Goal: Task Accomplishment & Management: Use online tool/utility

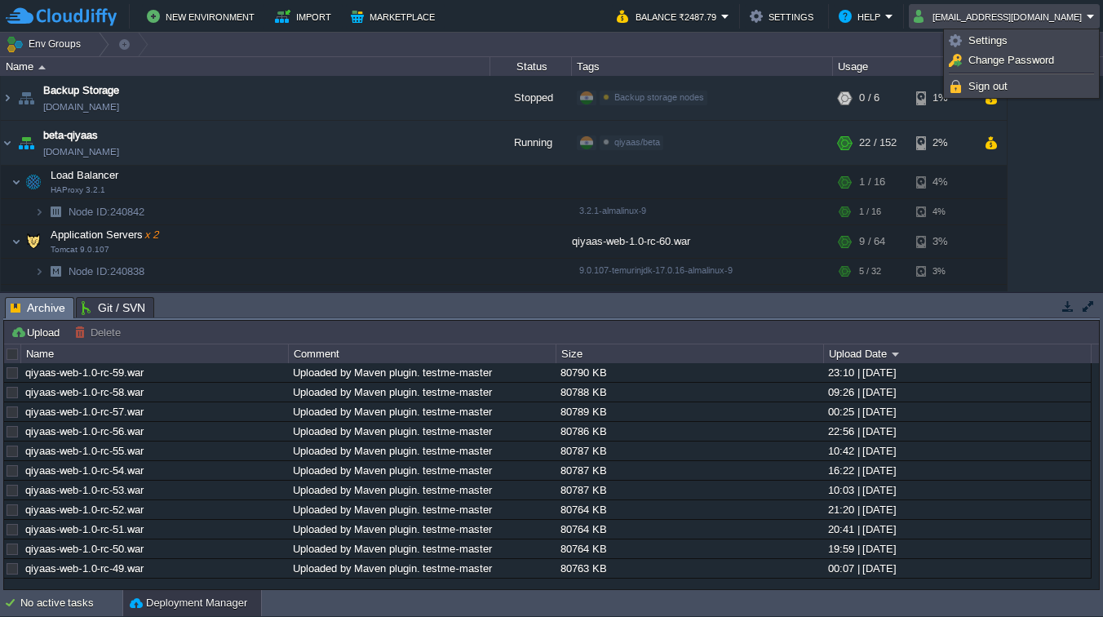
click at [1029, 13] on button "[EMAIL_ADDRESS][DOMAIN_NAME]" at bounding box center [999, 17] width 173 height 20
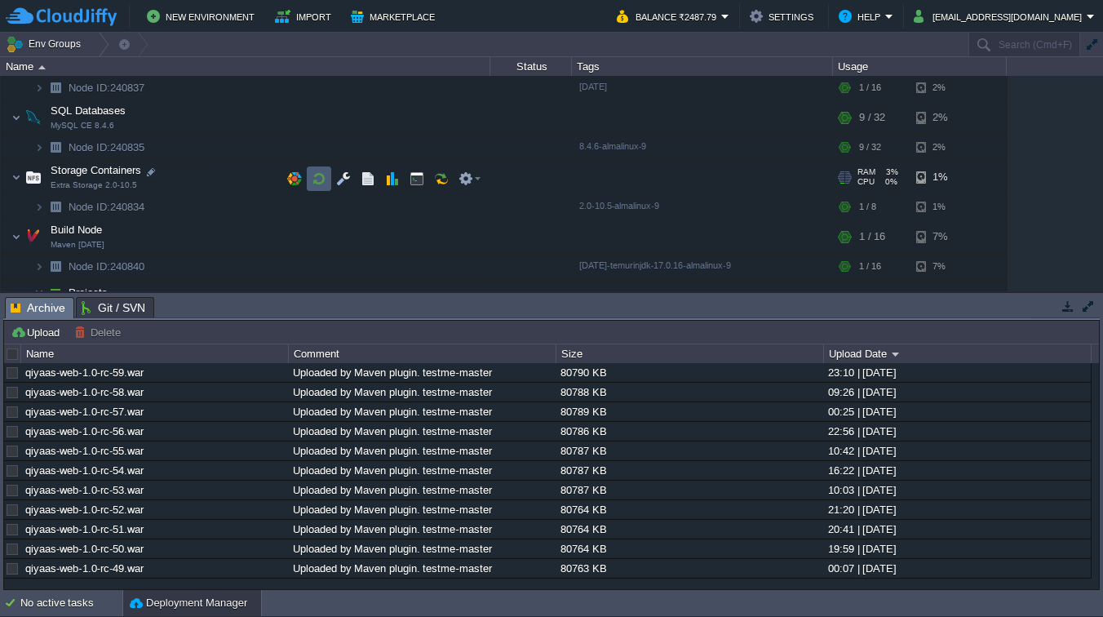
scroll to position [407, 0]
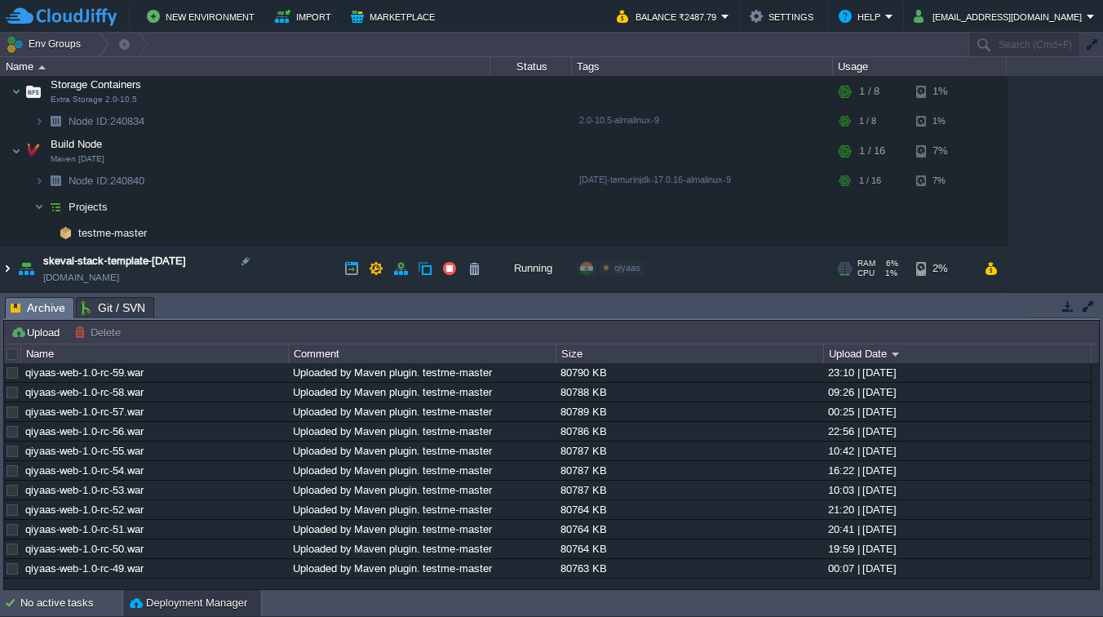
click at [9, 274] on img at bounding box center [7, 268] width 13 height 44
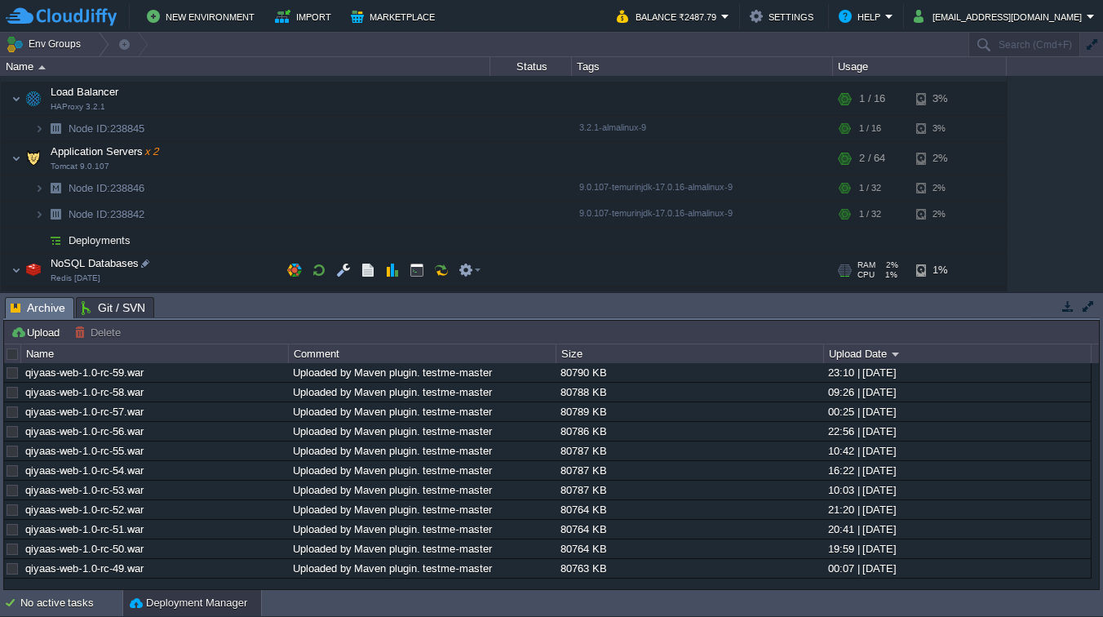
scroll to position [585, 0]
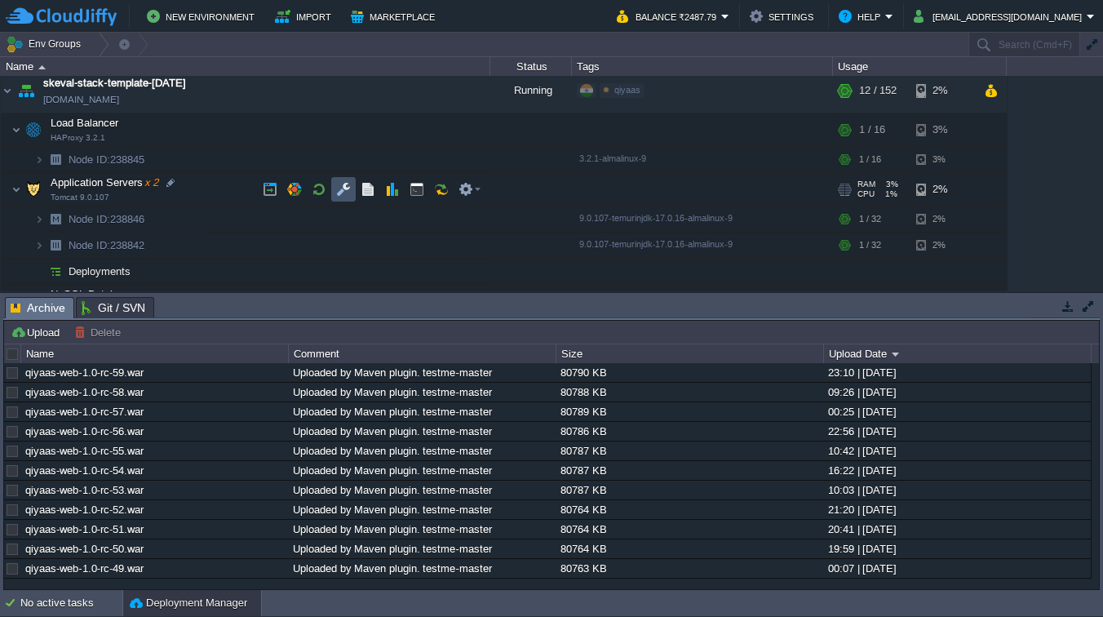
click at [336, 188] on button "button" at bounding box center [343, 189] width 15 height 15
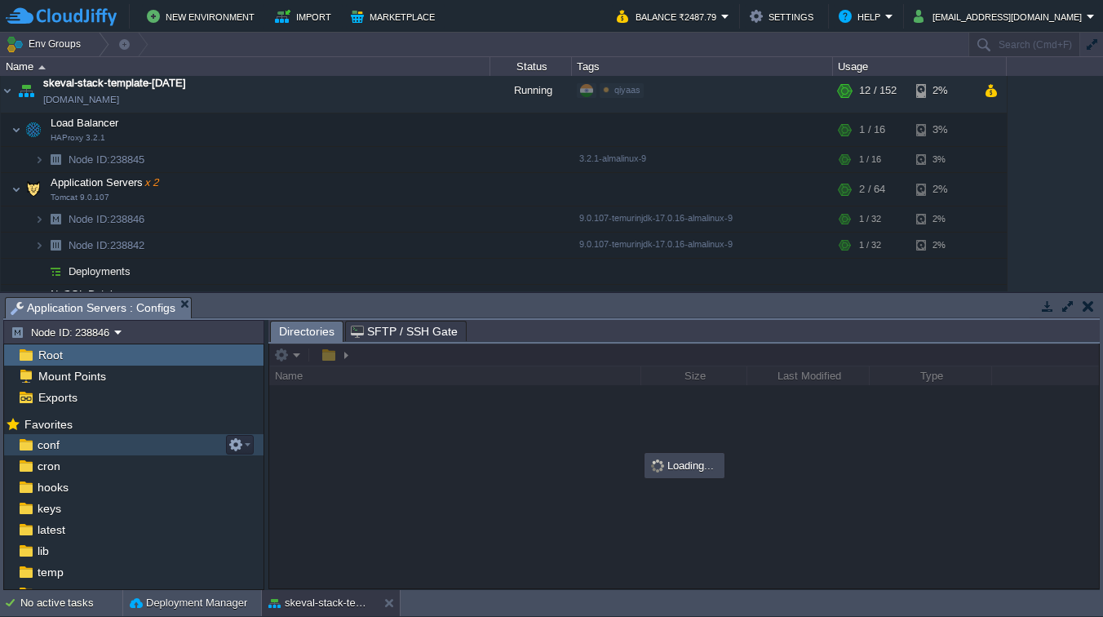
click at [46, 449] on span "conf" at bounding box center [48, 444] width 28 height 15
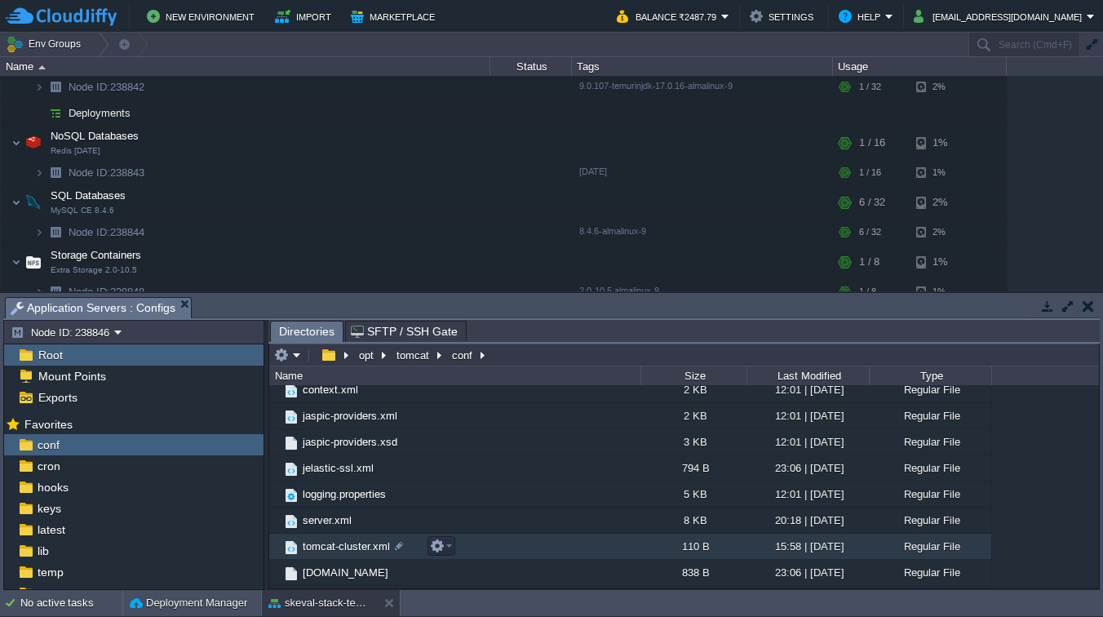
scroll to position [122, 0]
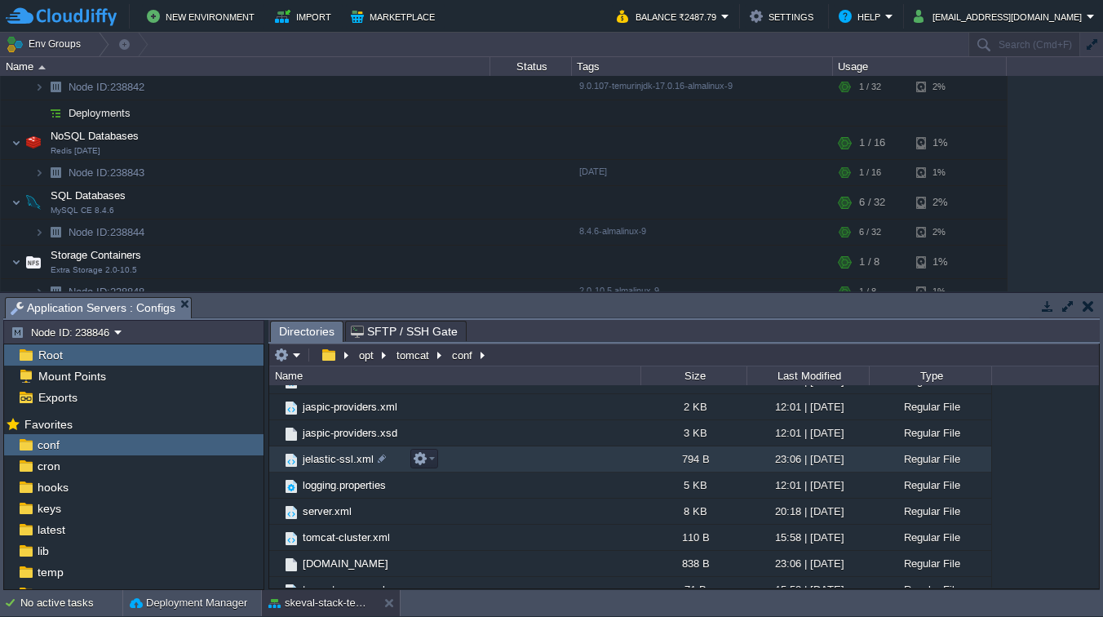
click at [326, 460] on span "jelastic-ssl.xml" at bounding box center [338, 459] width 76 height 14
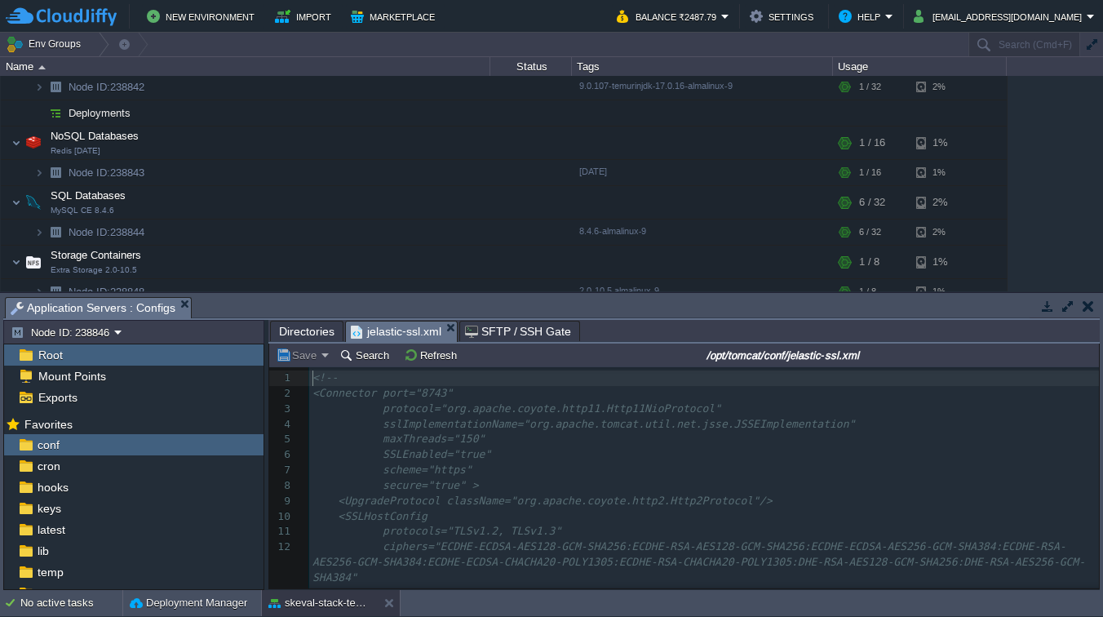
scroll to position [13, 0]
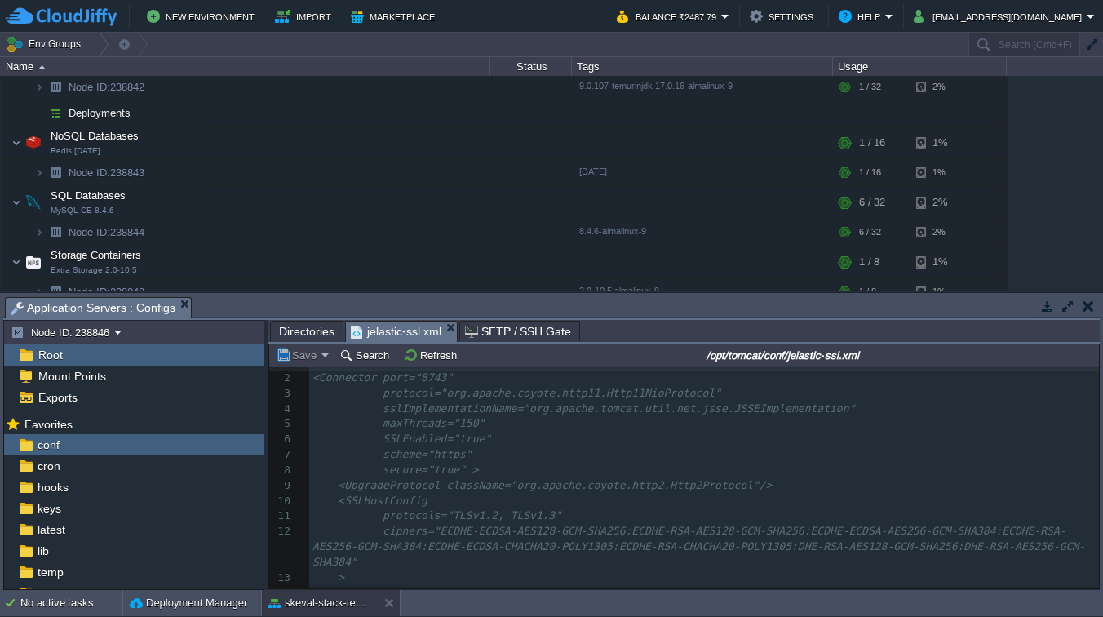
click at [474, 468] on div "18 1 <!-- 2 <Connector port="8743" 3 protocol="org.apache.coyote.http11.Http11N…" at bounding box center [703, 508] width 789 height 307
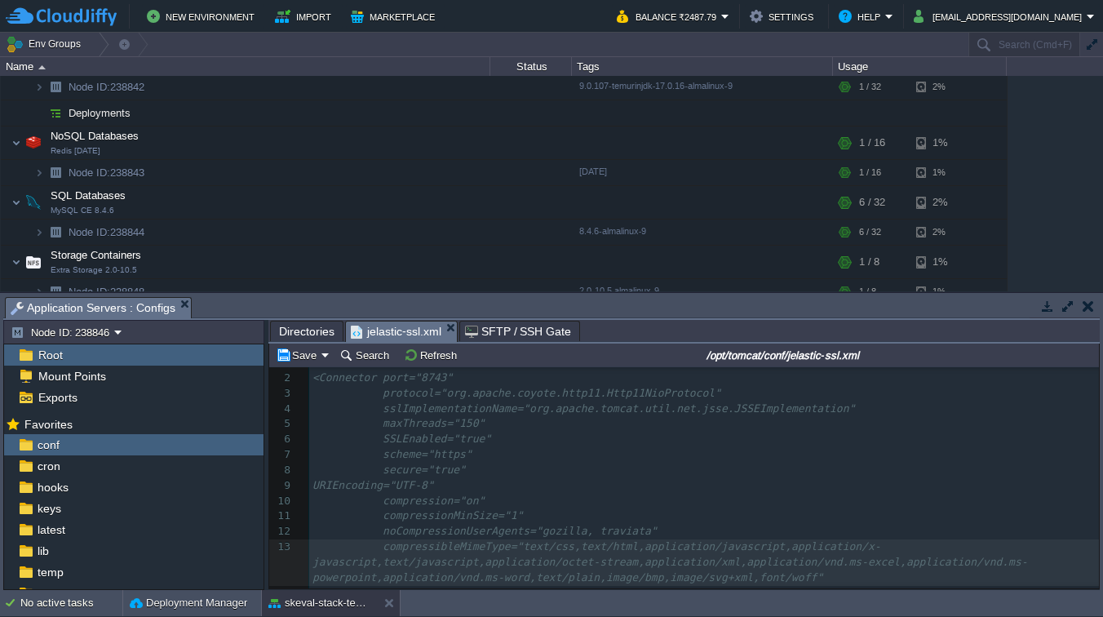
click at [347, 491] on div "xxxxxxxxxx 1 <!-- 2 <Connector port="8743" 3 protocol="org.apache.coyote.http11…" at bounding box center [703, 577] width 789 height 445
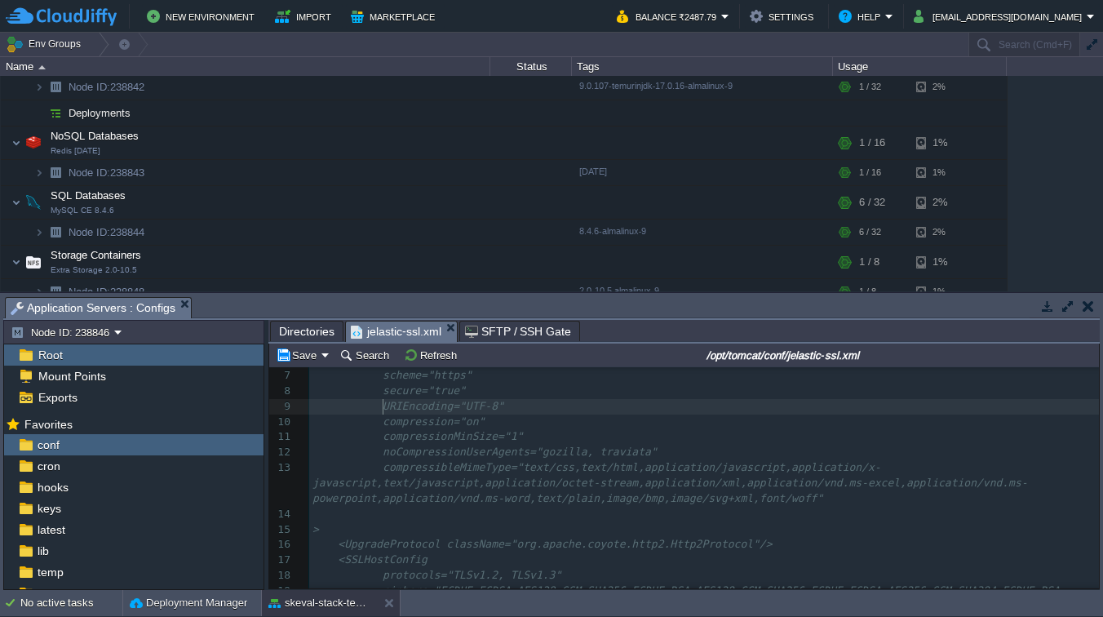
scroll to position [0, 0]
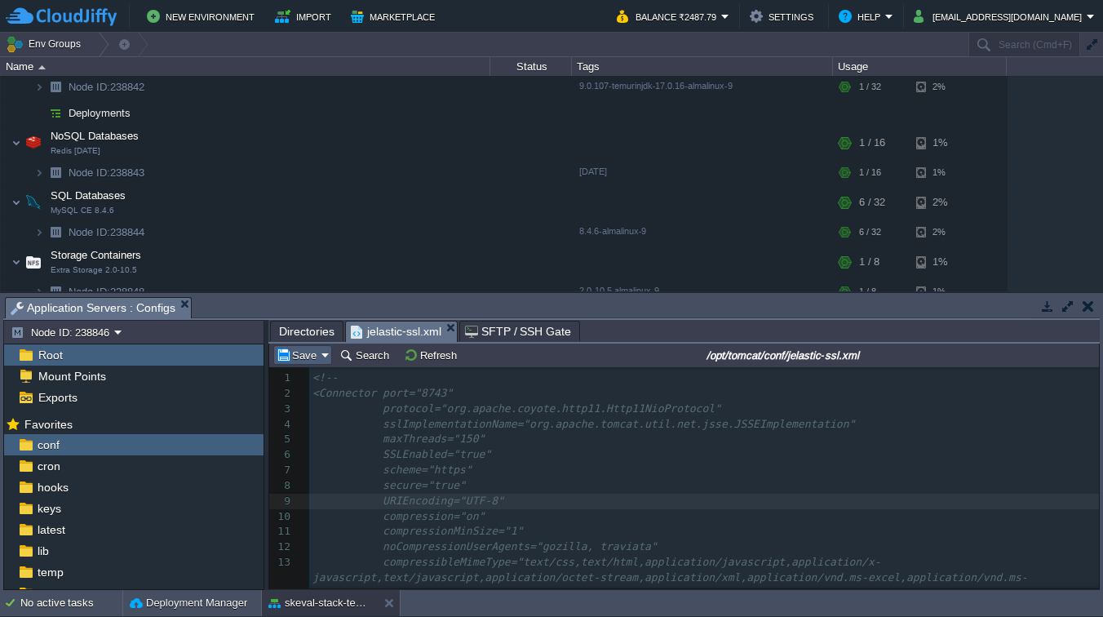
click at [325, 356] on em "Save" at bounding box center [303, 354] width 54 height 15
click at [346, 399] on span "Save for all instances" at bounding box center [347, 397] width 102 height 12
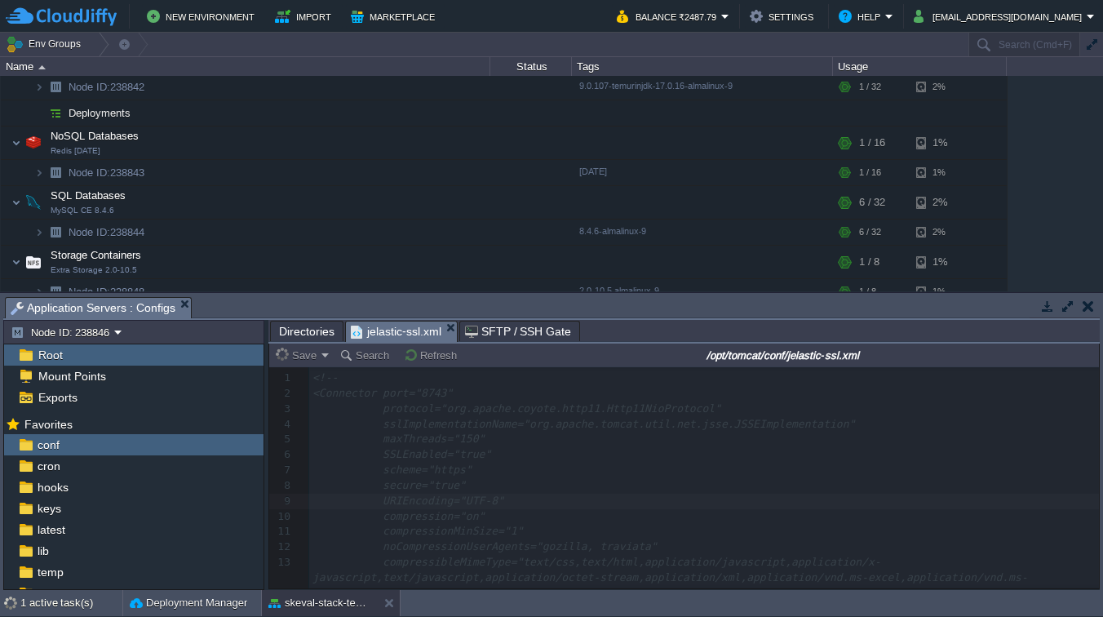
click at [304, 332] on span "Directories" at bounding box center [306, 331] width 55 height 20
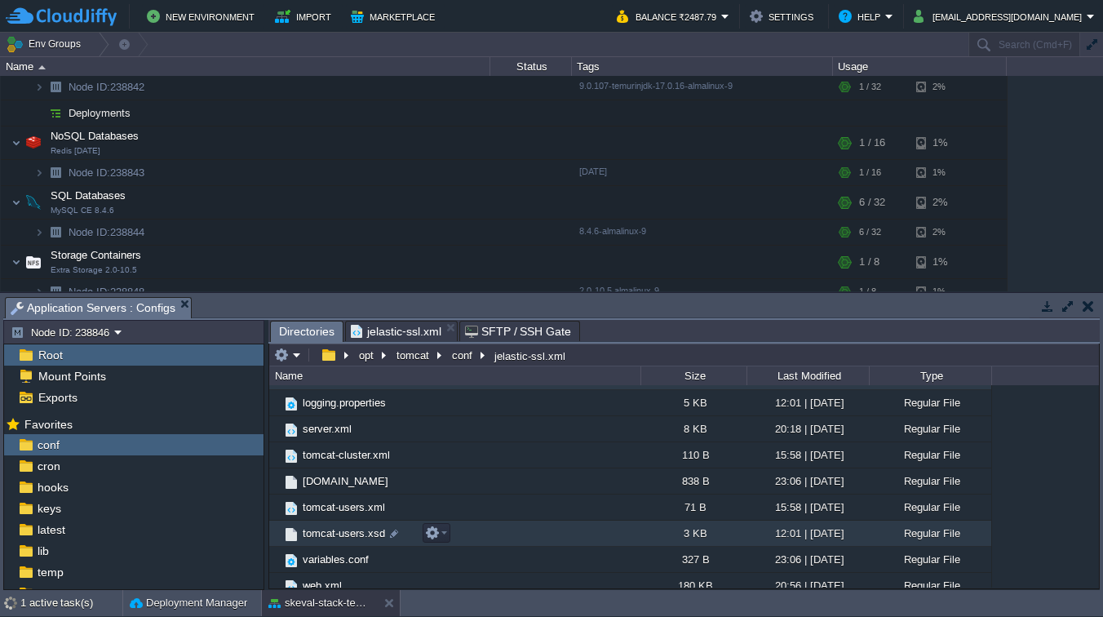
scroll to position [216, 0]
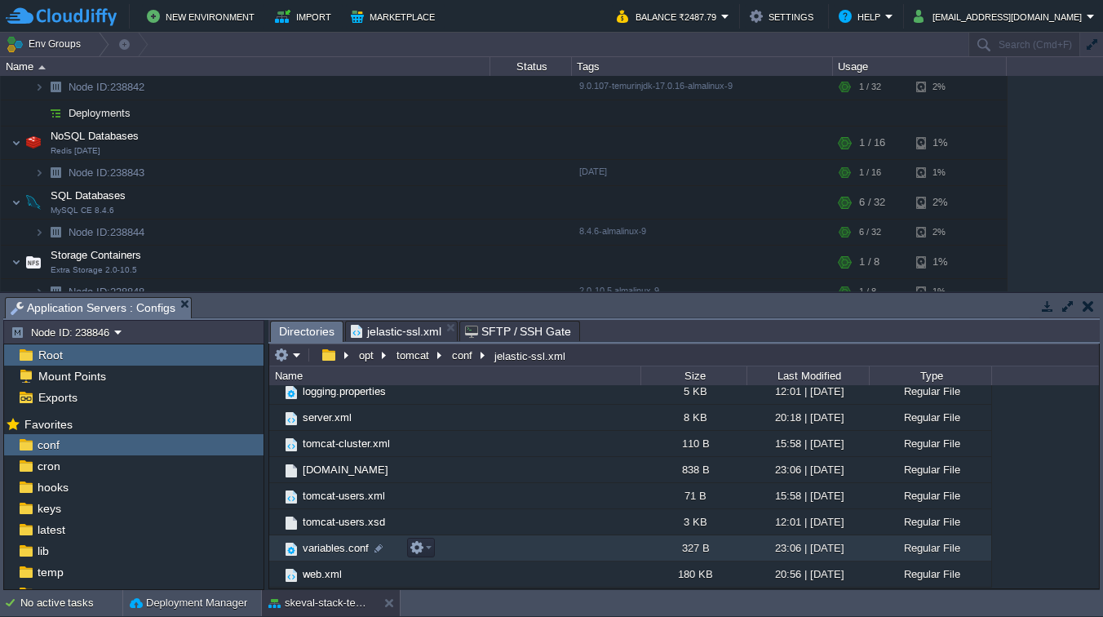
click at [346, 546] on span "variables.conf" at bounding box center [335, 548] width 71 height 14
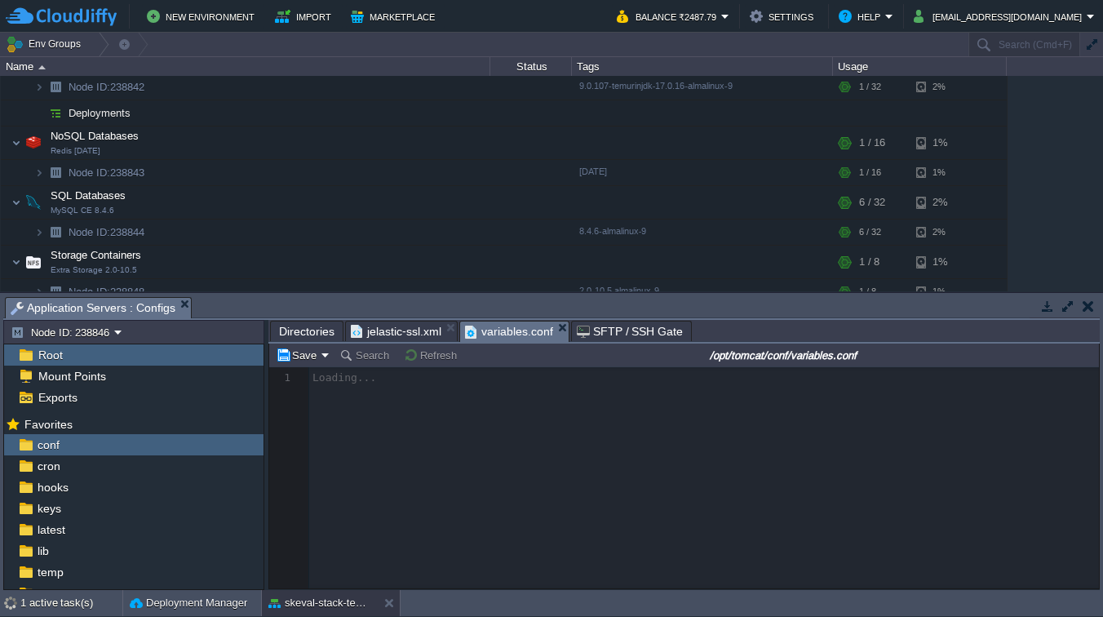
scroll to position [5, 0]
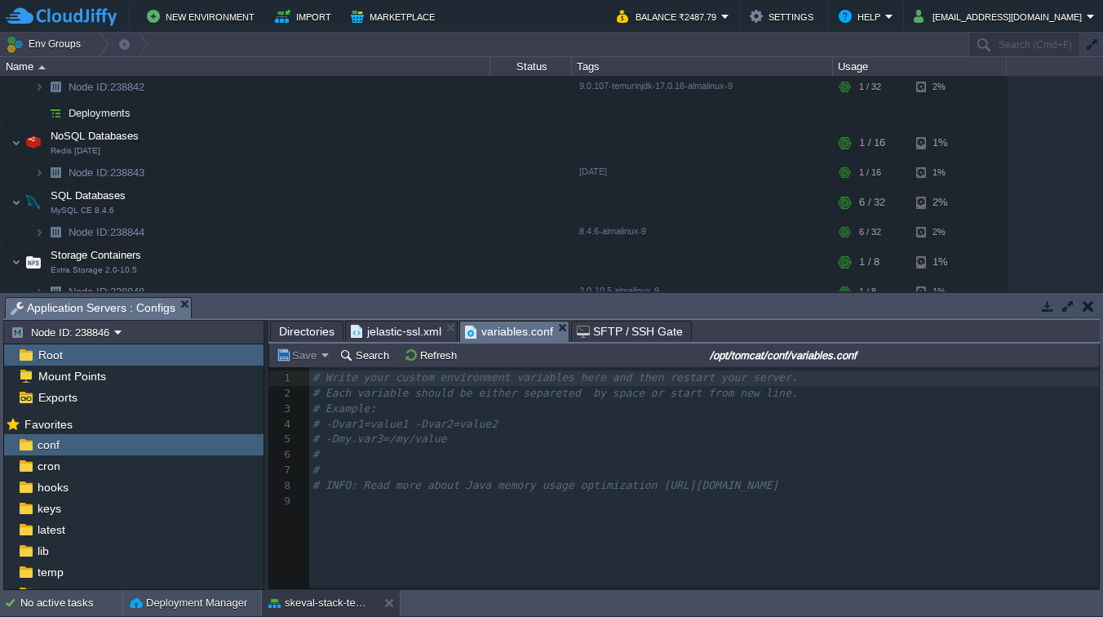
click at [391, 533] on div "9 1 # Write your custom environment variables here and then restart your server…" at bounding box center [696, 489] width 854 height 245
paste textarea "beta"
type textarea "q"
type textarea "qa"
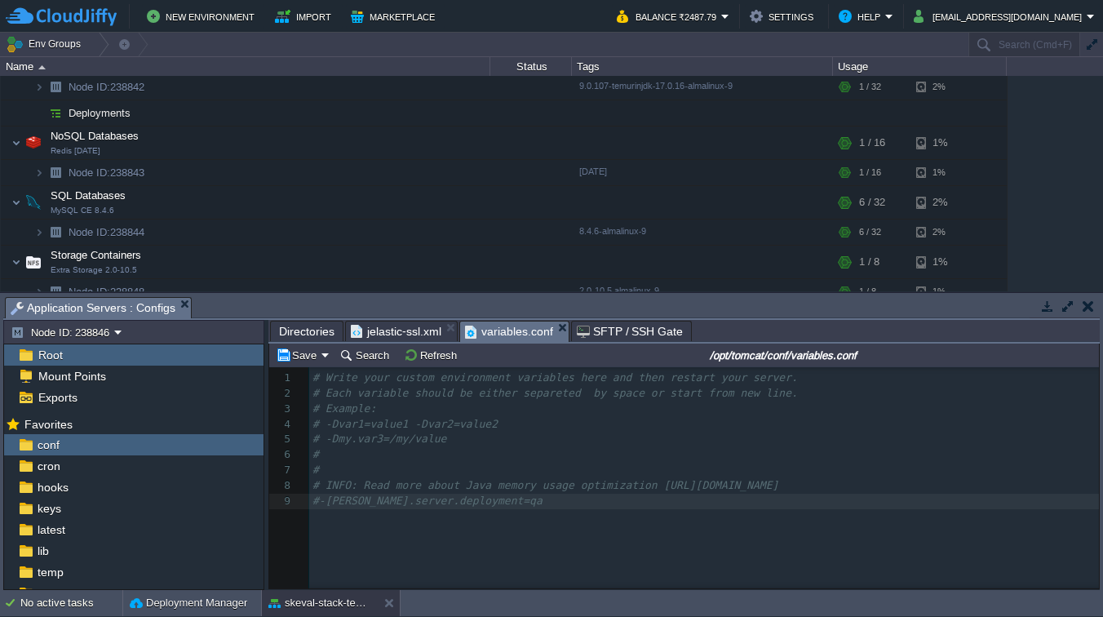
type textarea "#"
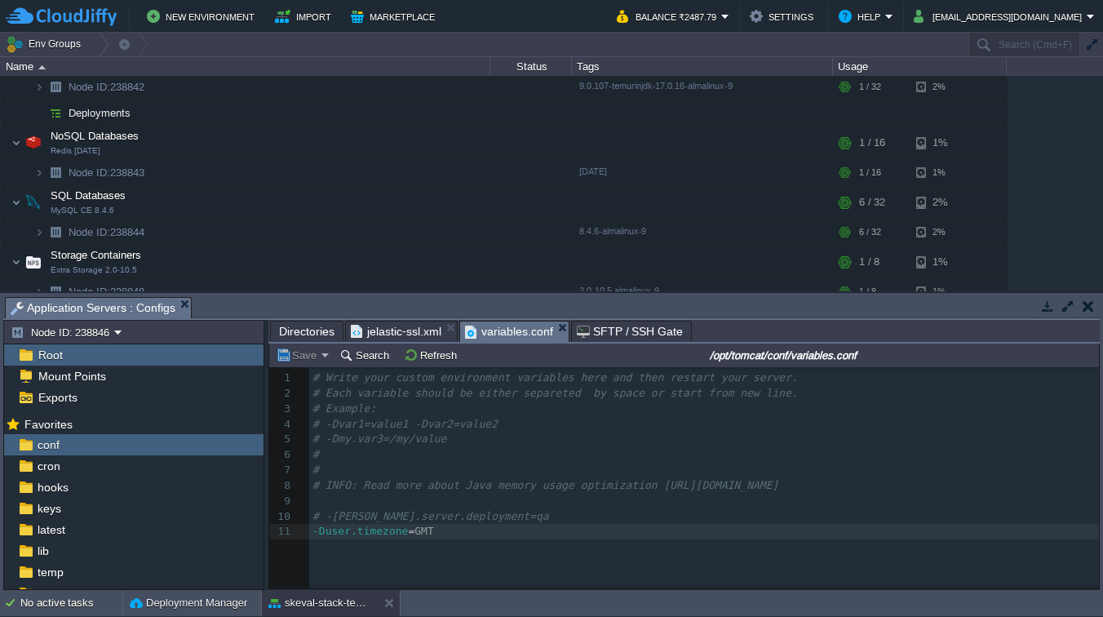
click at [323, 356] on em "Save" at bounding box center [303, 354] width 54 height 15
click at [304, 358] on button "Save" at bounding box center [299, 354] width 46 height 15
click at [486, 530] on pre "-Duser.timezone = GMT" at bounding box center [706, 531] width 795 height 15
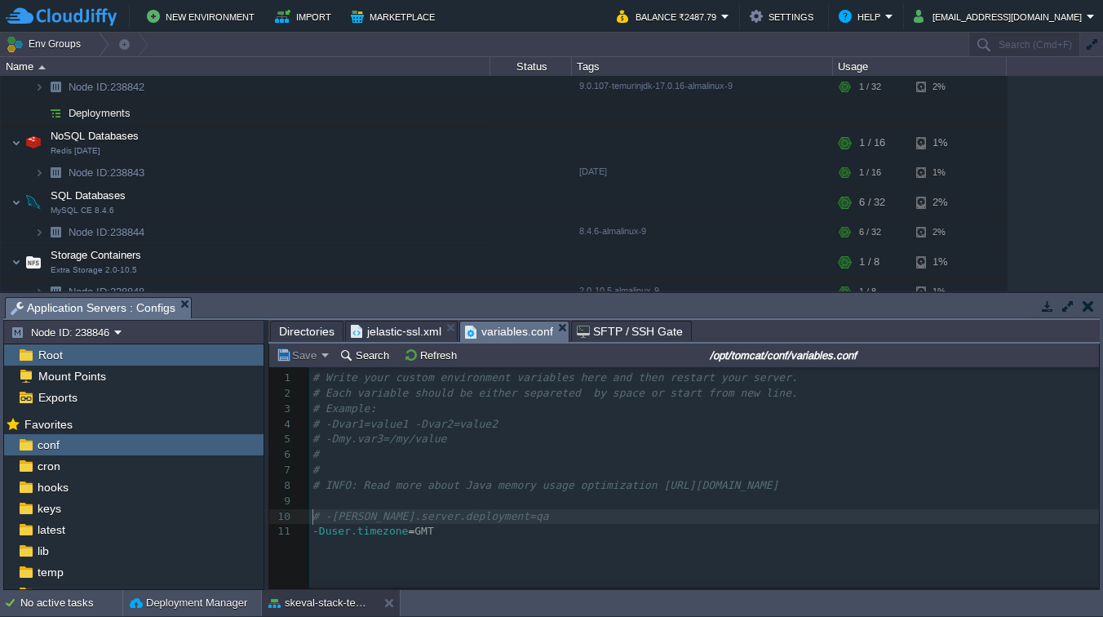
type textarea "#"
click at [322, 358] on em "Save" at bounding box center [303, 354] width 54 height 15
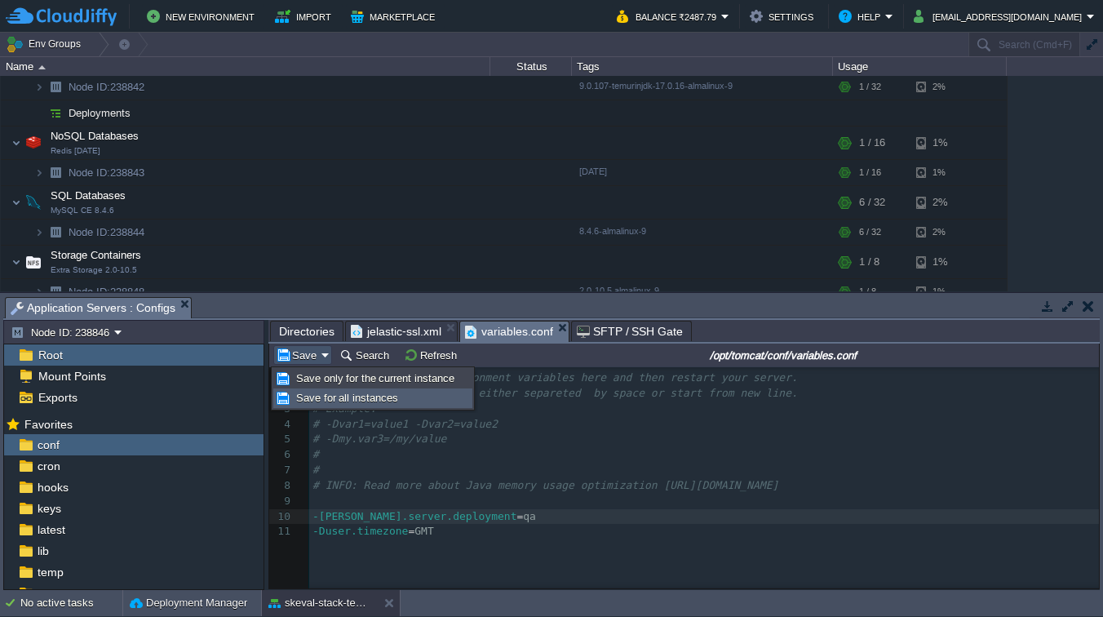
click at [329, 400] on span "Save for all instances" at bounding box center [347, 397] width 102 height 12
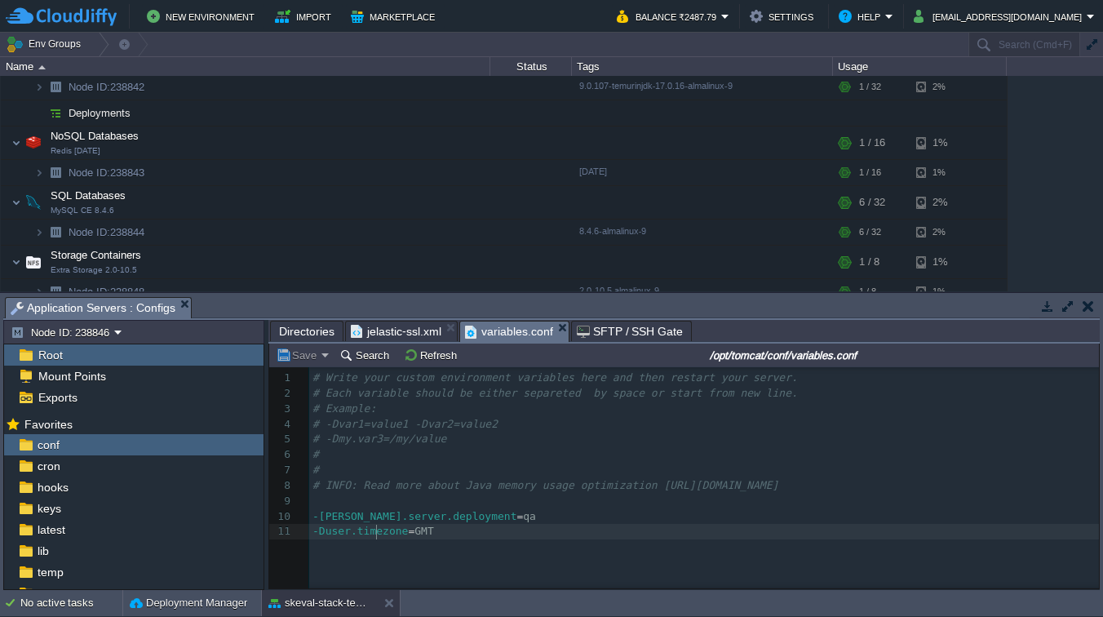
click at [378, 527] on div "x 10 1 # Write your custom environment variables here and then restart your ser…" at bounding box center [706, 454] width 795 height 169
type textarea "#"
click at [319, 353] on button "Save" at bounding box center [299, 354] width 46 height 15
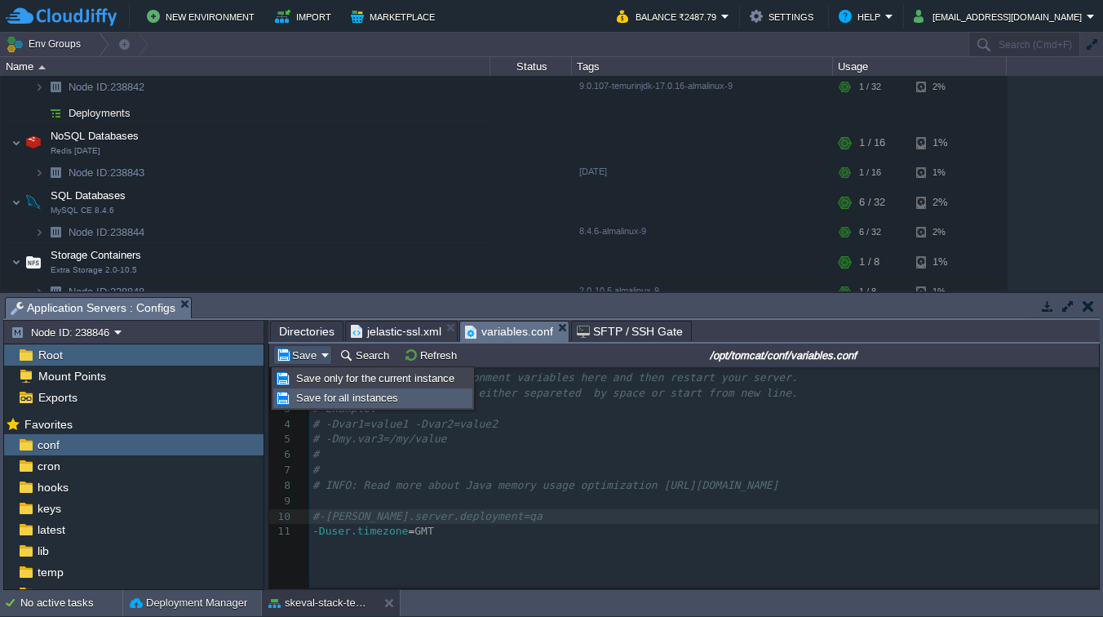
click at [320, 400] on span "Save for all instances" at bounding box center [347, 397] width 102 height 12
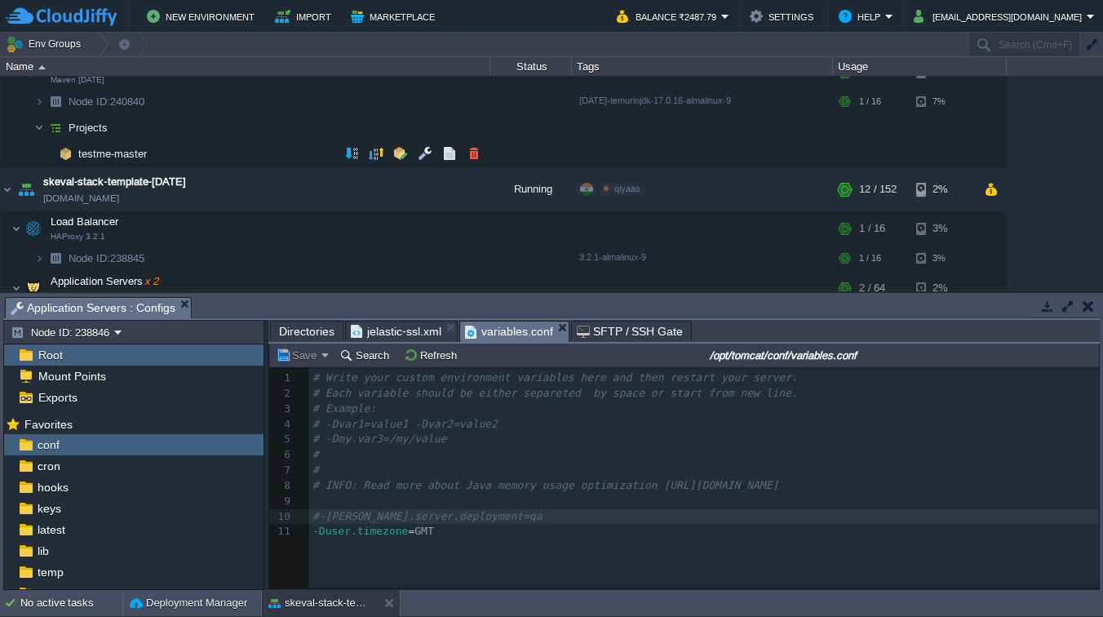
scroll to position [536, 0]
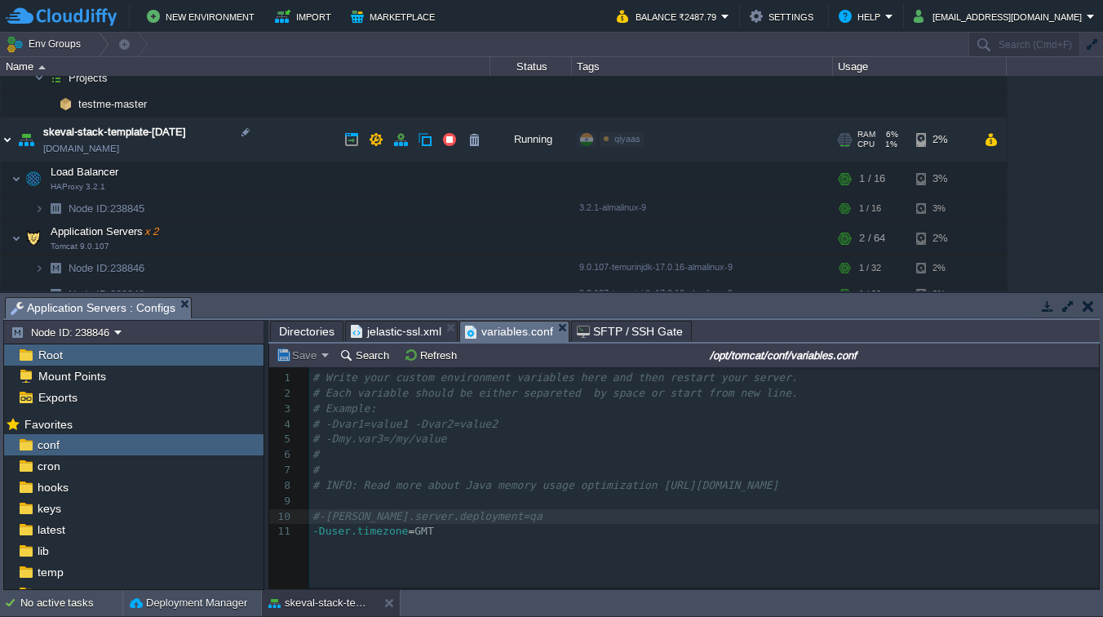
click at [10, 136] on img at bounding box center [7, 139] width 13 height 44
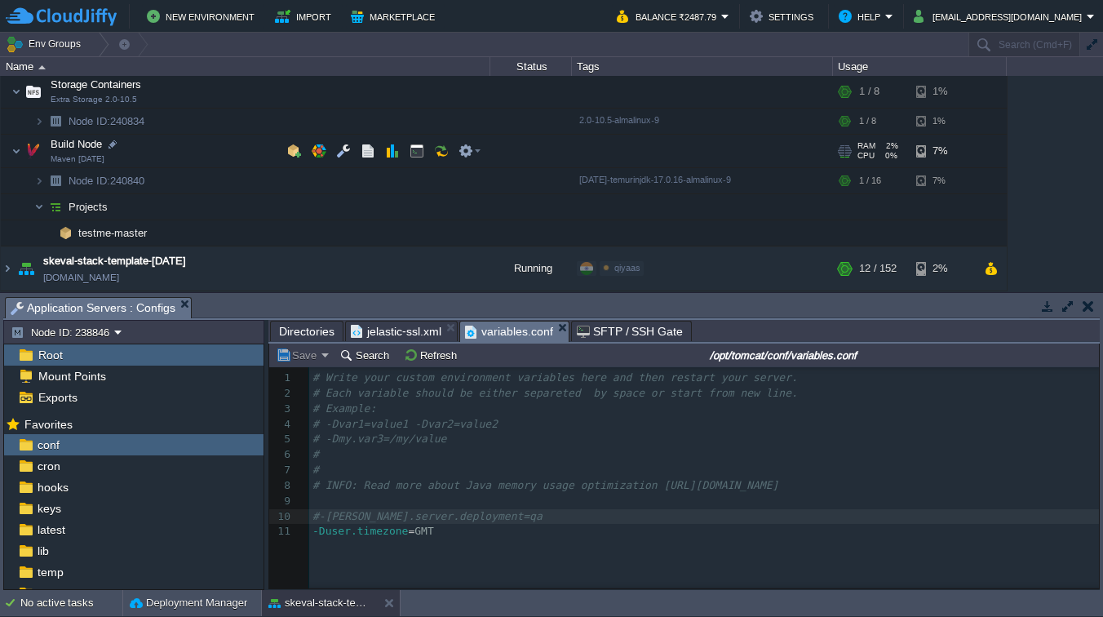
scroll to position [407, 0]
click at [245, 258] on div at bounding box center [245, 261] width 15 height 15
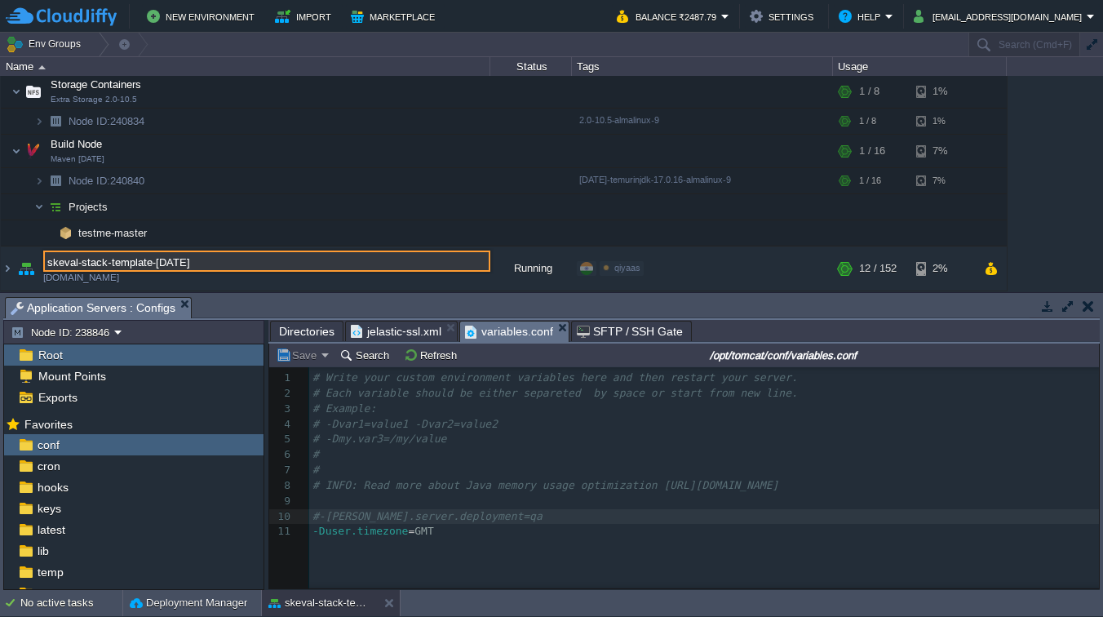
click at [223, 260] on input "skeval-stack-template-[DATE]" at bounding box center [266, 260] width 447 height 21
type input "skeval-stack-template-[DATE]"
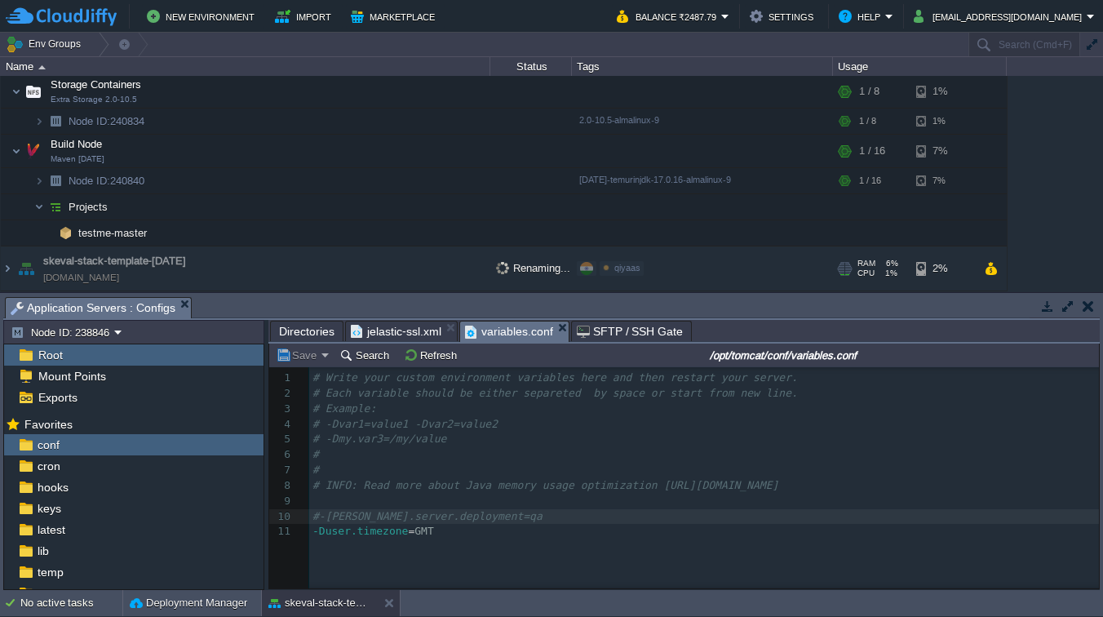
scroll to position [405, 0]
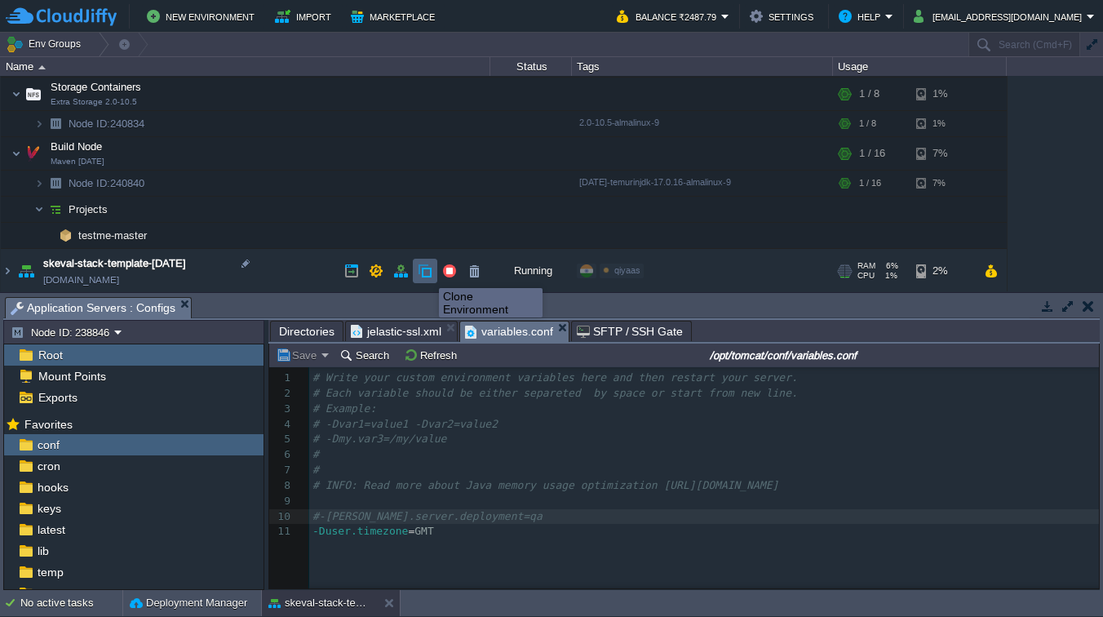
click at [427, 273] on button "button" at bounding box center [425, 270] width 15 height 15
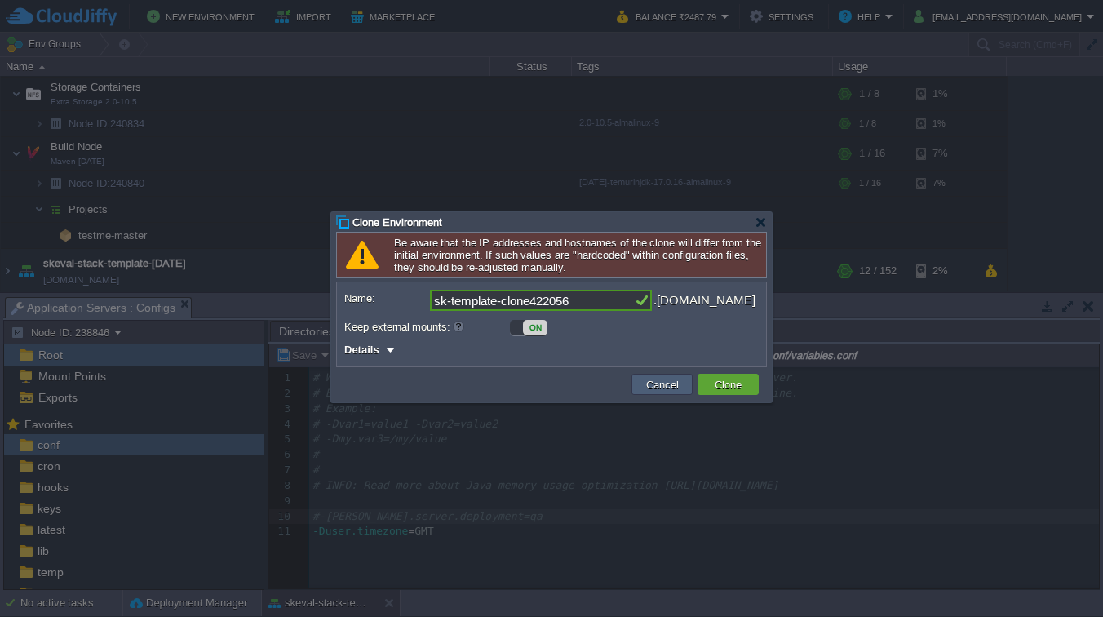
click at [657, 387] on button "Cancel" at bounding box center [662, 384] width 42 height 15
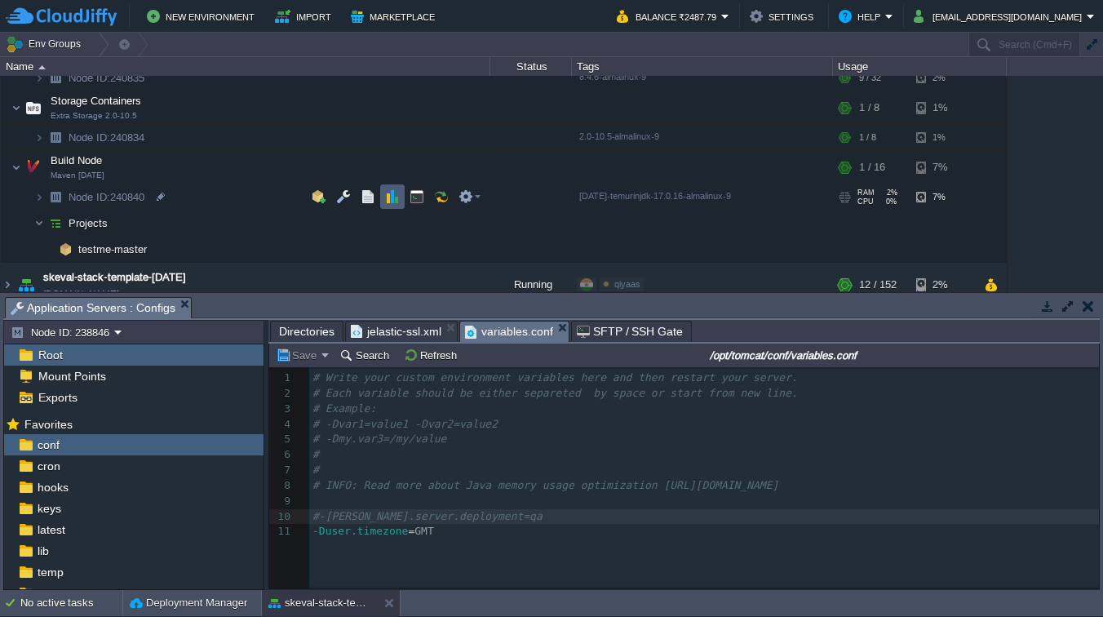
scroll to position [407, 0]
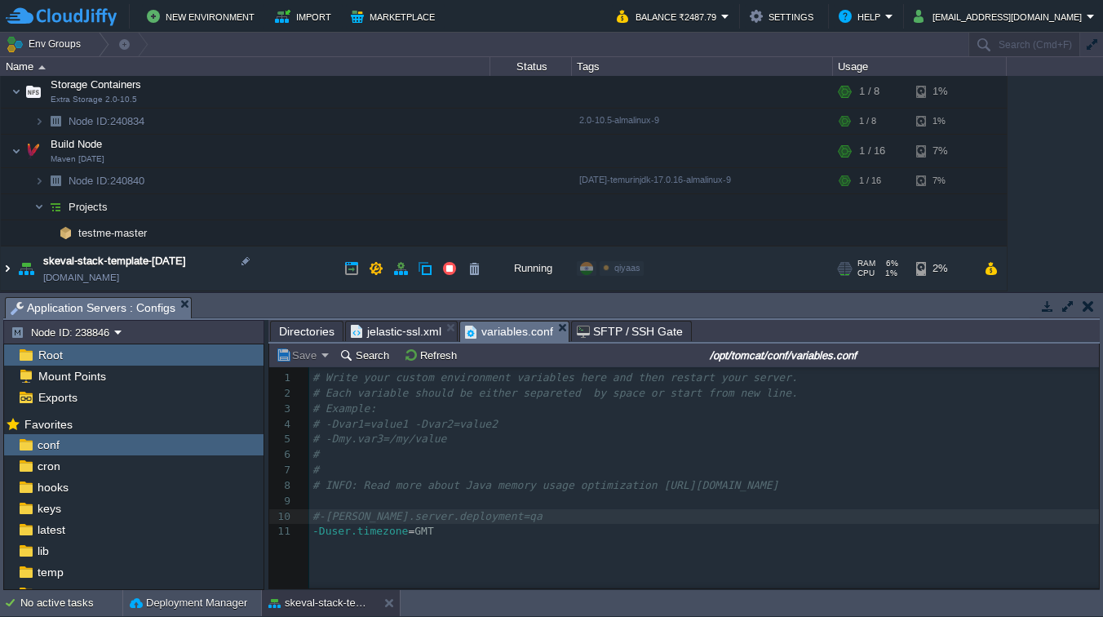
click at [7, 269] on img at bounding box center [7, 268] width 13 height 44
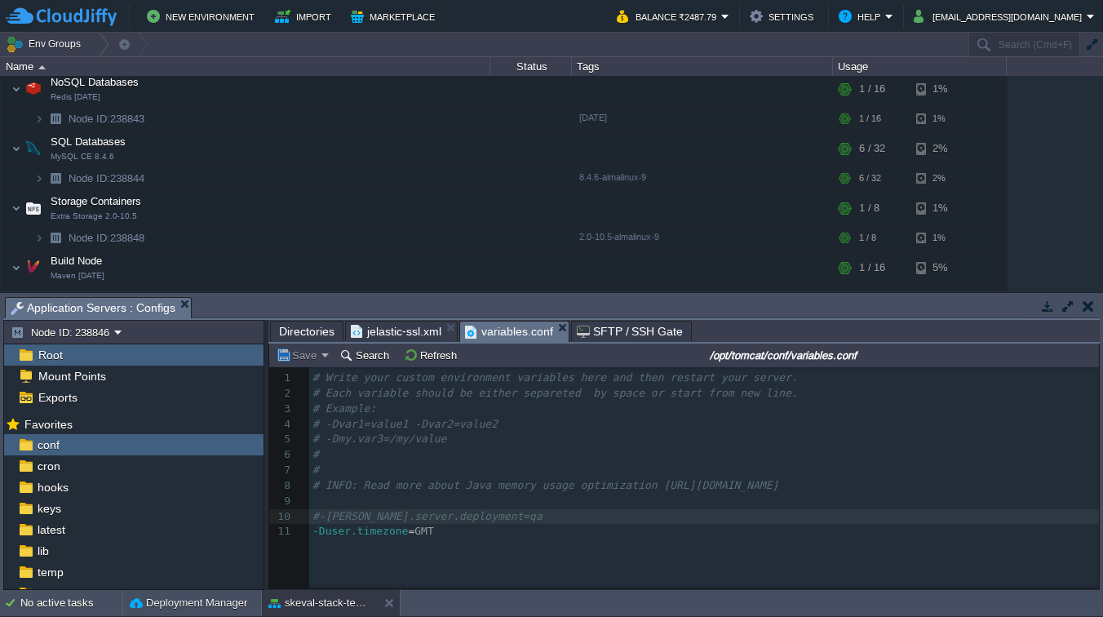
scroll to position [842, 0]
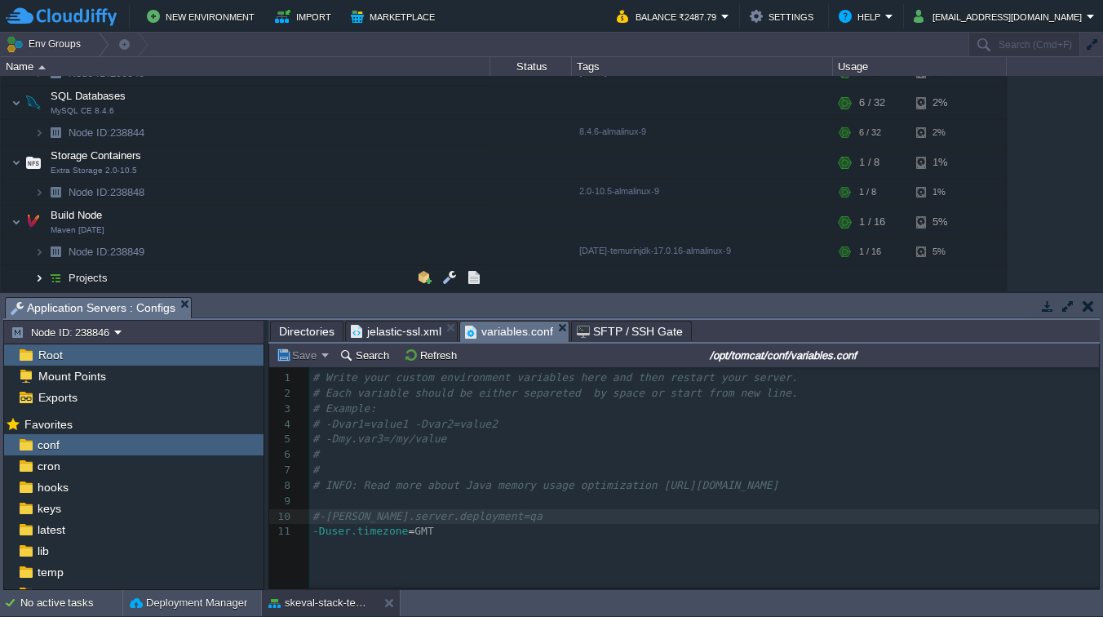
click at [39, 276] on img at bounding box center [39, 277] width 10 height 25
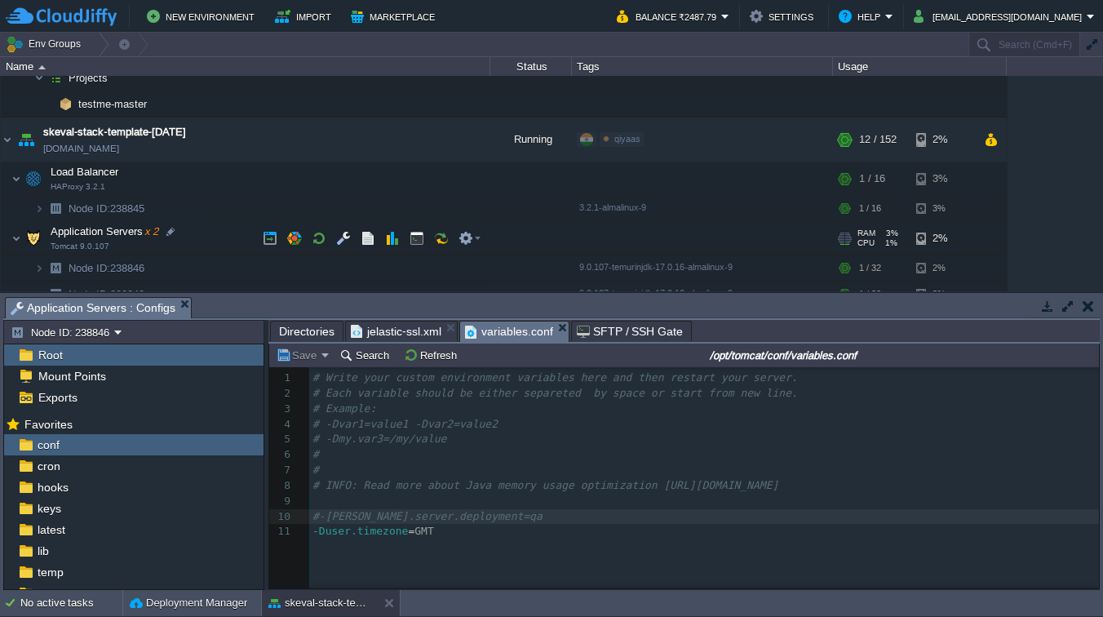
scroll to position [533, 0]
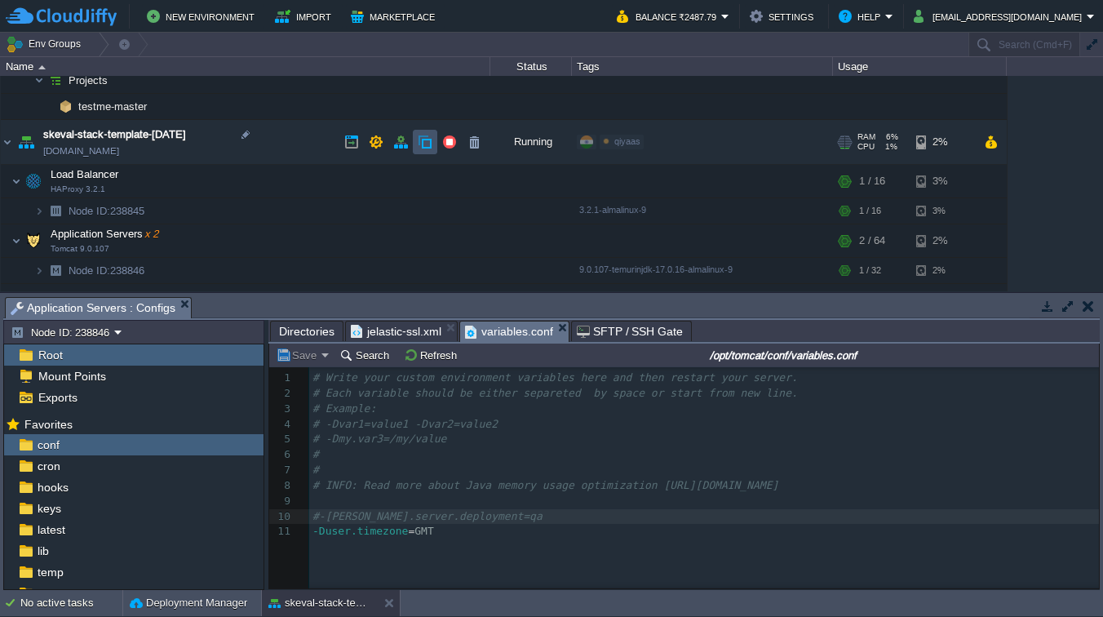
click at [424, 140] on button "button" at bounding box center [425, 142] width 15 height 15
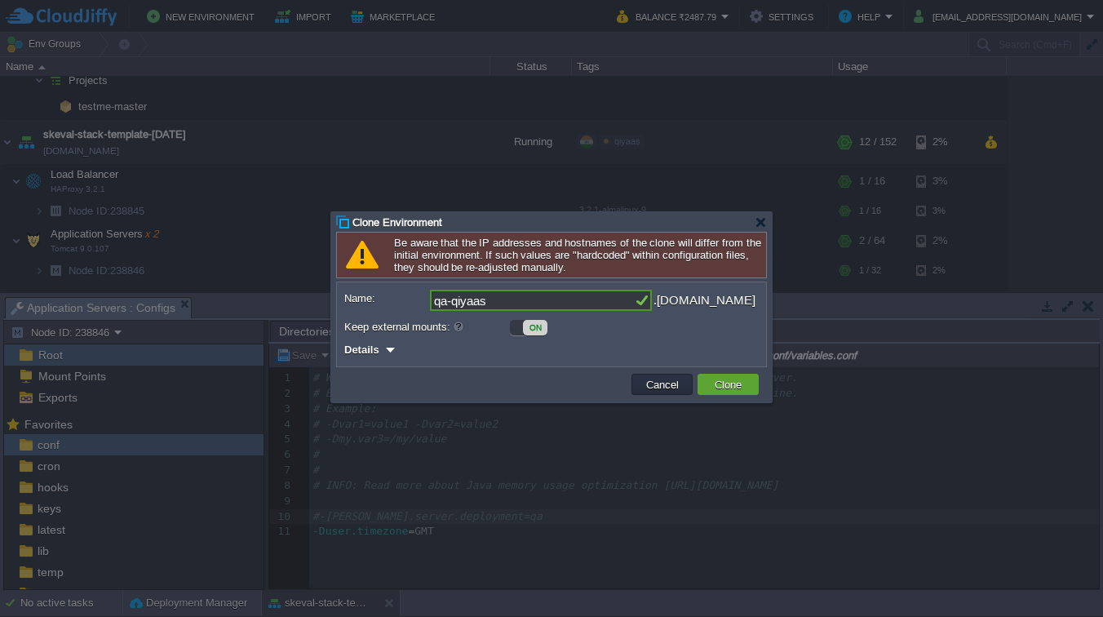
type input "qa-qiyaas"
click at [374, 354] on span "Details" at bounding box center [361, 349] width 35 height 12
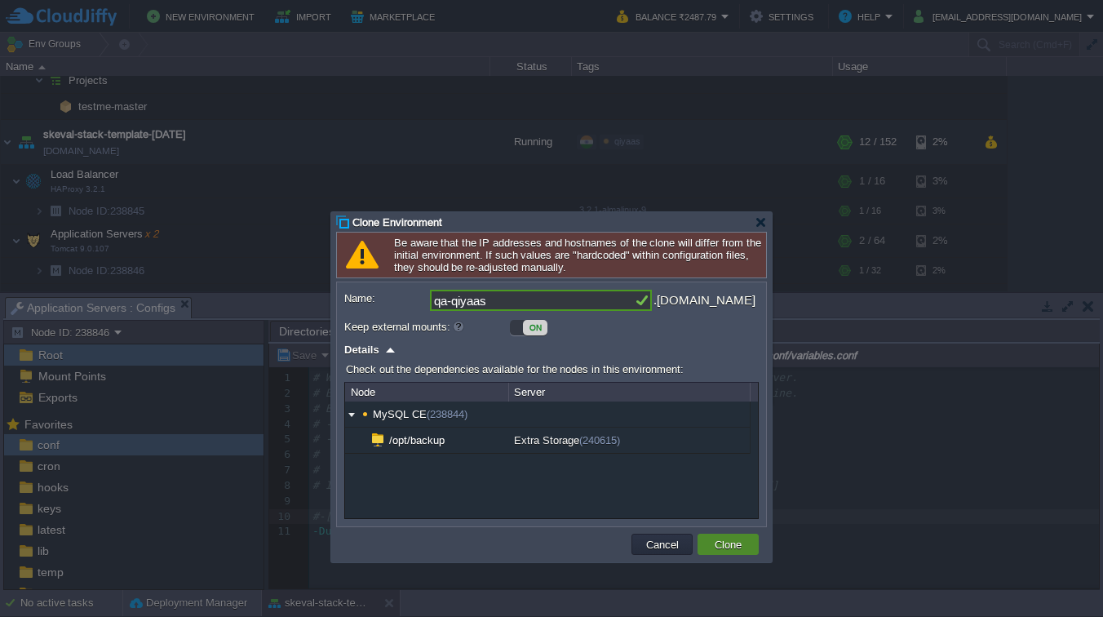
click at [740, 544] on button "Clone" at bounding box center [728, 544] width 37 height 15
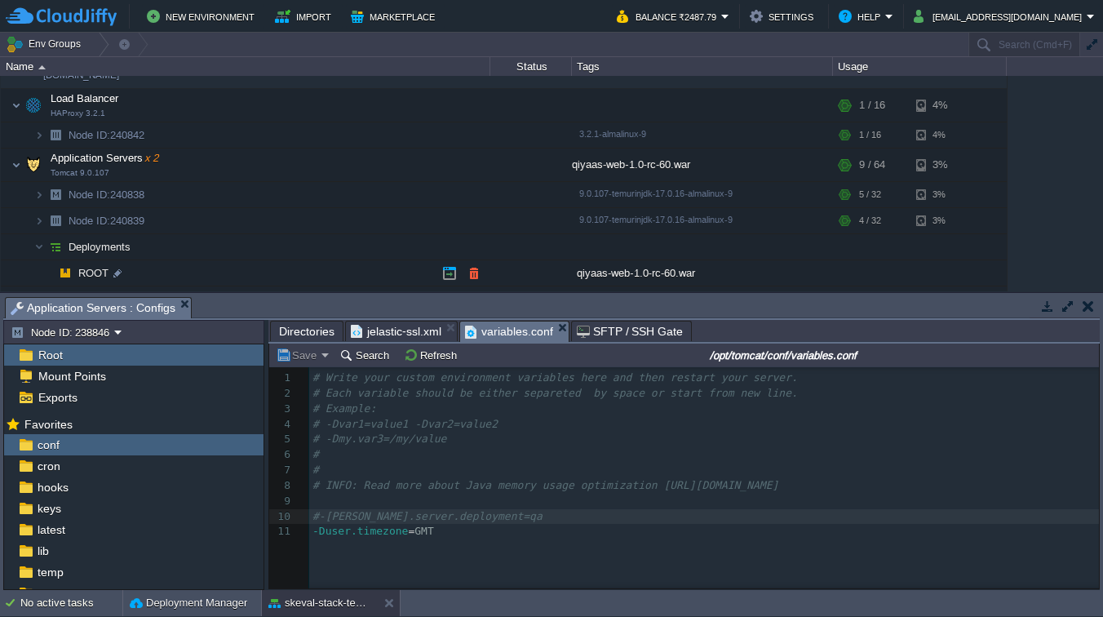
scroll to position [0, 0]
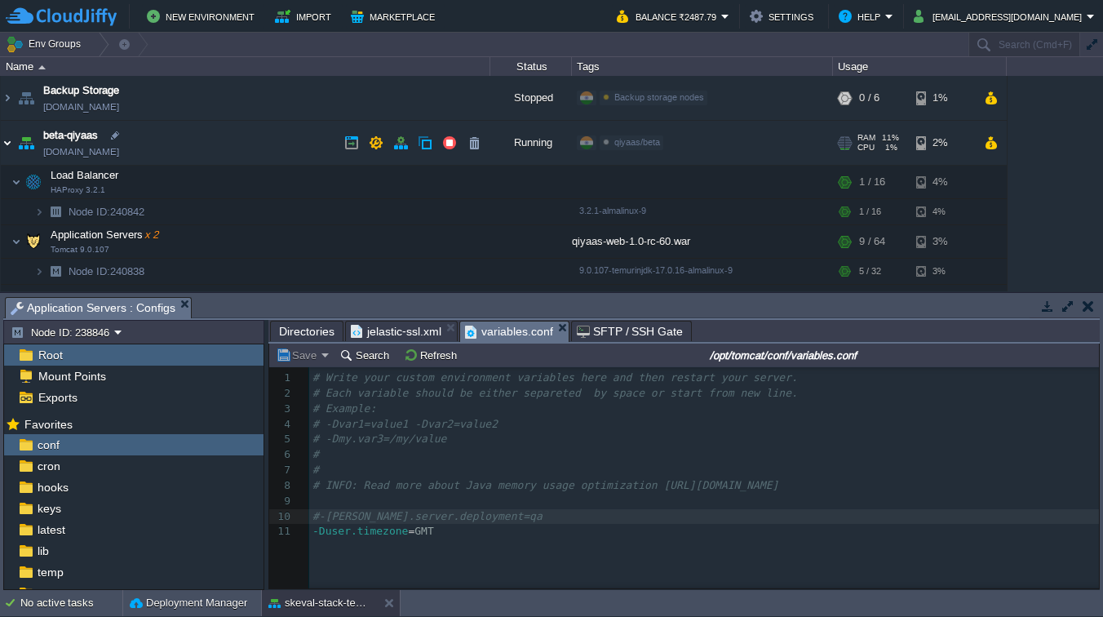
click at [9, 144] on img at bounding box center [7, 143] width 13 height 44
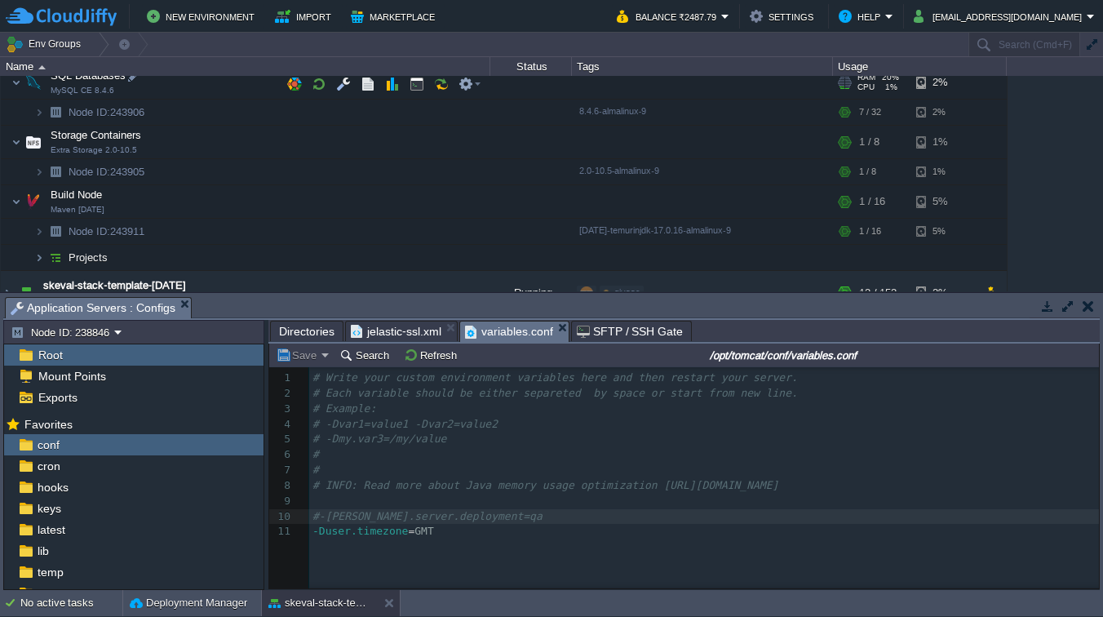
scroll to position [400, 0]
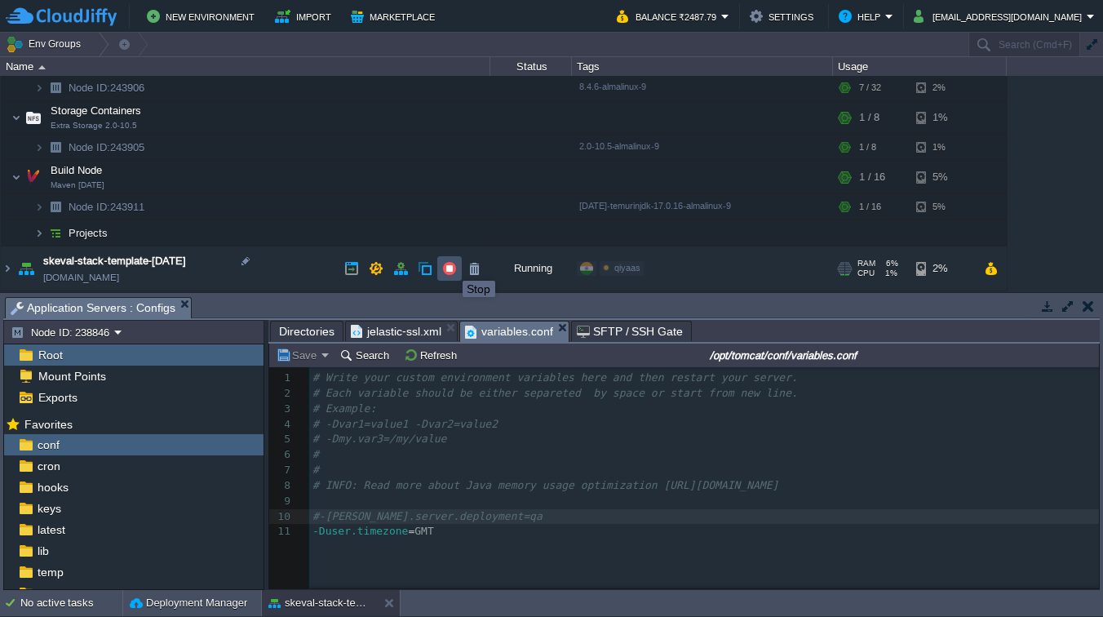
click at [450, 266] on button "button" at bounding box center [449, 268] width 15 height 15
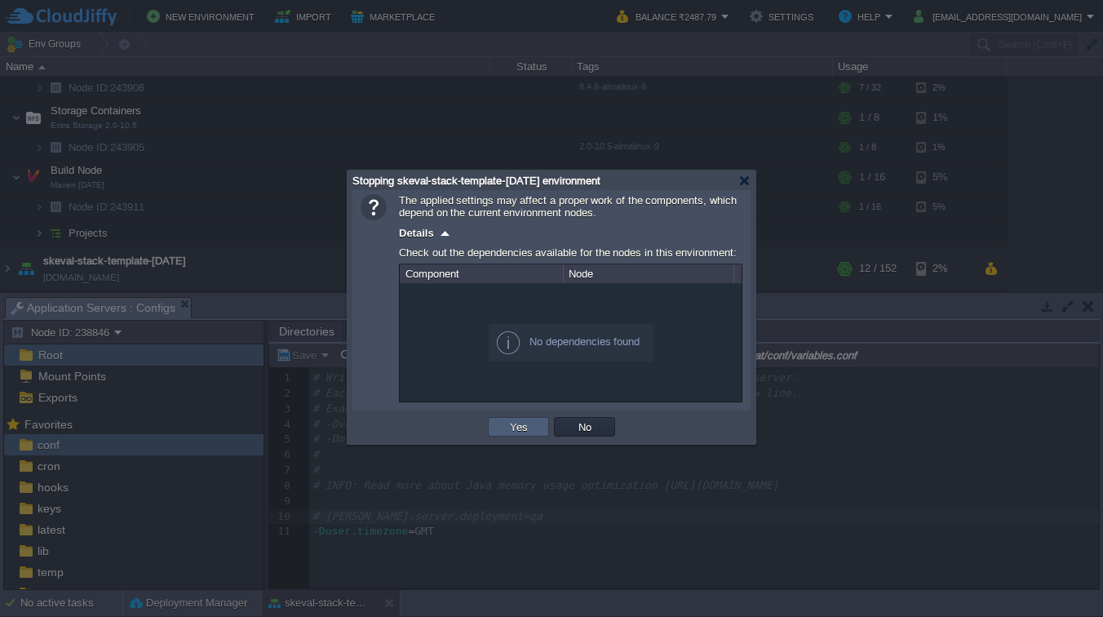
click at [522, 429] on button "Yes" at bounding box center [519, 426] width 28 height 15
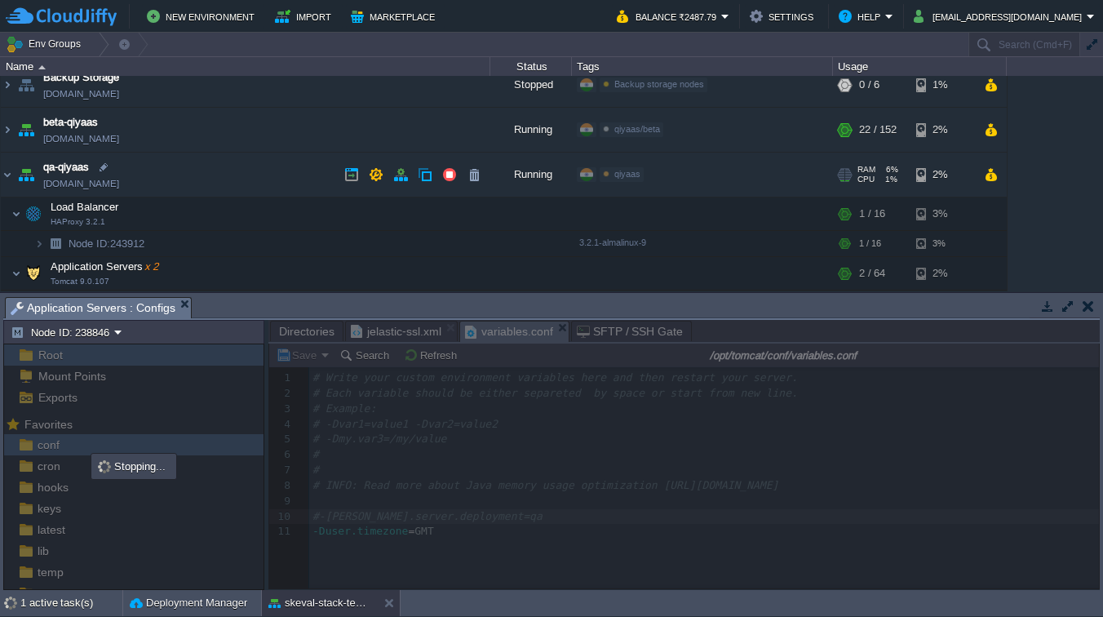
scroll to position [12, 0]
click at [658, 174] on div "Edit" at bounding box center [663, 175] width 32 height 15
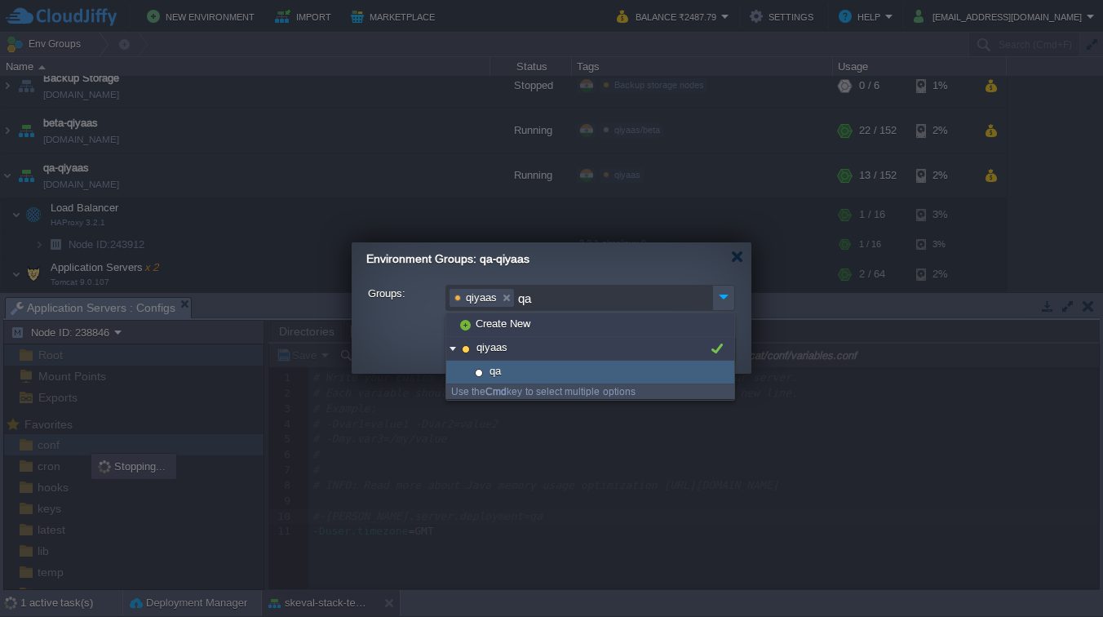
type input "qa"
click at [528, 368] on div "qa" at bounding box center [590, 372] width 288 height 24
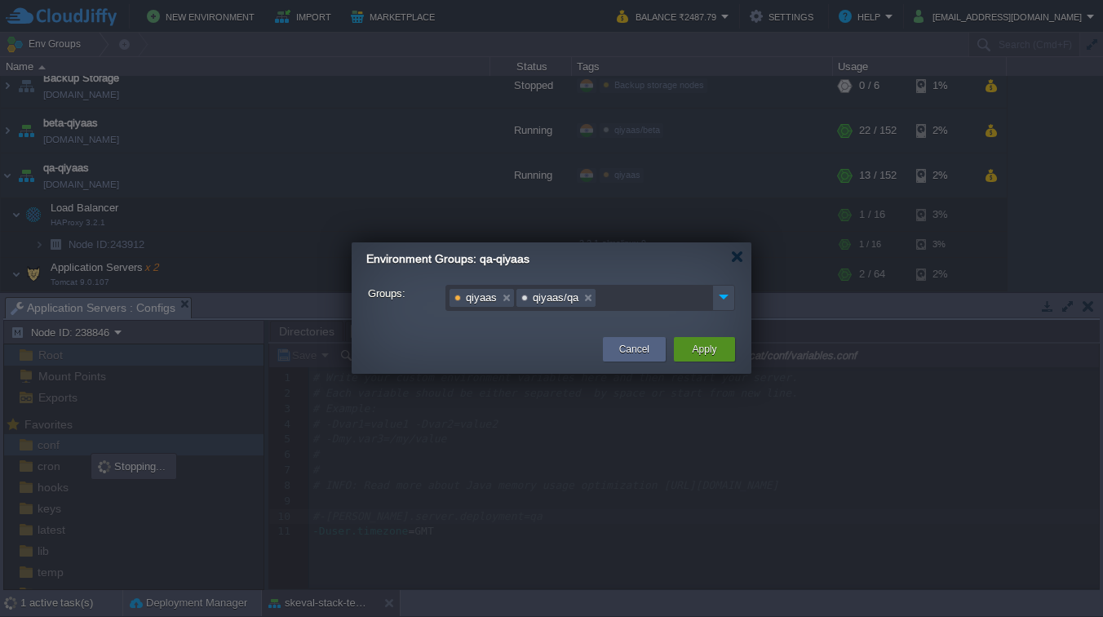
click at [697, 345] on button "Apply" at bounding box center [704, 349] width 24 height 16
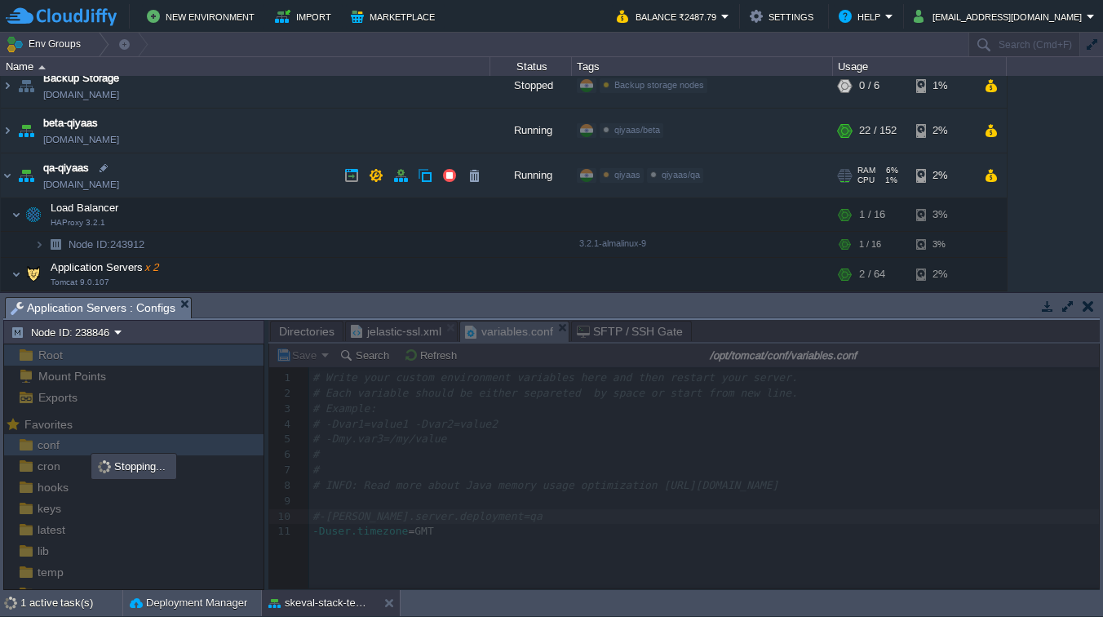
click at [687, 176] on span "qiyaas/qa" at bounding box center [680, 175] width 38 height 10
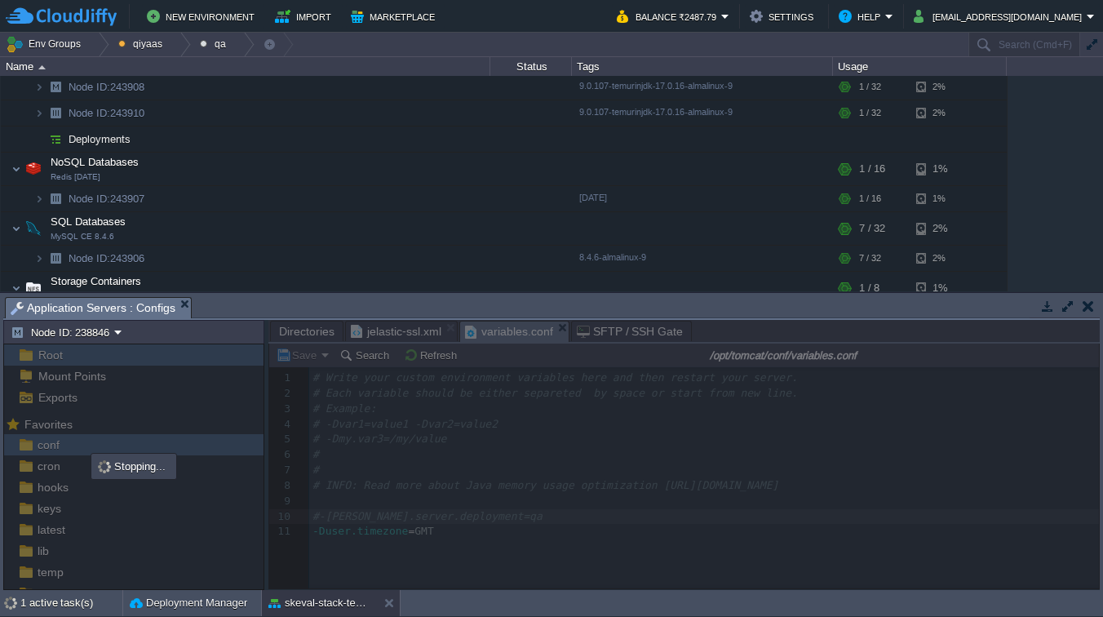
scroll to position [0, 0]
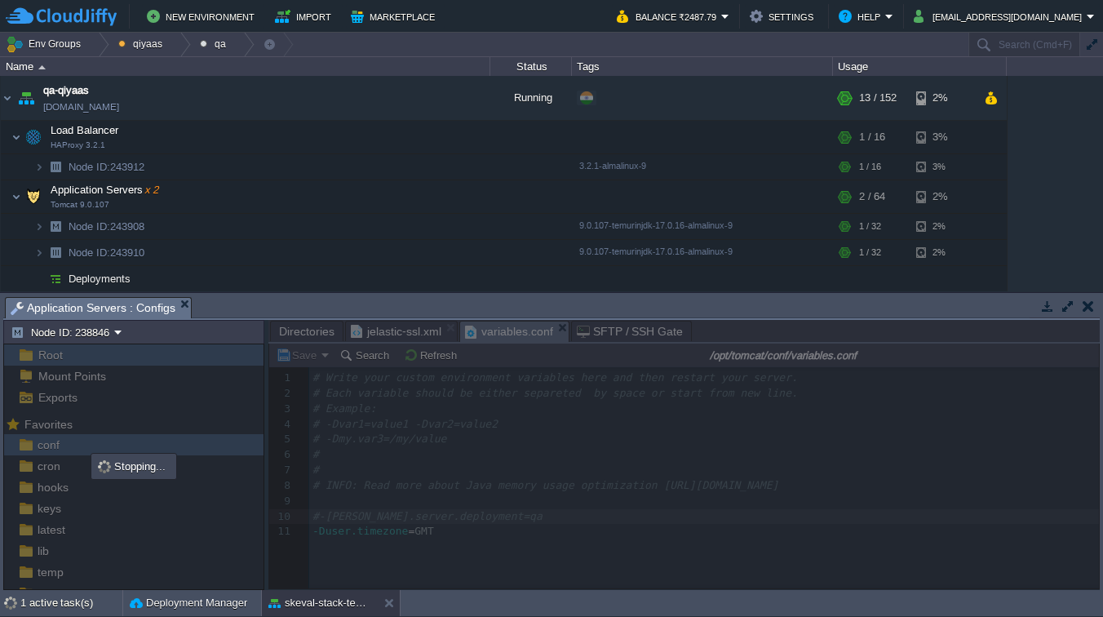
click at [1041, 308] on button "button" at bounding box center [1047, 305] width 15 height 15
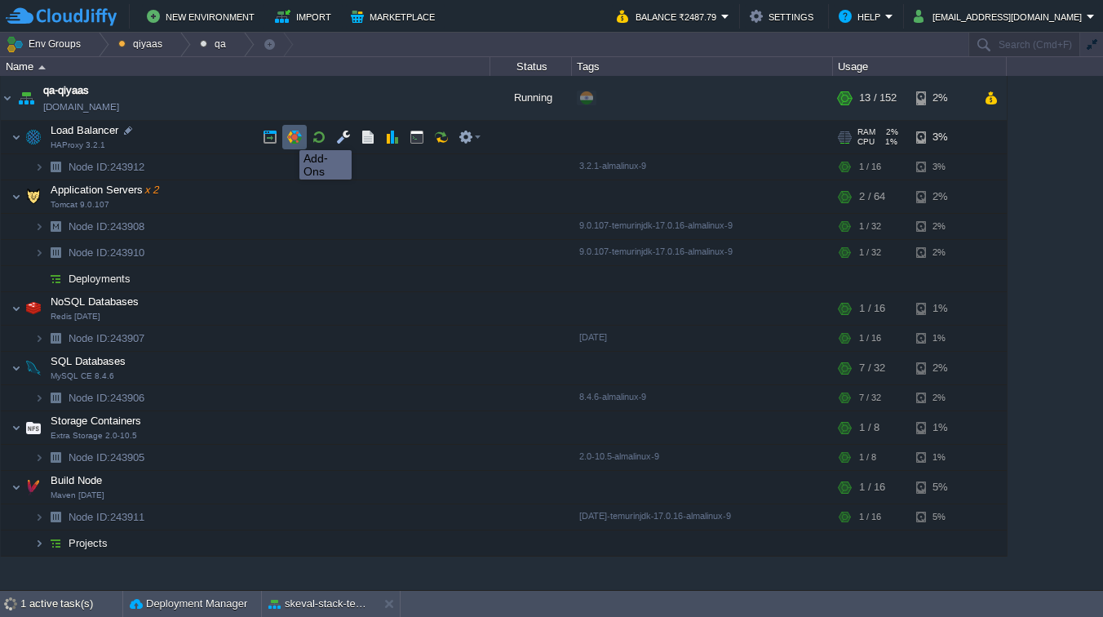
click at [289, 137] on button "button" at bounding box center [294, 137] width 15 height 15
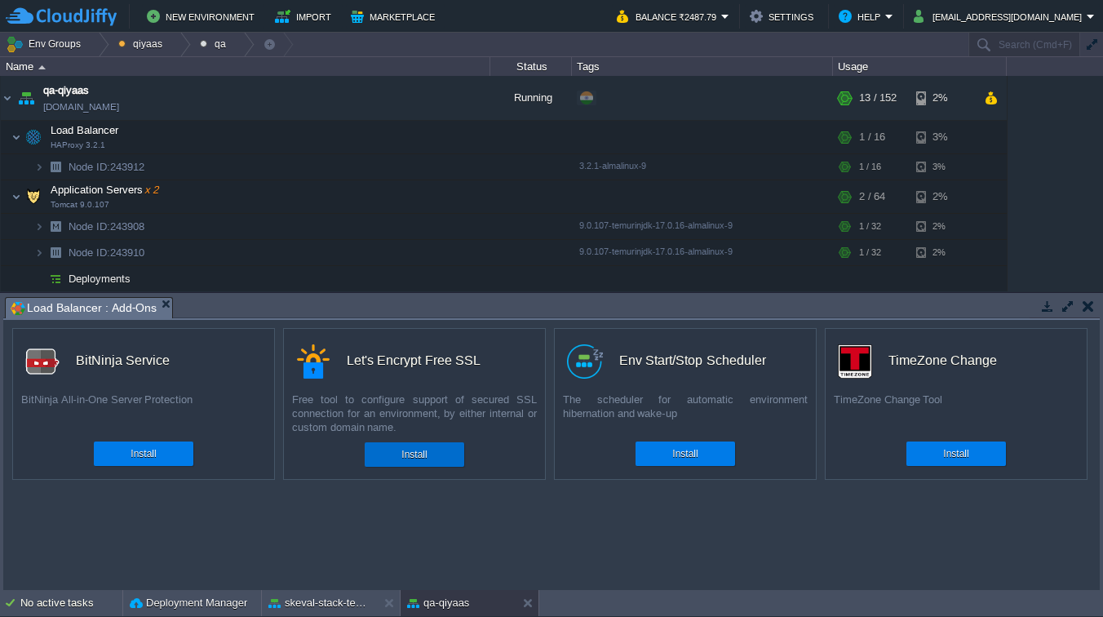
click at [421, 458] on button "Install" at bounding box center [413, 454] width 25 height 16
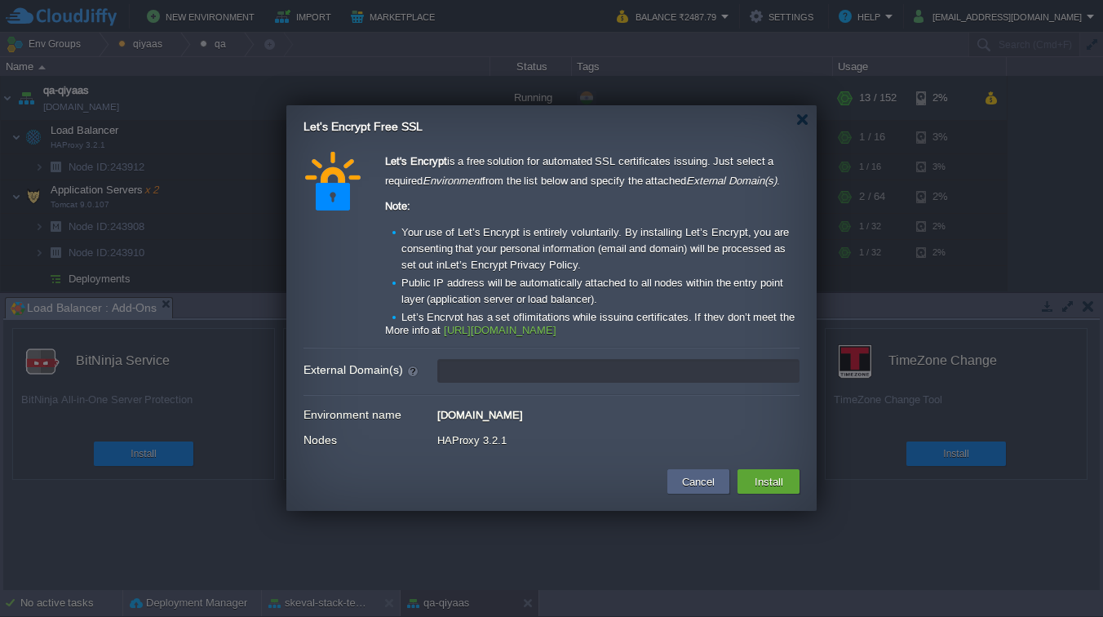
click at [524, 374] on input "External Domain(s)" at bounding box center [618, 371] width 362 height 24
type input "[DOMAIN_NAME]"
click at [783, 483] on button "Install" at bounding box center [768, 481] width 38 height 20
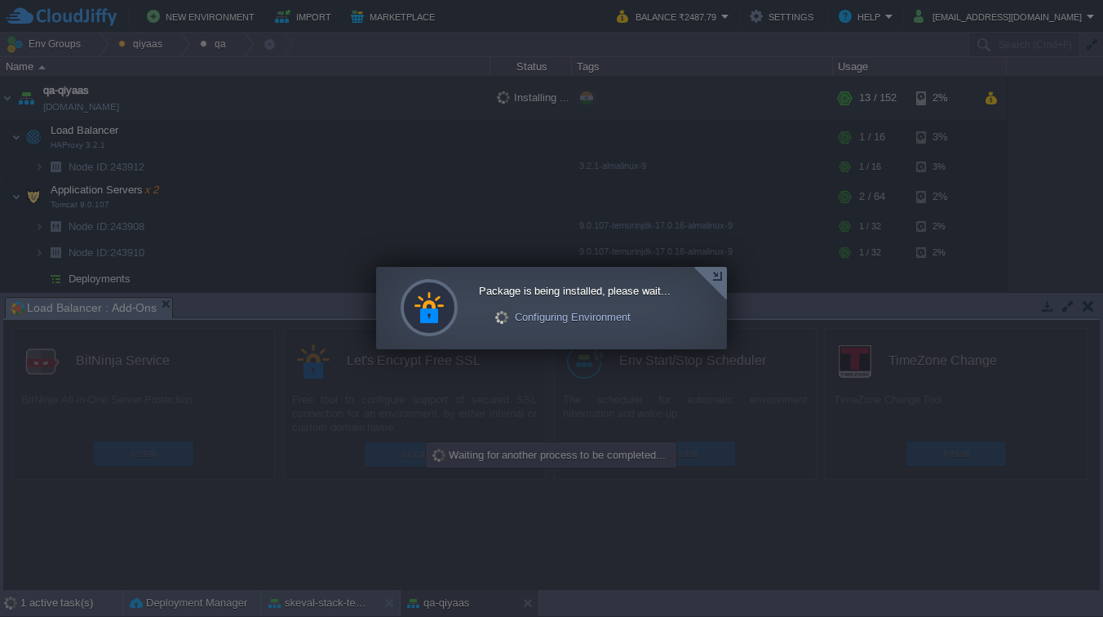
click at [718, 278] on div at bounding box center [709, 283] width 33 height 33
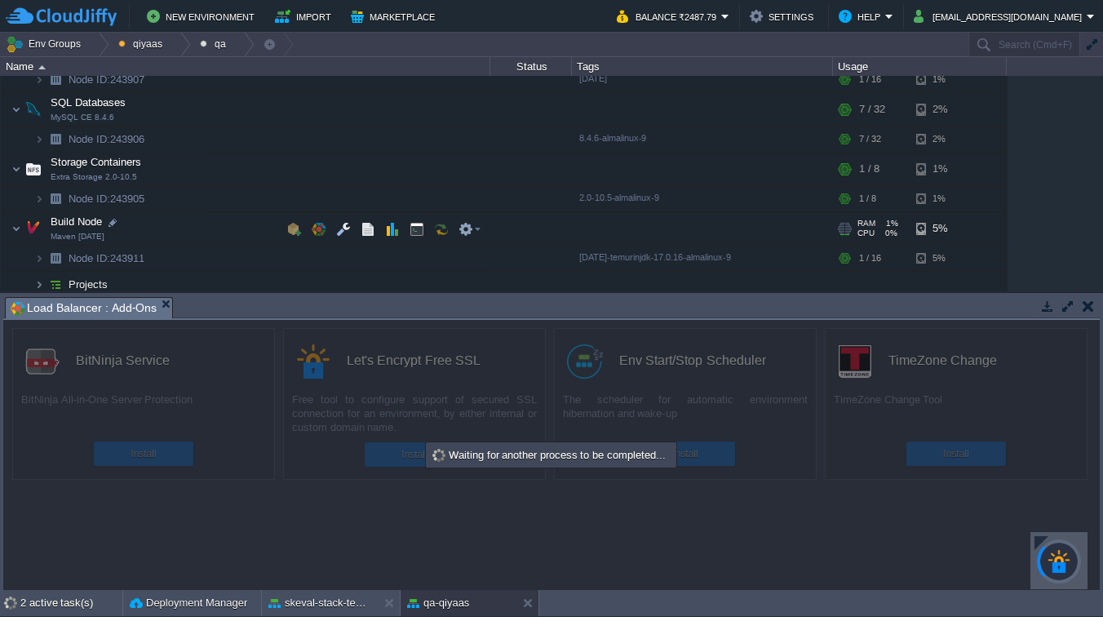
scroll to position [265, 0]
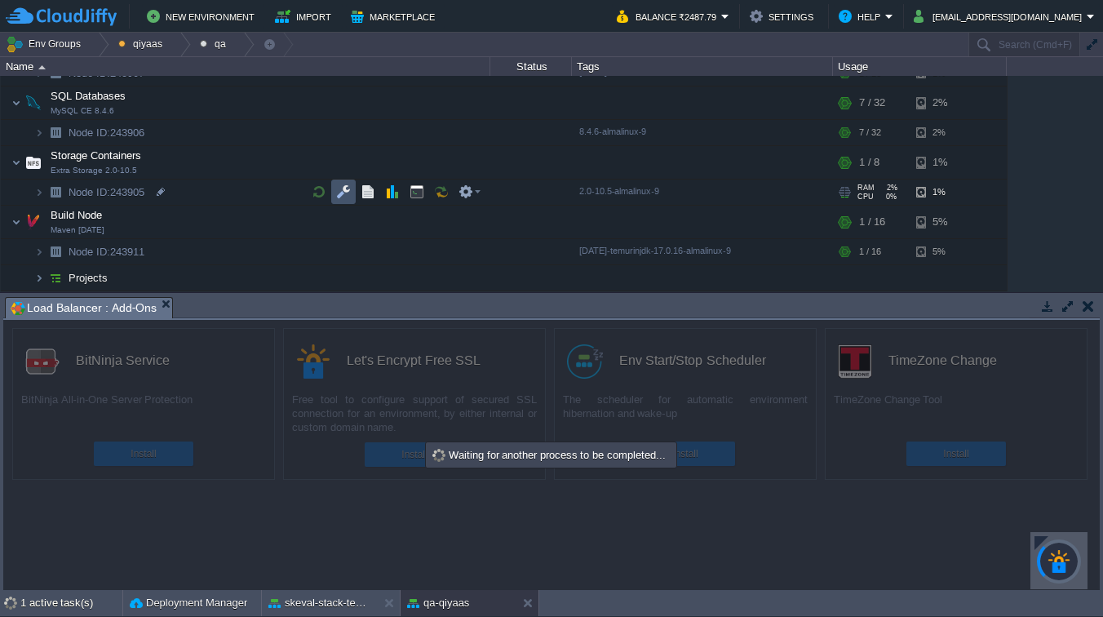
click at [343, 196] on button "button" at bounding box center [343, 191] width 15 height 15
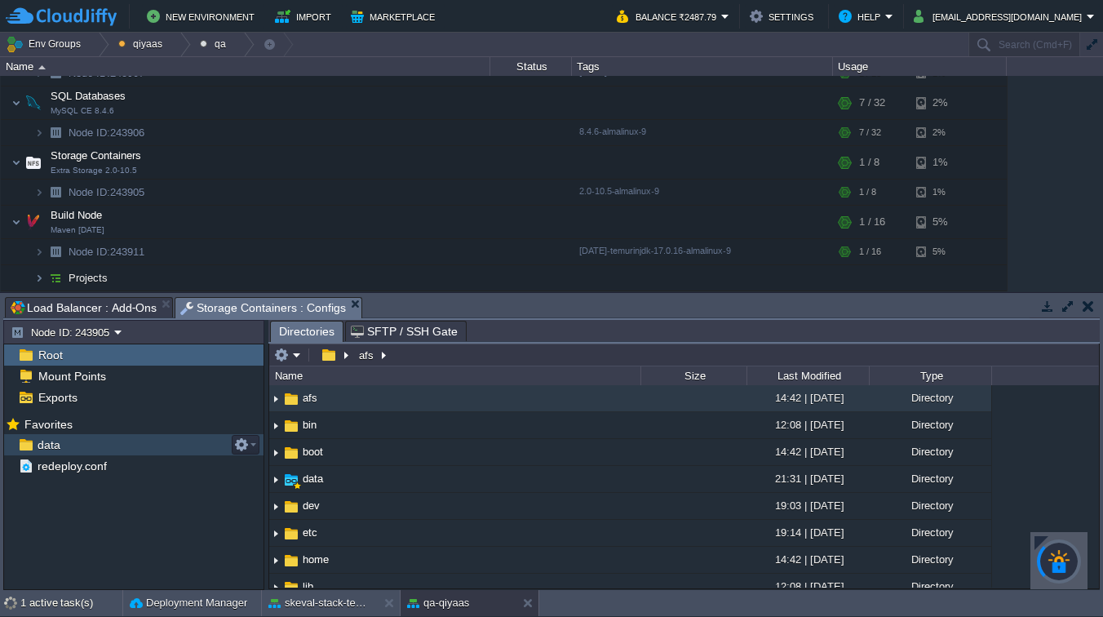
click at [51, 440] on span "data" at bounding box center [48, 444] width 29 height 15
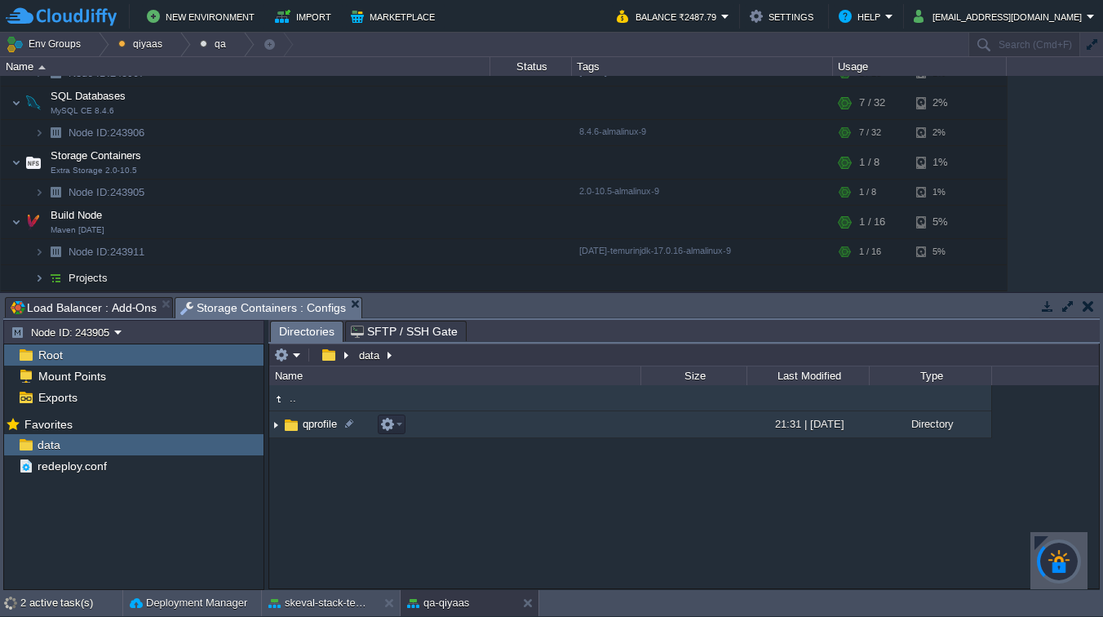
click at [316, 428] on span "qprofile" at bounding box center [319, 424] width 39 height 14
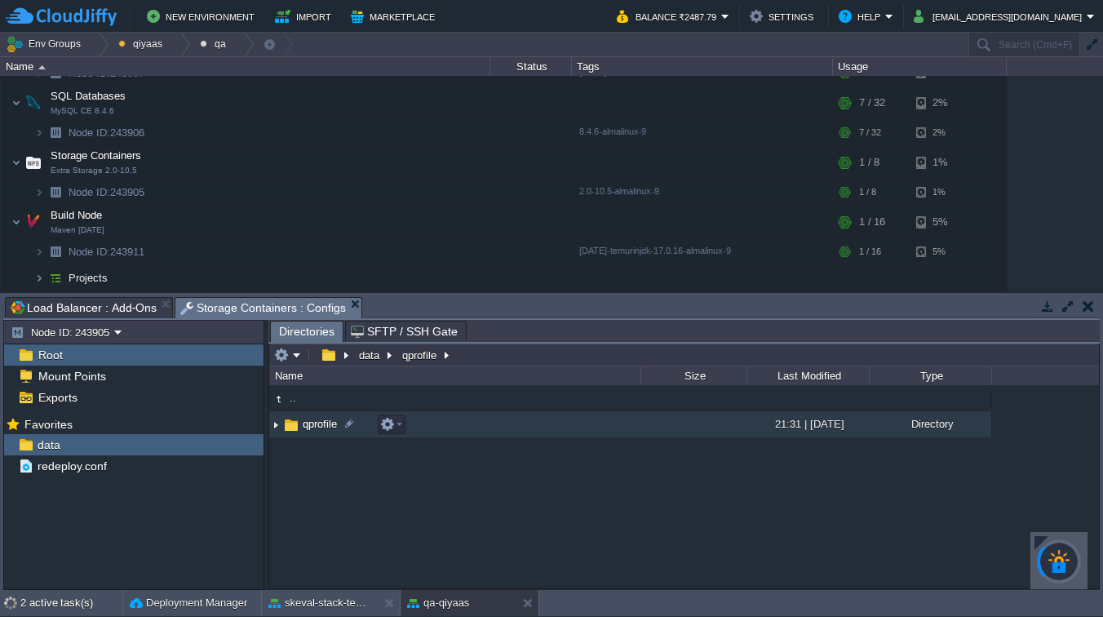
click at [316, 428] on span "qprofile" at bounding box center [319, 424] width 39 height 14
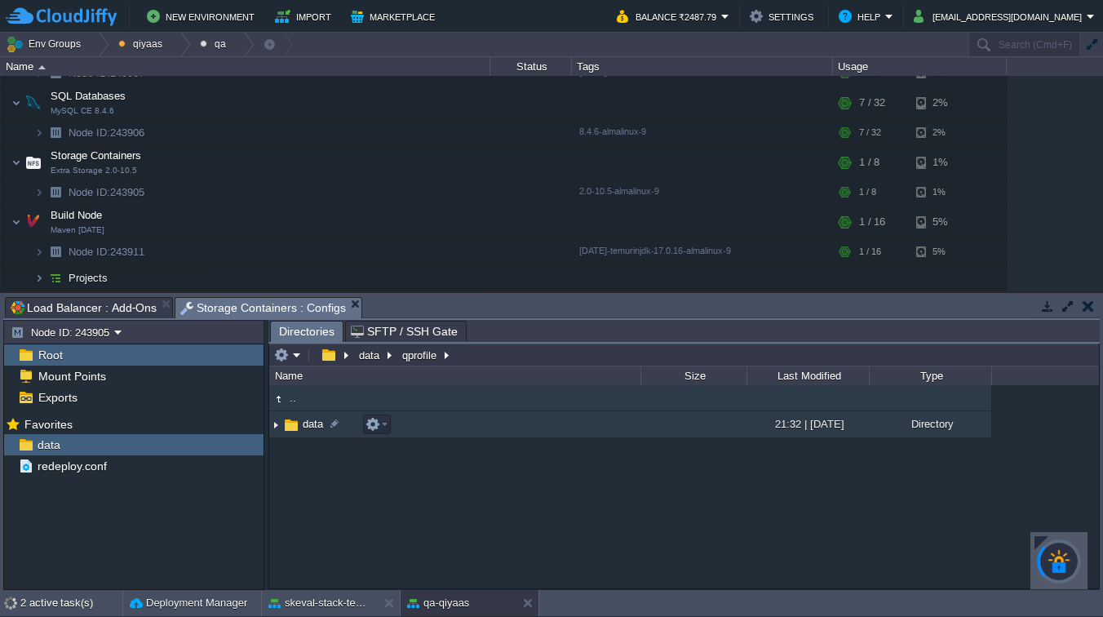
click at [295, 432] on img at bounding box center [291, 425] width 18 height 18
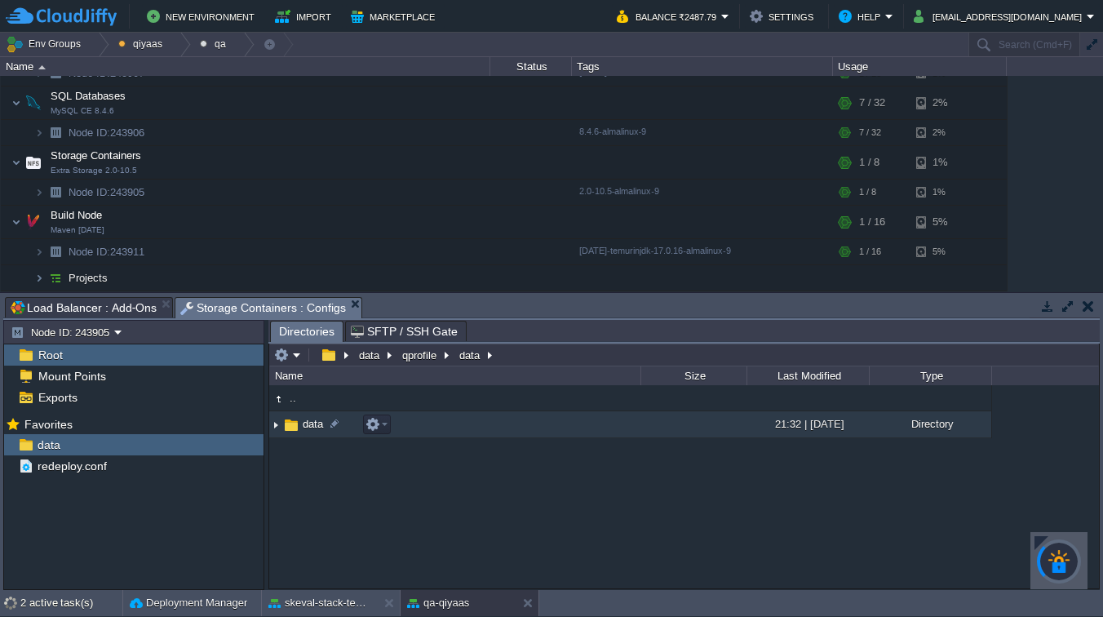
click at [295, 432] on img at bounding box center [291, 425] width 18 height 18
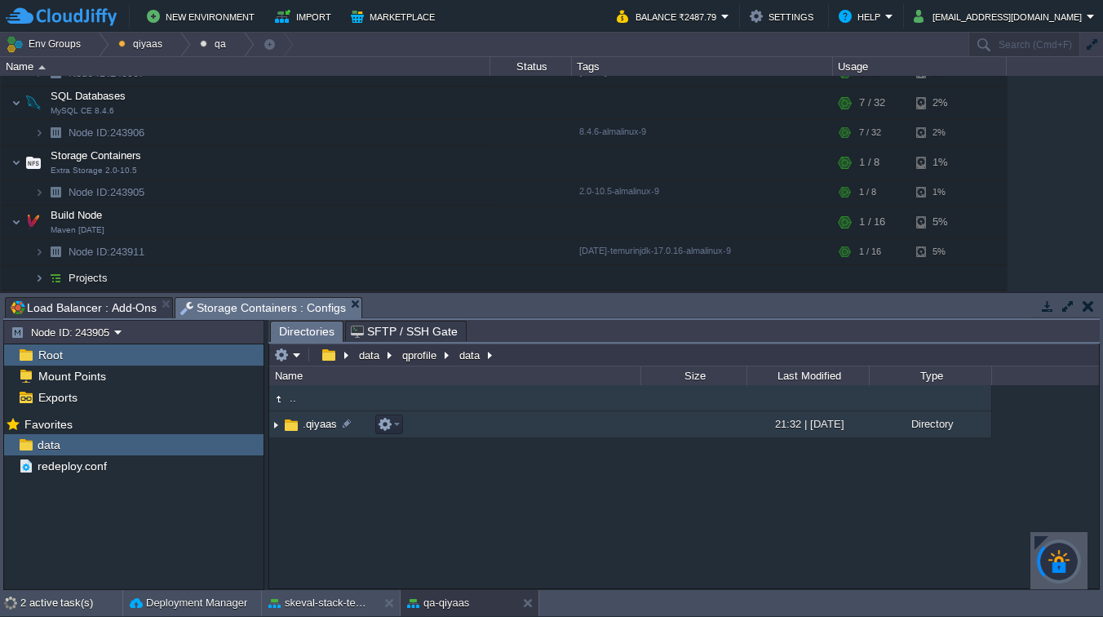
click at [279, 428] on img at bounding box center [275, 424] width 13 height 25
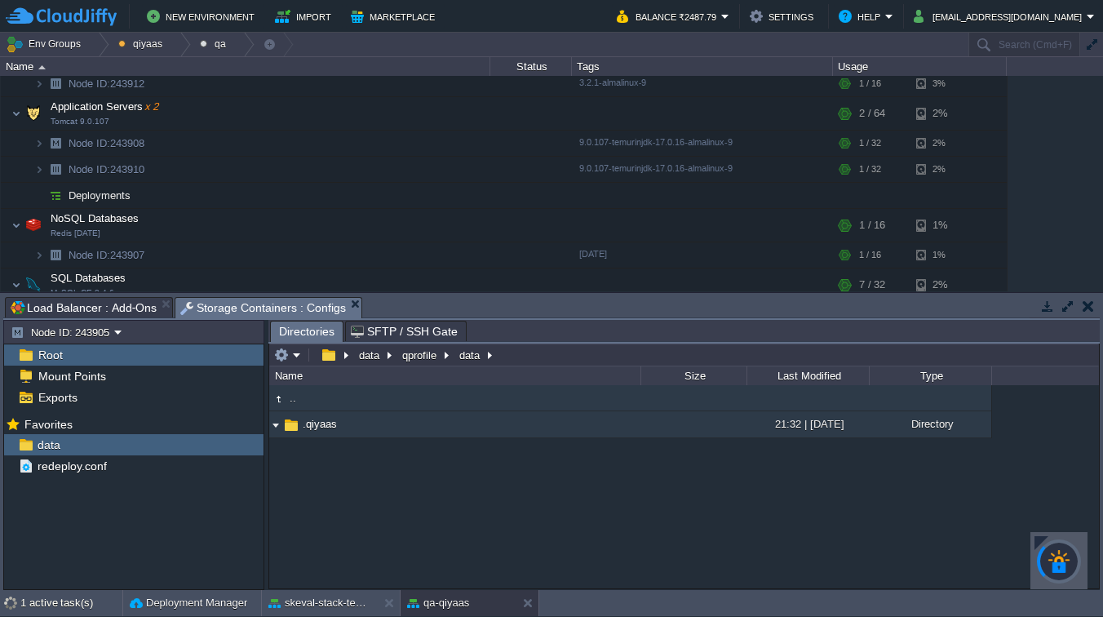
click at [322, 428] on span ".qiyaas" at bounding box center [319, 424] width 39 height 14
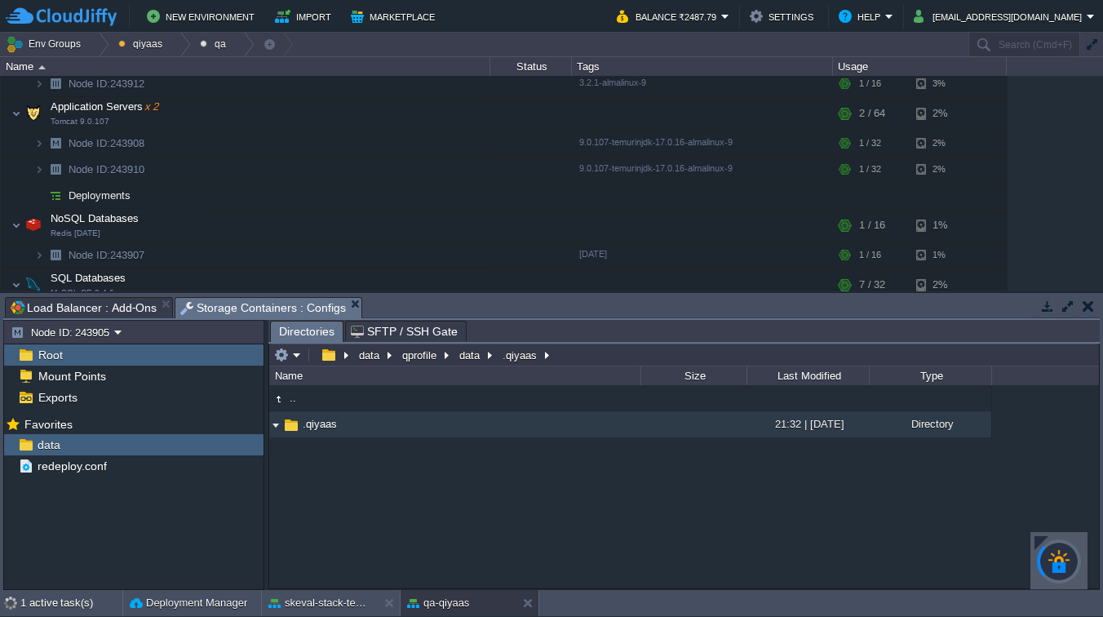
click at [322, 428] on span ".qiyaas" at bounding box center [319, 424] width 39 height 14
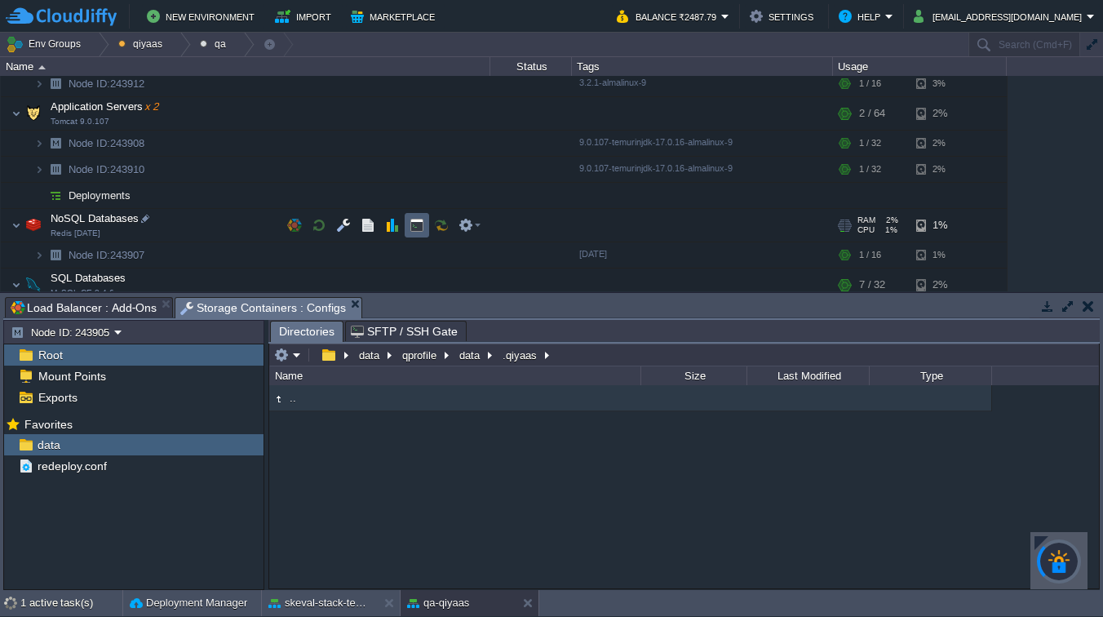
scroll to position [0, 0]
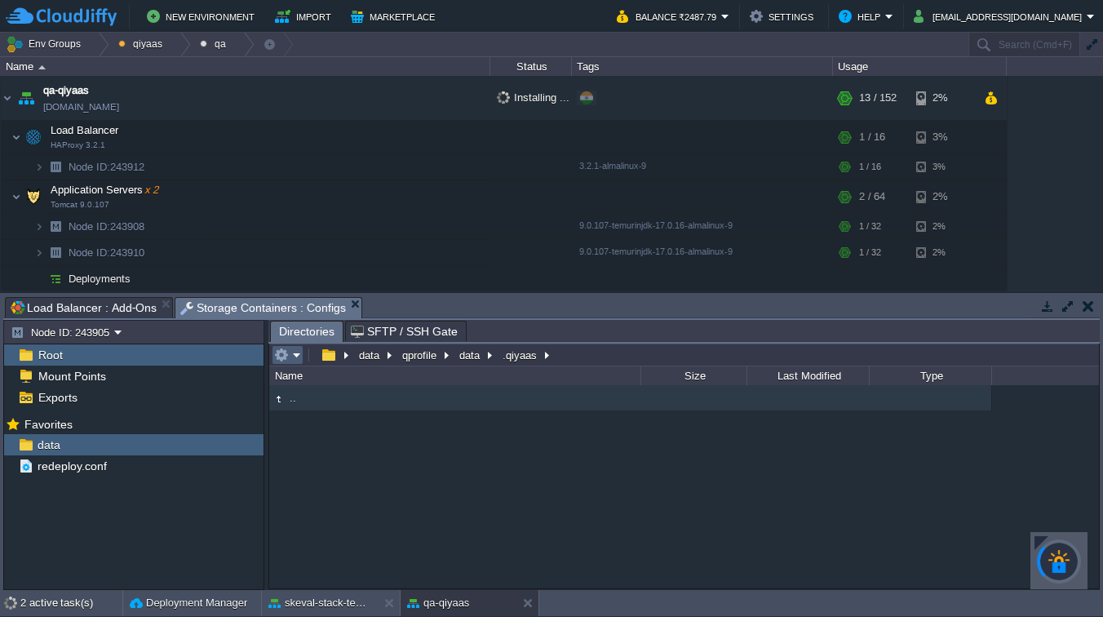
click at [288, 359] on button "button" at bounding box center [281, 354] width 15 height 15
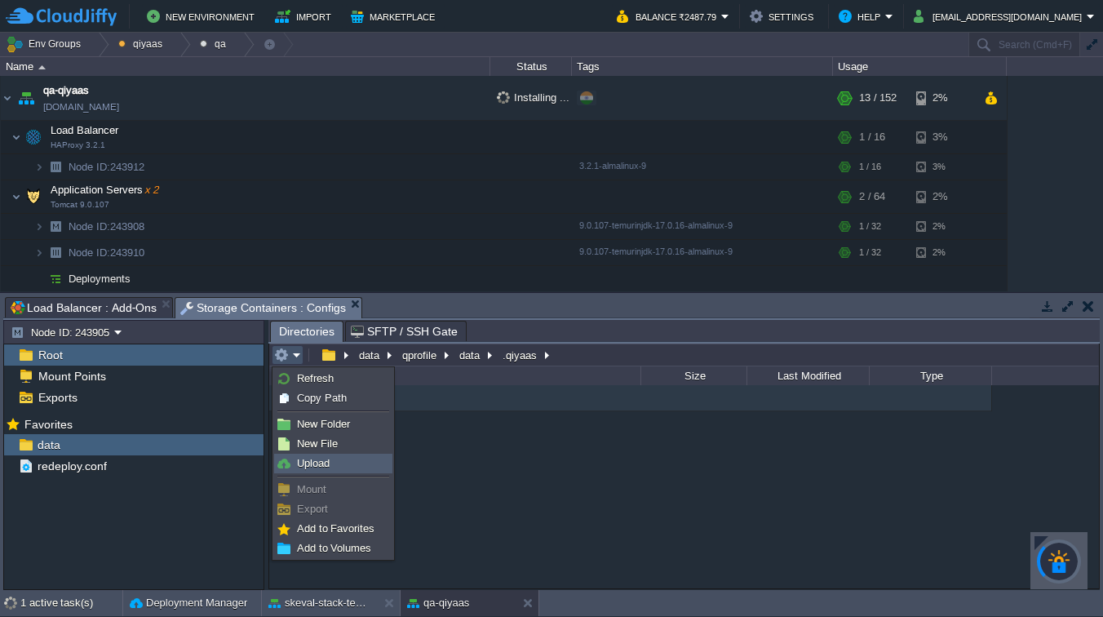
click at [332, 466] on link "Upload" at bounding box center [333, 463] width 117 height 18
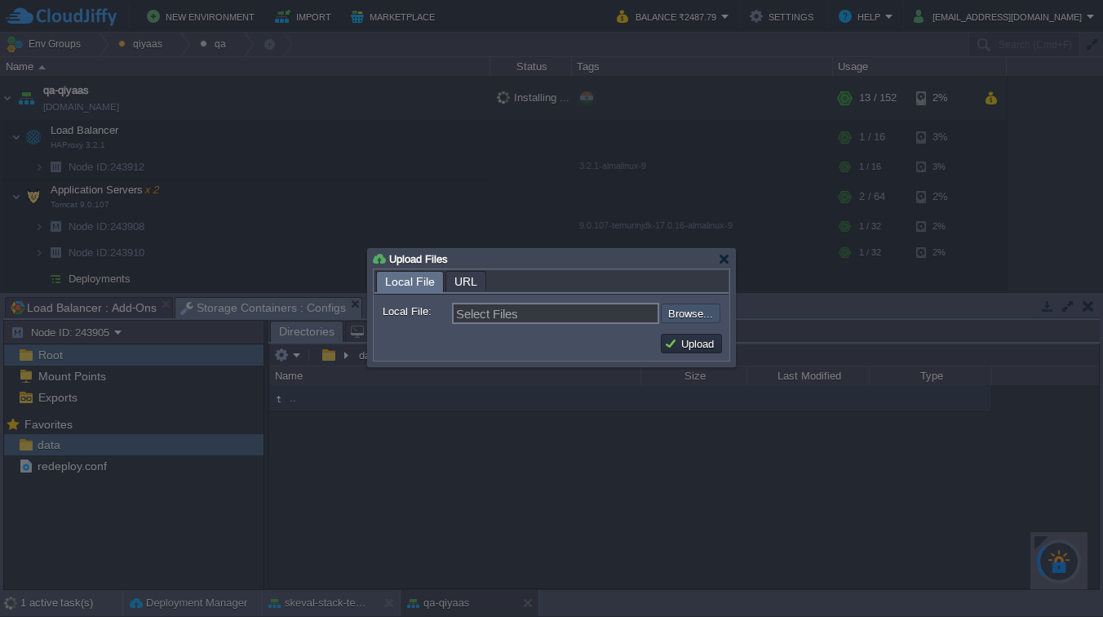
click at [684, 311] on input "file" at bounding box center [617, 313] width 206 height 20
type input "C:\fakepath\qa-qiyaas-[DATE].tar.gz"
type input "qa-qiyaas-[DATE].tar.gz"
click at [700, 350] on button "Upload" at bounding box center [691, 343] width 55 height 15
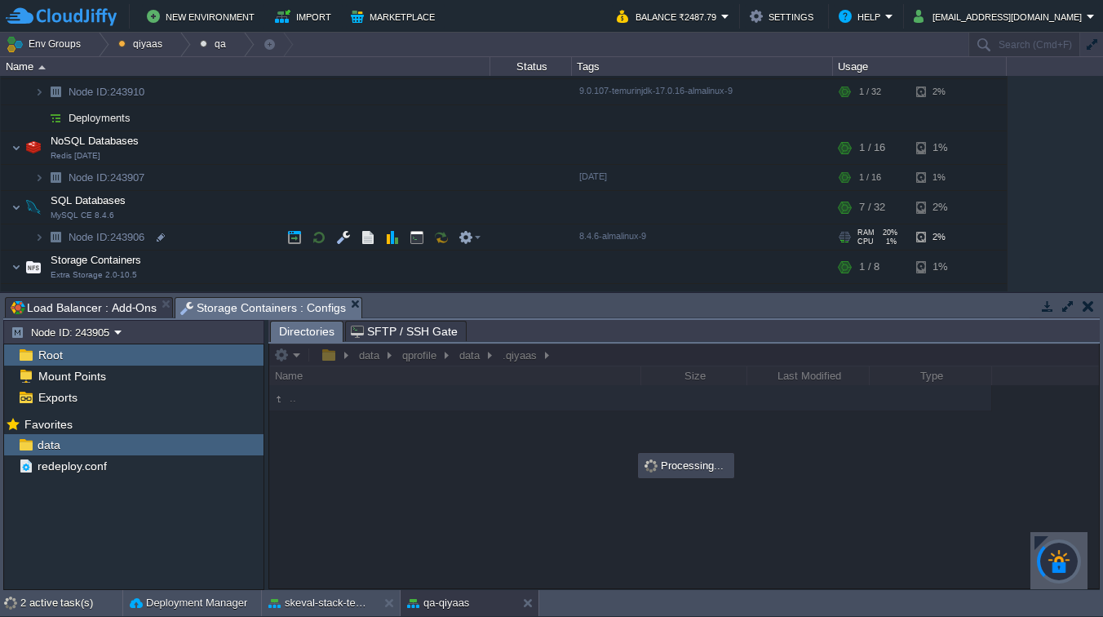
scroll to position [162, 0]
click at [349, 229] on button "button" at bounding box center [343, 235] width 15 height 15
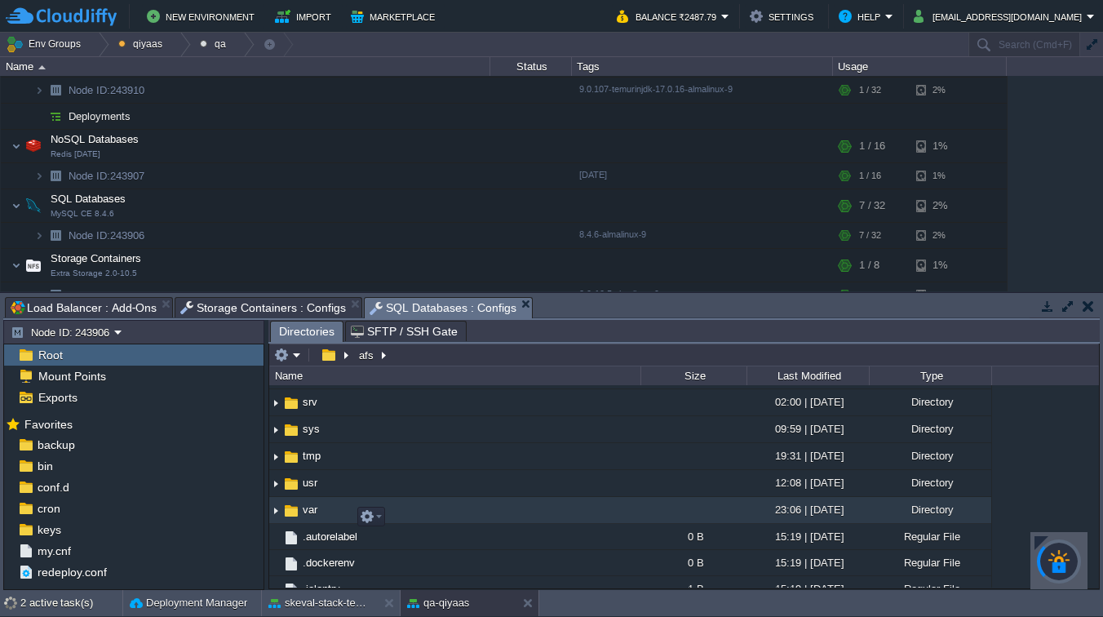
scroll to position [450, 0]
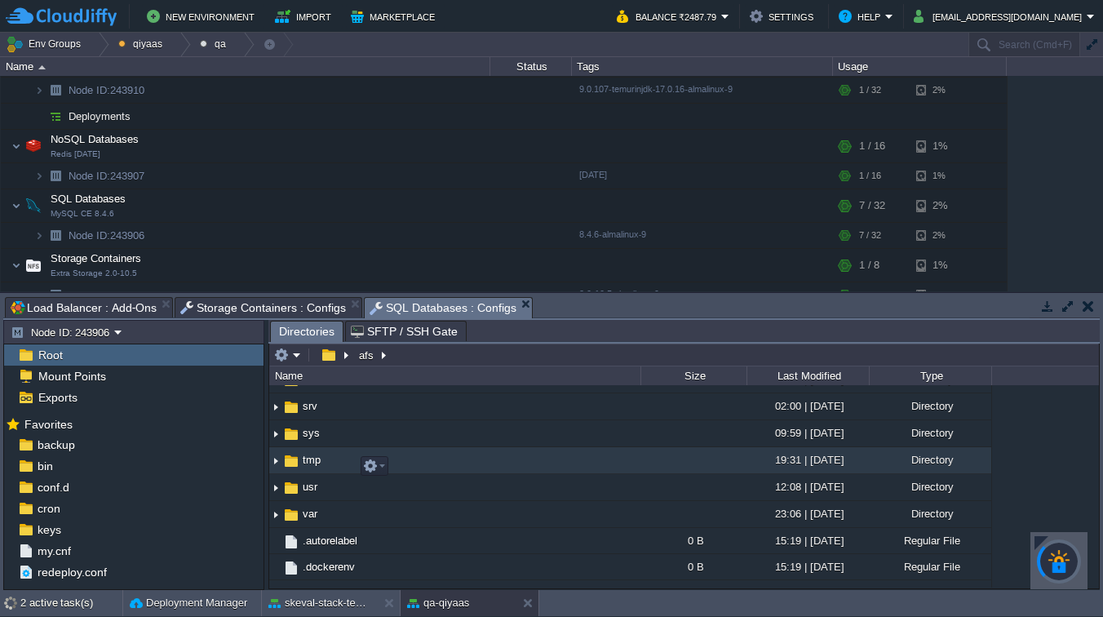
click at [322, 466] on span "tmp" at bounding box center [311, 460] width 23 height 14
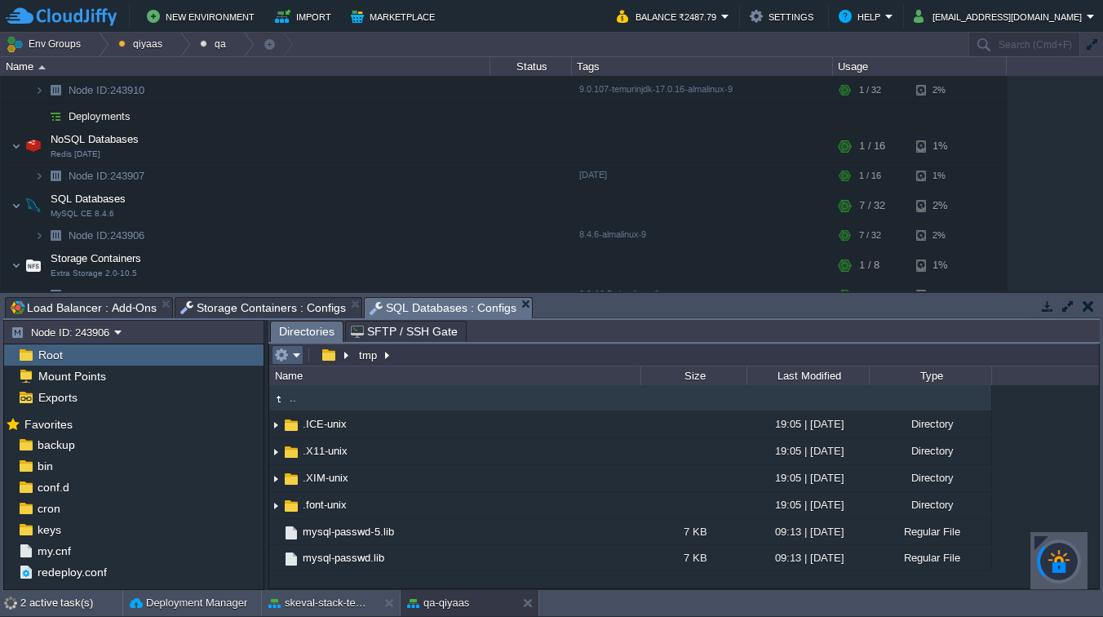
click at [289, 355] on em at bounding box center [287, 354] width 27 height 15
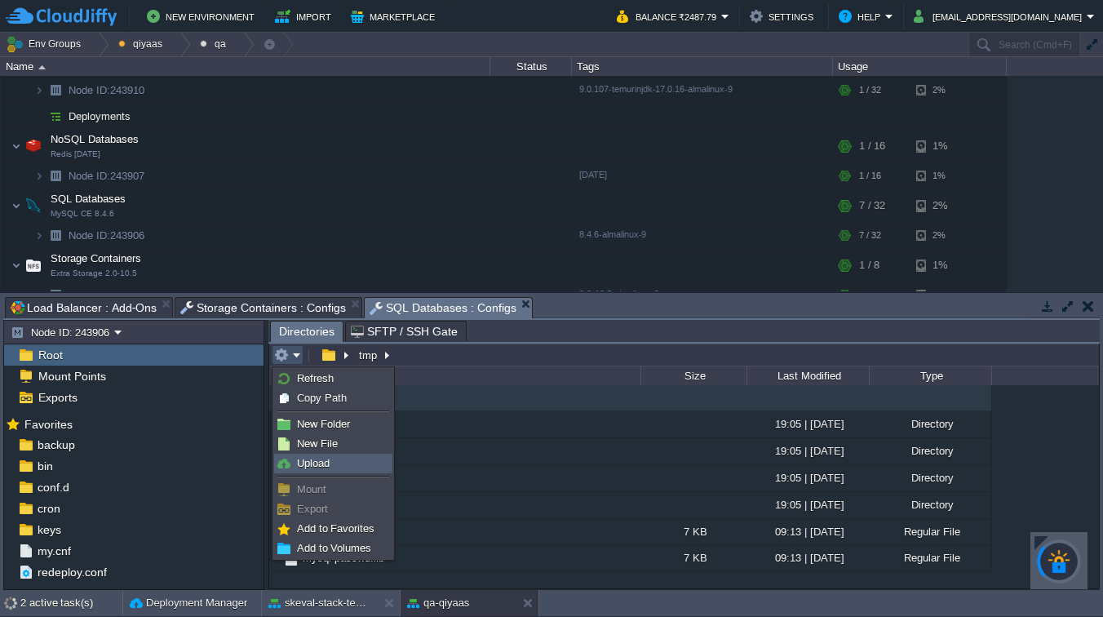
click at [321, 457] on span "Upload" at bounding box center [313, 463] width 33 height 12
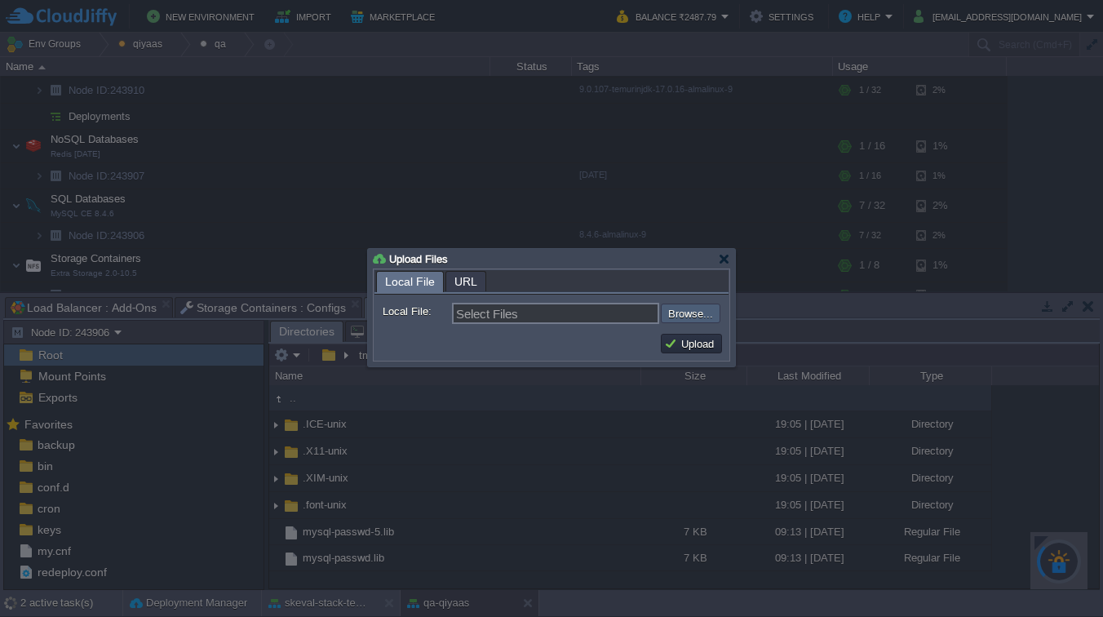
click at [680, 315] on input "file" at bounding box center [617, 313] width 206 height 20
type input "C:\fakepath\qa-testme-db-[DATE].sql"
type input "qa-testme-db-[DATE].sql"
click at [697, 349] on button "Upload" at bounding box center [691, 343] width 55 height 15
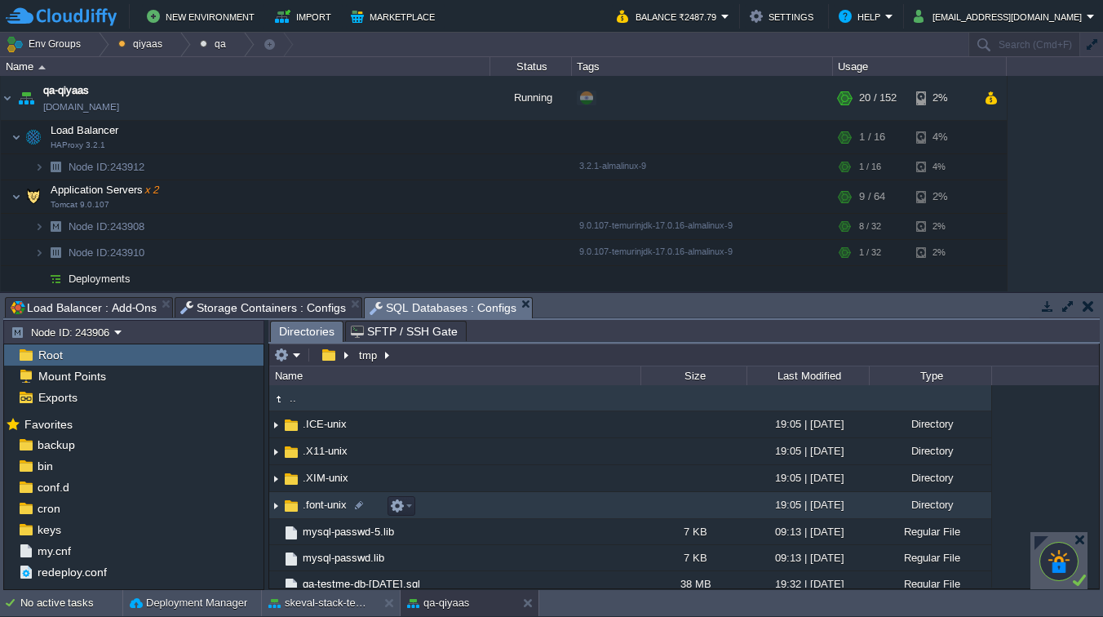
scroll to position [11, 0]
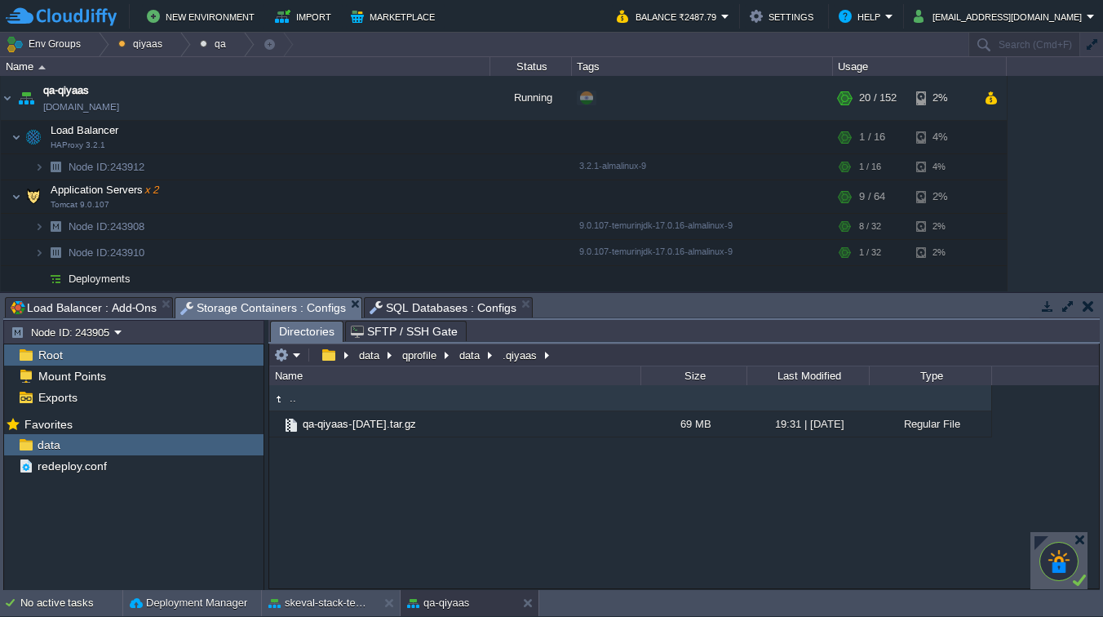
click at [265, 301] on span "Storage Containers : Configs" at bounding box center [263, 308] width 166 height 20
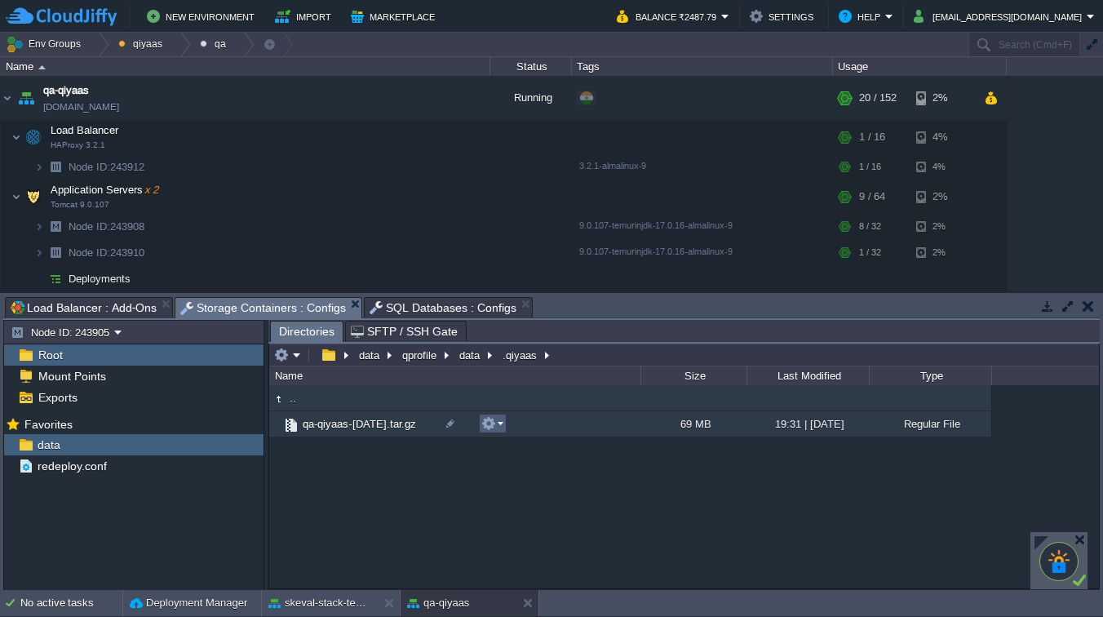
click at [487, 422] on button "button" at bounding box center [488, 423] width 15 height 15
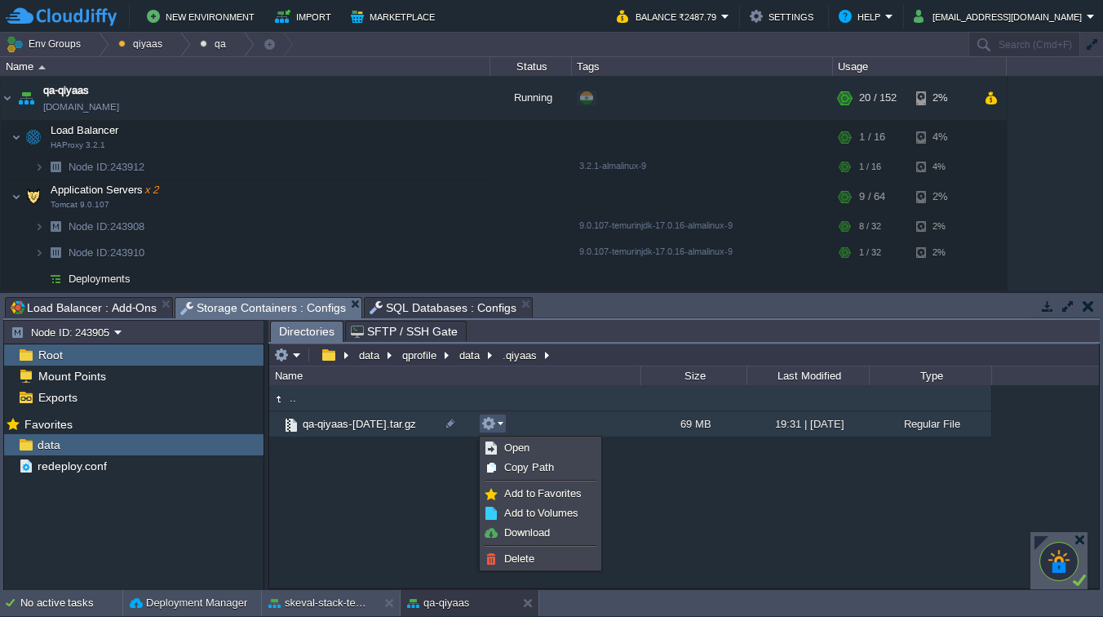
click at [374, 510] on div ".. qa-qiyaas-[DATE].tar.gz 69 MB 19:31 | [DATE] Regular File" at bounding box center [683, 486] width 829 height 202
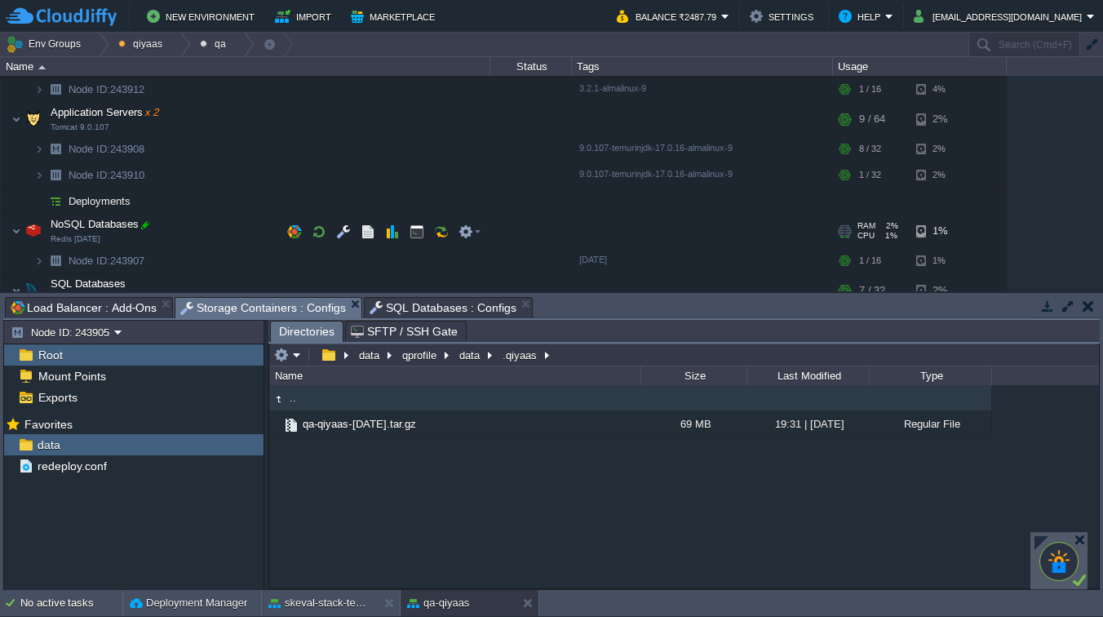
scroll to position [60, 0]
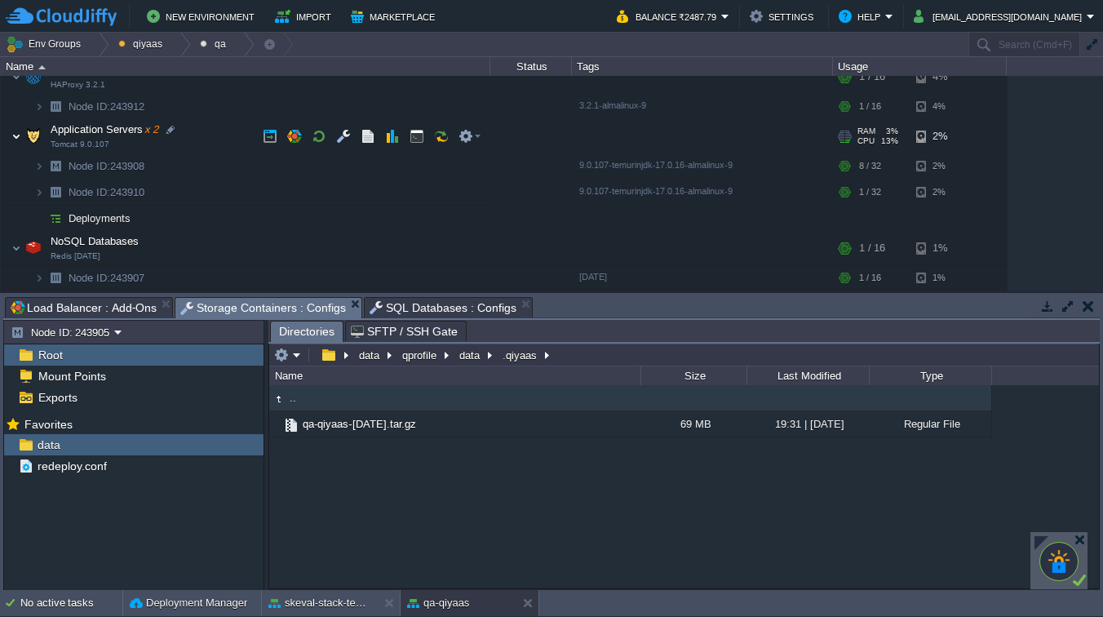
click at [15, 137] on img at bounding box center [16, 136] width 10 height 33
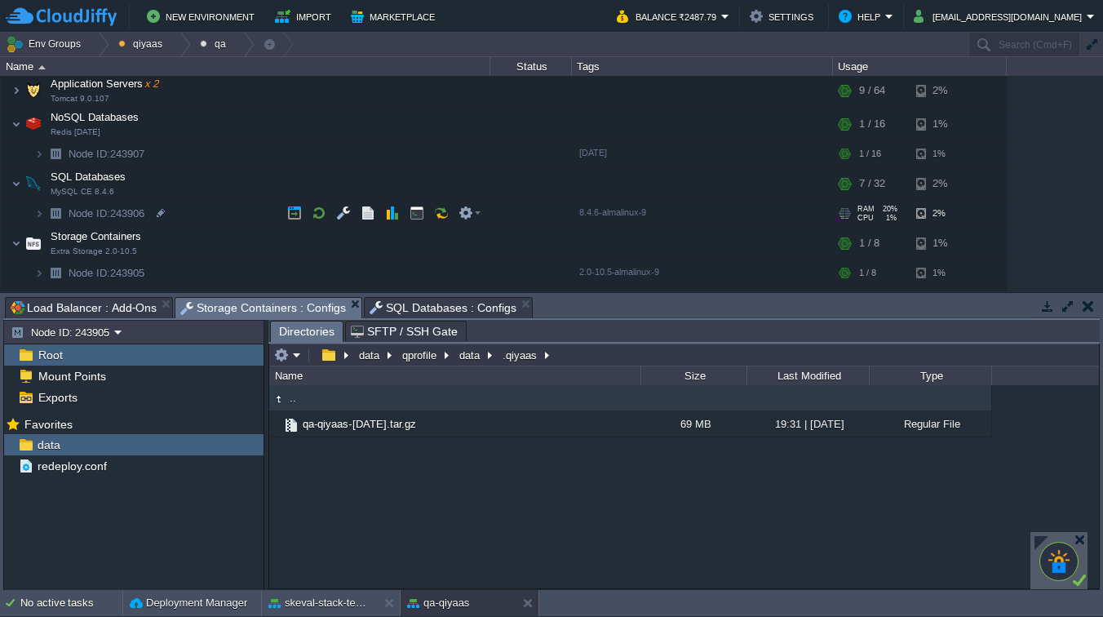
scroll to position [113, 0]
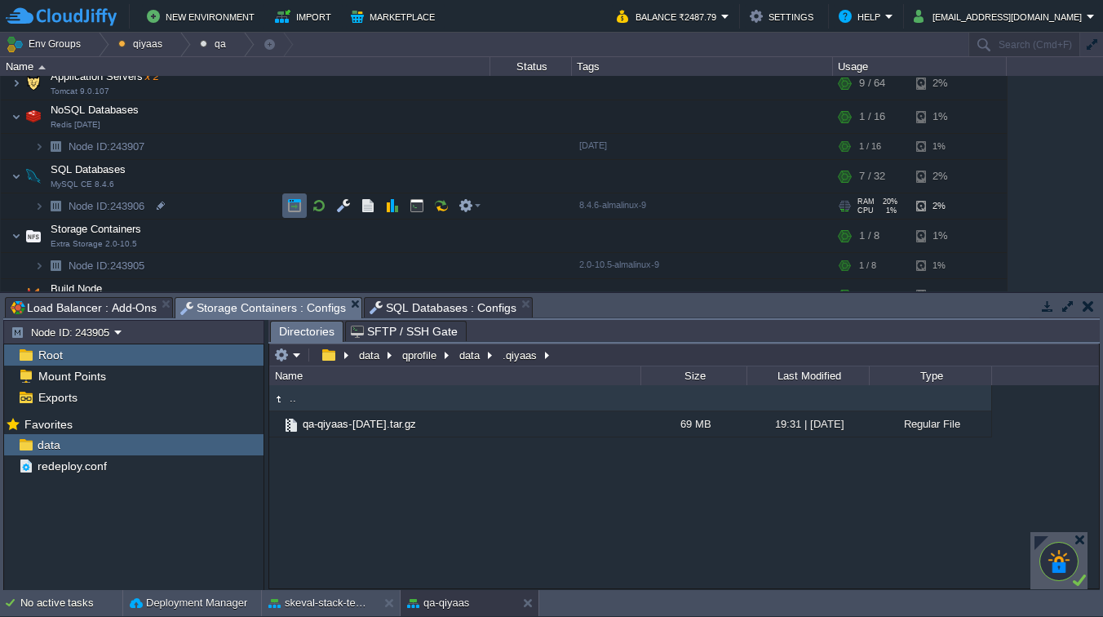
click at [296, 209] on button "button" at bounding box center [294, 205] width 15 height 15
click at [474, 206] on em at bounding box center [469, 205] width 22 height 15
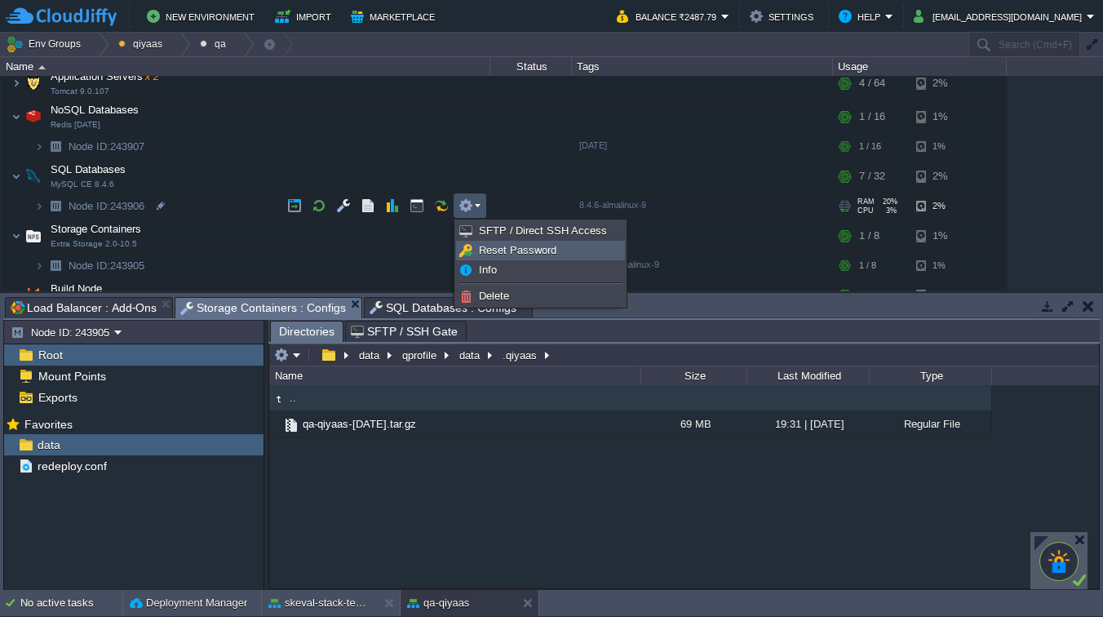
click at [493, 245] on span "Reset Password" at bounding box center [517, 250] width 77 height 12
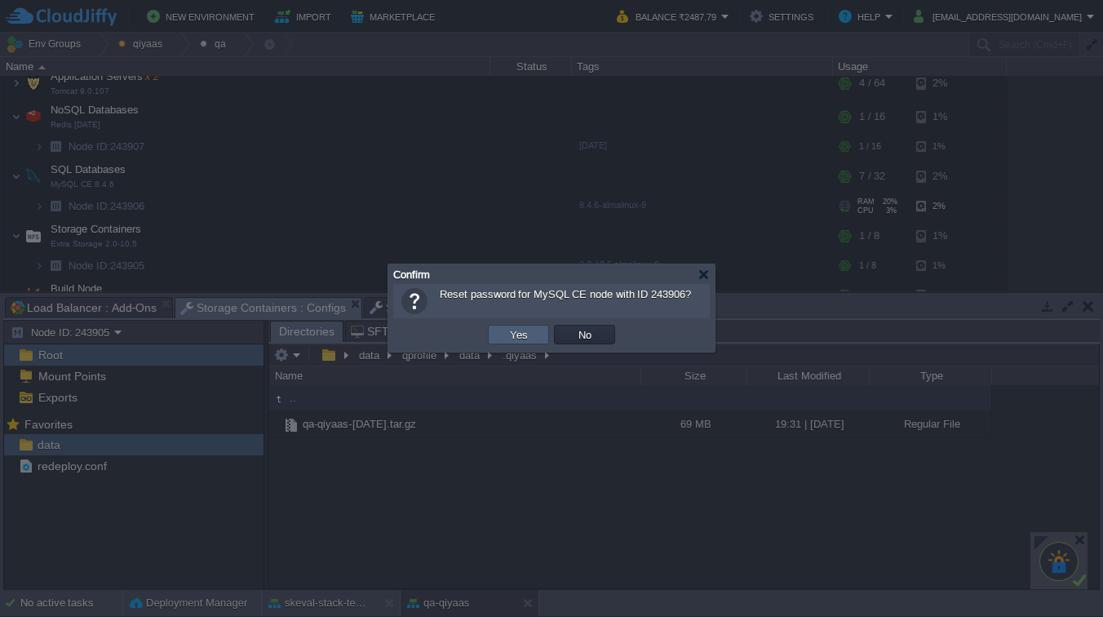
click at [514, 331] on button "Yes" at bounding box center [519, 334] width 28 height 15
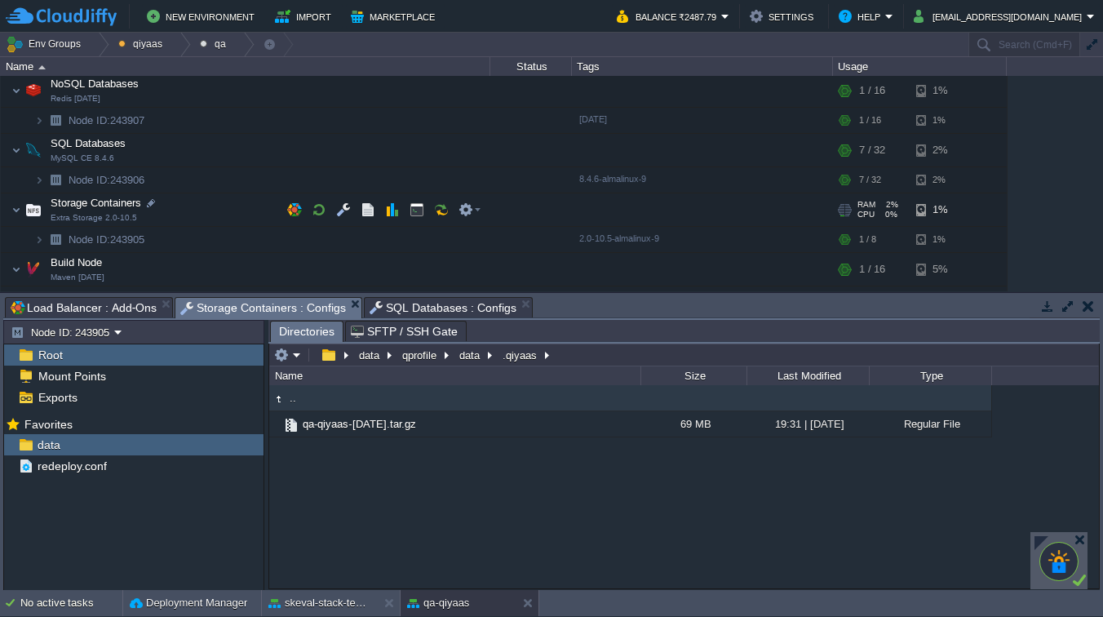
scroll to position [128, 0]
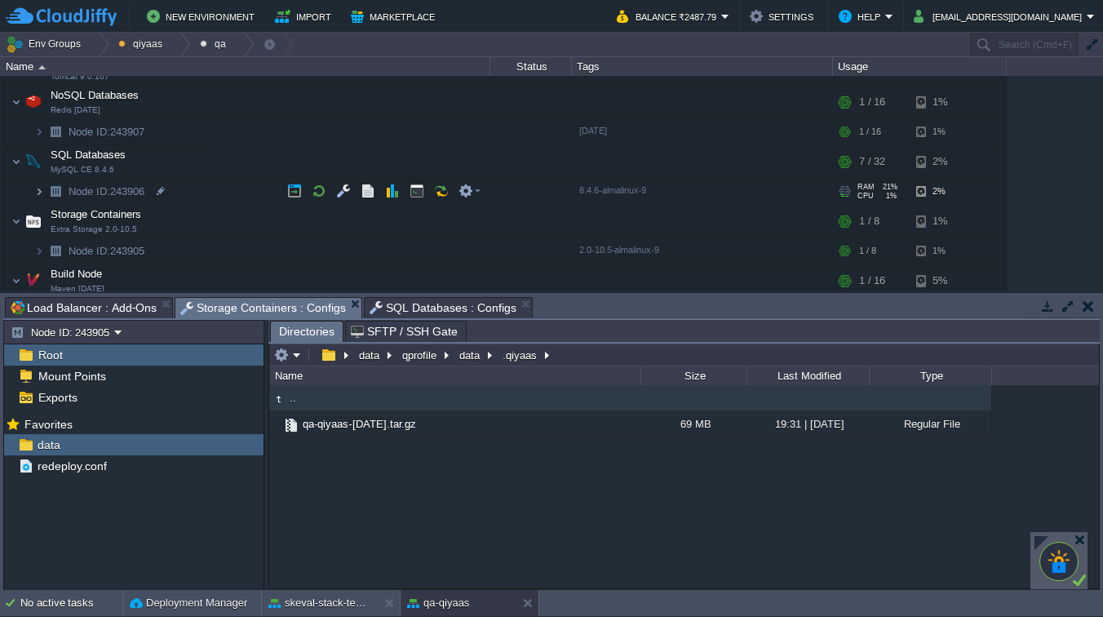
click at [40, 191] on img at bounding box center [39, 191] width 10 height 25
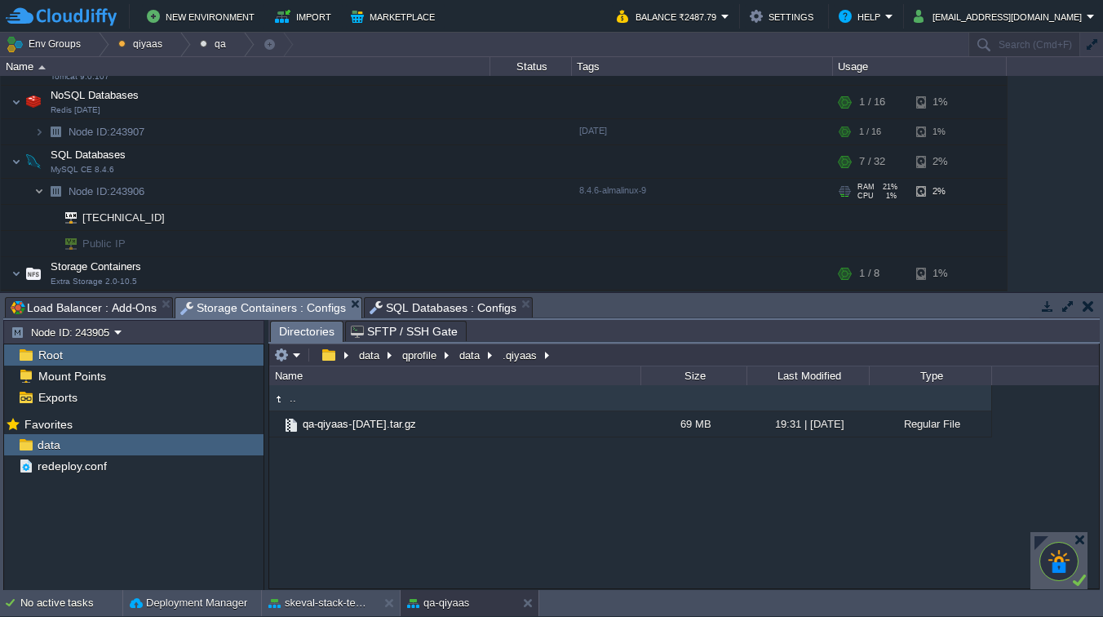
click at [40, 191] on img at bounding box center [39, 191] width 10 height 25
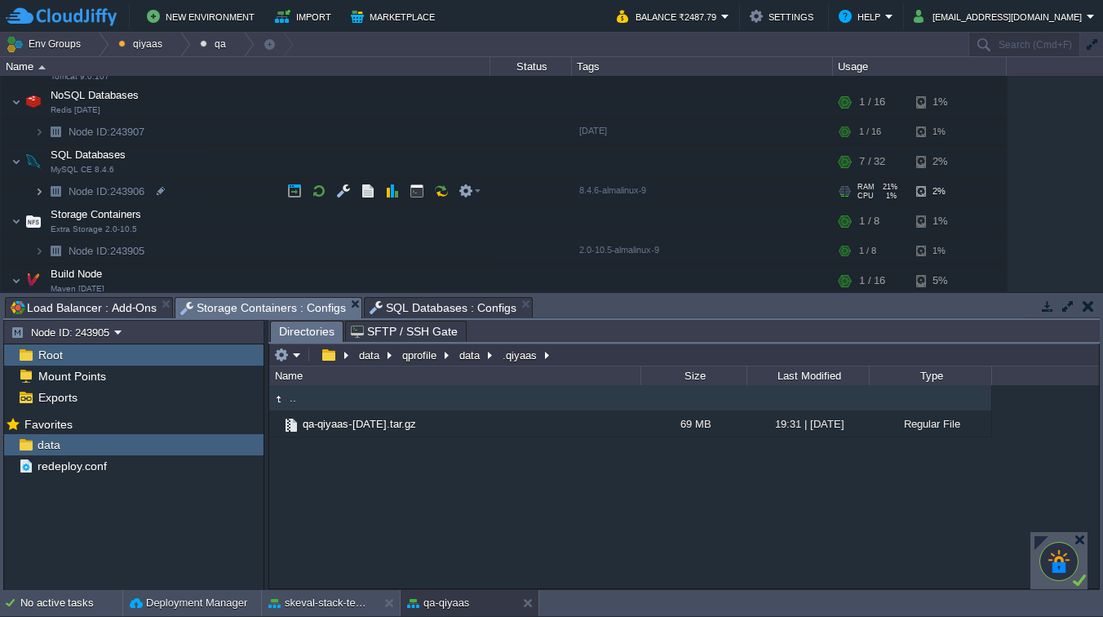
click at [36, 191] on img at bounding box center [39, 191] width 10 height 25
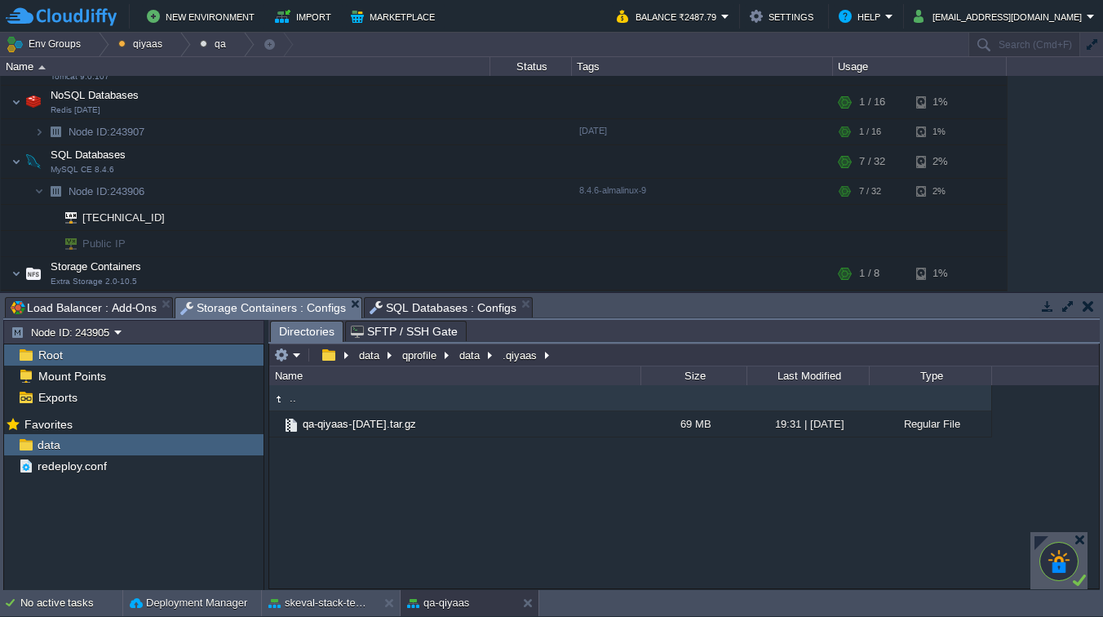
click at [409, 310] on span "SQL Databases : Configs" at bounding box center [442, 308] width 147 height 20
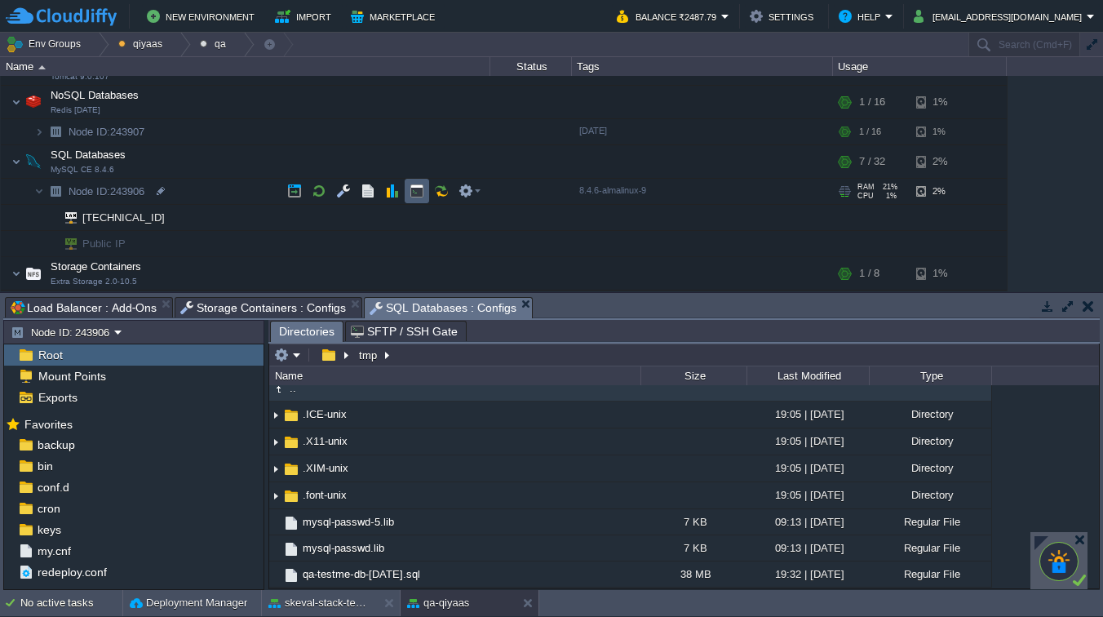
click at [417, 200] on td at bounding box center [417, 191] width 24 height 24
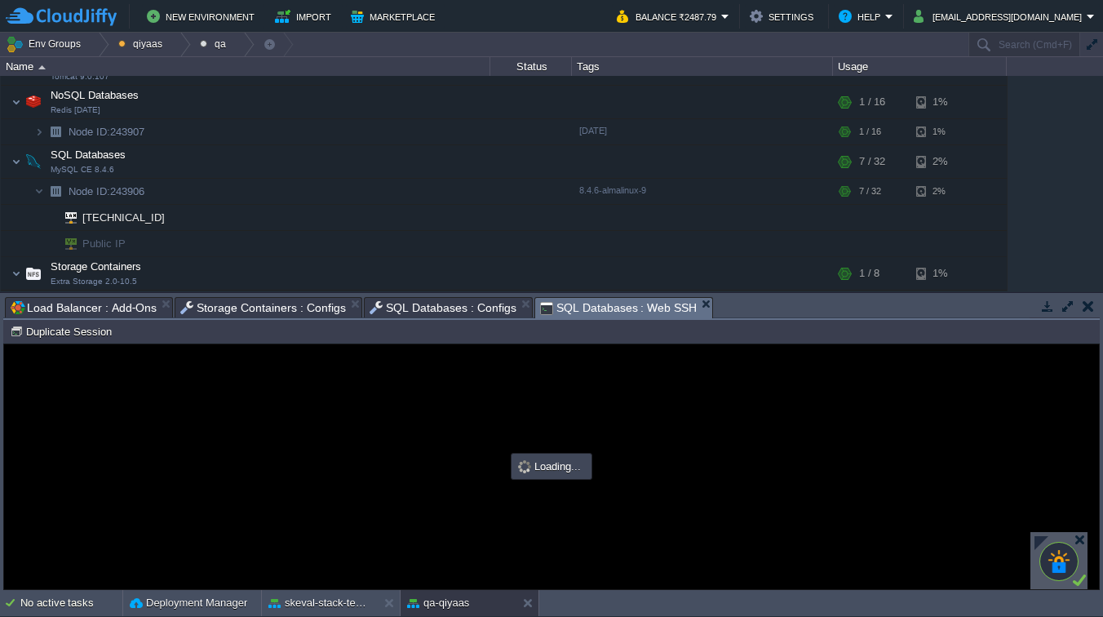
scroll to position [0, 0]
type input "#000000"
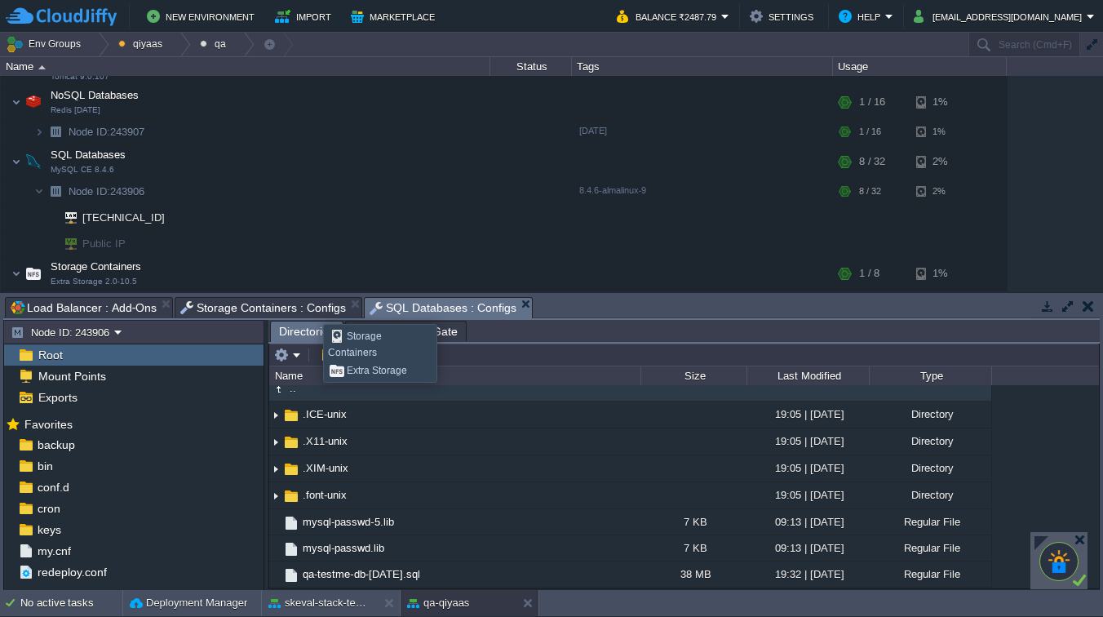
click at [311, 309] on span "Storage Containers : Configs" at bounding box center [263, 308] width 166 height 20
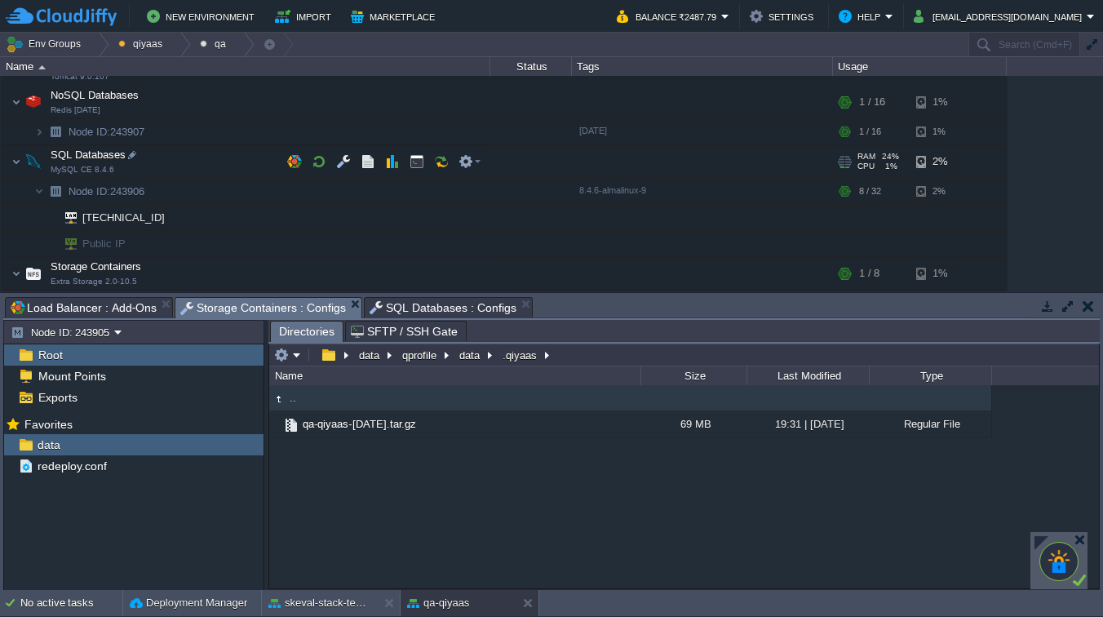
click at [20, 161] on img at bounding box center [16, 161] width 10 height 33
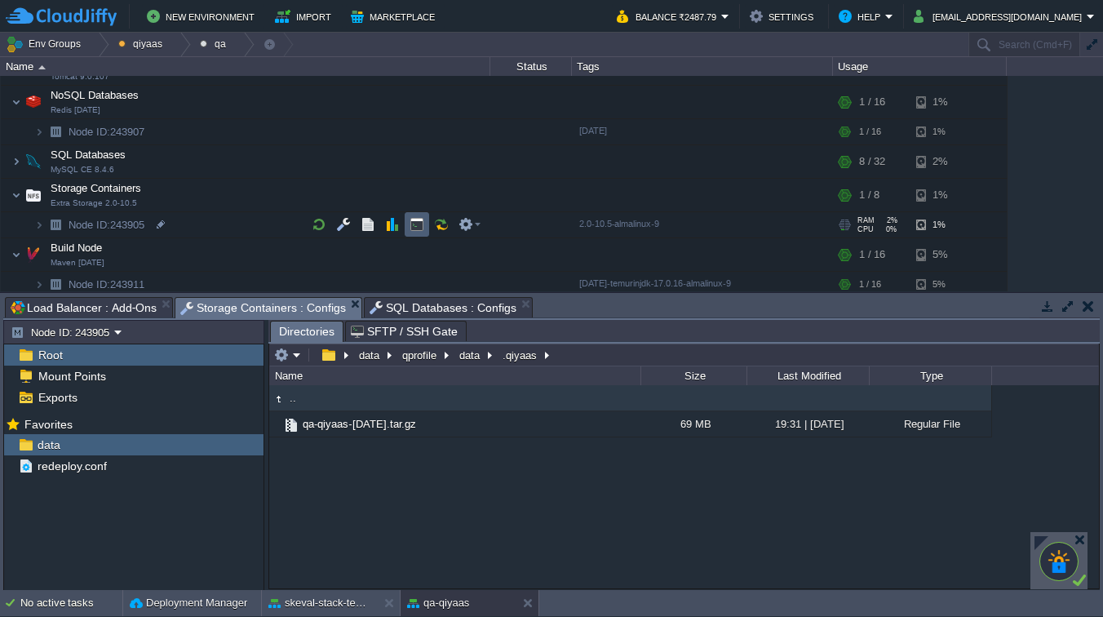
click at [413, 225] on button "button" at bounding box center [416, 224] width 15 height 15
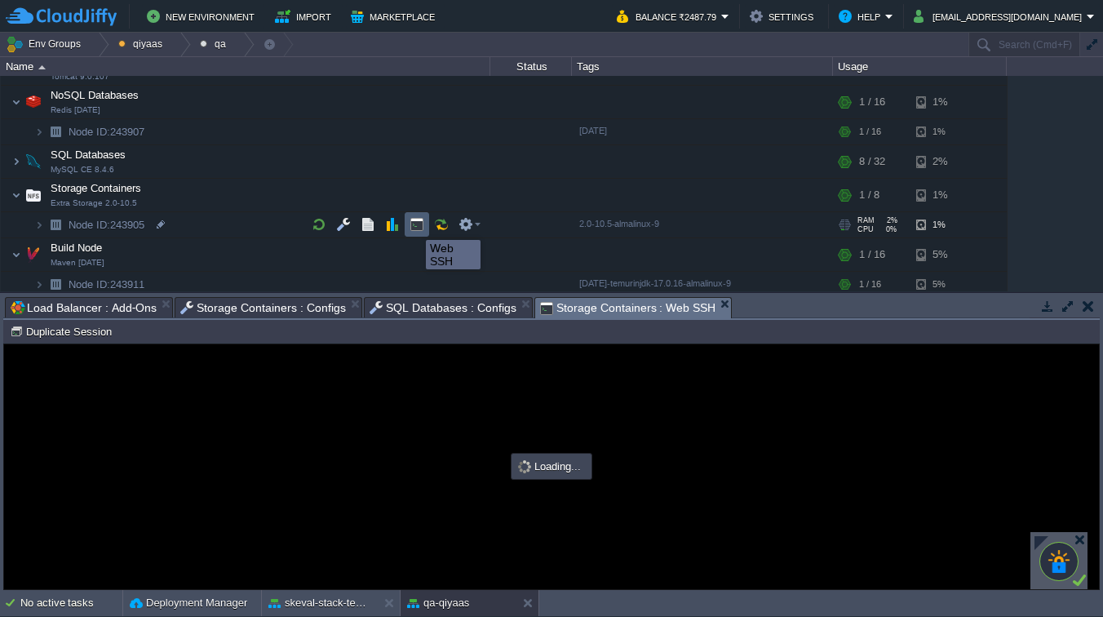
type input "#000000"
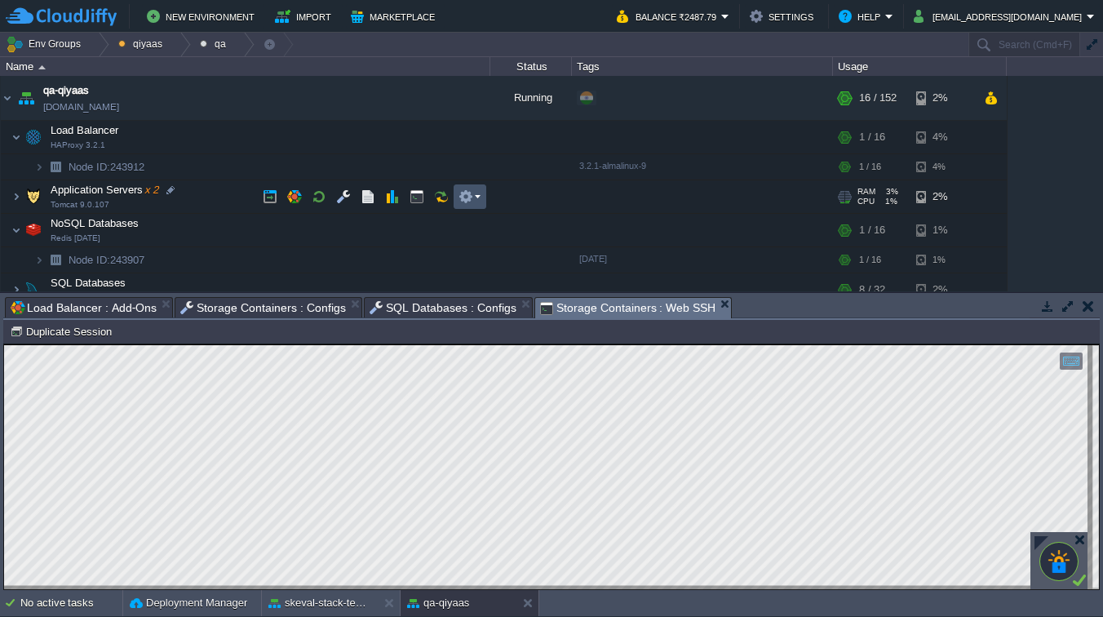
click at [471, 200] on button "button" at bounding box center [465, 196] width 15 height 15
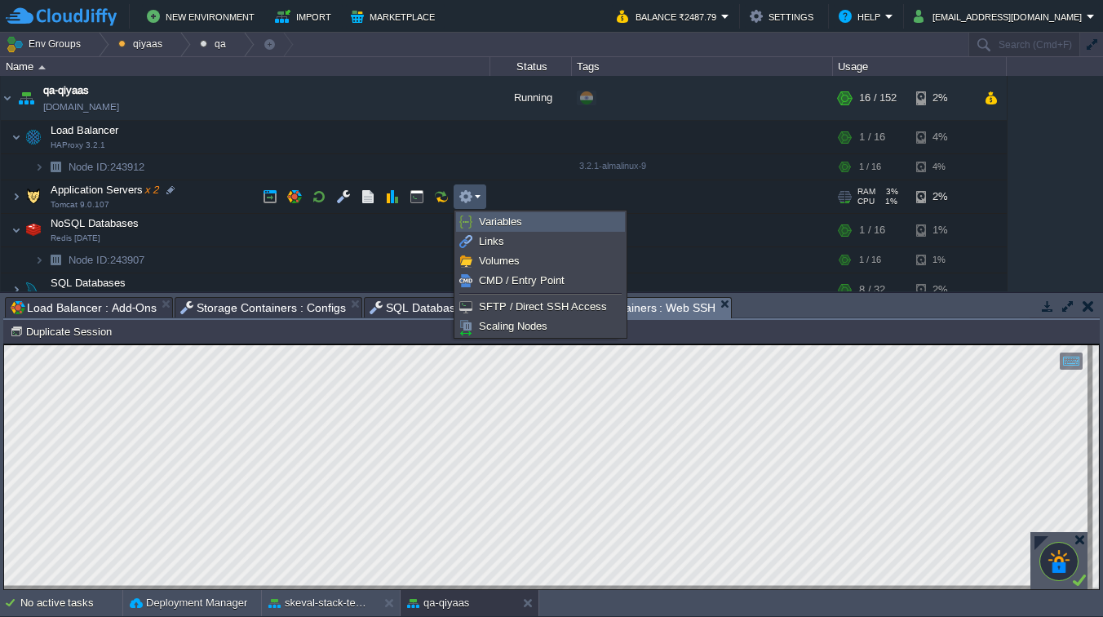
click at [485, 218] on span "Variables" at bounding box center [500, 221] width 43 height 12
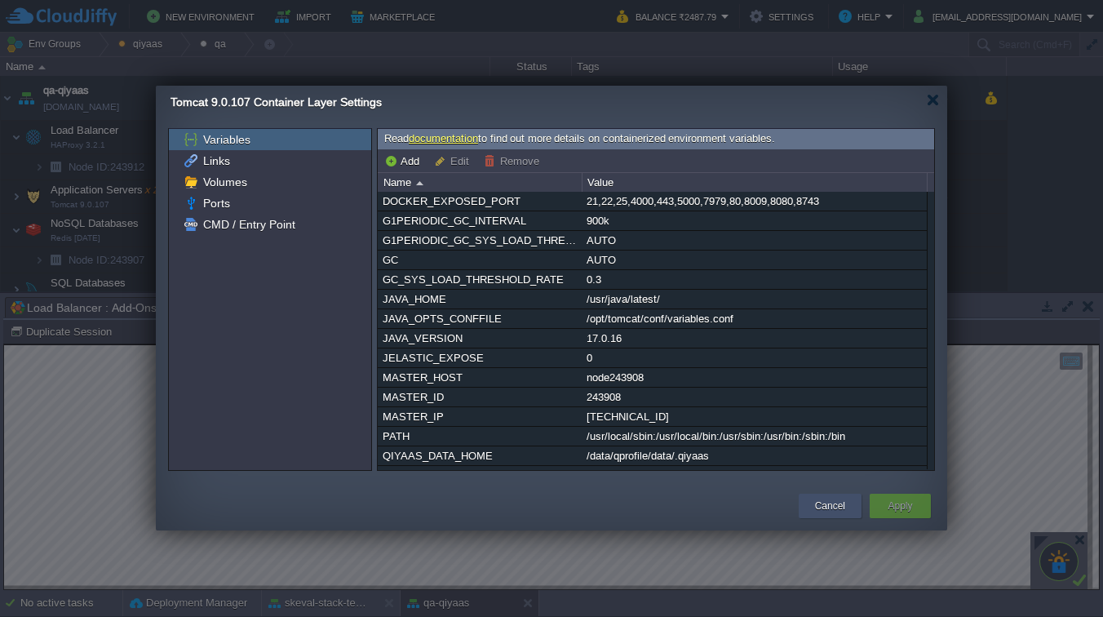
click at [836, 505] on button "Cancel" at bounding box center [830, 505] width 30 height 16
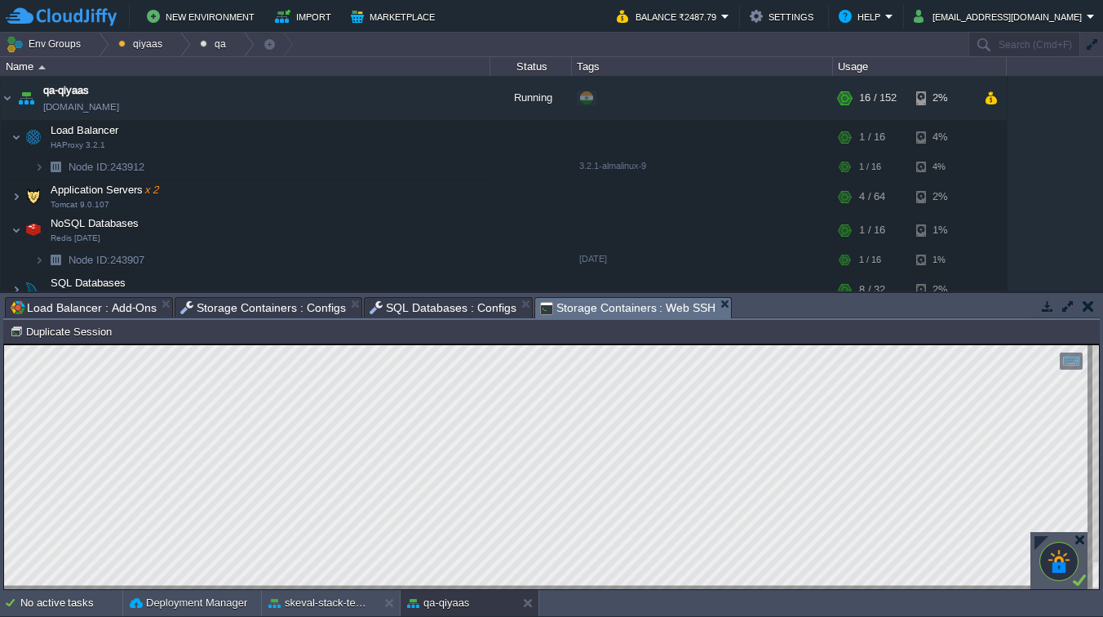
click at [304, 308] on span "Storage Containers : Configs" at bounding box center [263, 308] width 166 height 20
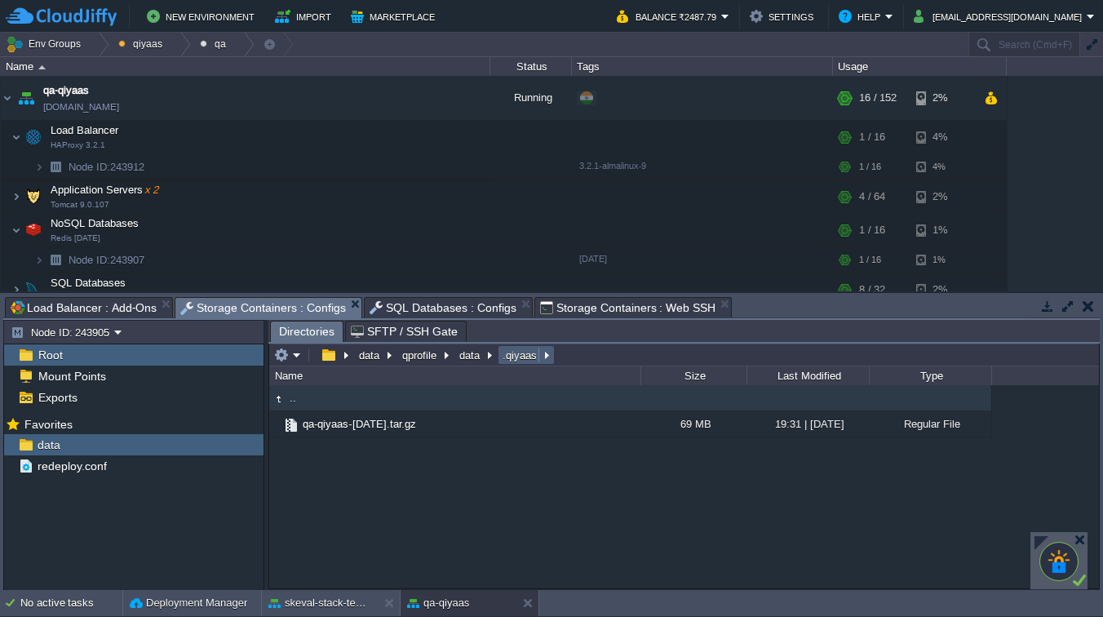
click at [515, 361] on button ".qiyaas" at bounding box center [520, 354] width 41 height 15
click at [286, 357] on button "button" at bounding box center [281, 354] width 15 height 15
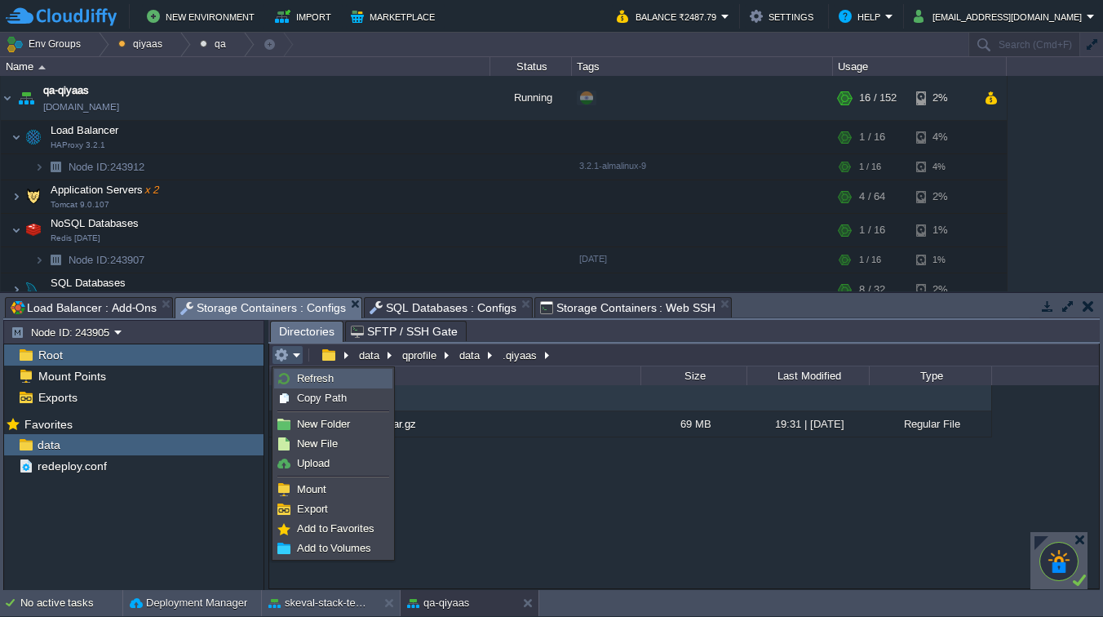
click at [293, 379] on link "Refresh" at bounding box center [333, 378] width 117 height 18
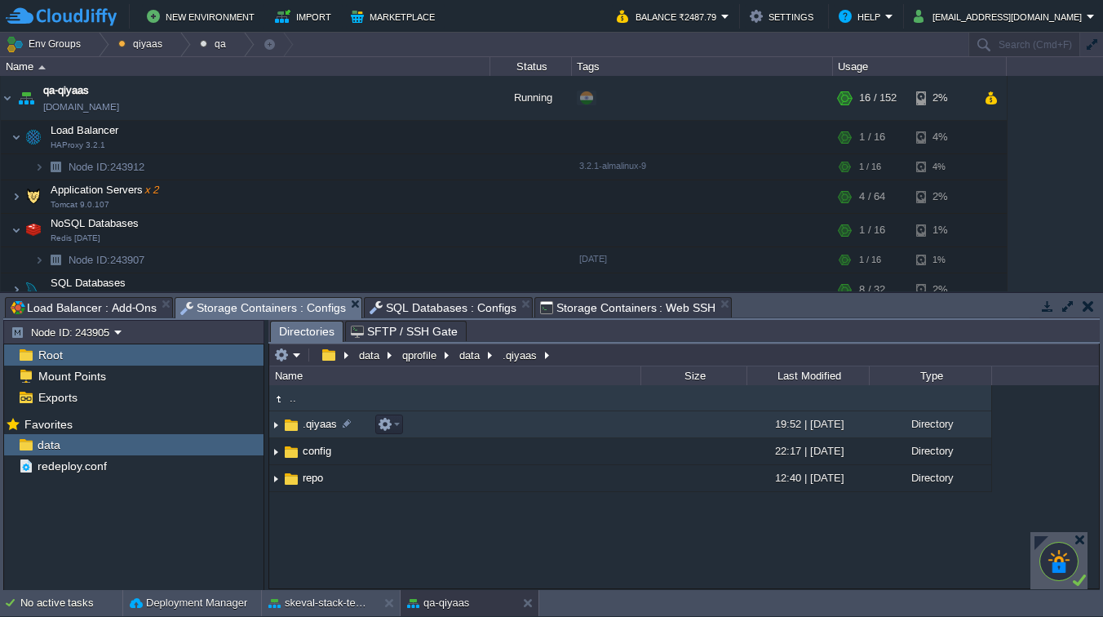
click at [275, 427] on img at bounding box center [275, 424] width 13 height 25
click at [381, 424] on button "button" at bounding box center [385, 424] width 15 height 15
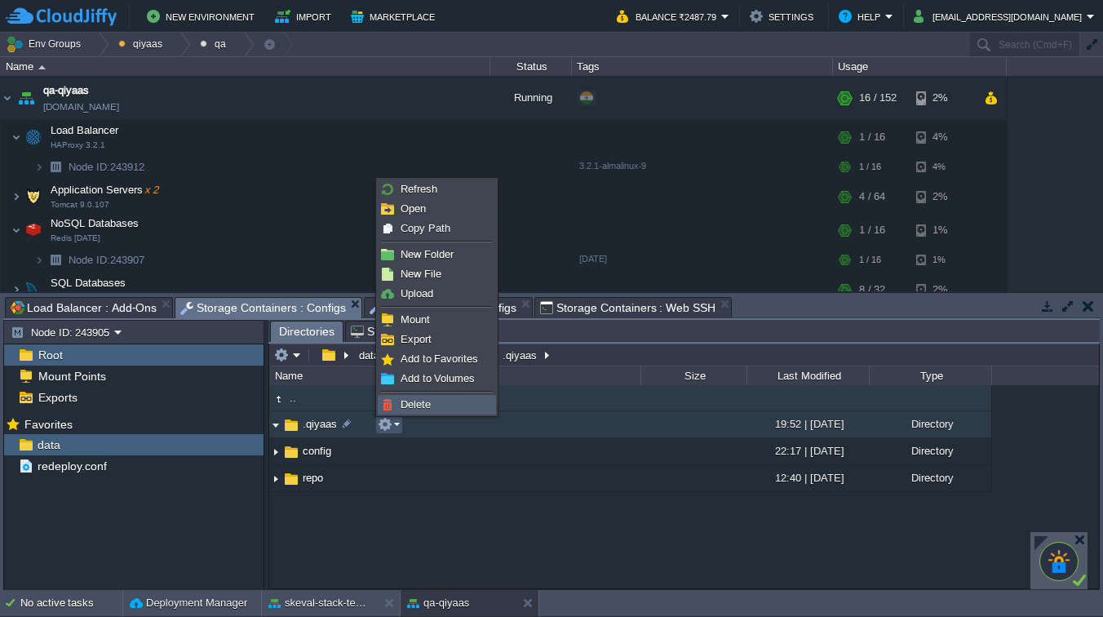
click at [435, 402] on link "Delete" at bounding box center [436, 405] width 117 height 18
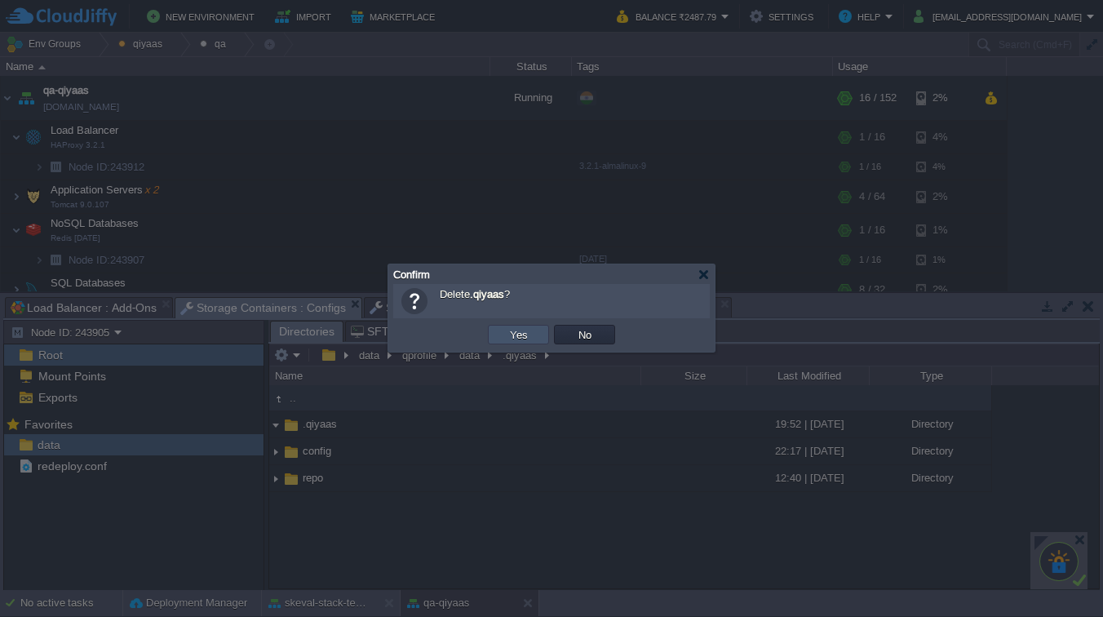
click at [530, 336] on button "Yes" at bounding box center [519, 334] width 28 height 15
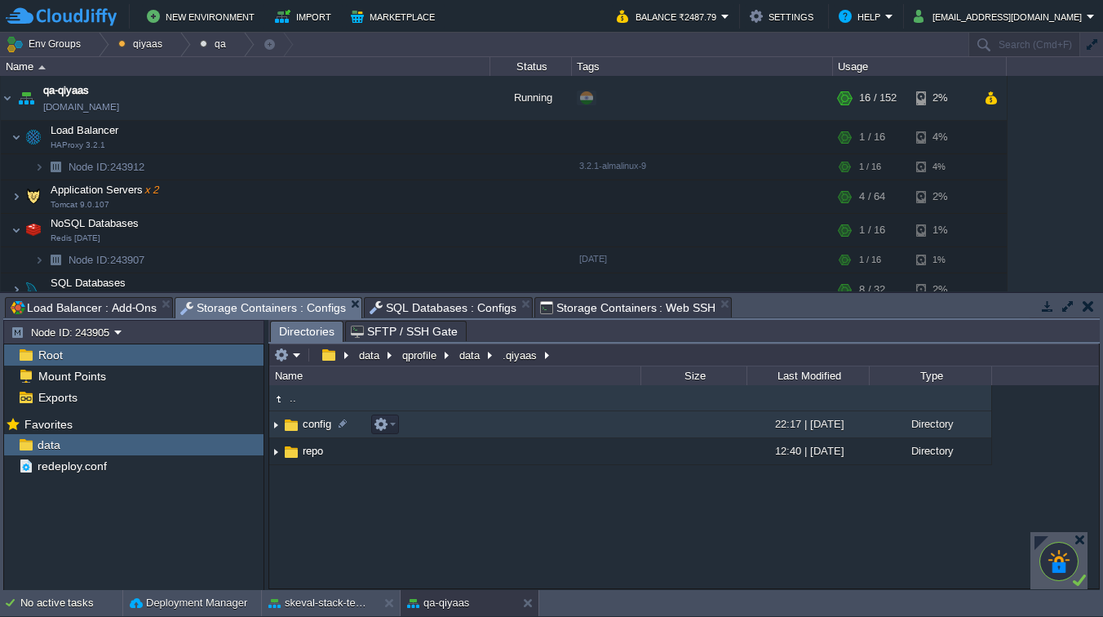
click at [320, 424] on span "config" at bounding box center [316, 424] width 33 height 14
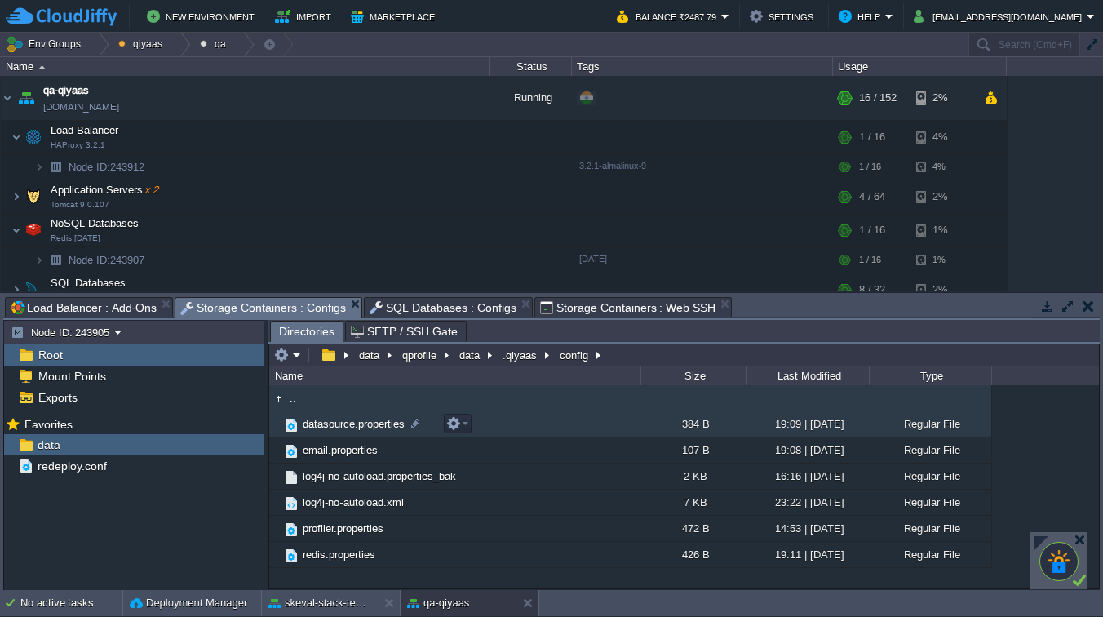
click at [320, 424] on span "datasource.properties" at bounding box center [353, 424] width 107 height 14
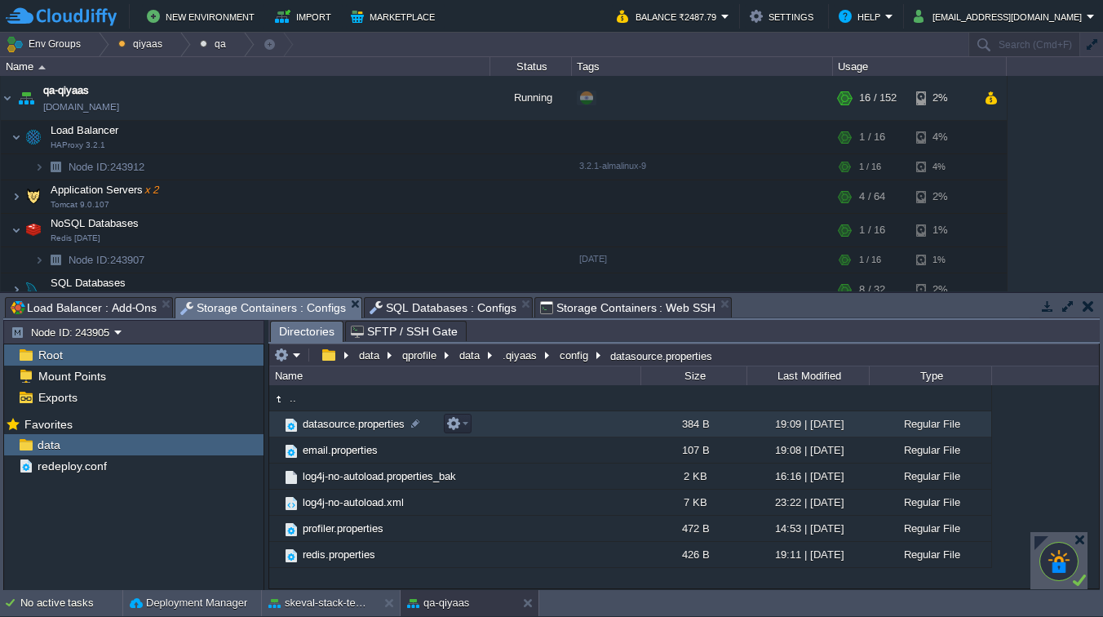
click at [320, 424] on span "datasource.properties" at bounding box center [353, 424] width 107 height 14
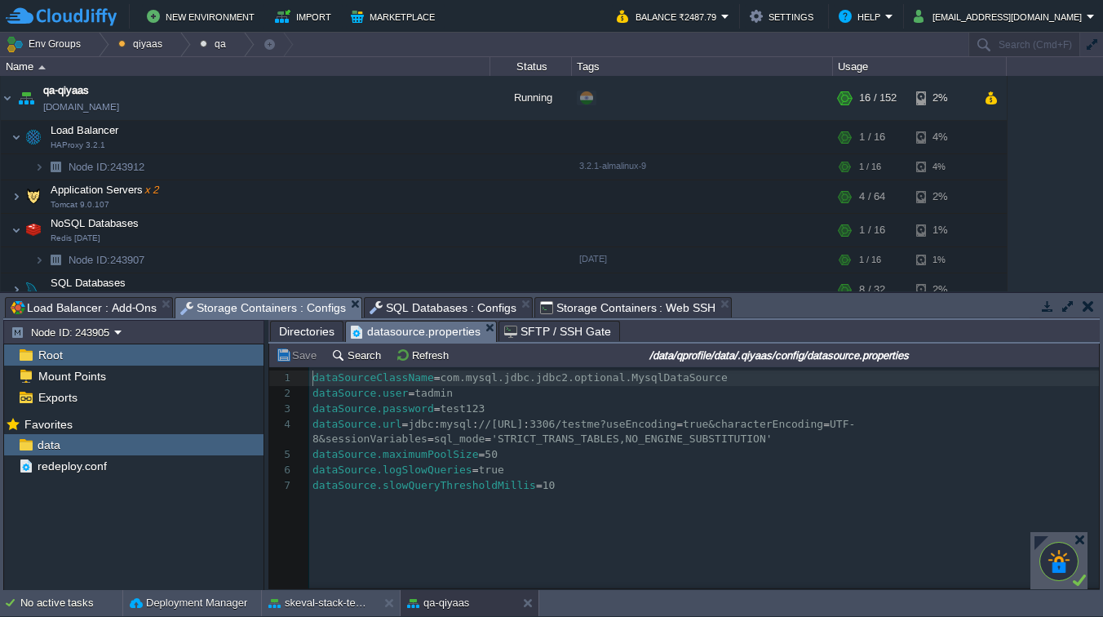
scroll to position [5, 0]
click at [130, 47] on button "qiyaas" at bounding box center [143, 44] width 50 height 23
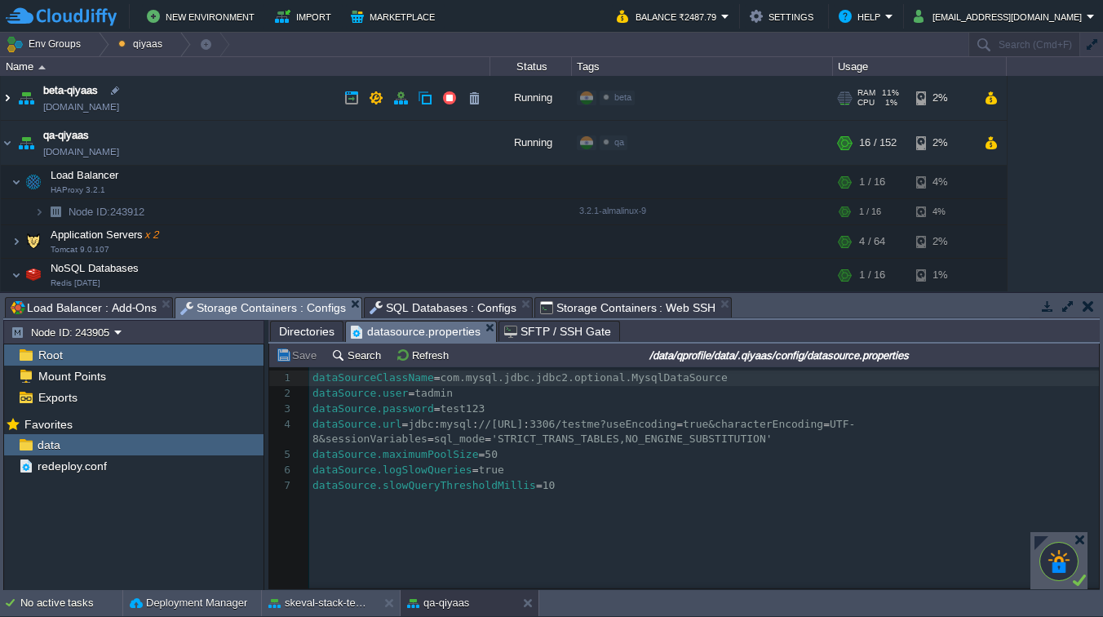
click at [7, 97] on img at bounding box center [7, 98] width 13 height 44
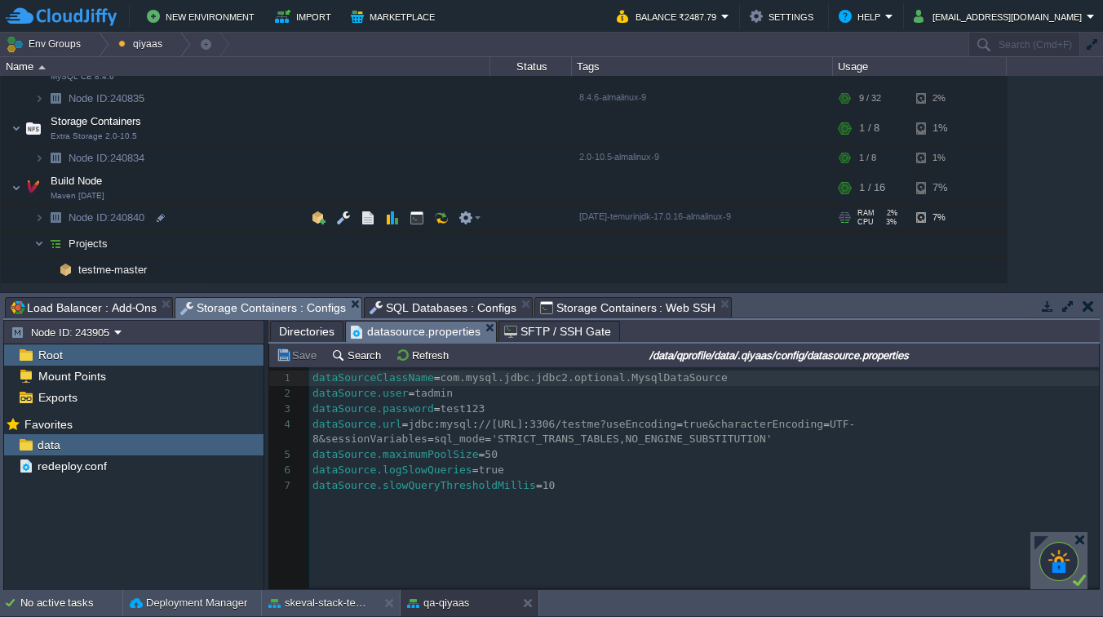
scroll to position [325, 0]
click at [347, 158] on button "button" at bounding box center [343, 157] width 15 height 15
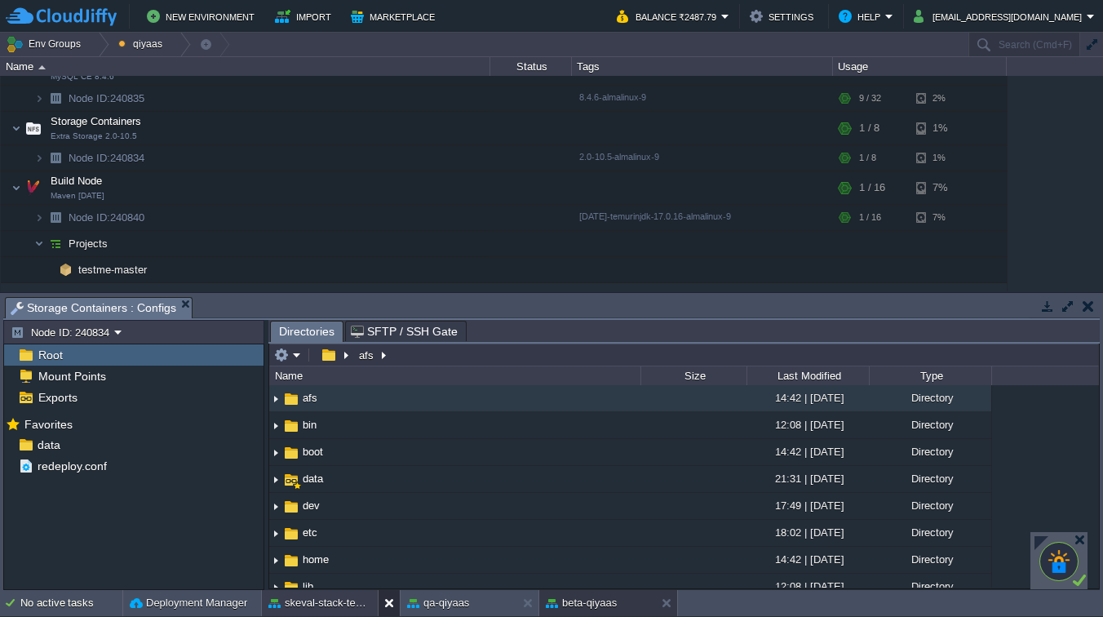
click at [387, 602] on button at bounding box center [392, 603] width 16 height 16
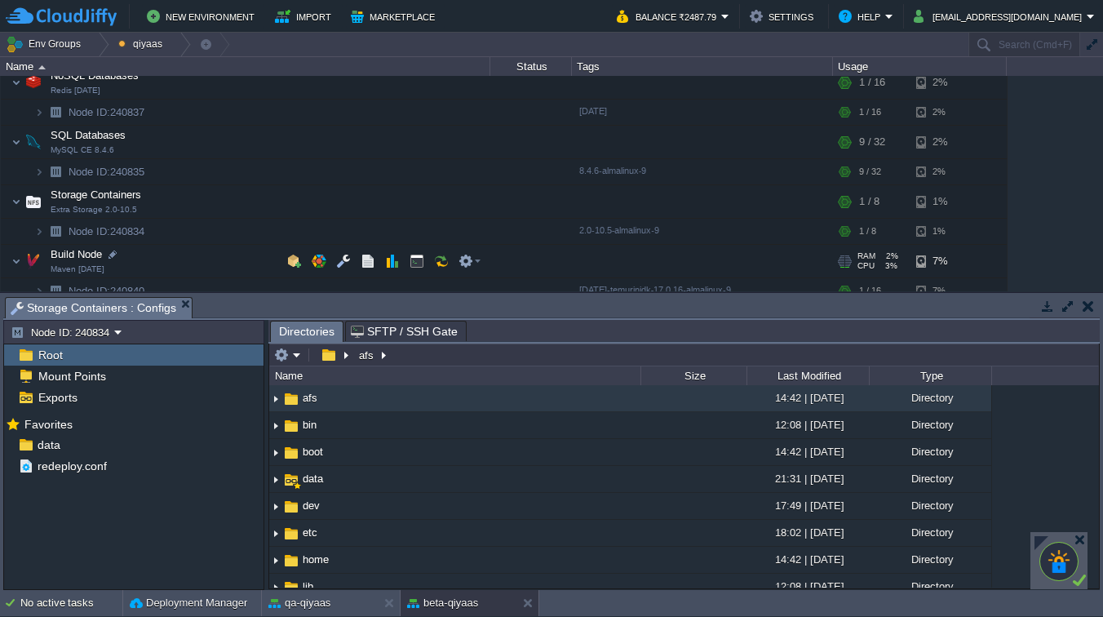
scroll to position [281, 0]
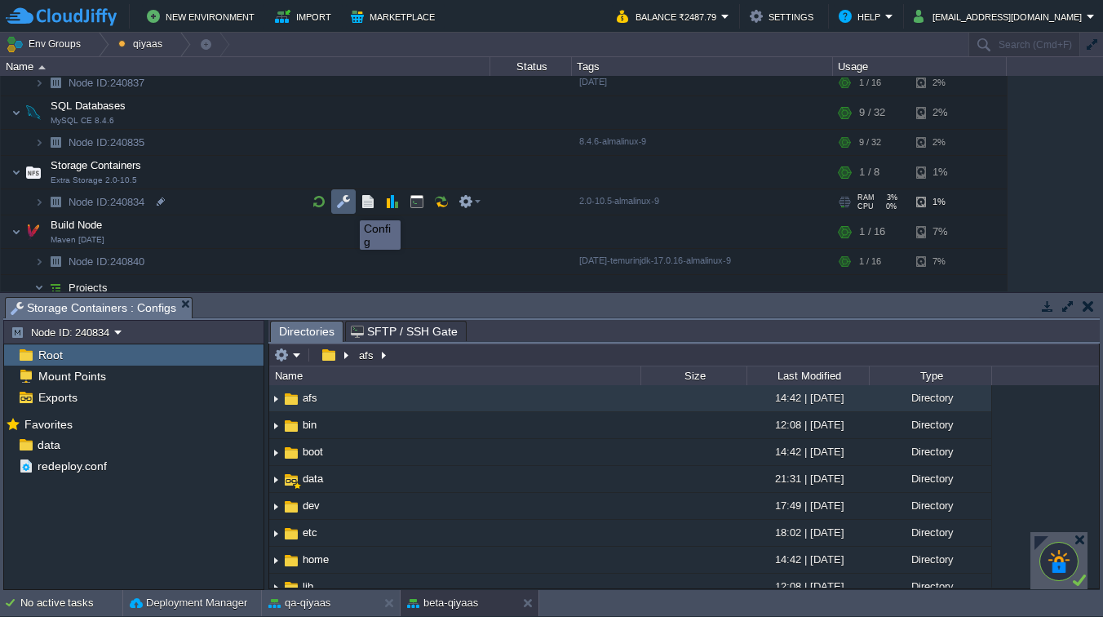
click at [347, 205] on button "button" at bounding box center [343, 201] width 15 height 15
click at [341, 201] on button "button" at bounding box center [343, 201] width 15 height 15
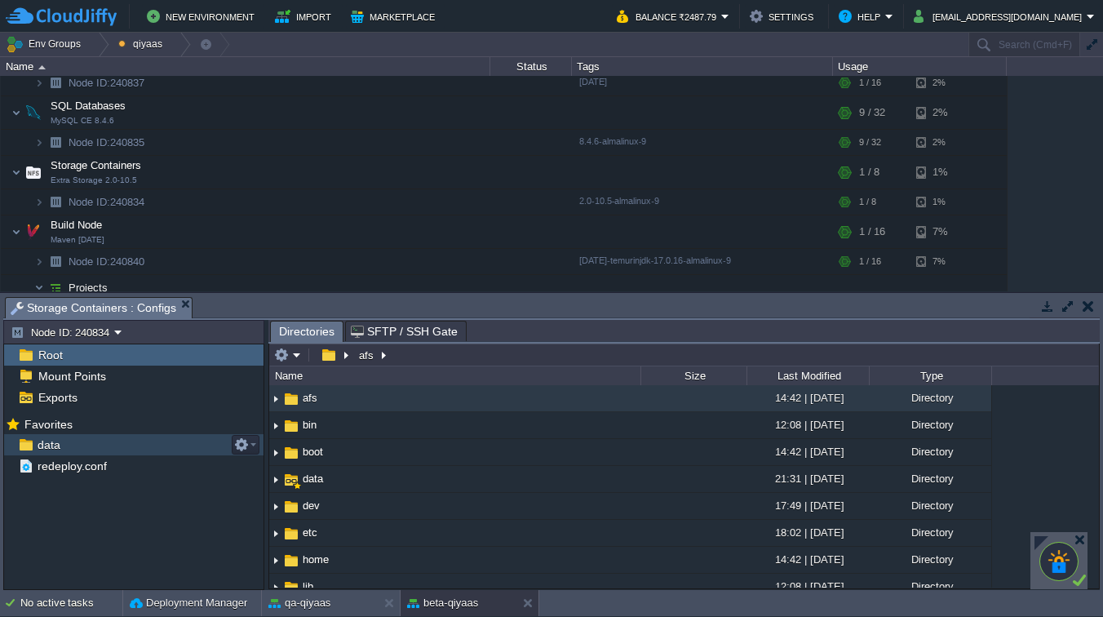
click at [67, 447] on div "data" at bounding box center [133, 444] width 259 height 21
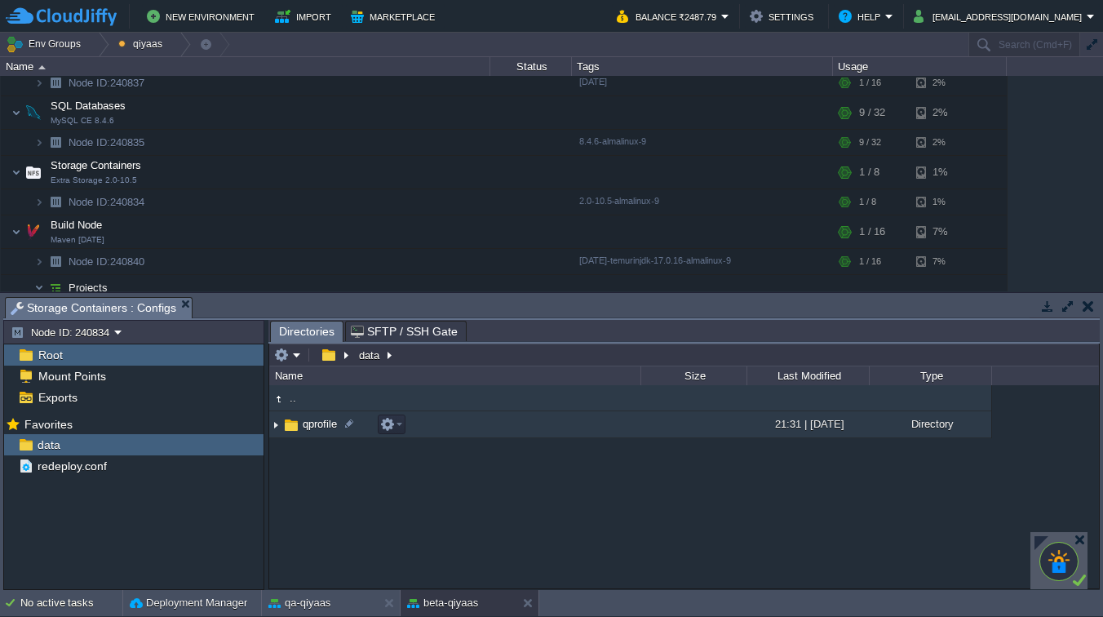
click at [304, 424] on span "qprofile" at bounding box center [319, 424] width 39 height 14
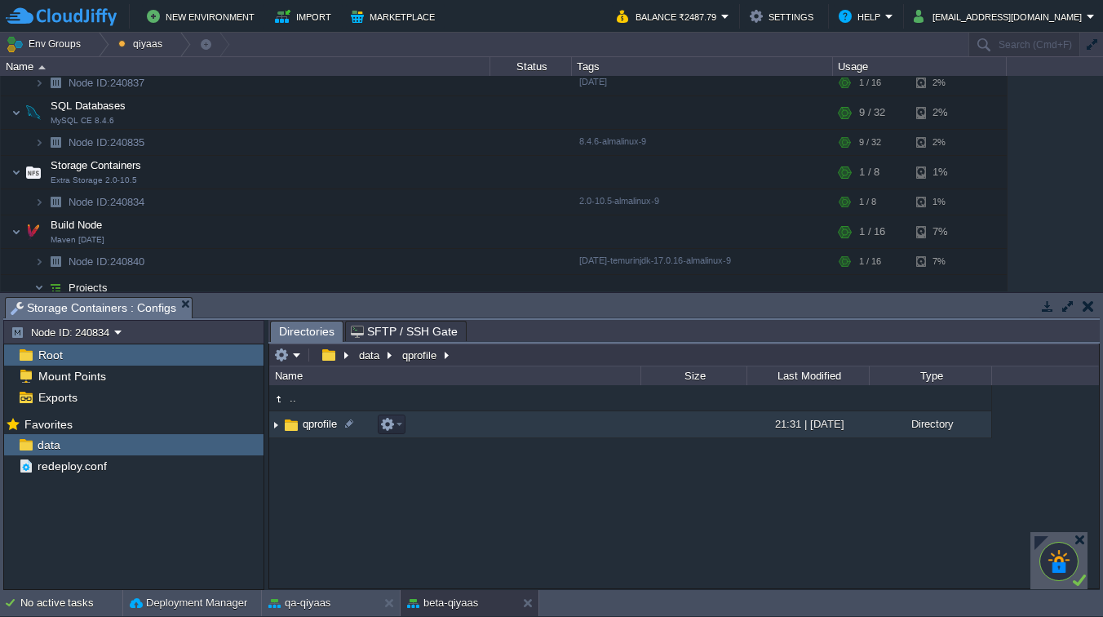
click at [304, 424] on span "qprofile" at bounding box center [319, 424] width 39 height 14
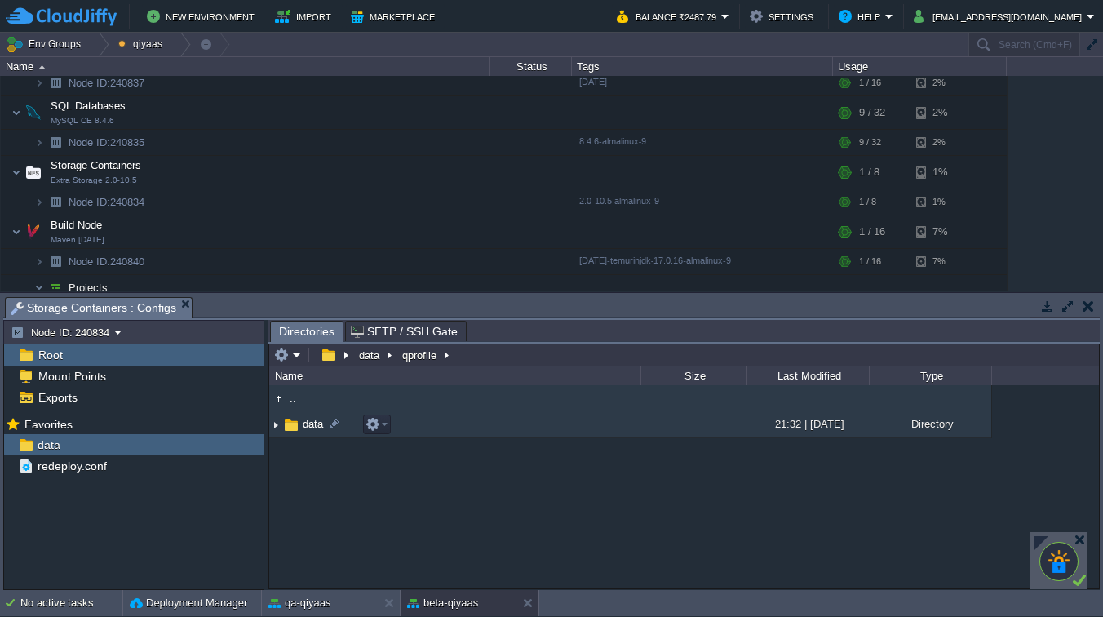
click at [304, 424] on span "data" at bounding box center [312, 424] width 25 height 14
click at [306, 431] on span ".qiyaas" at bounding box center [319, 424] width 39 height 14
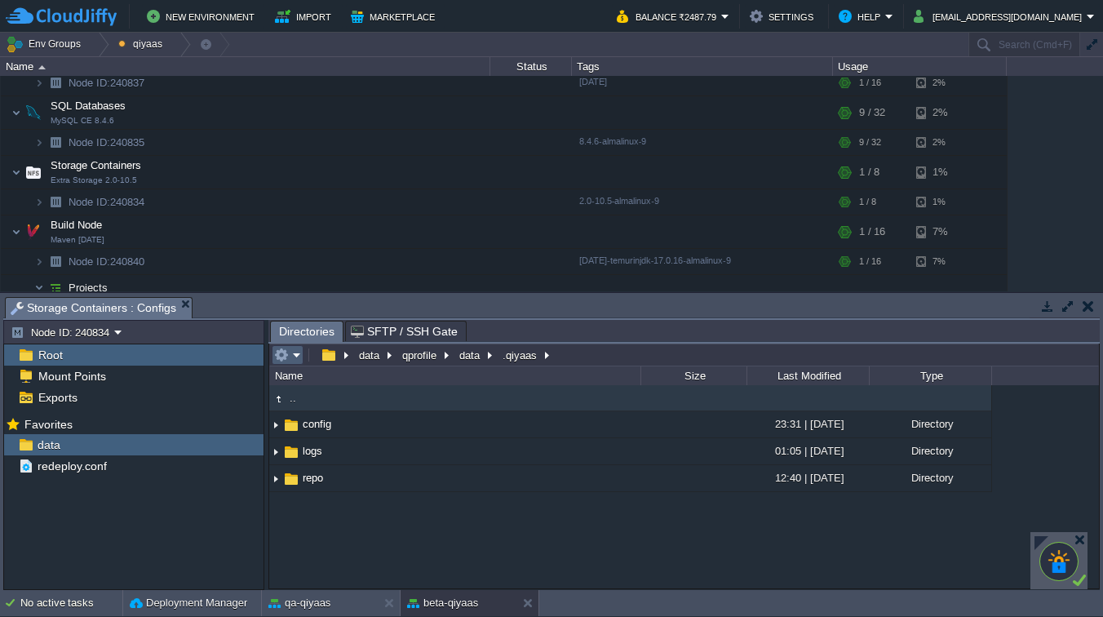
click at [294, 357] on em at bounding box center [287, 354] width 27 height 15
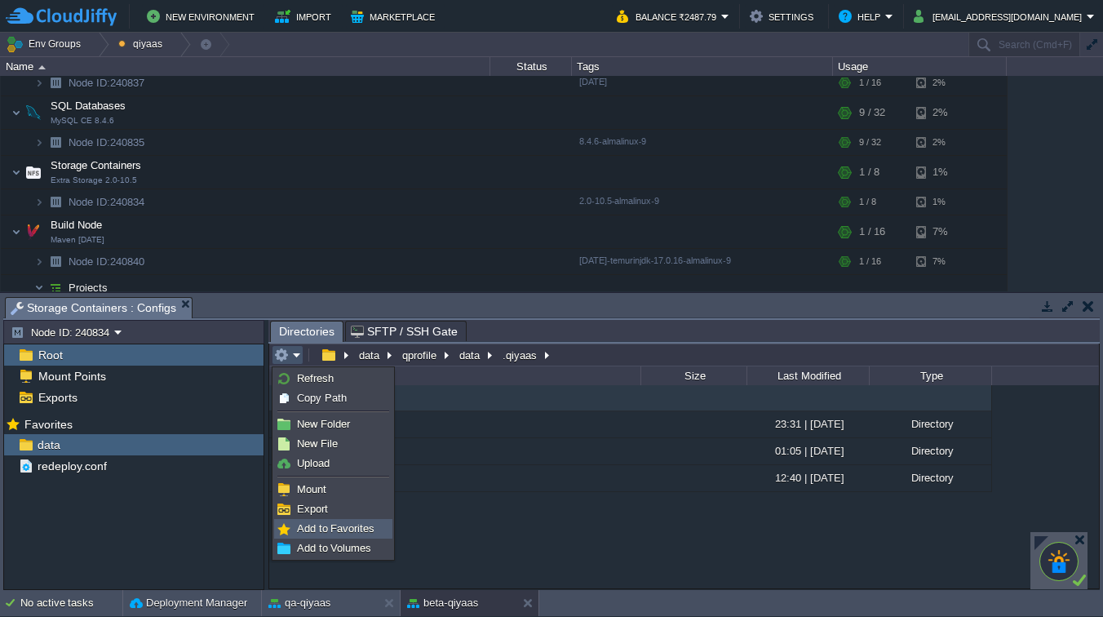
click at [326, 530] on span "Add to Favorites" at bounding box center [335, 528] width 77 height 12
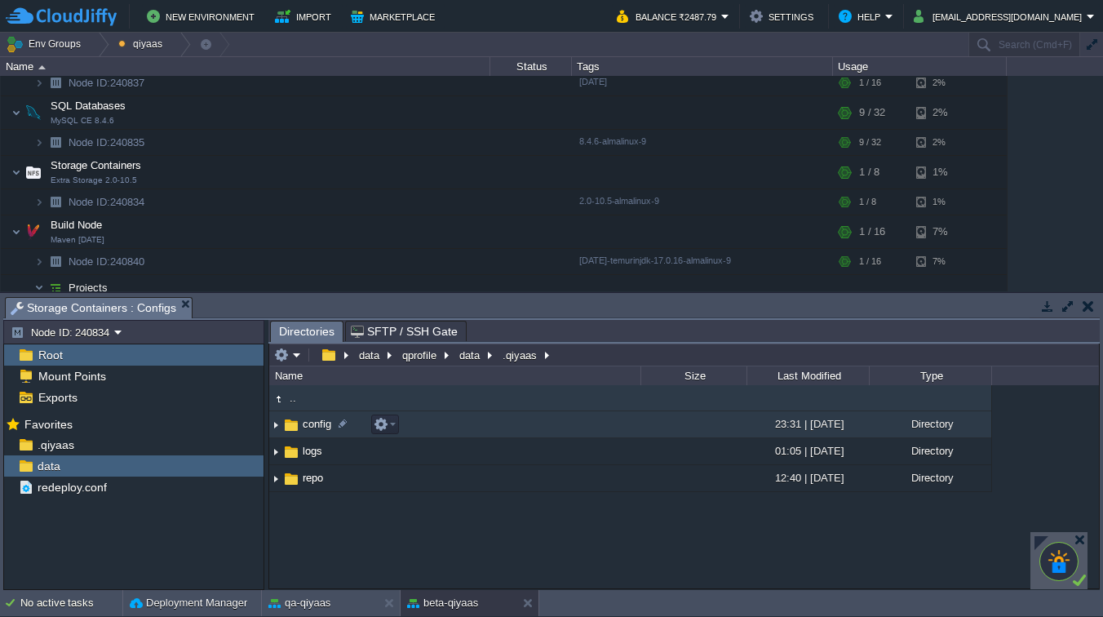
click at [290, 429] on img at bounding box center [291, 425] width 18 height 18
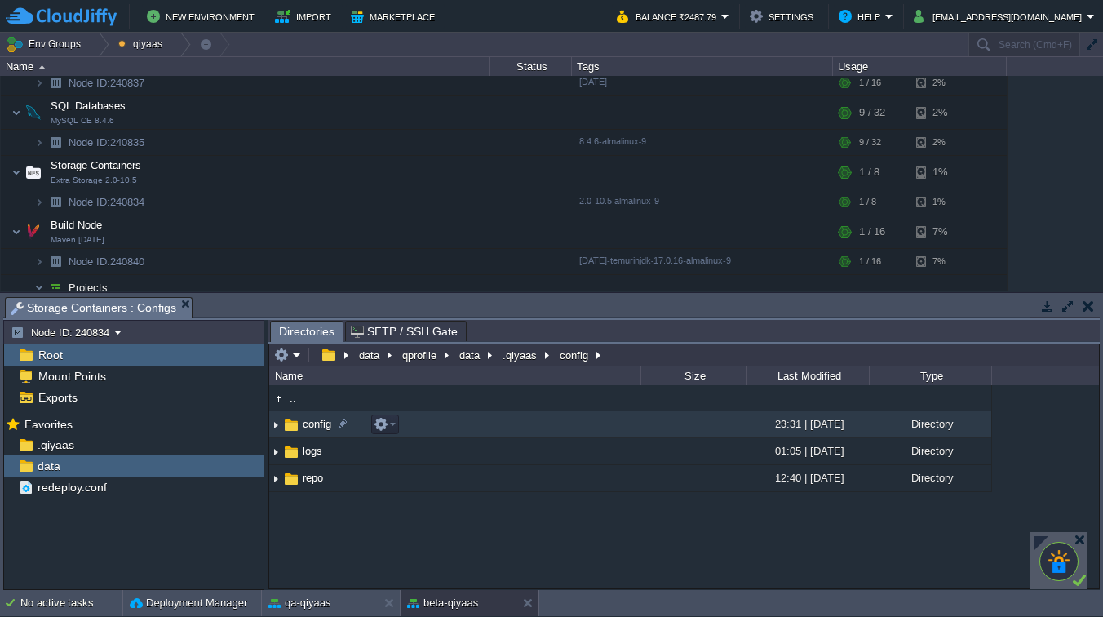
click at [290, 429] on img at bounding box center [291, 425] width 18 height 18
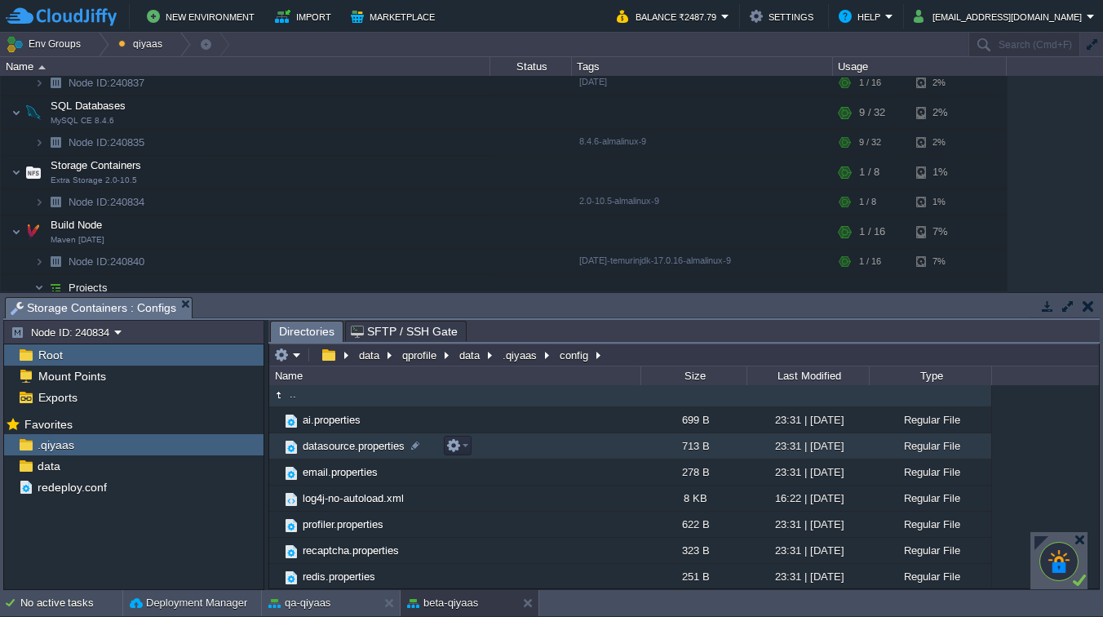
scroll to position [0, 0]
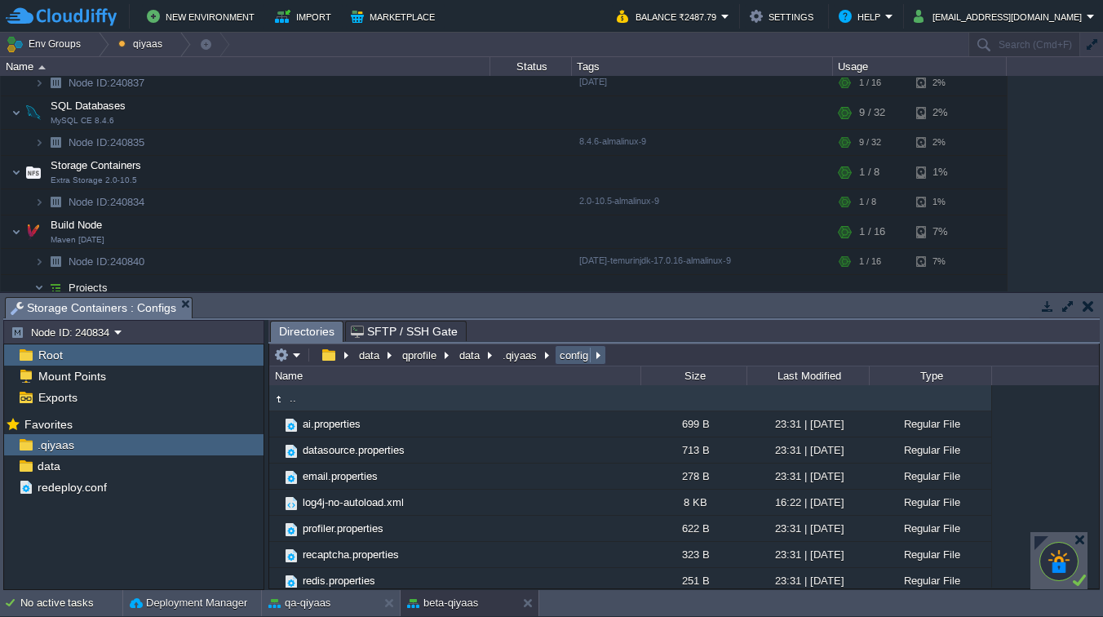
click at [599, 354] on em "config" at bounding box center [580, 354] width 46 height 15
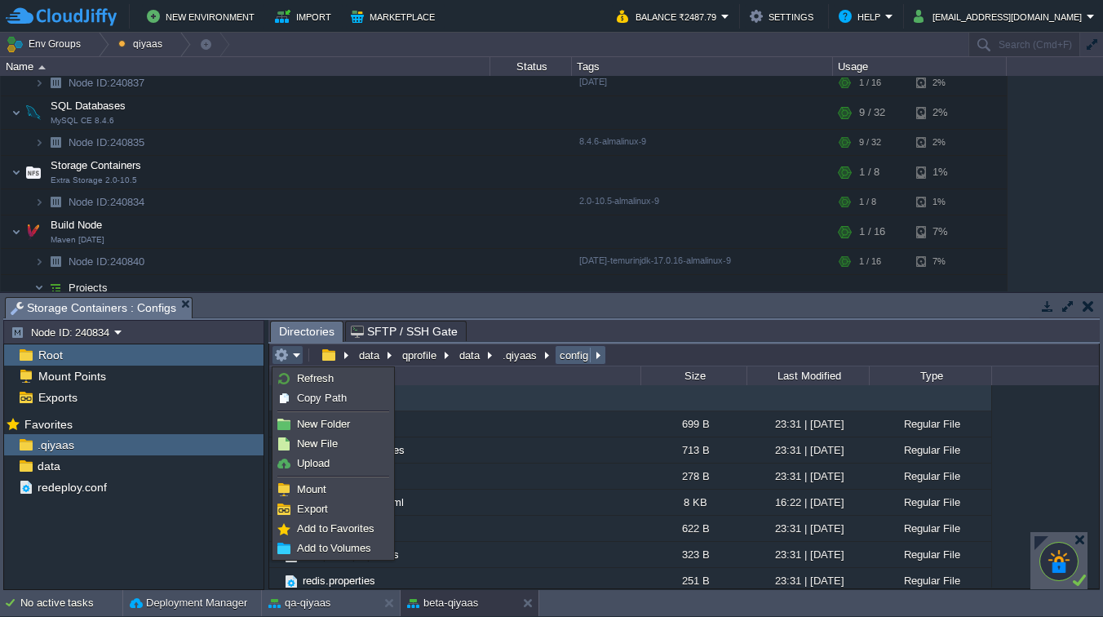
click at [563, 355] on button "config" at bounding box center [574, 354] width 35 height 15
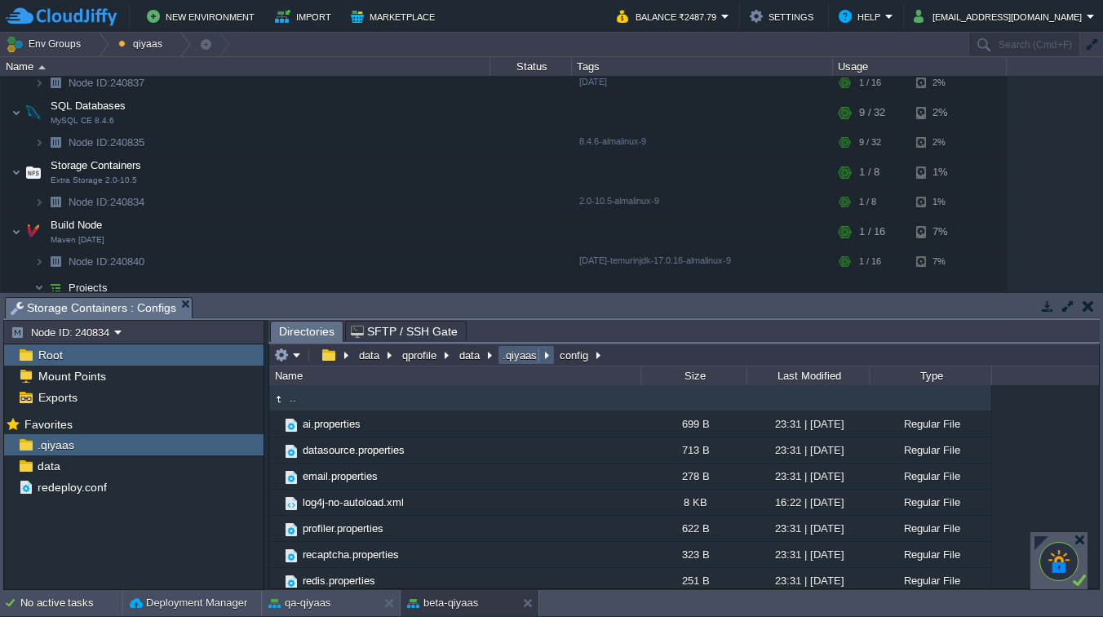
click at [523, 361] on button ".qiyaas" at bounding box center [520, 354] width 41 height 15
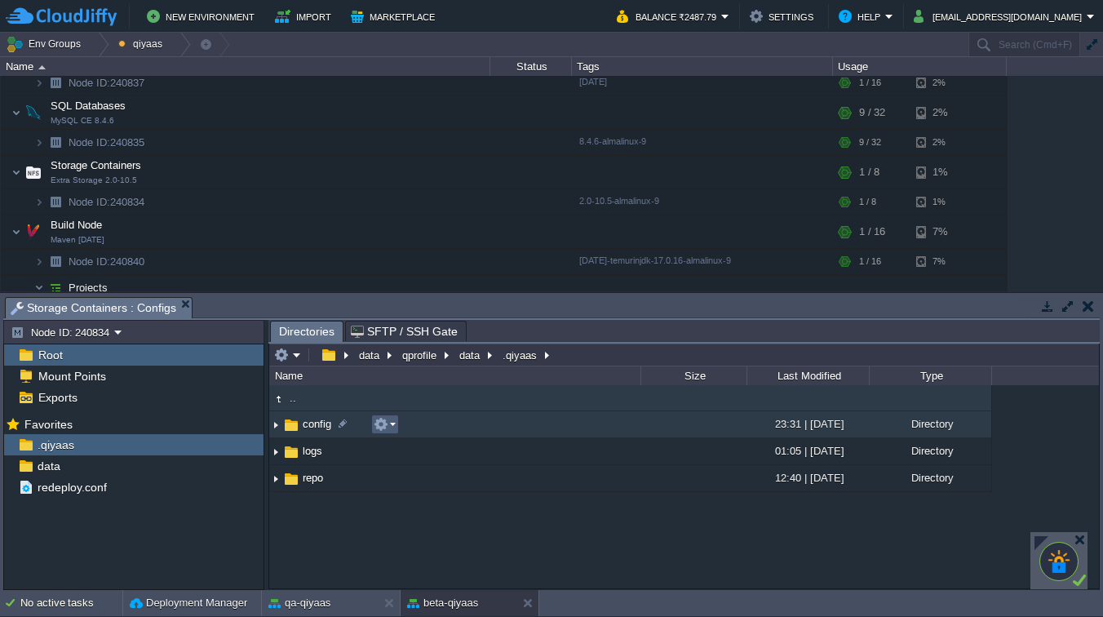
click at [391, 422] on em at bounding box center [385, 424] width 22 height 15
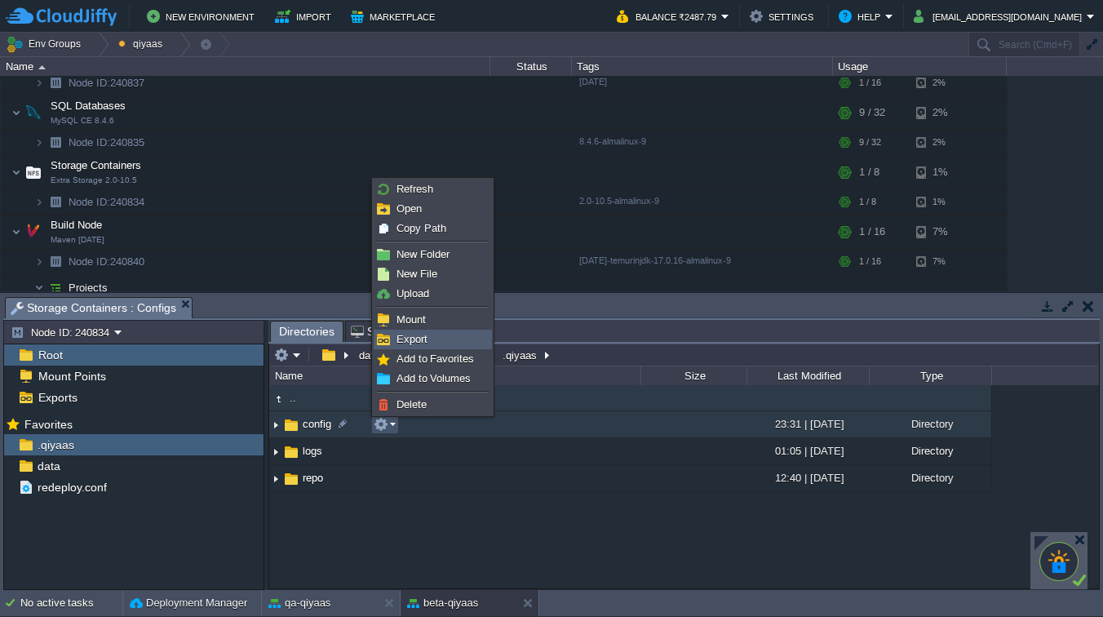
click at [417, 343] on span "Export" at bounding box center [411, 339] width 31 height 12
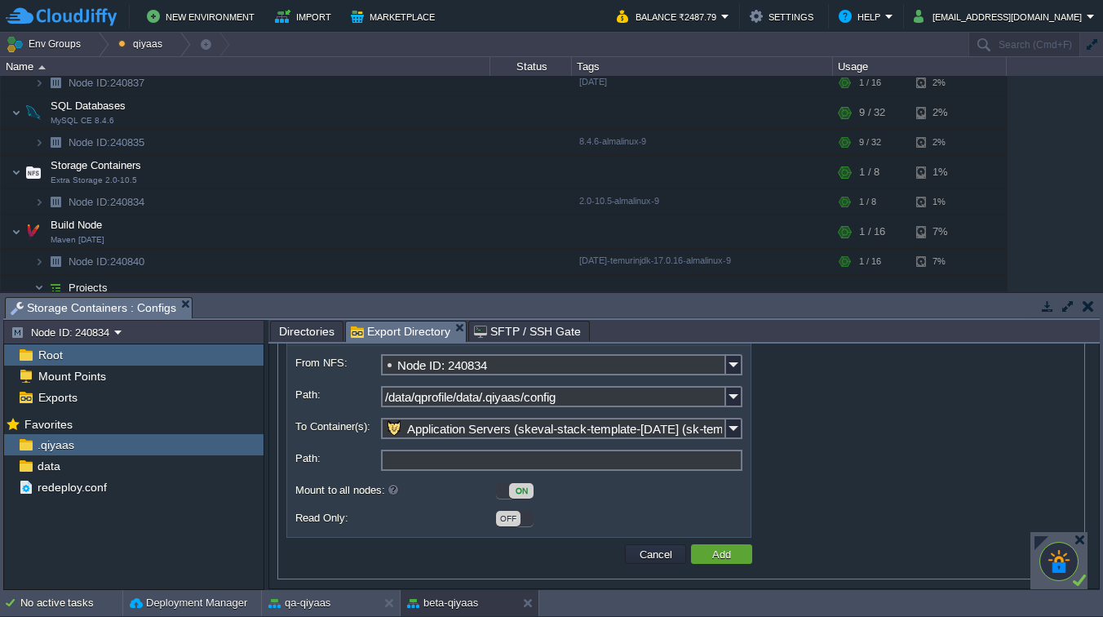
scroll to position [117, 0]
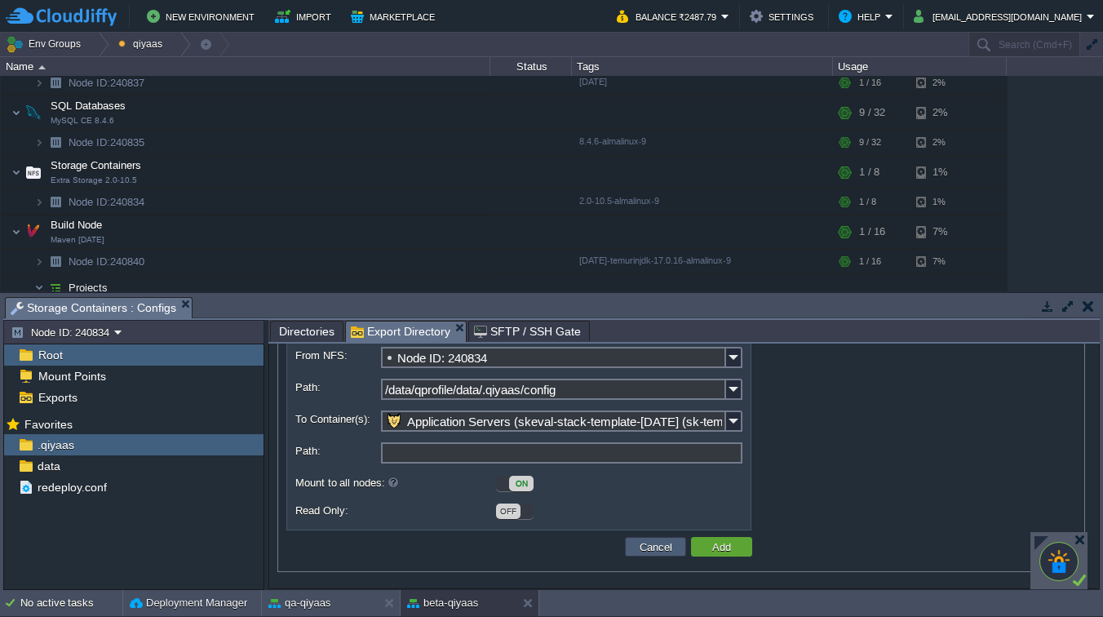
click at [652, 546] on button "Cancel" at bounding box center [655, 546] width 42 height 15
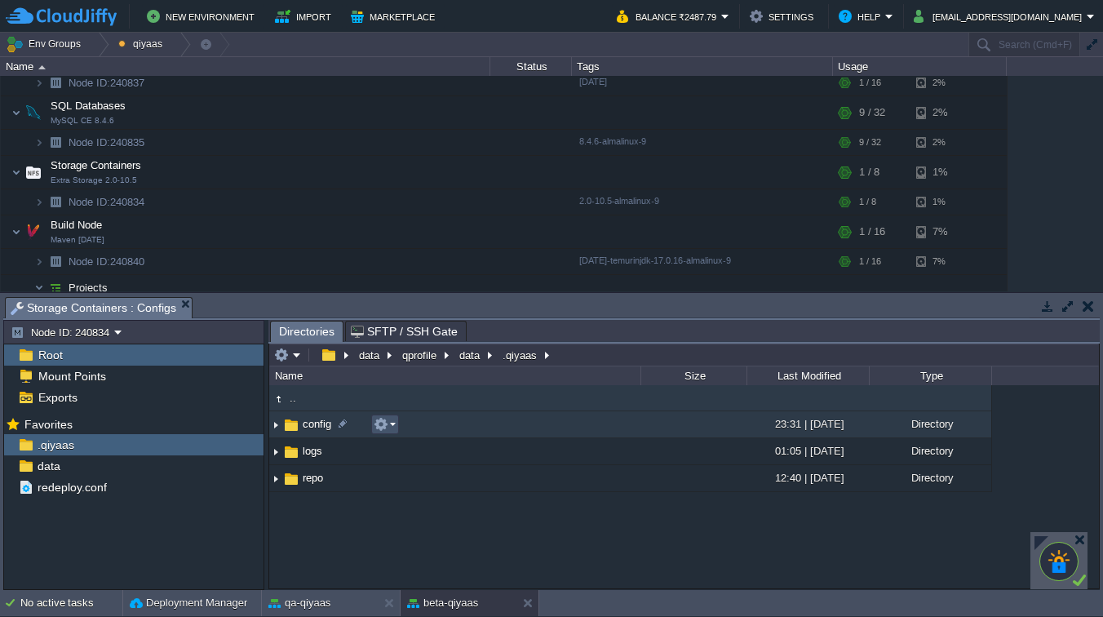
click at [387, 423] on button "button" at bounding box center [381, 424] width 15 height 15
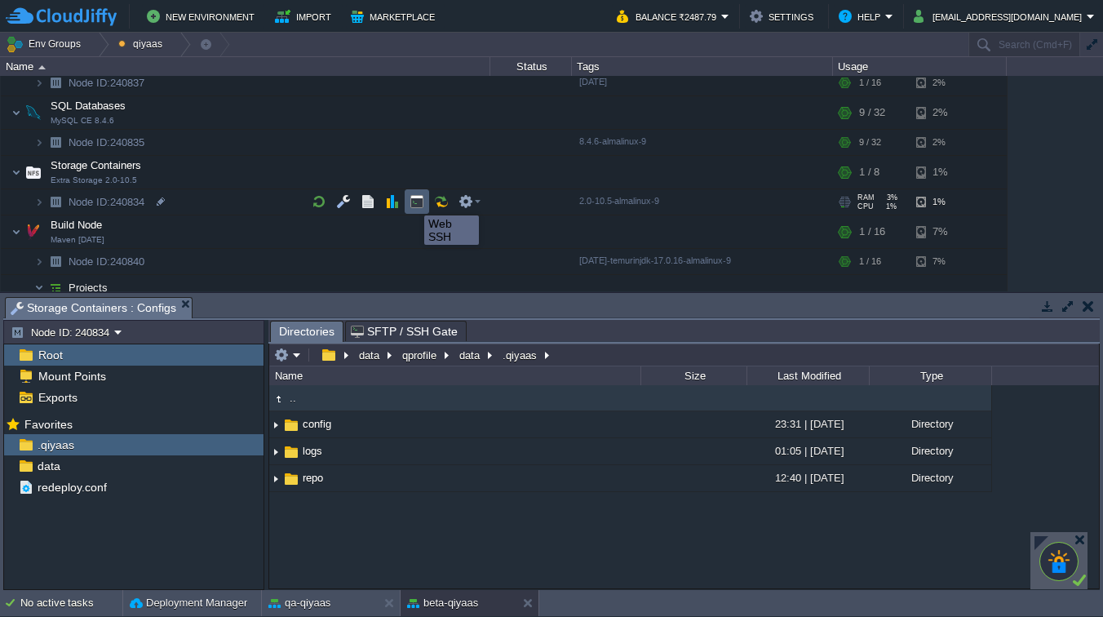
click at [416, 201] on button "button" at bounding box center [416, 201] width 15 height 15
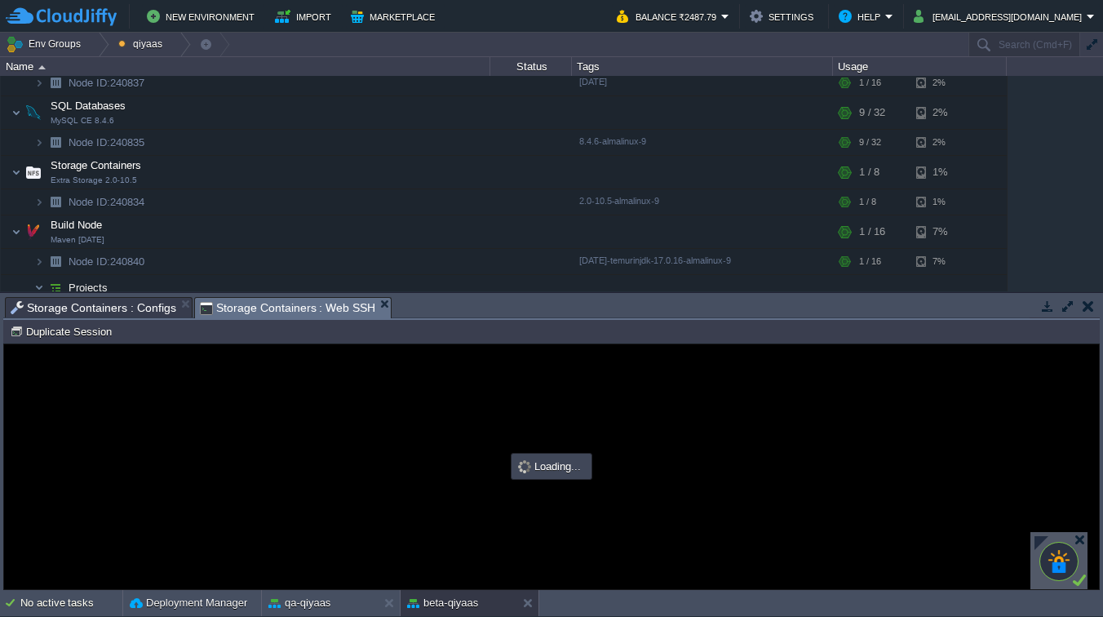
scroll to position [0, 0]
type input "#000000"
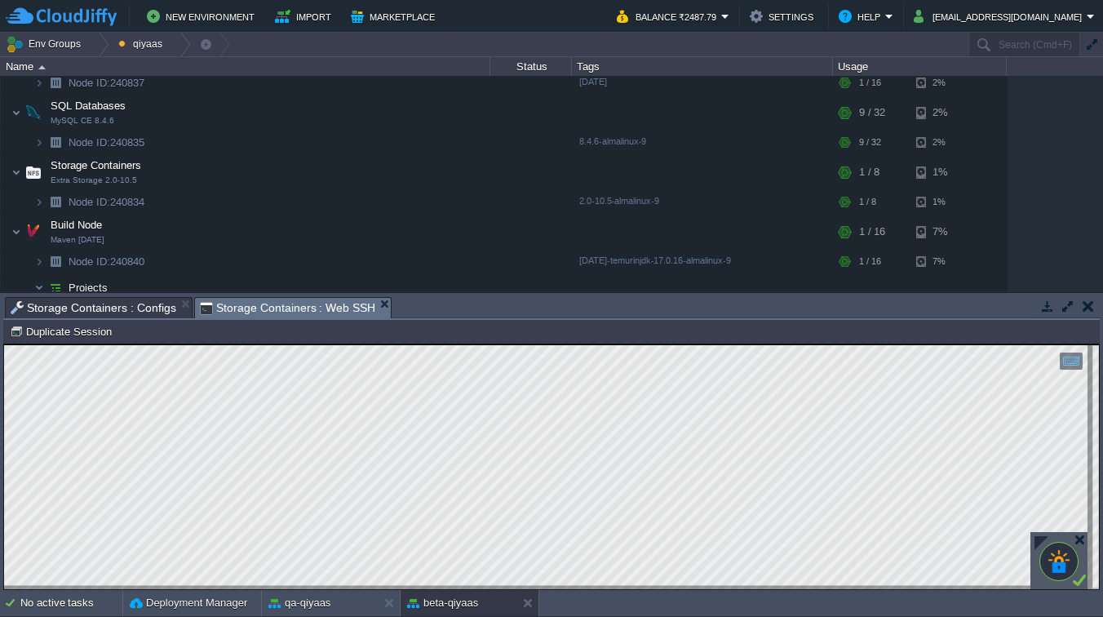
type textarea "mysql -u tadmin -p testme"
click at [1081, 537] on div at bounding box center [1079, 539] width 12 height 12
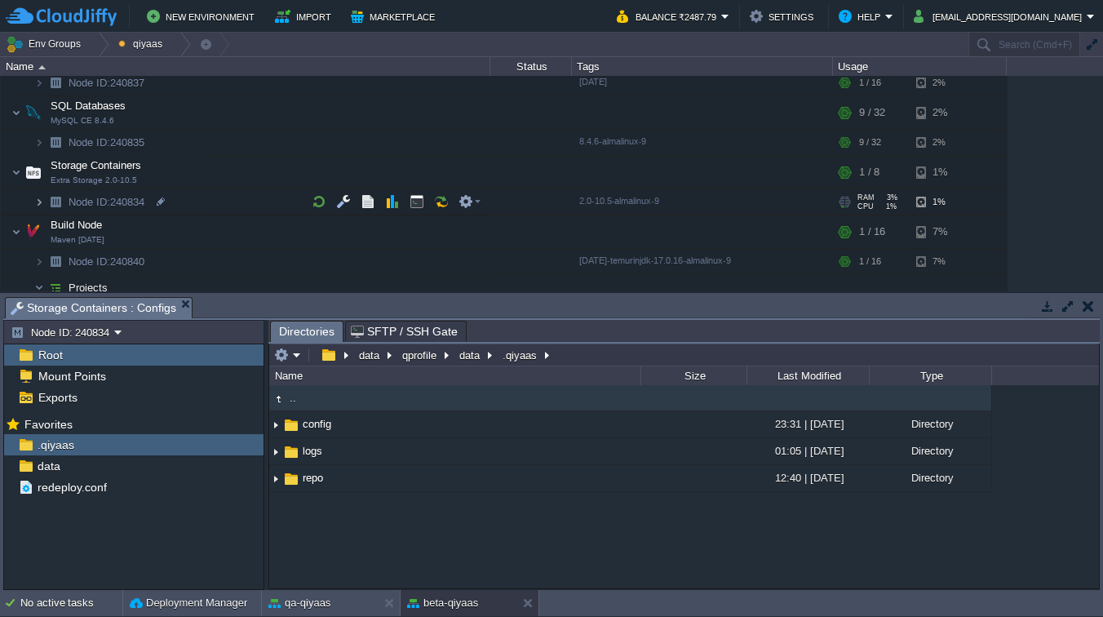
click at [42, 201] on img at bounding box center [39, 201] width 10 height 25
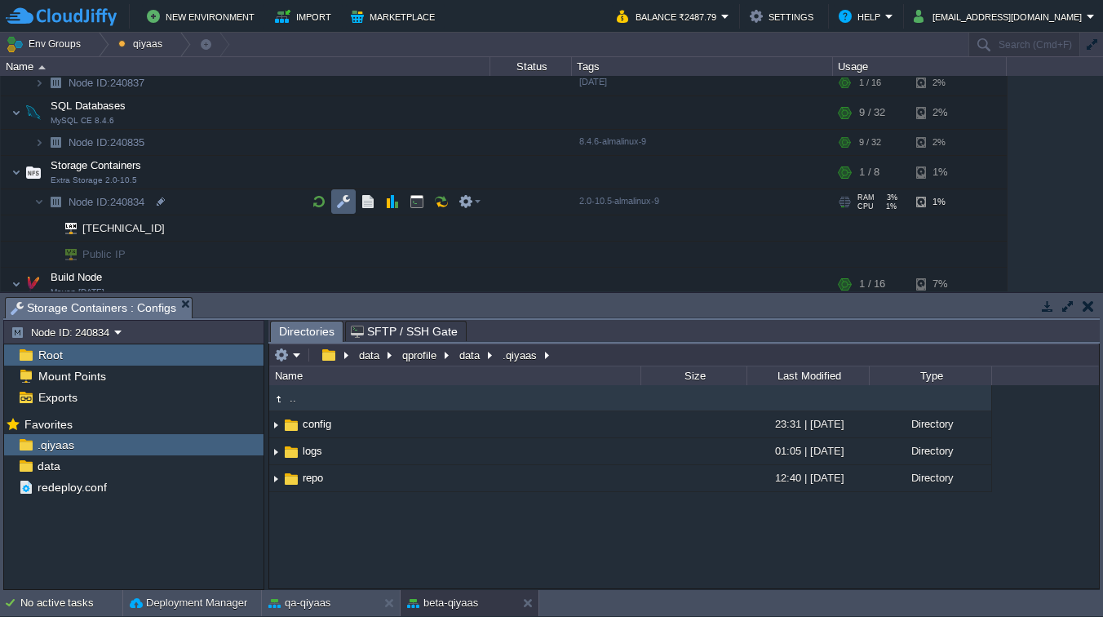
click at [346, 207] on button "button" at bounding box center [343, 201] width 15 height 15
click at [343, 200] on button "button" at bounding box center [343, 201] width 15 height 15
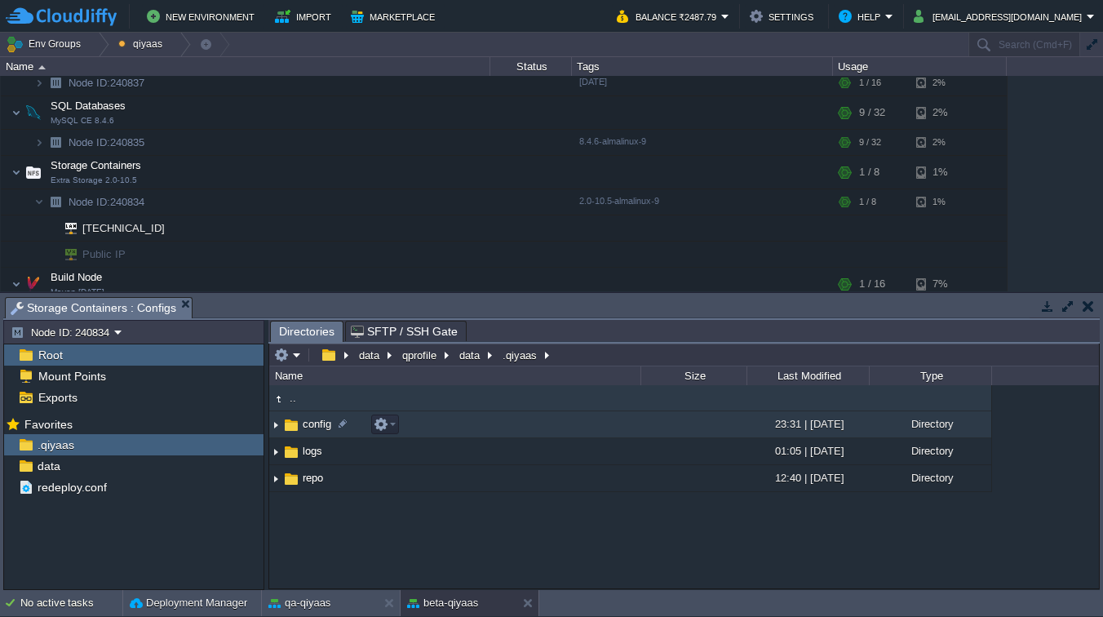
click at [311, 428] on span "config" at bounding box center [316, 424] width 33 height 14
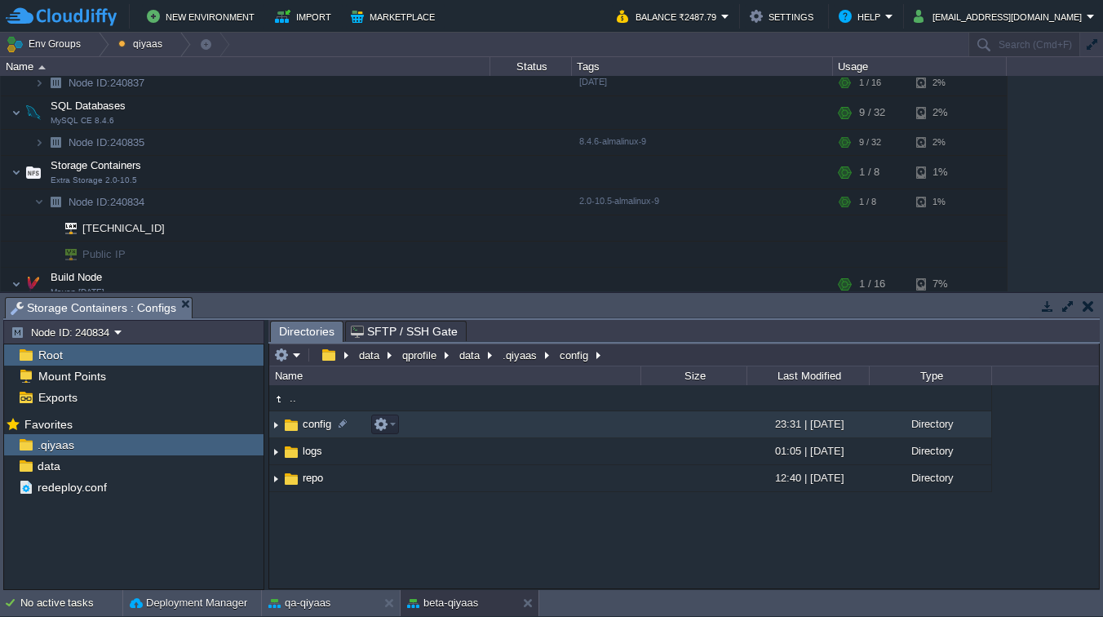
click at [311, 428] on span "config" at bounding box center [316, 424] width 33 height 14
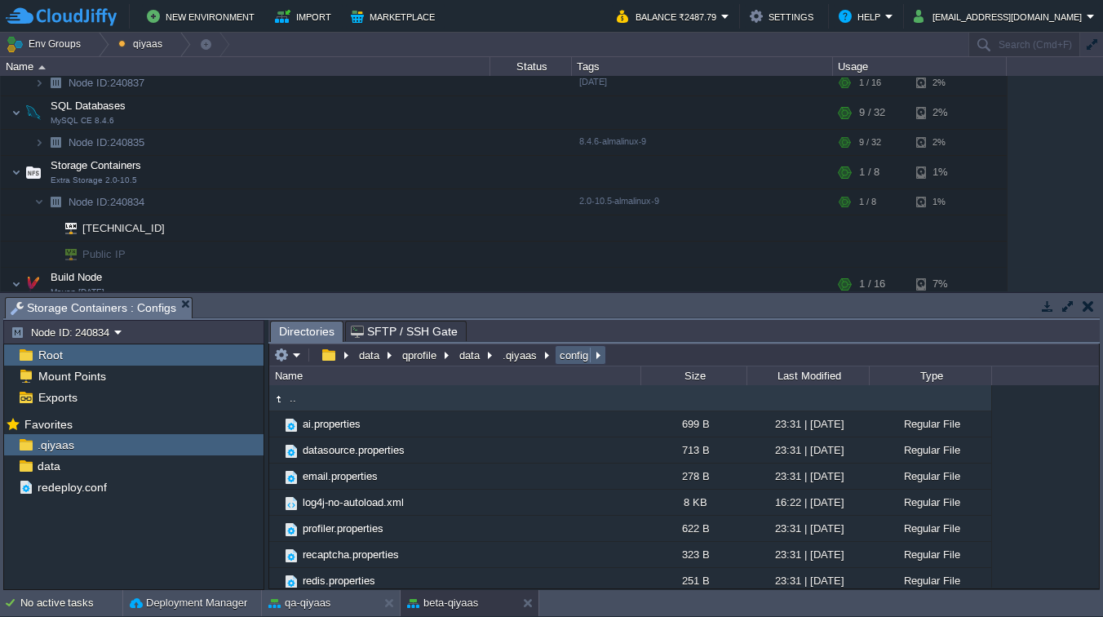
click at [595, 357] on em "config" at bounding box center [580, 354] width 46 height 15
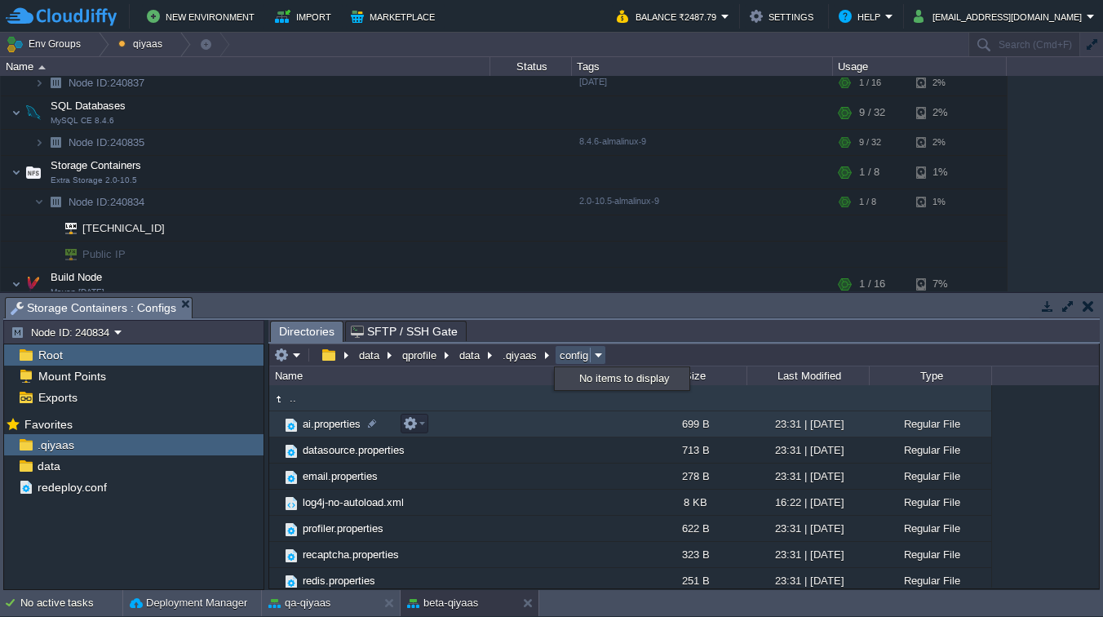
click at [328, 429] on span "ai.properties" at bounding box center [331, 424] width 63 height 14
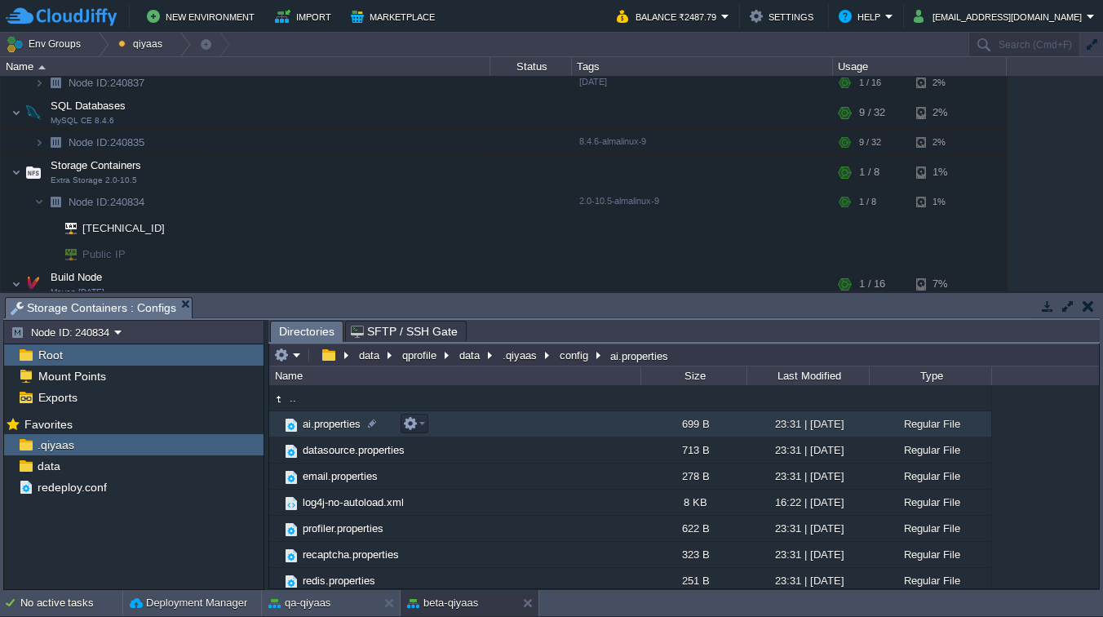
click at [328, 429] on span "ai.properties" at bounding box center [331, 424] width 63 height 14
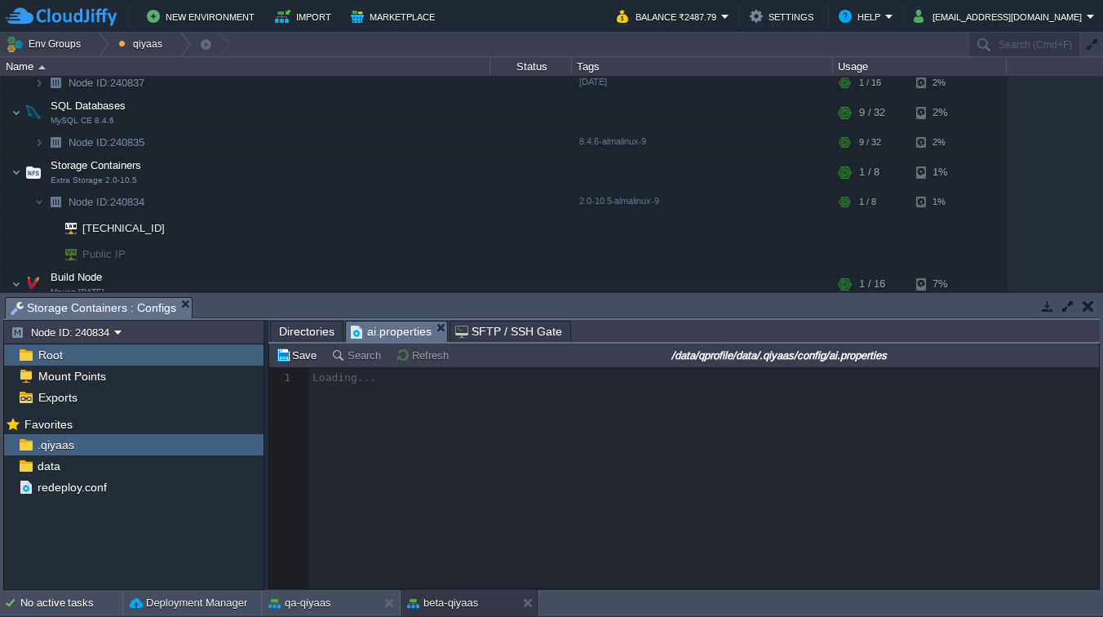
scroll to position [5, 0]
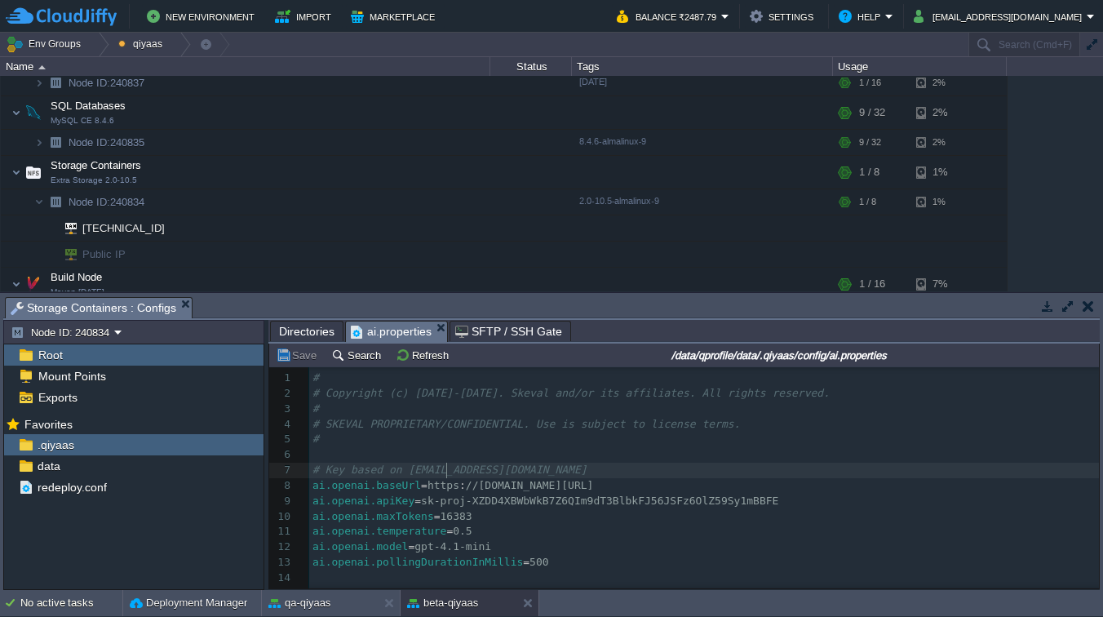
click at [445, 466] on span "# Key based on [EMAIL_ADDRESS][DOMAIN_NAME]" at bounding box center [449, 469] width 275 height 12
click at [325, 334] on span "Directories" at bounding box center [306, 331] width 55 height 20
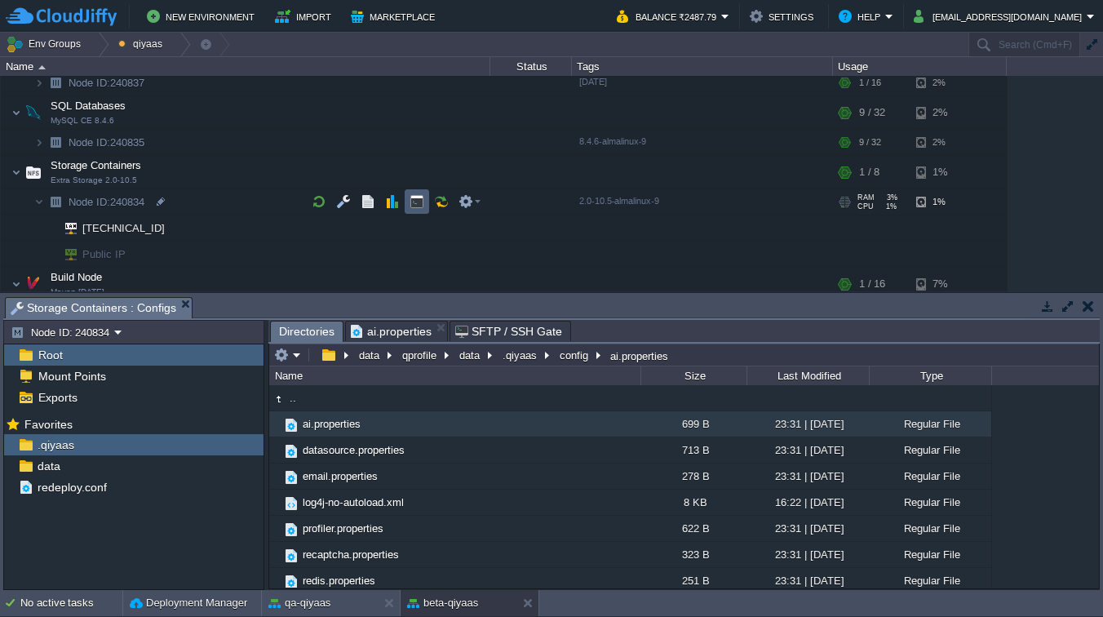
click at [414, 198] on button "button" at bounding box center [416, 201] width 15 height 15
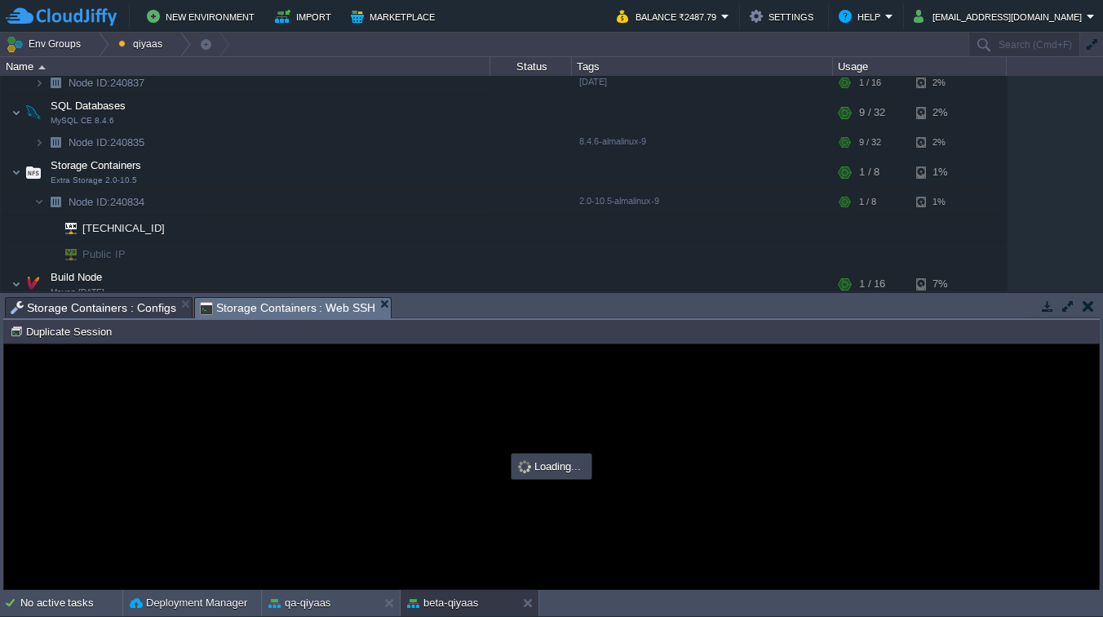
scroll to position [0, 0]
type input "#000000"
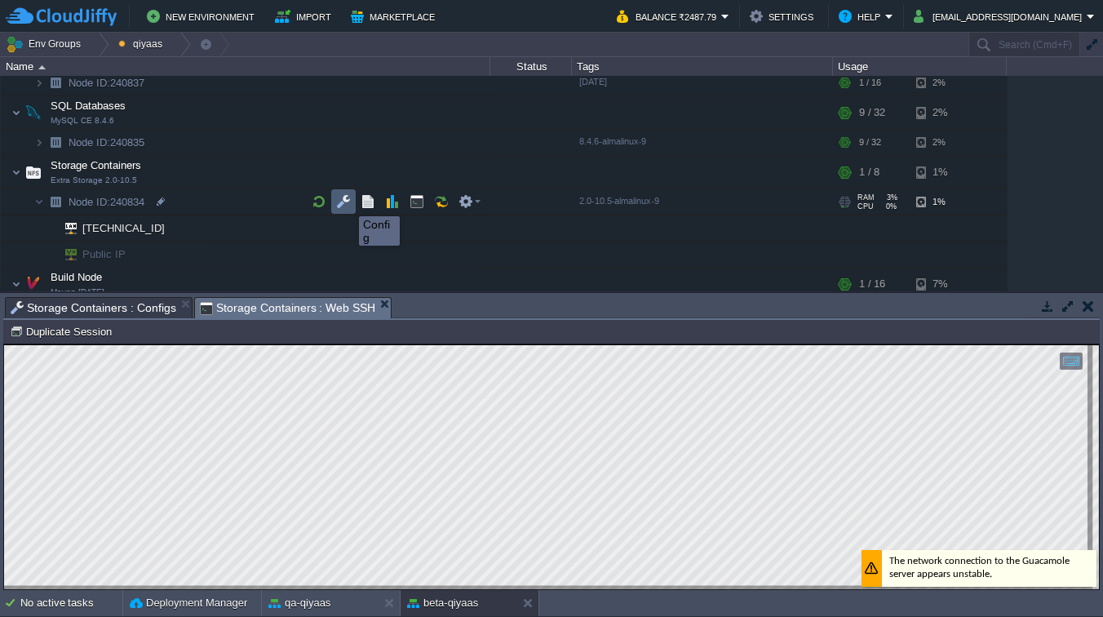
click at [347, 201] on button "button" at bounding box center [343, 201] width 15 height 15
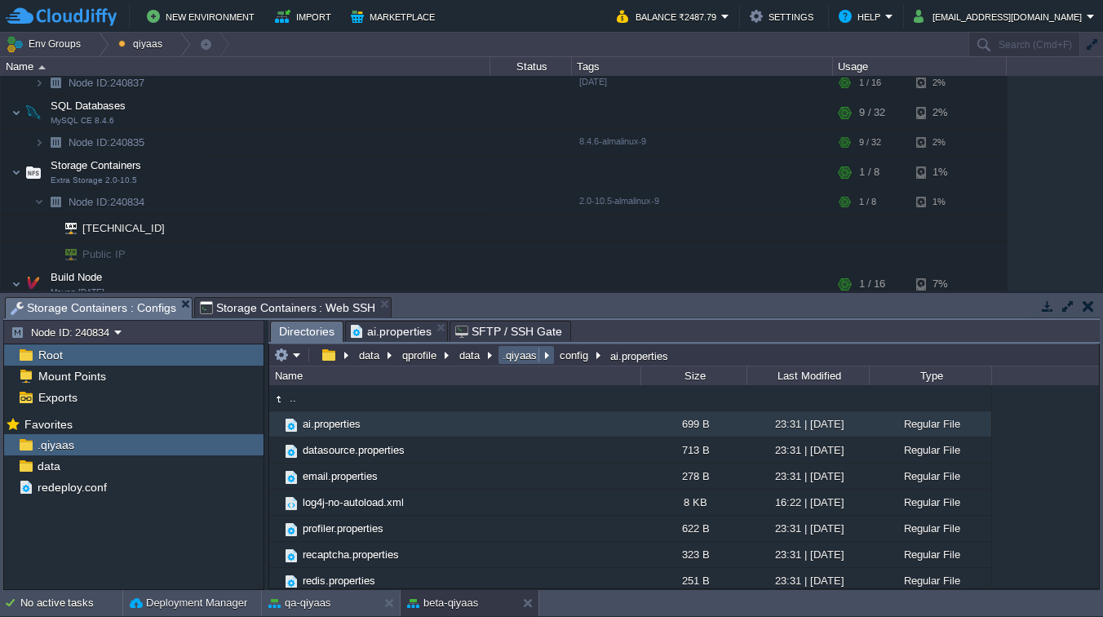
click at [521, 353] on button ".qiyaas" at bounding box center [520, 354] width 41 height 15
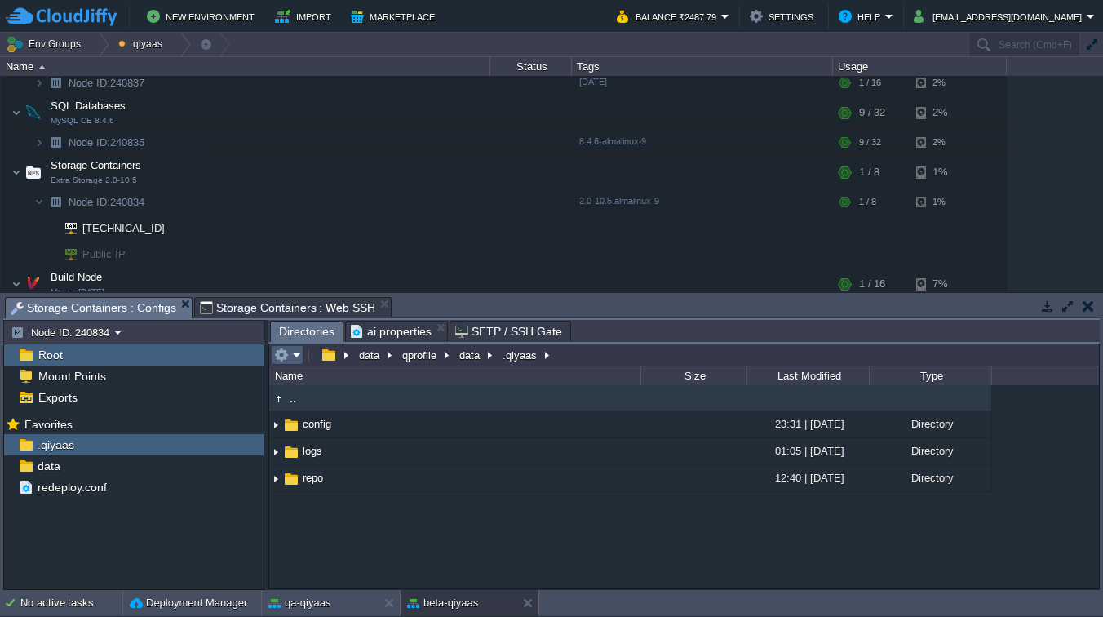
click at [281, 360] on button "button" at bounding box center [281, 354] width 15 height 15
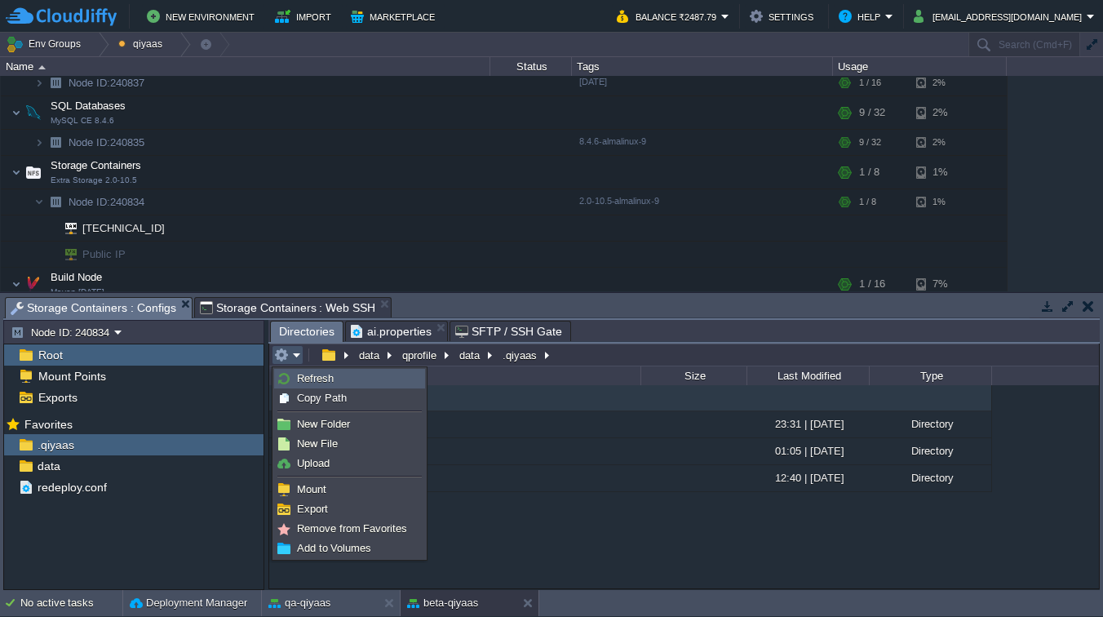
click at [288, 374] on img at bounding box center [283, 378] width 13 height 13
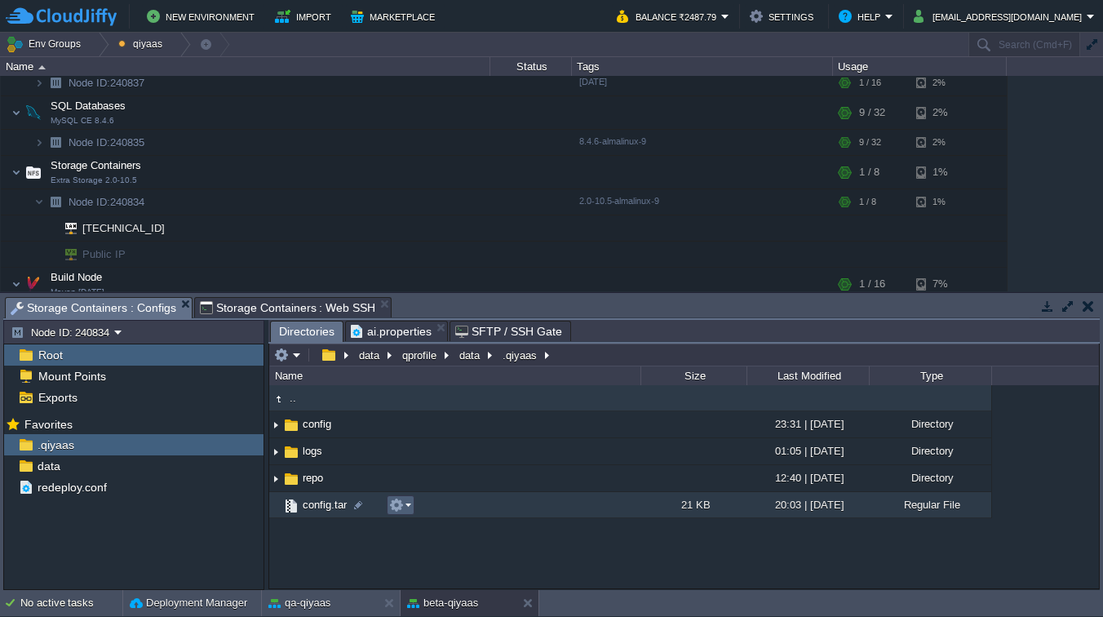
click at [405, 504] on em at bounding box center [400, 504] width 22 height 15
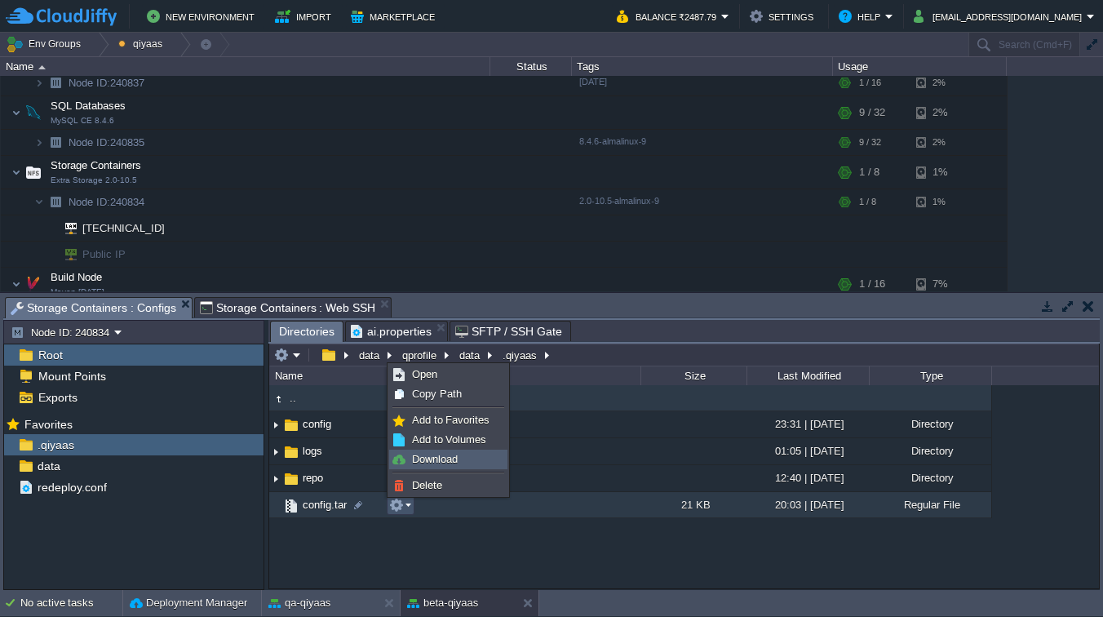
click at [444, 466] on link "Download" at bounding box center [448, 459] width 117 height 18
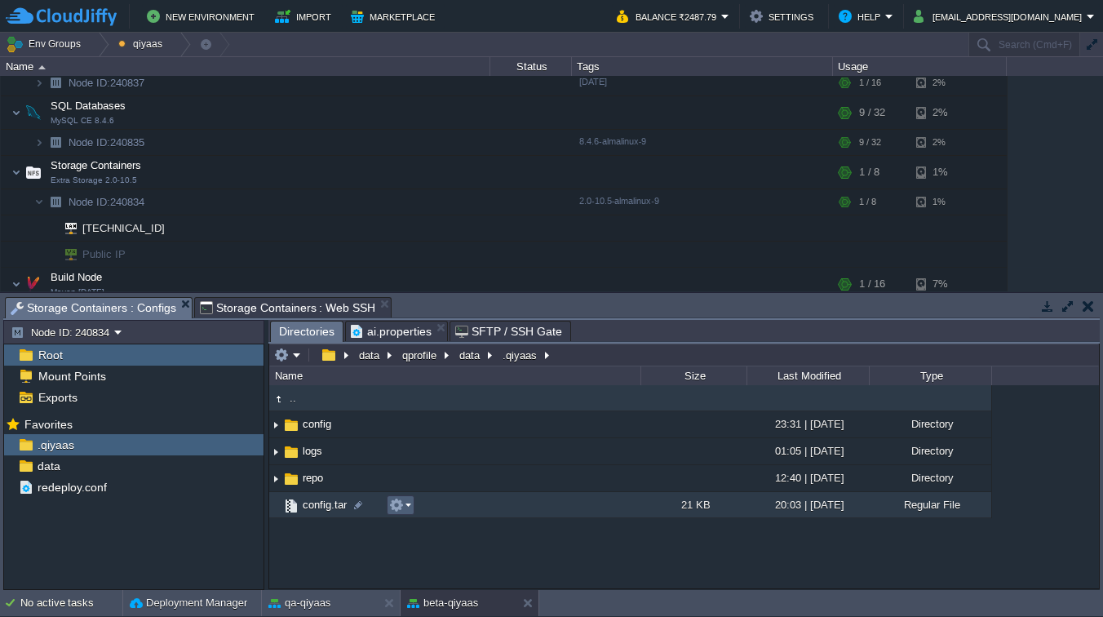
click at [399, 508] on button "button" at bounding box center [396, 504] width 15 height 15
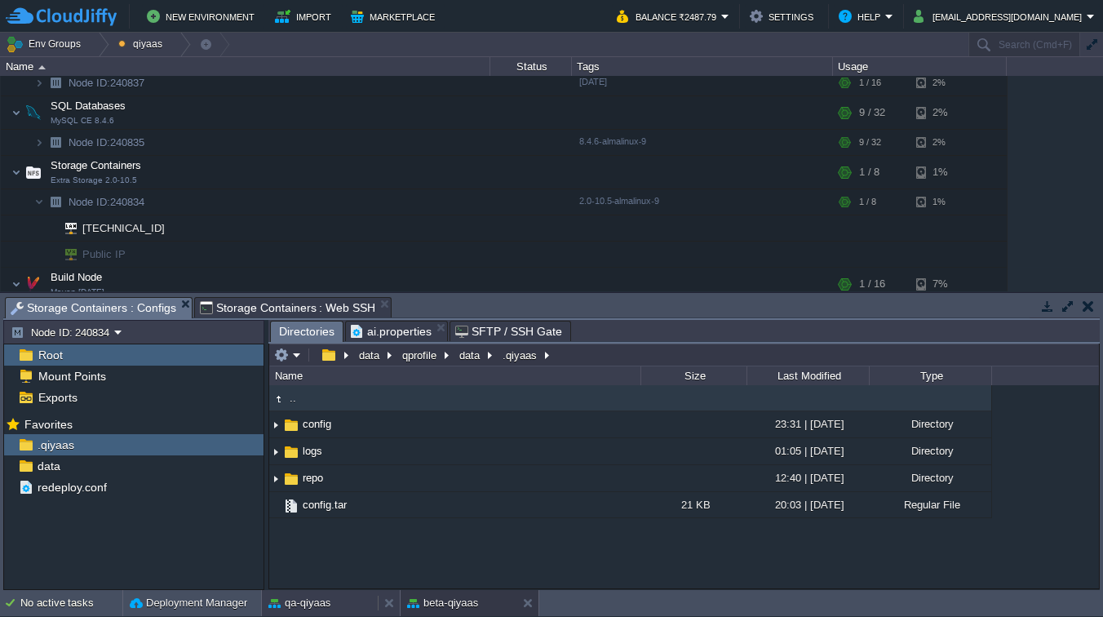
click at [317, 599] on button "qa-qiyaas" at bounding box center [299, 603] width 62 height 16
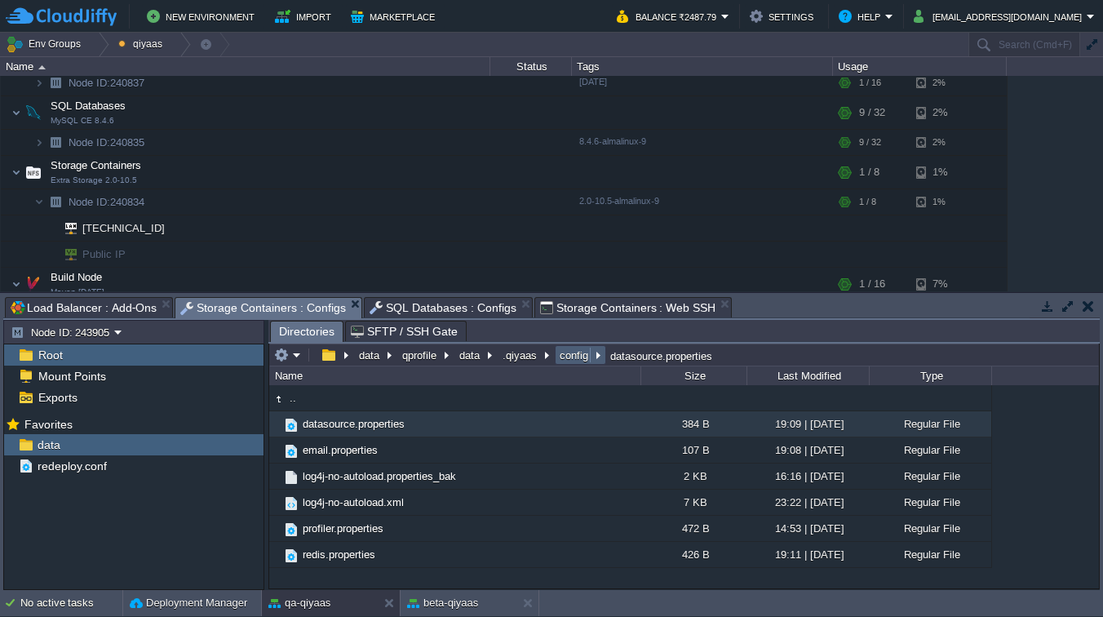
click at [564, 351] on button "config" at bounding box center [574, 354] width 35 height 15
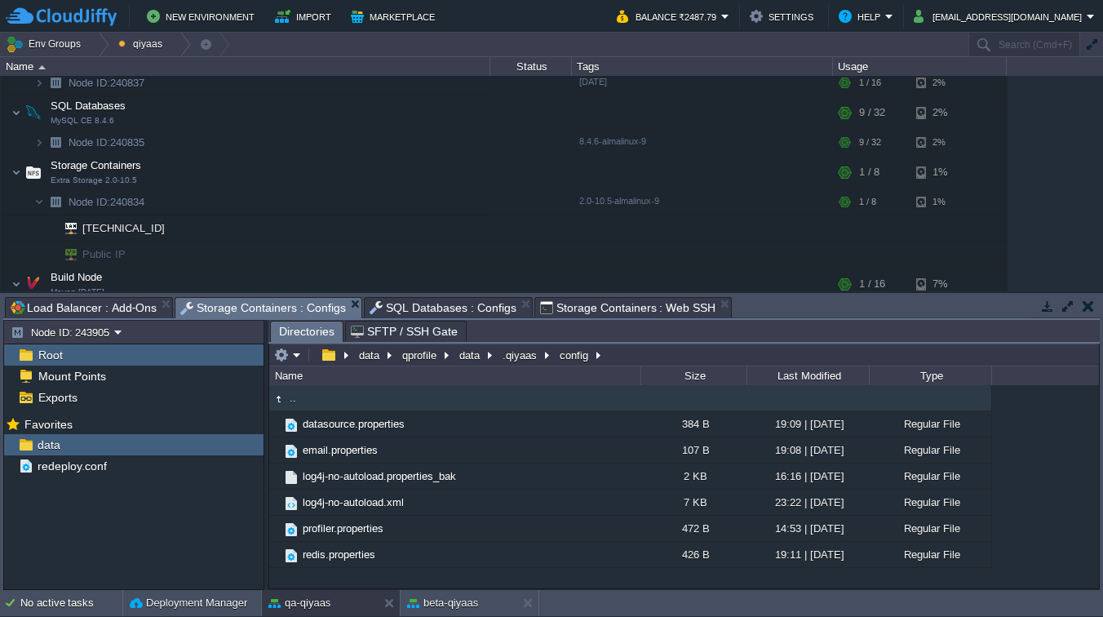
click at [339, 573] on div ".. datasource.properties 384 B 19:09 | [DATE] Regular File email.properties 107…" at bounding box center [683, 486] width 829 height 202
click at [339, 574] on div ".. datasource.properties 384 B 19:09 | [DATE] Regular File email.properties 107…" at bounding box center [683, 486] width 829 height 202
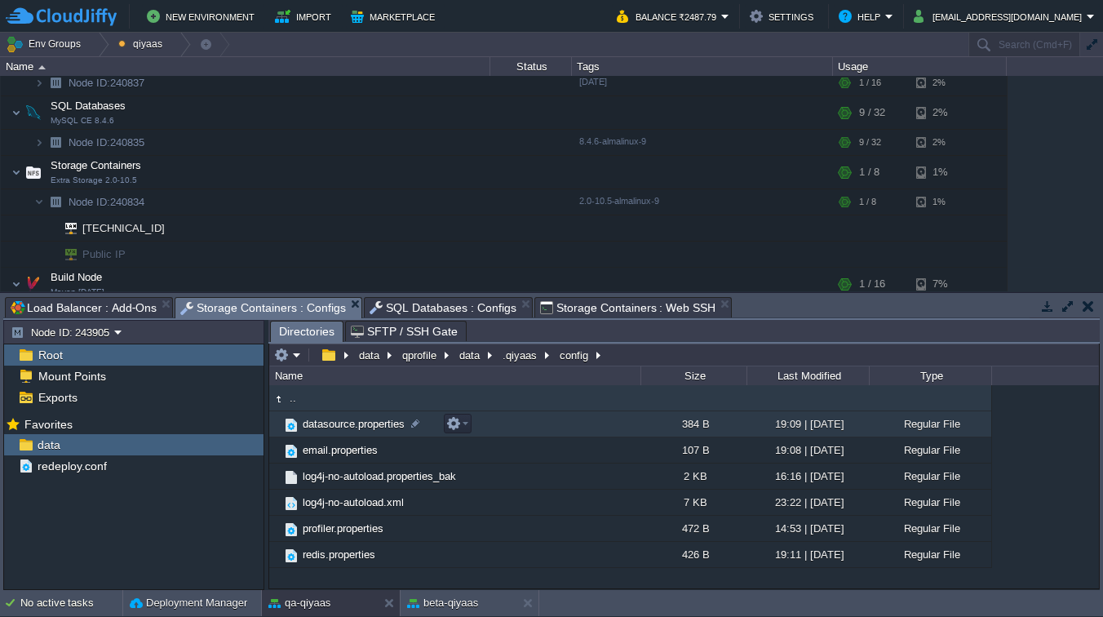
click at [368, 427] on span "datasource.properties" at bounding box center [353, 424] width 107 height 14
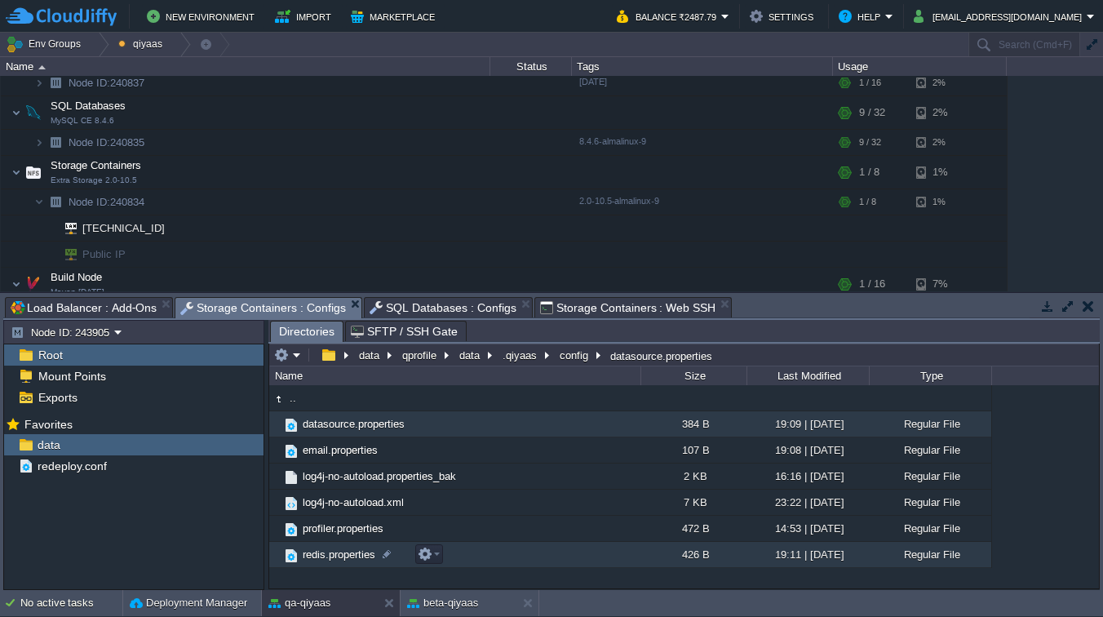
click at [353, 553] on span "redis.properties" at bounding box center [338, 554] width 77 height 14
click at [356, 422] on span "datasource.properties" at bounding box center [353, 424] width 107 height 14
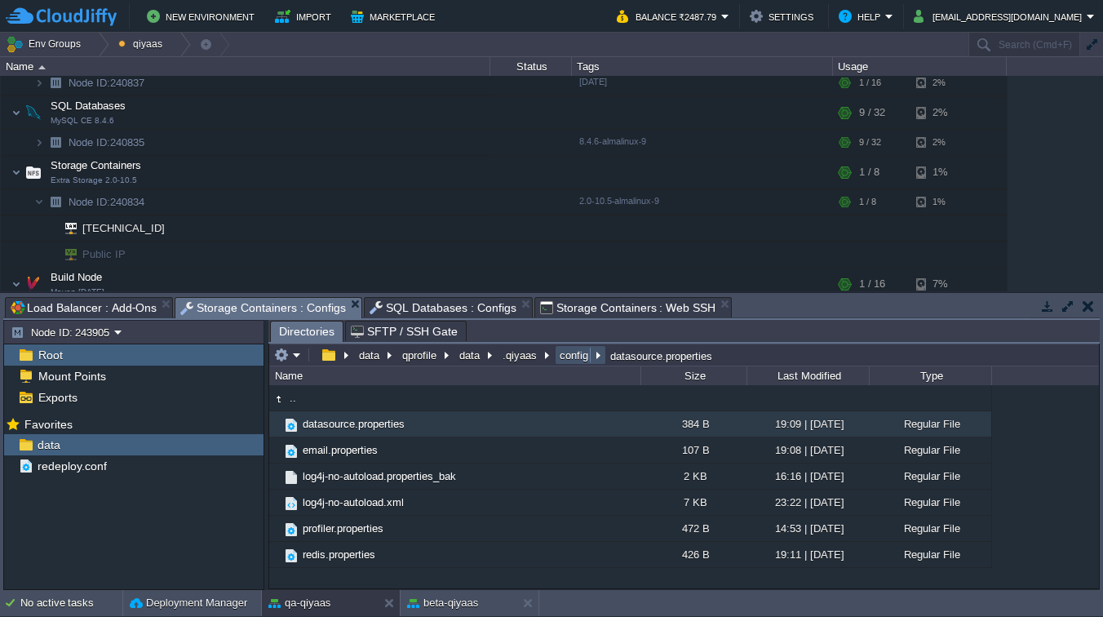
click at [576, 355] on button "config" at bounding box center [574, 354] width 35 height 15
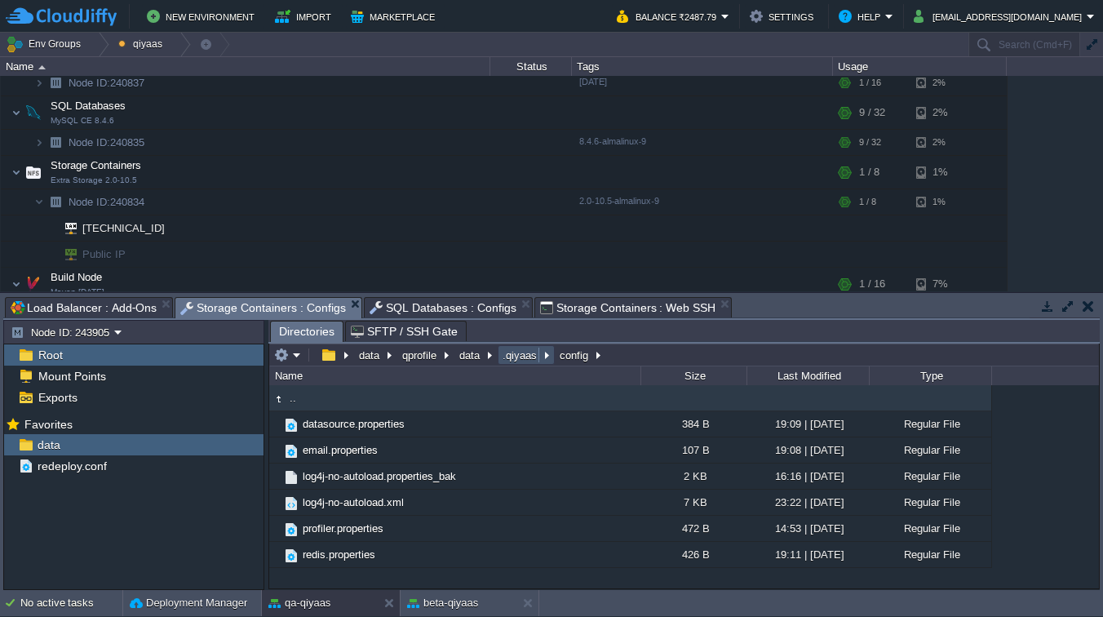
click at [523, 359] on button ".qiyaas" at bounding box center [520, 354] width 41 height 15
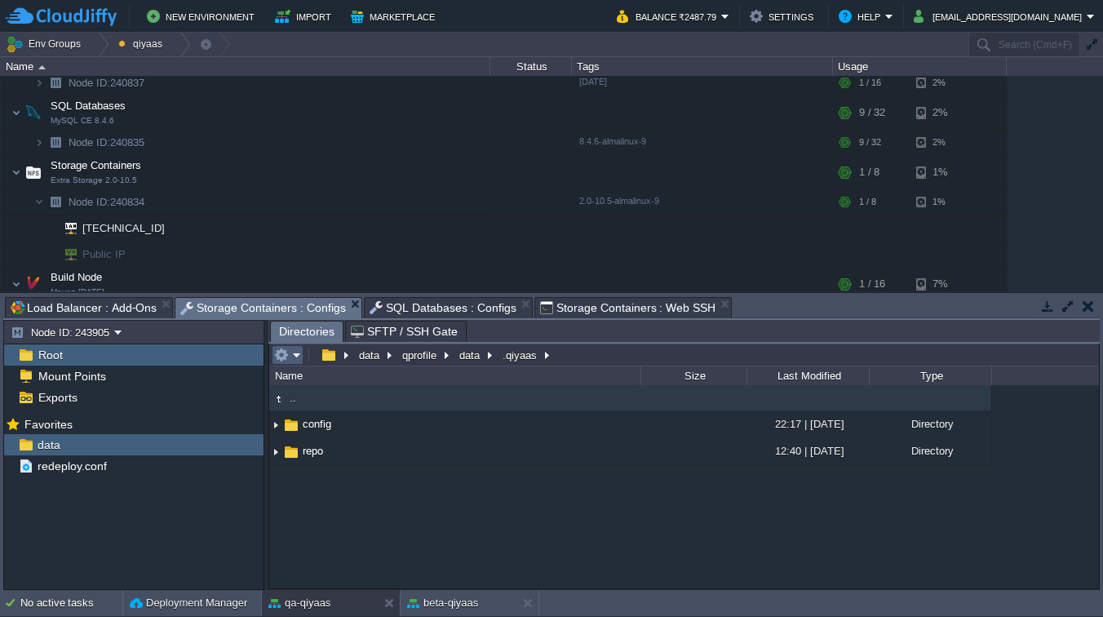
click at [289, 357] on em at bounding box center [287, 354] width 27 height 15
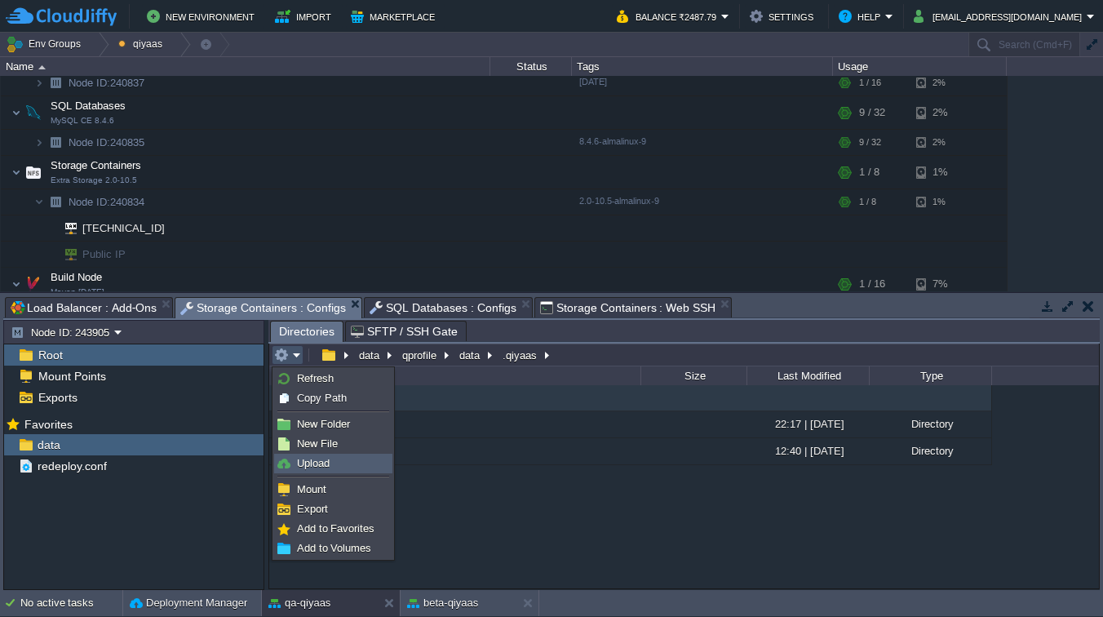
click at [323, 464] on span "Upload" at bounding box center [313, 463] width 33 height 12
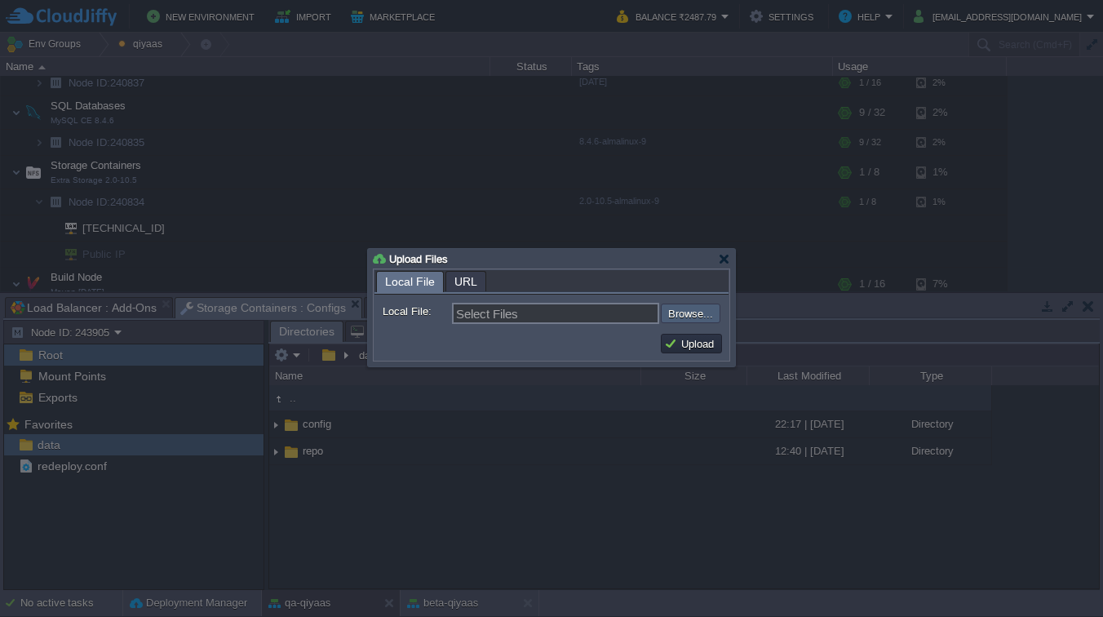
click at [667, 310] on input "file" at bounding box center [617, 313] width 206 height 20
type input "C:\fakepath\config.tar"
type input "config.tar"
click at [701, 347] on button "Upload" at bounding box center [691, 343] width 55 height 15
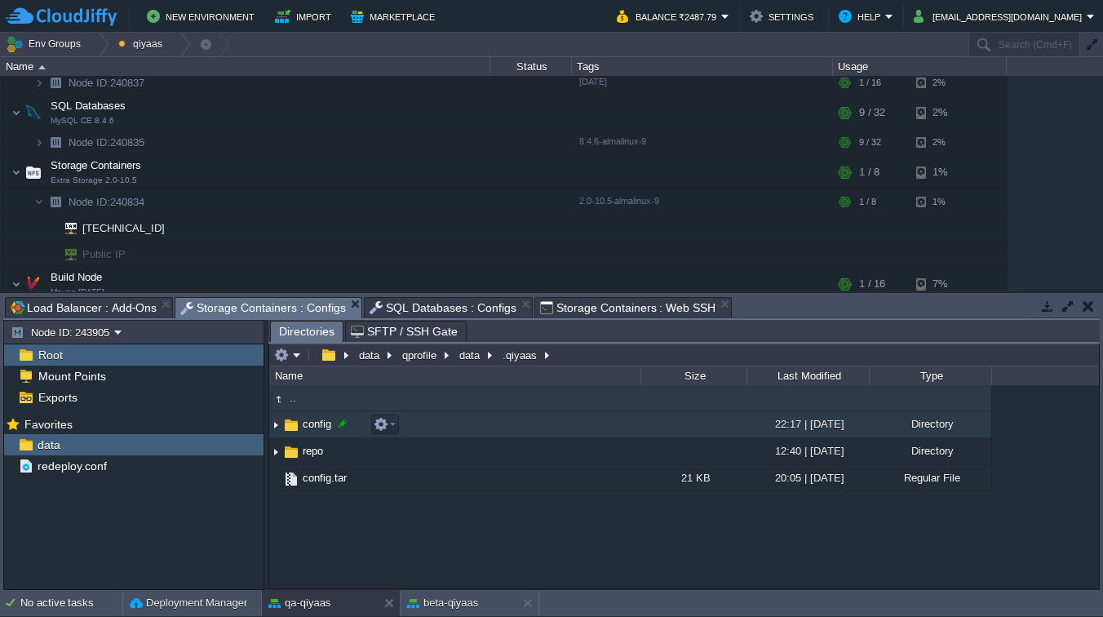
click at [346, 422] on div at bounding box center [342, 423] width 15 height 15
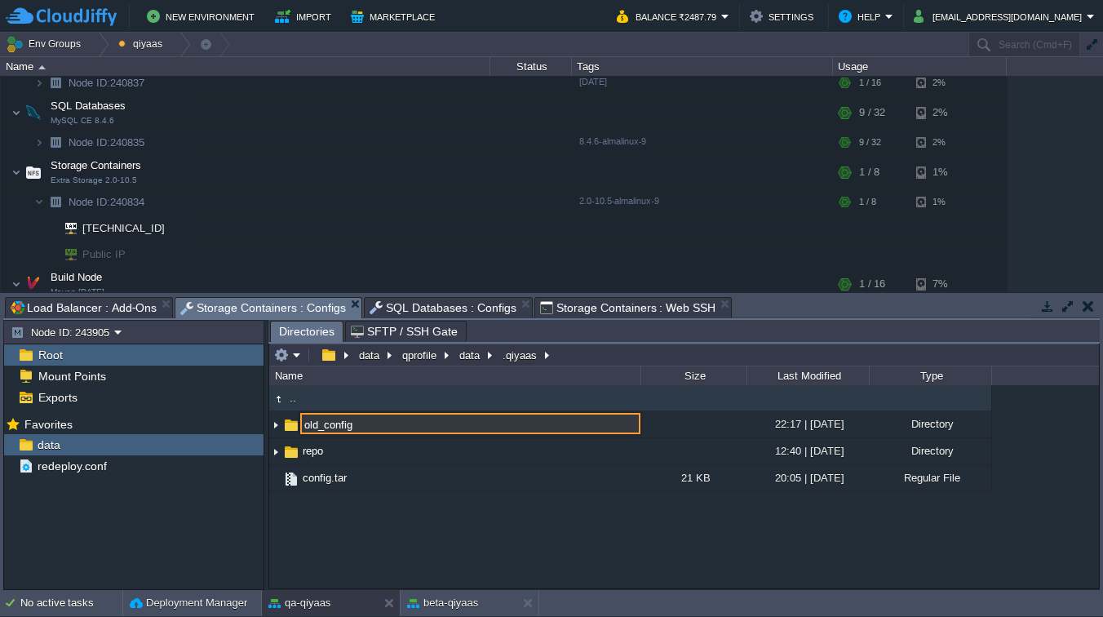
type input "old_config"
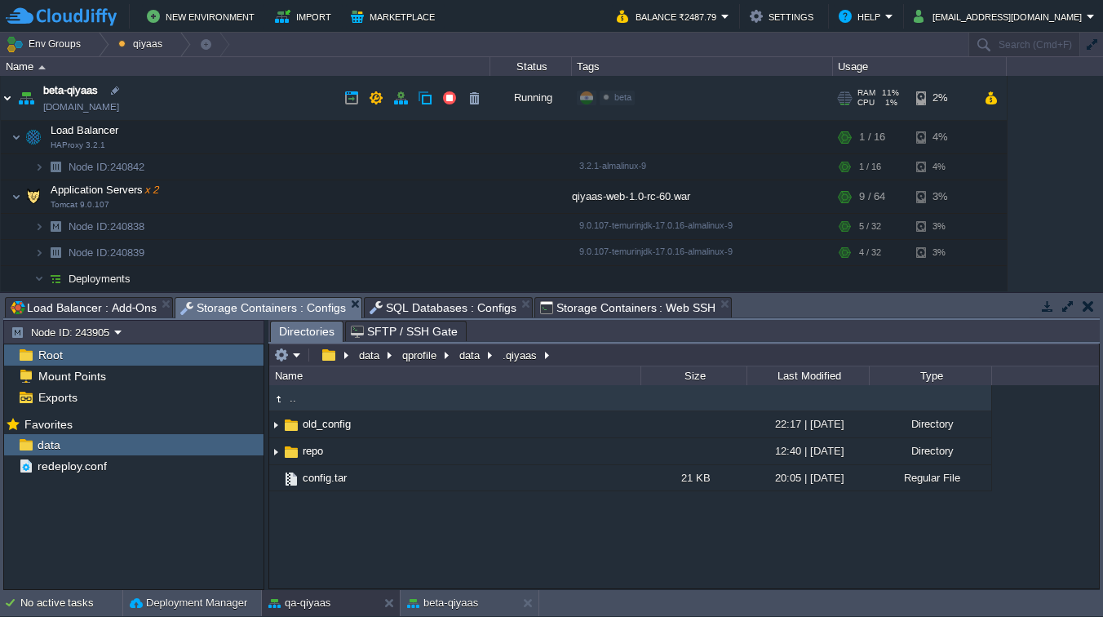
click at [8, 96] on img at bounding box center [7, 98] width 13 height 44
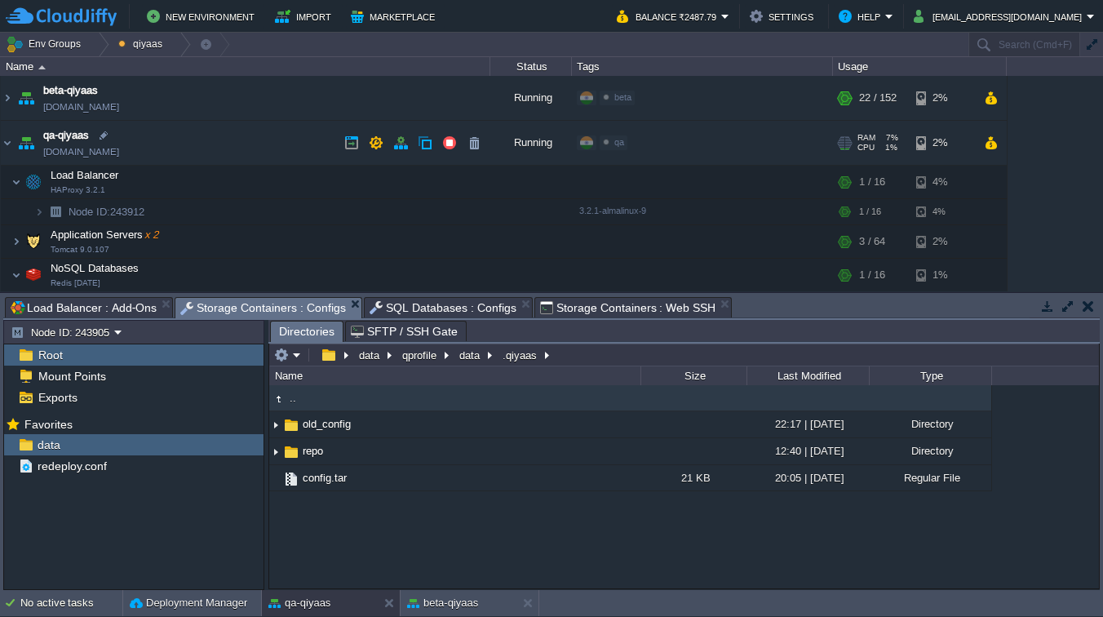
click at [617, 144] on span "qa" at bounding box center [619, 142] width 10 height 10
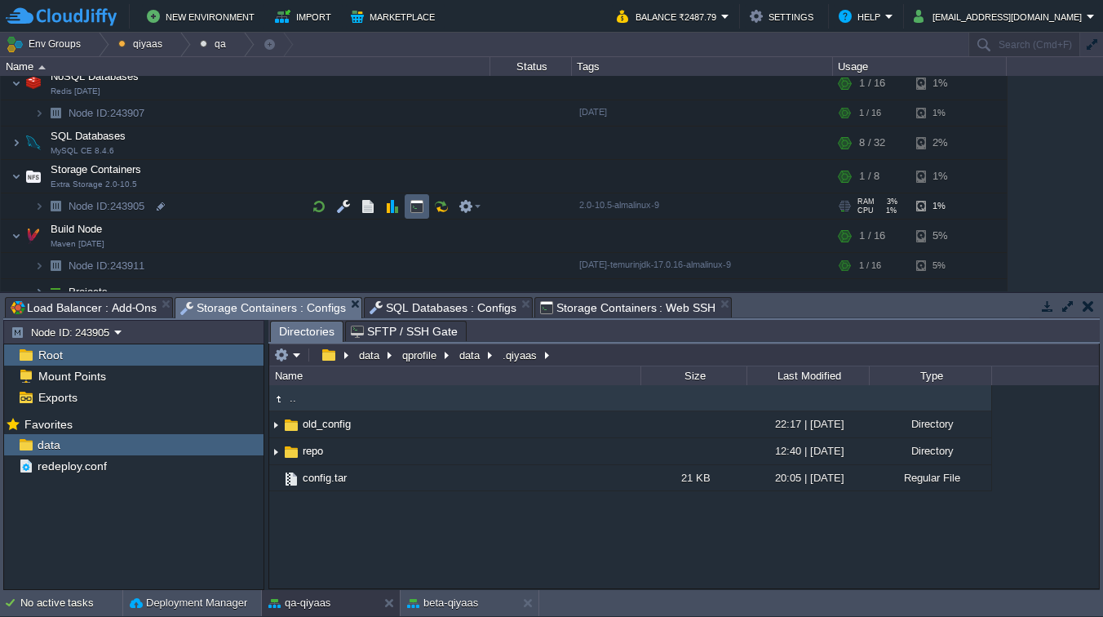
scroll to position [161, 0]
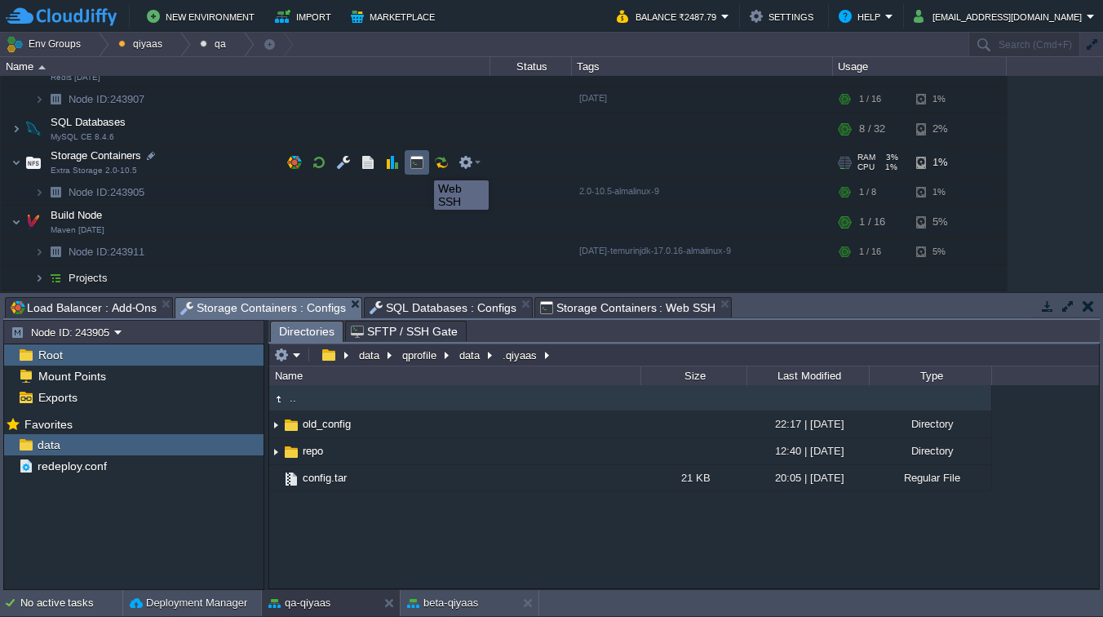
click at [421, 166] on button "button" at bounding box center [416, 162] width 15 height 15
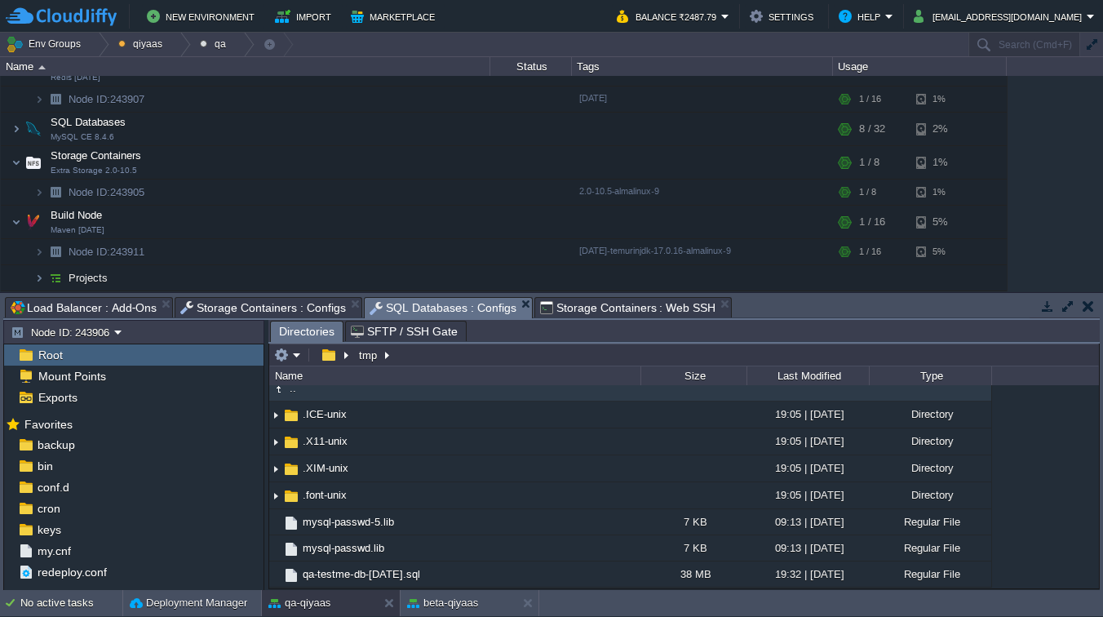
click at [477, 303] on span "SQL Databases : Configs" at bounding box center [442, 308] width 147 height 20
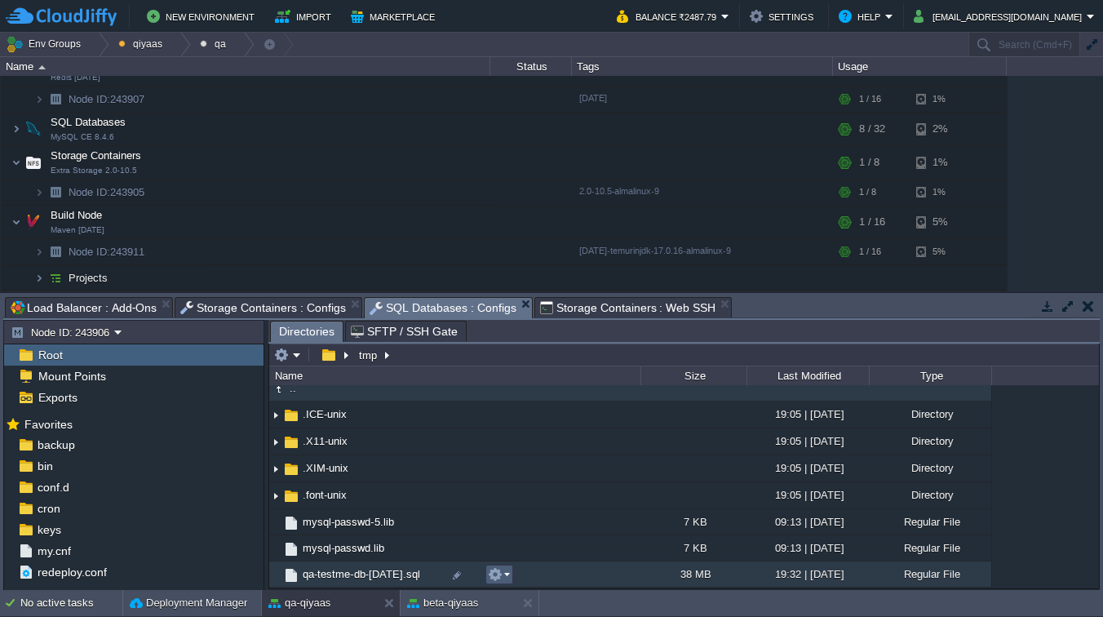
click at [506, 579] on em at bounding box center [499, 574] width 22 height 15
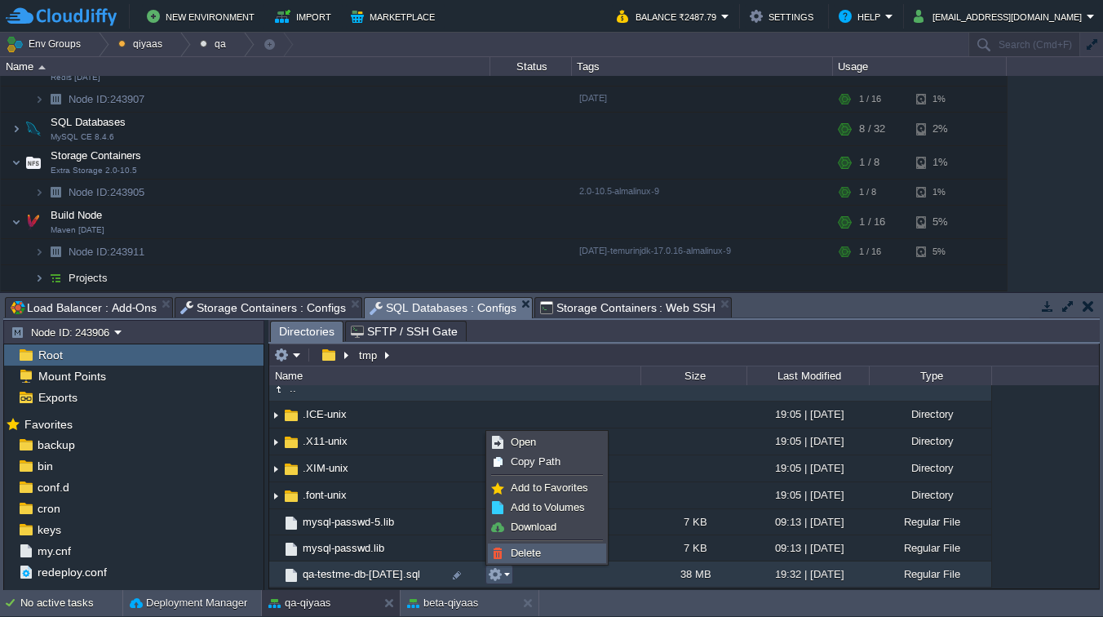
click at [521, 557] on span "Delete" at bounding box center [526, 552] width 30 height 12
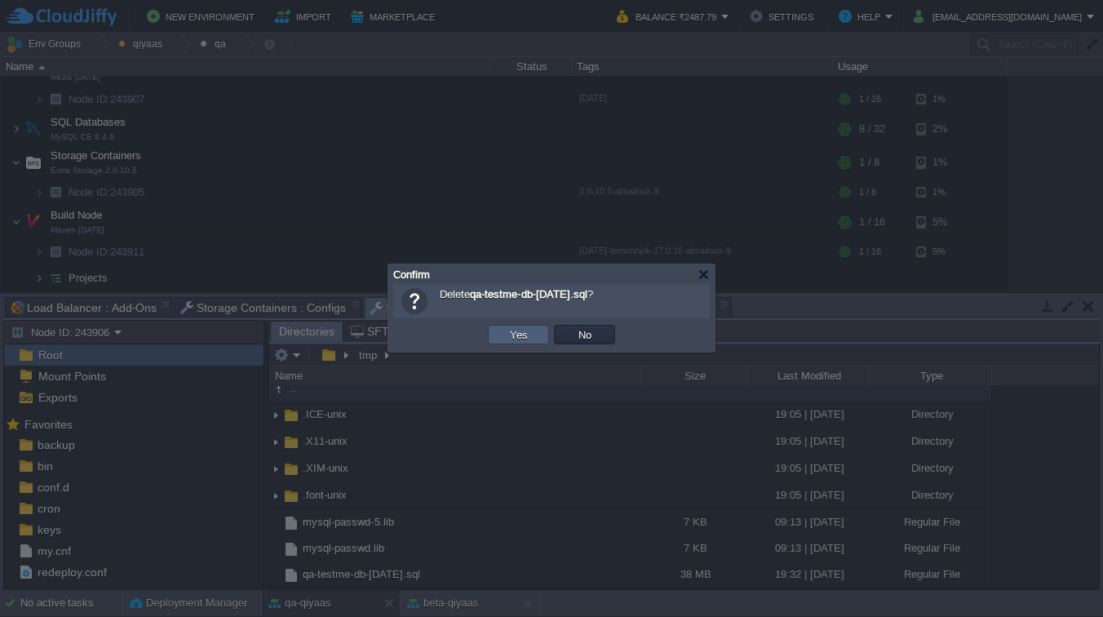
click at [526, 341] on button "Yes" at bounding box center [519, 334] width 28 height 15
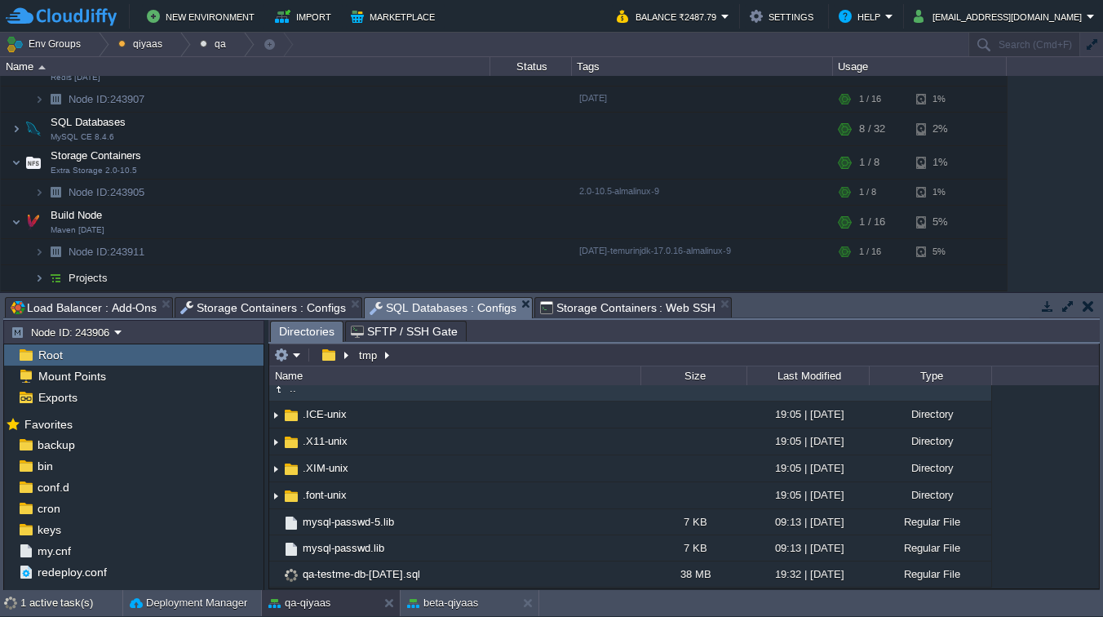
scroll to position [0, 0]
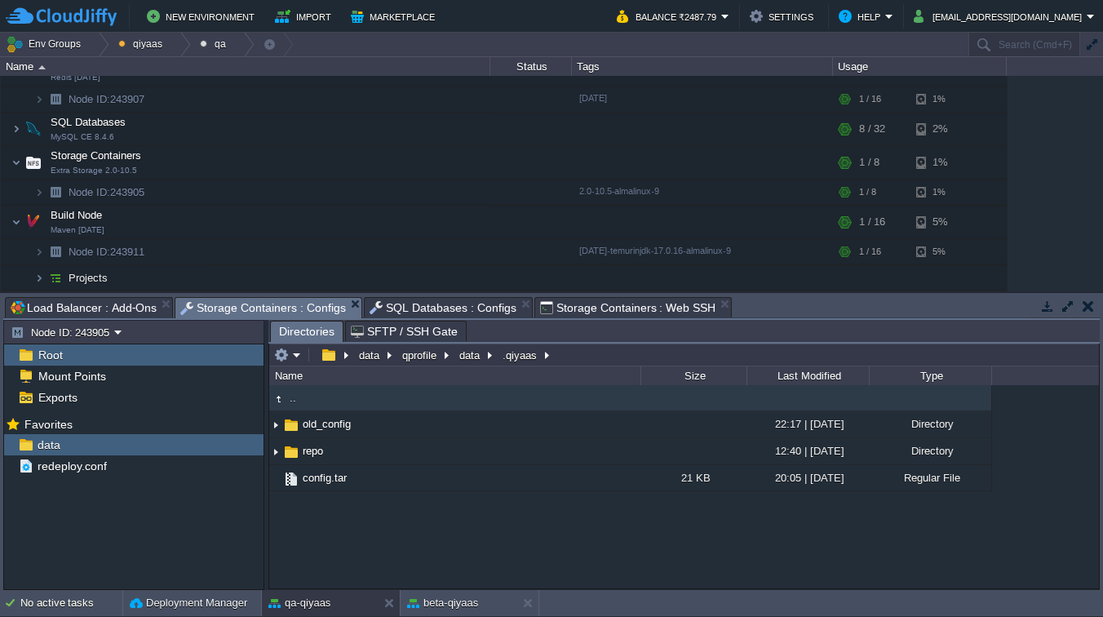
click at [299, 301] on span "Storage Containers : Configs" at bounding box center [263, 308] width 166 height 20
click at [518, 360] on button ".qiyaas" at bounding box center [520, 354] width 41 height 15
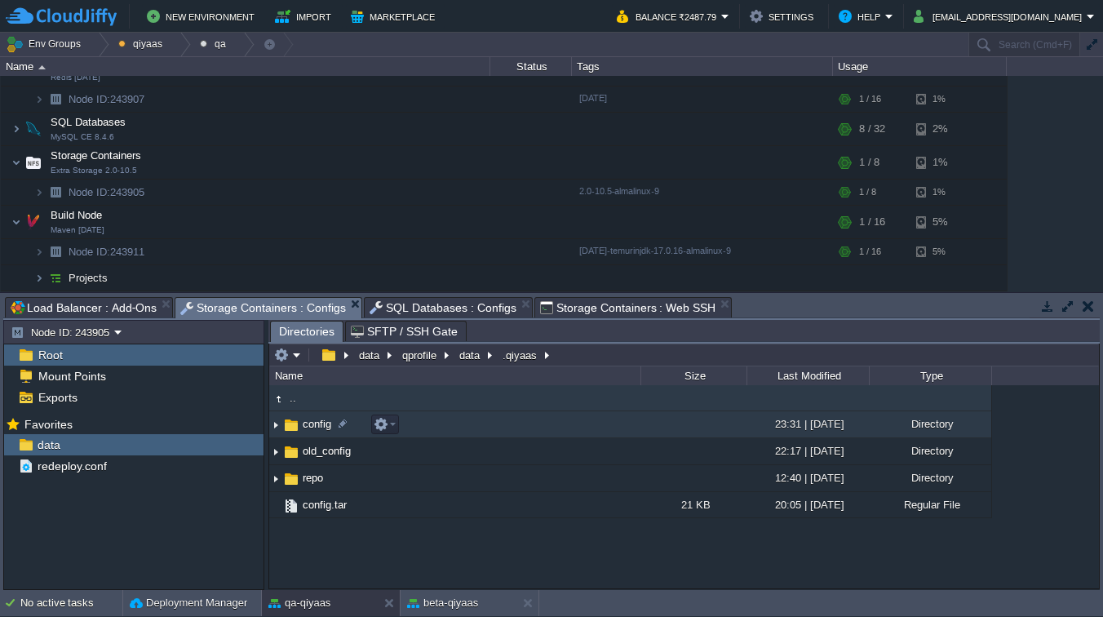
click at [312, 431] on span "config" at bounding box center [316, 424] width 33 height 14
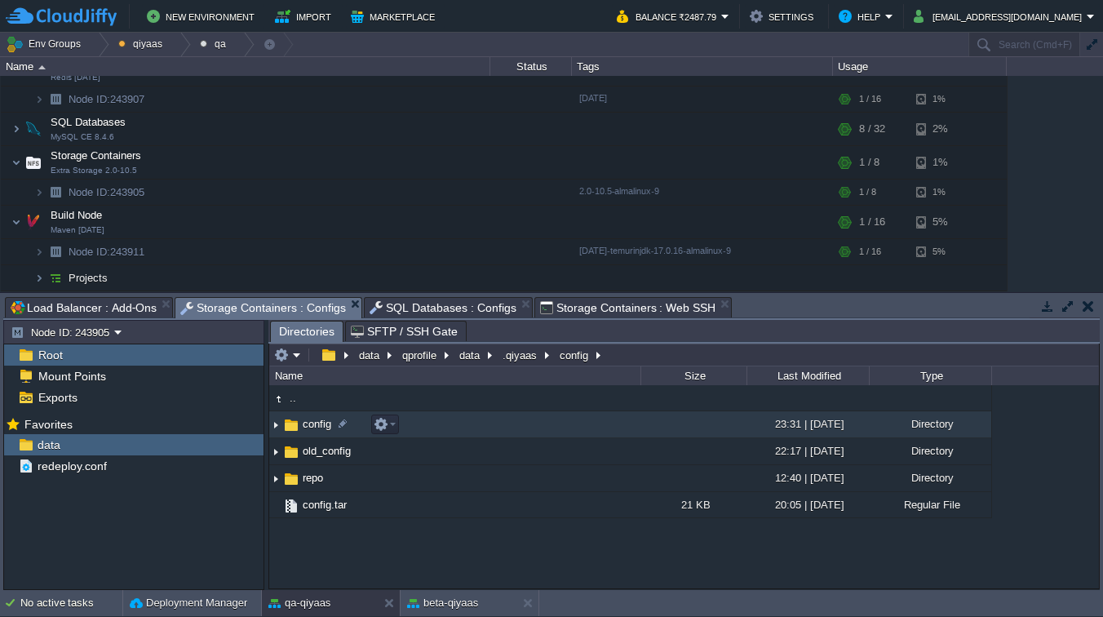
click at [312, 431] on span "config" at bounding box center [316, 424] width 33 height 14
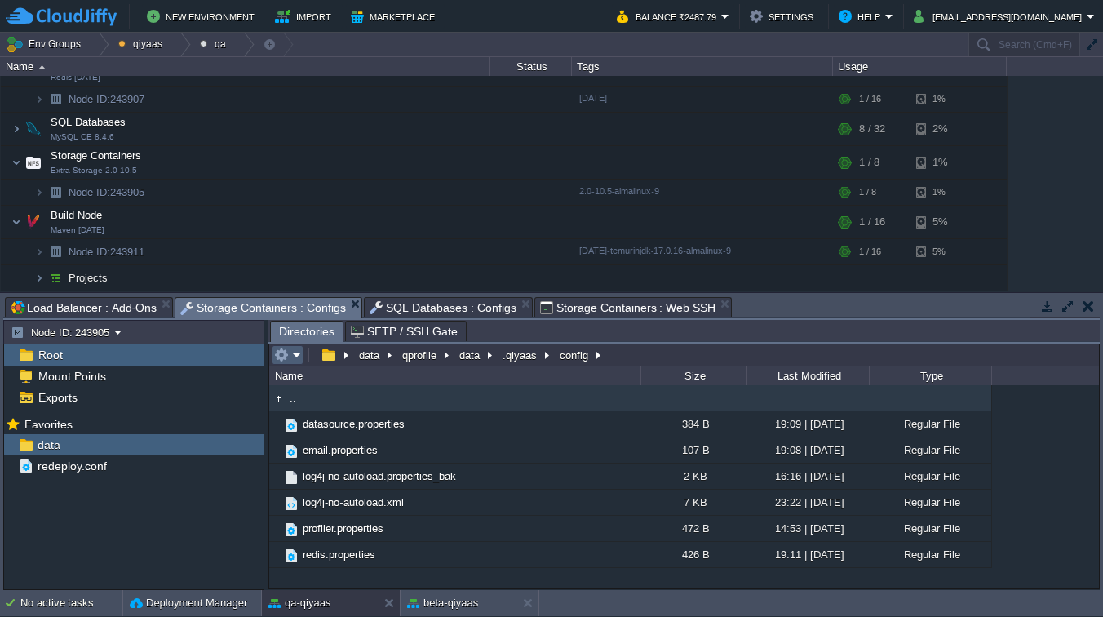
click at [286, 359] on button "button" at bounding box center [281, 354] width 15 height 15
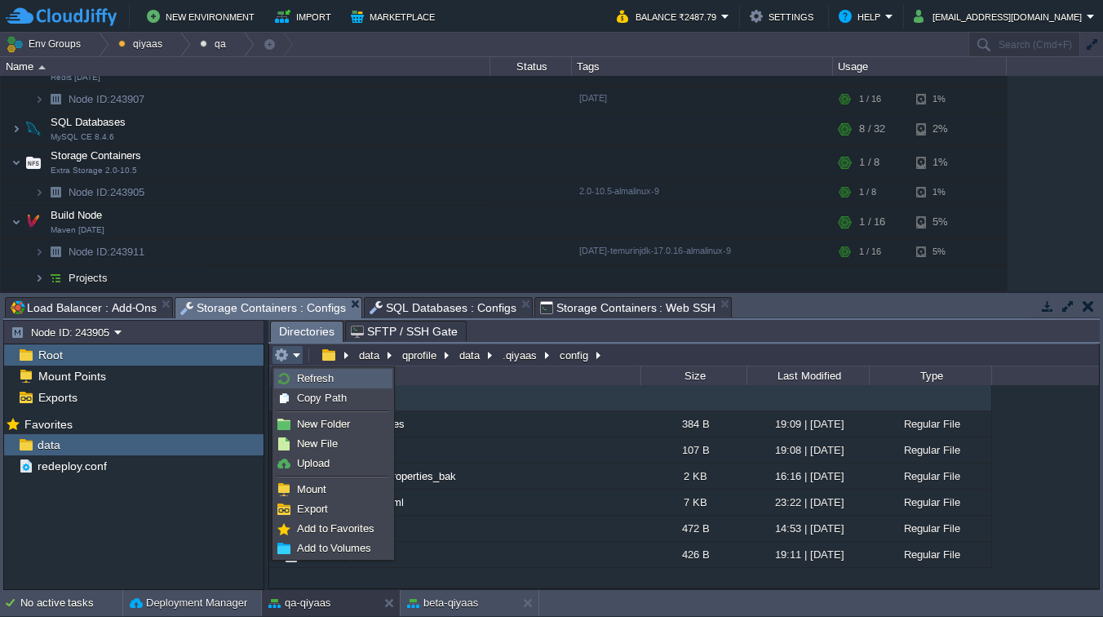
click at [297, 374] on span "Refresh" at bounding box center [315, 378] width 37 height 12
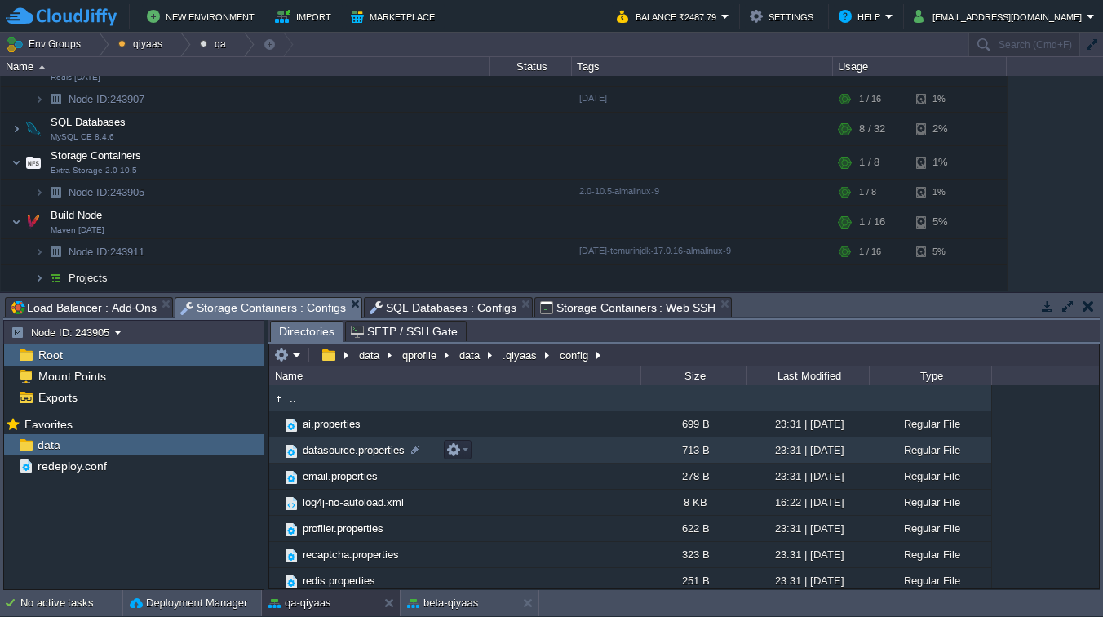
click at [316, 454] on span "datasource.properties" at bounding box center [353, 450] width 107 height 14
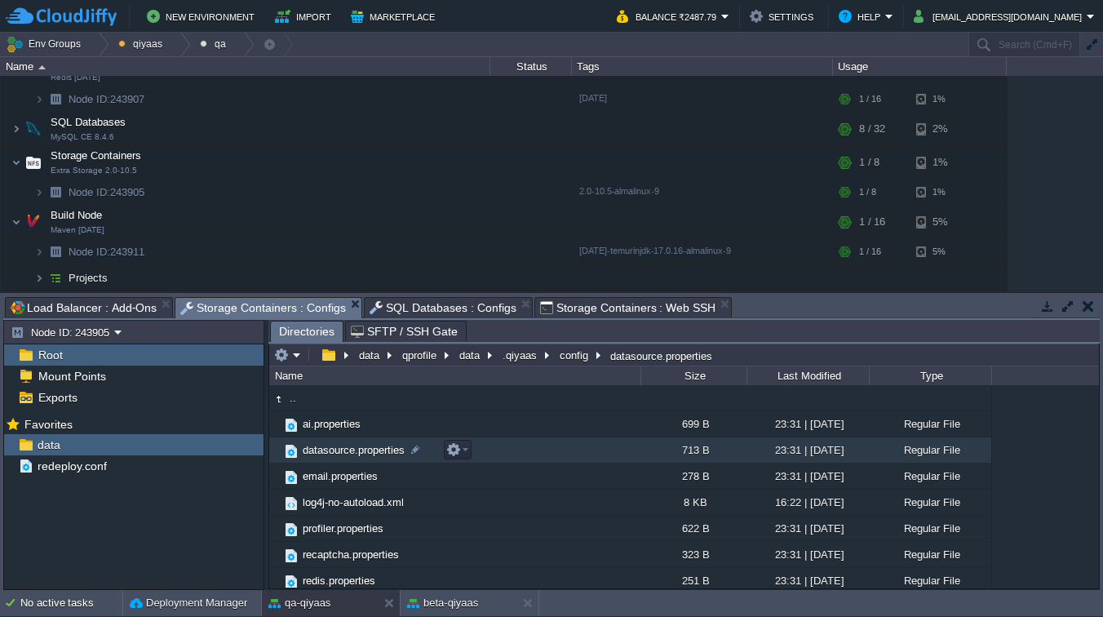
click at [316, 454] on span "datasource.properties" at bounding box center [353, 450] width 107 height 14
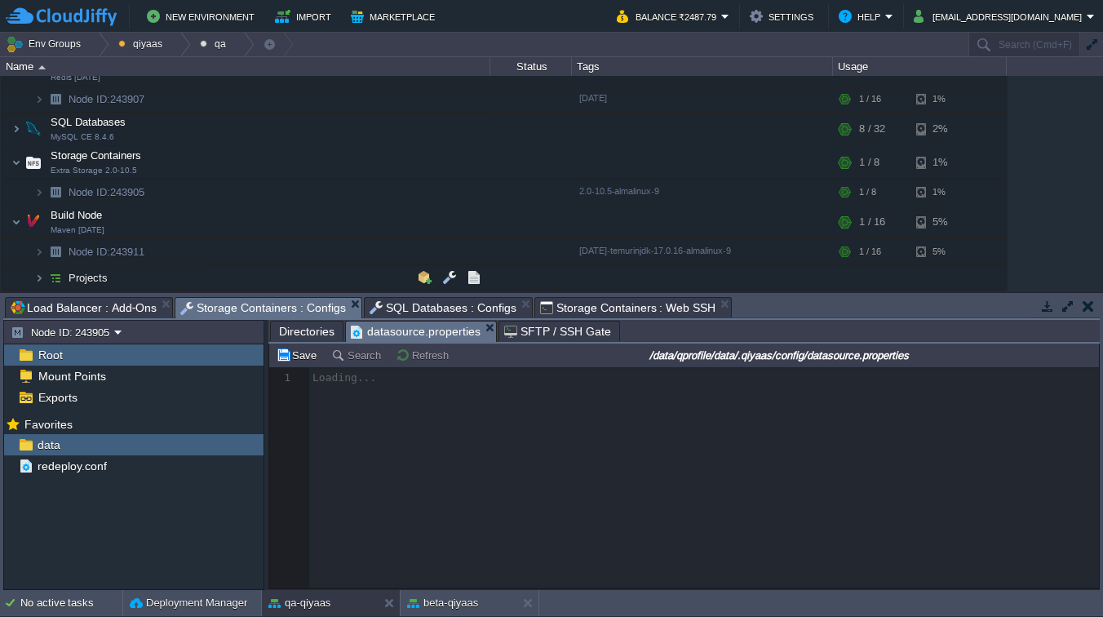
scroll to position [5, 0]
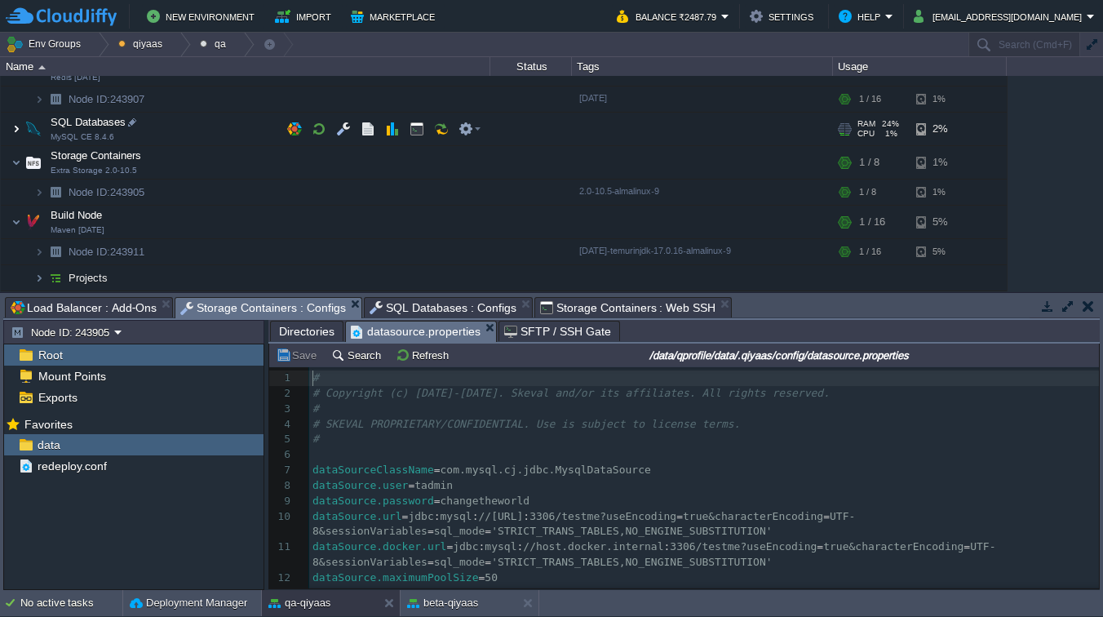
click at [18, 130] on img at bounding box center [16, 129] width 10 height 33
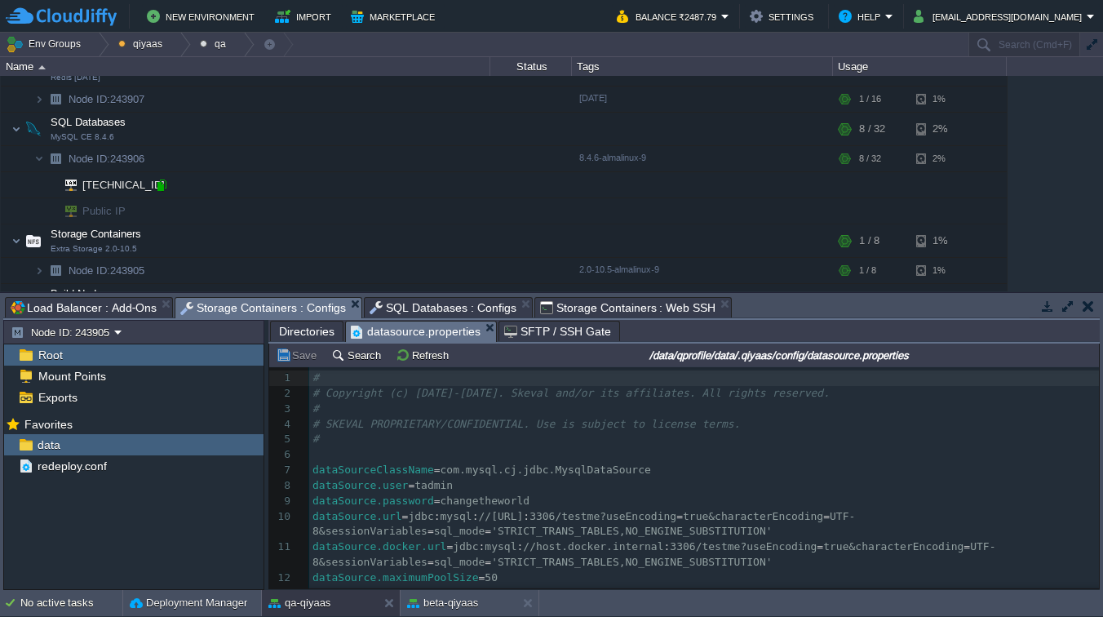
click at [157, 183] on div at bounding box center [161, 185] width 15 height 15
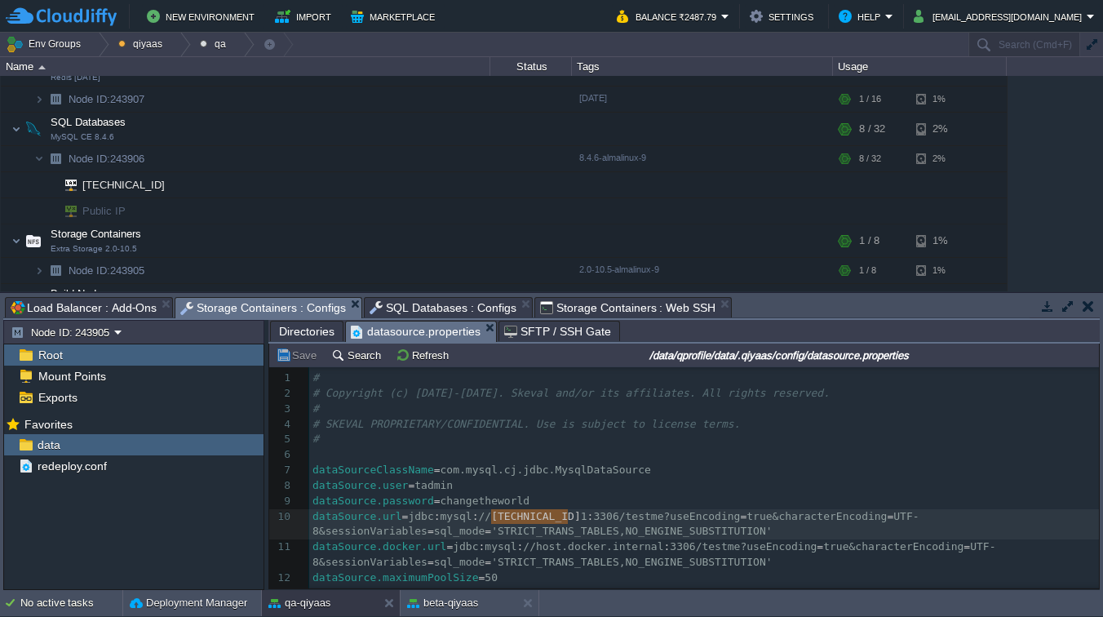
type textarea "[TECHNICAL_ID]"
drag, startPoint x: 493, startPoint y: 515, endPoint x: 573, endPoint y: 517, distance: 79.9
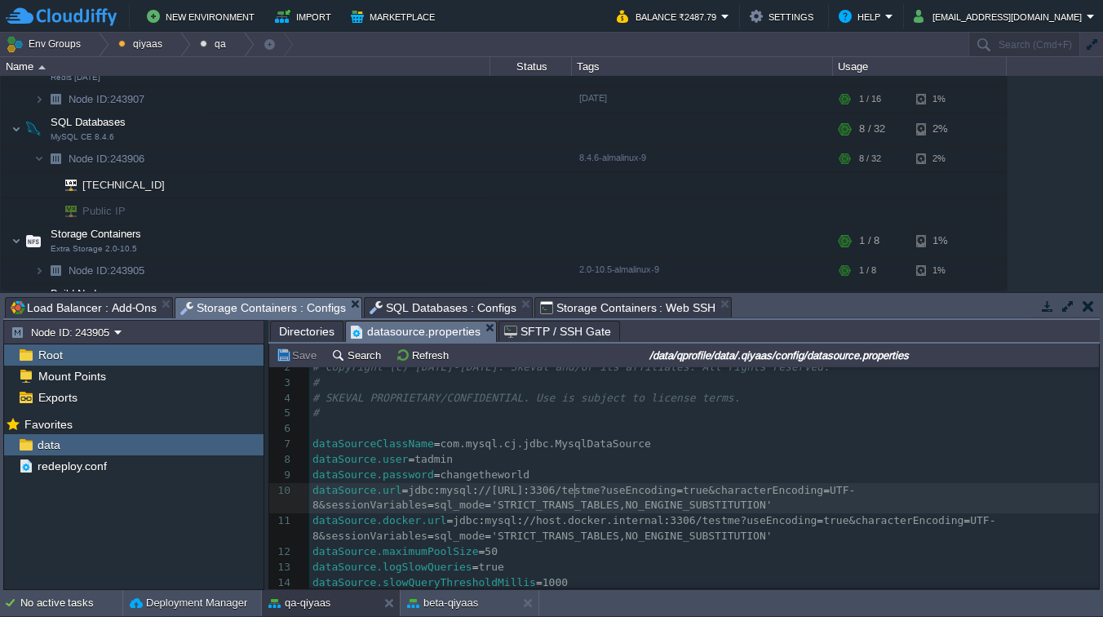
scroll to position [1, 0]
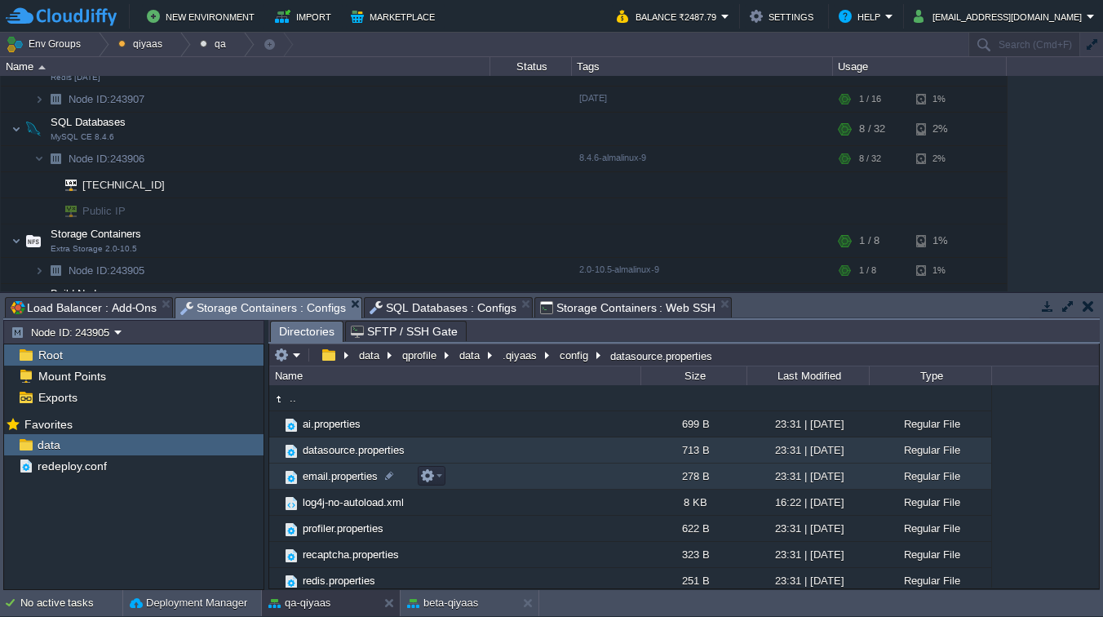
click at [354, 478] on span "email.properties" at bounding box center [340, 476] width 80 height 14
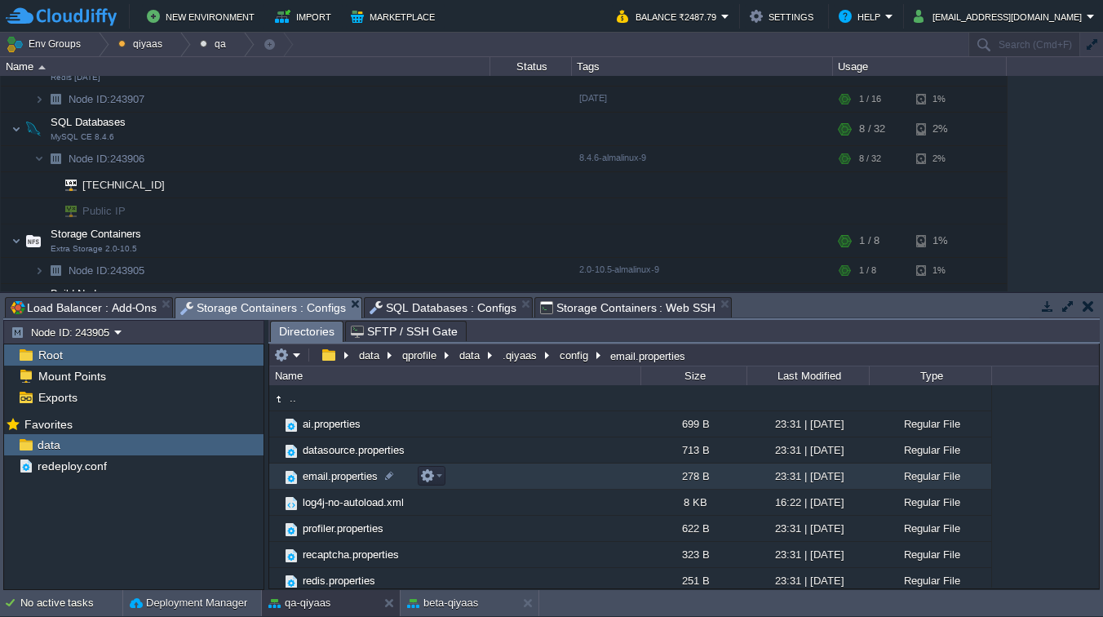
click at [354, 478] on span "email.properties" at bounding box center [340, 476] width 80 height 14
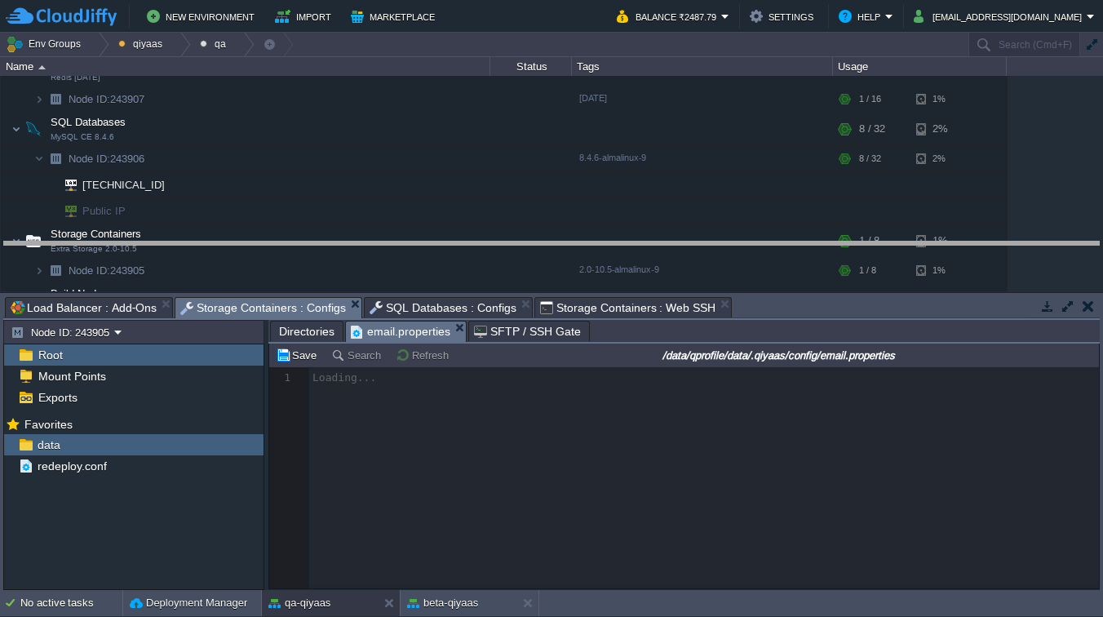
drag, startPoint x: 880, startPoint y: 306, endPoint x: 879, endPoint y: 245, distance: 60.4
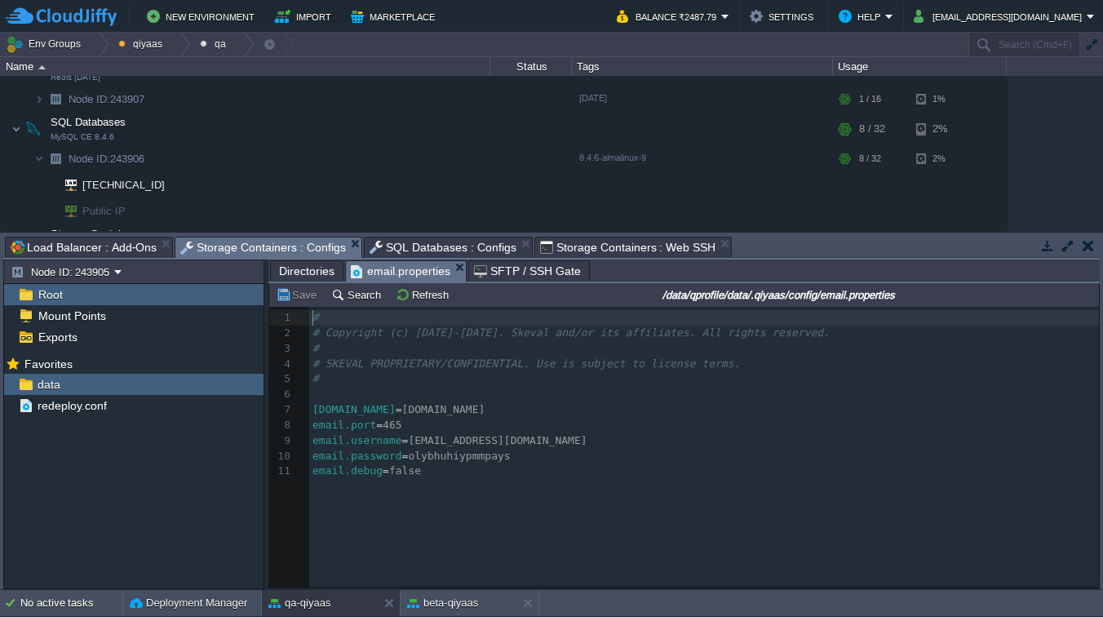
scroll to position [5, 0]
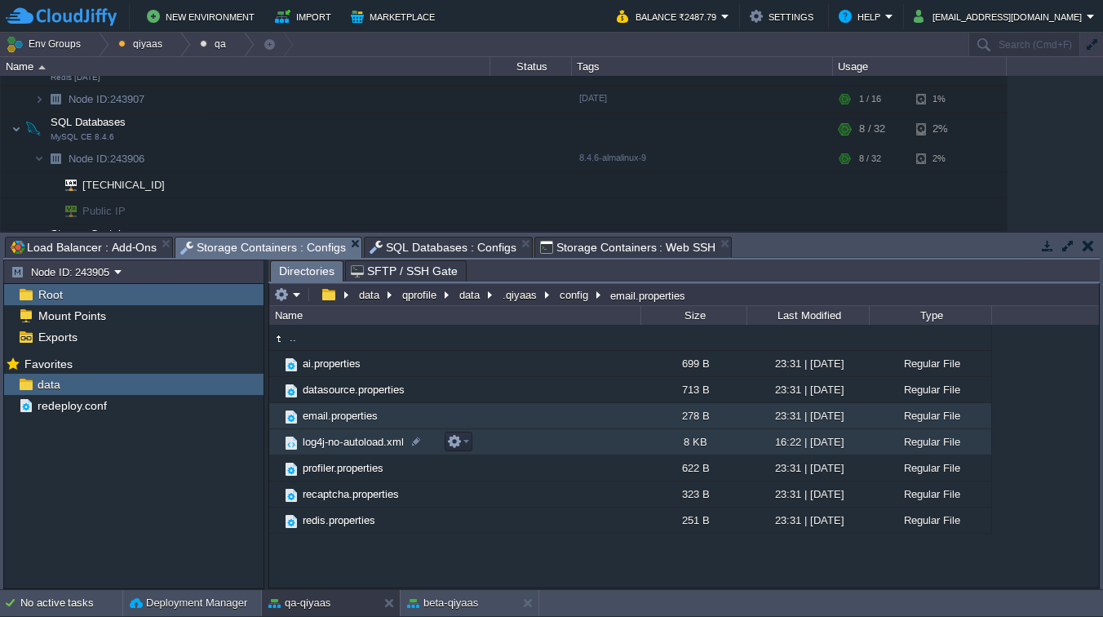
click at [355, 444] on span "log4j-no-autoload.xml" at bounding box center [353, 442] width 106 height 14
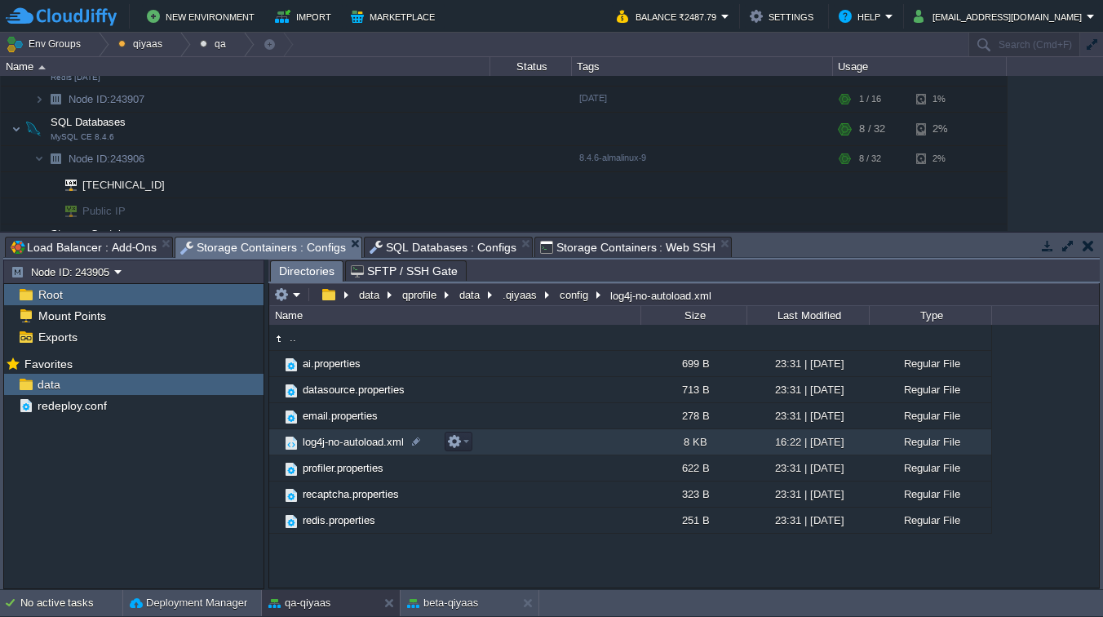
click at [355, 444] on span "log4j-no-autoload.xml" at bounding box center [353, 442] width 106 height 14
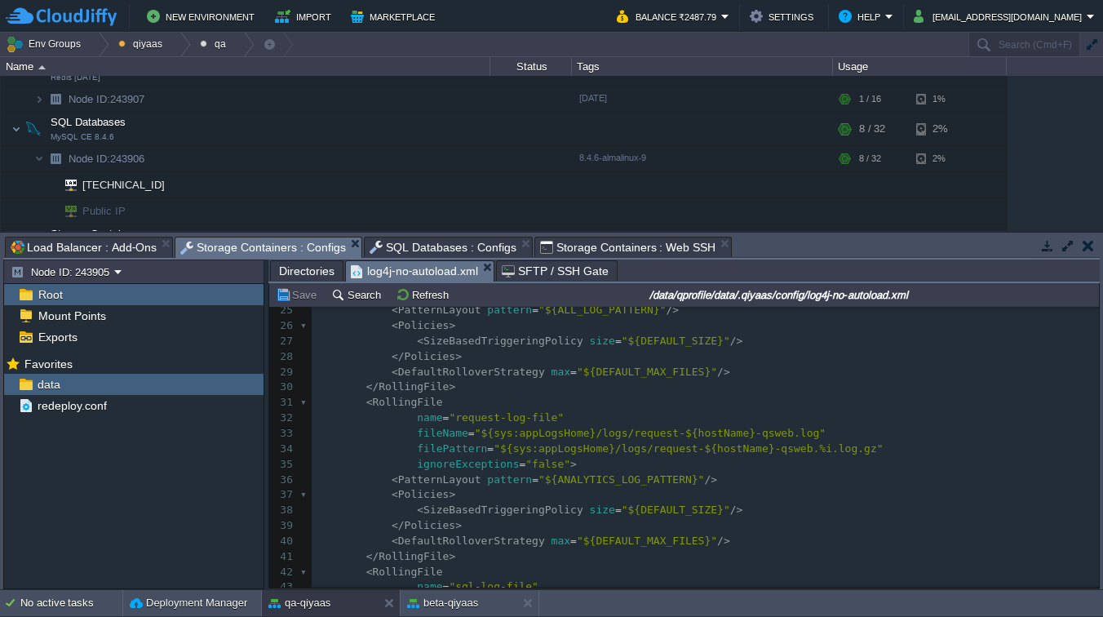
scroll to position [536, 0]
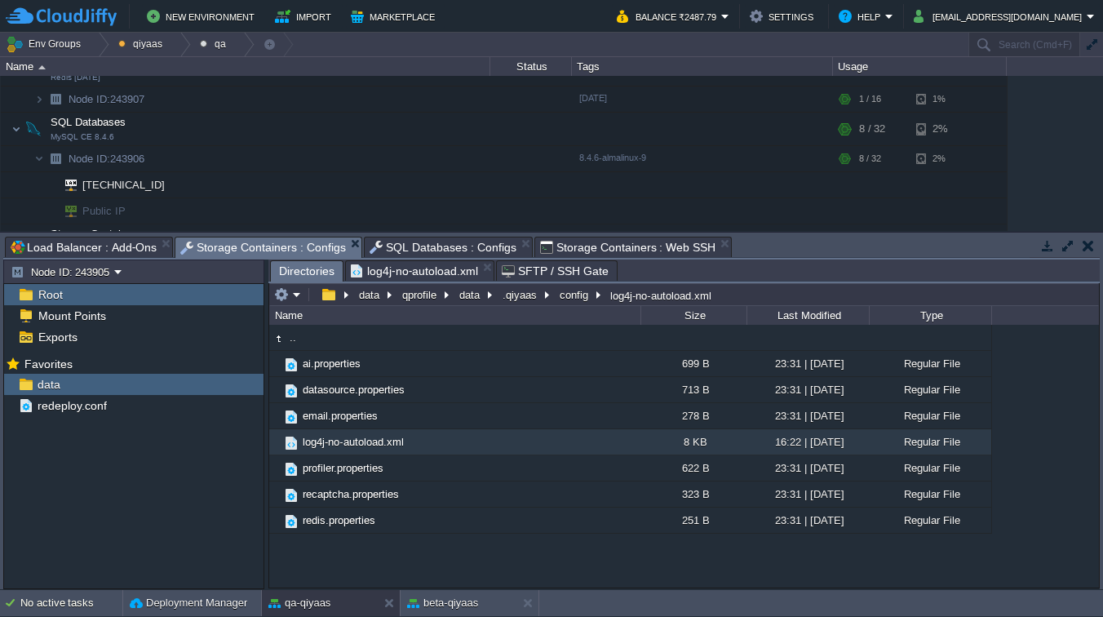
click at [319, 273] on span "Directories" at bounding box center [306, 271] width 55 height 20
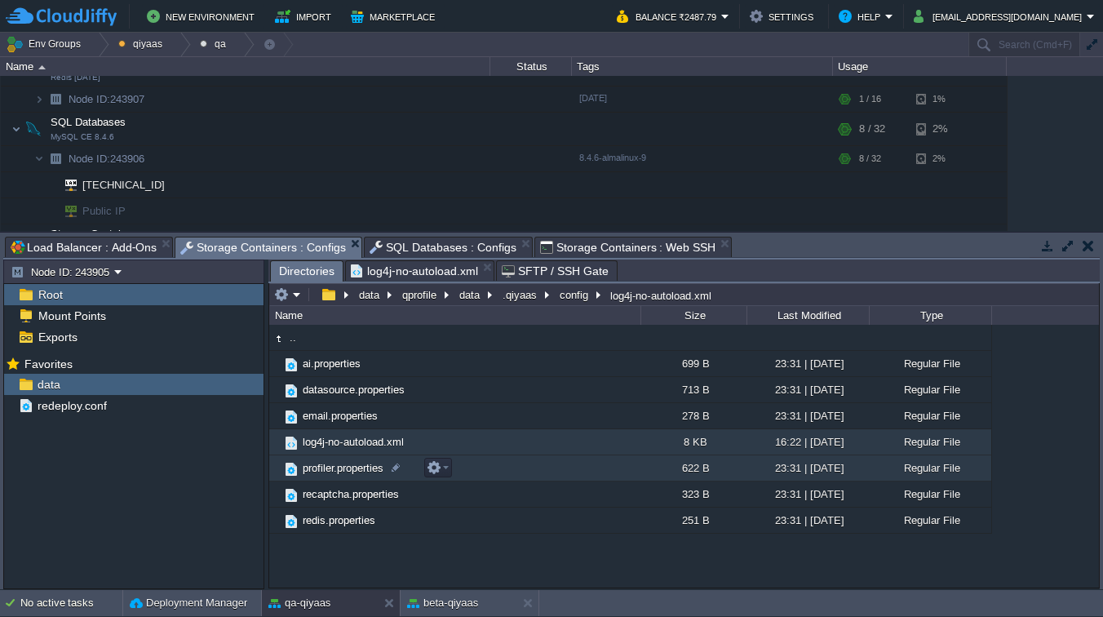
click at [332, 472] on span "profiler.properties" at bounding box center [343, 468] width 86 height 14
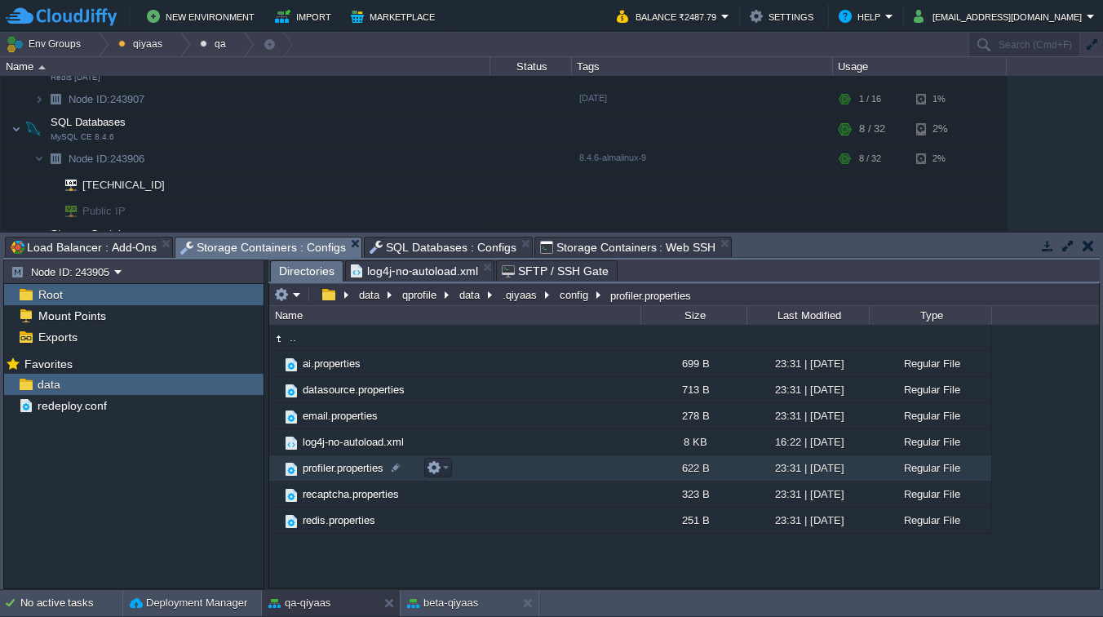
click at [332, 472] on span "profiler.properties" at bounding box center [343, 468] width 86 height 14
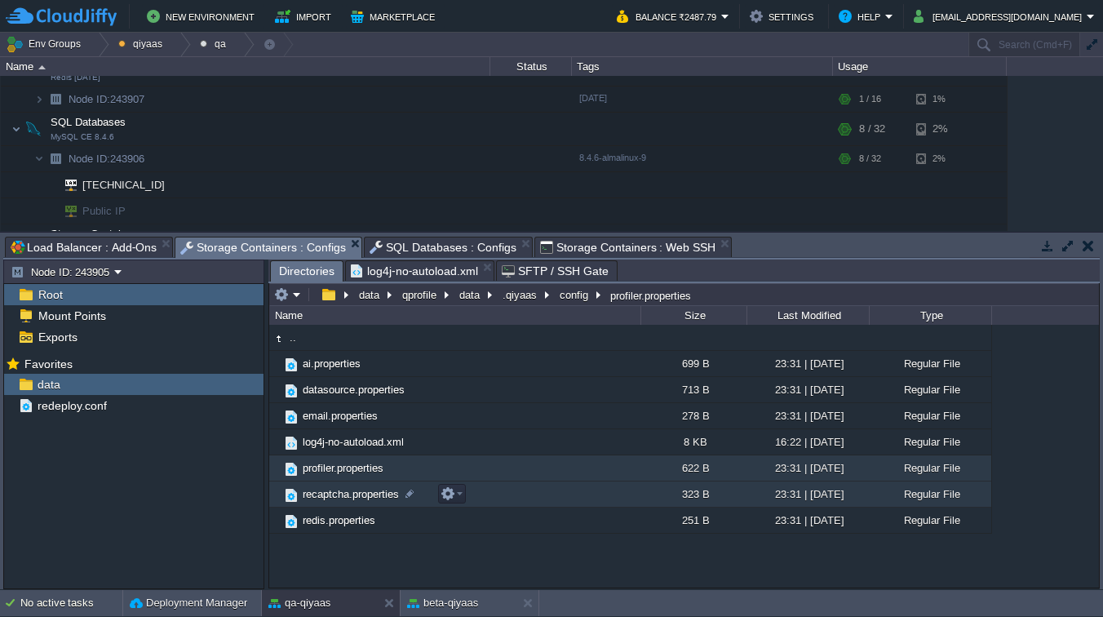
click at [307, 493] on span "recaptcha.properties" at bounding box center [350, 494] width 101 height 14
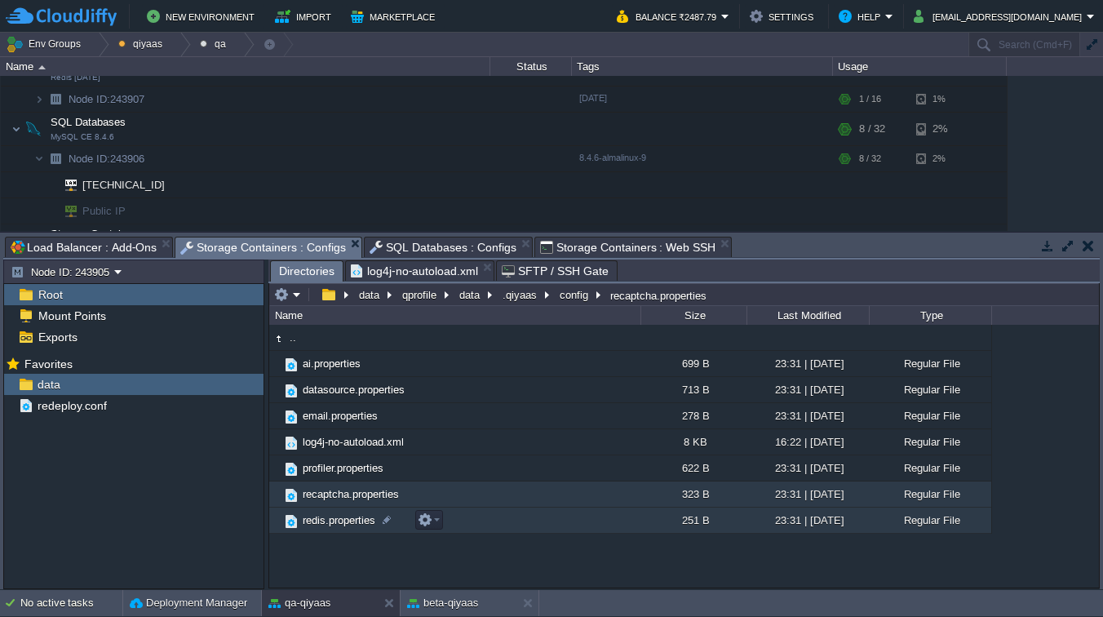
click at [356, 520] on span "redis.properties" at bounding box center [338, 520] width 77 height 14
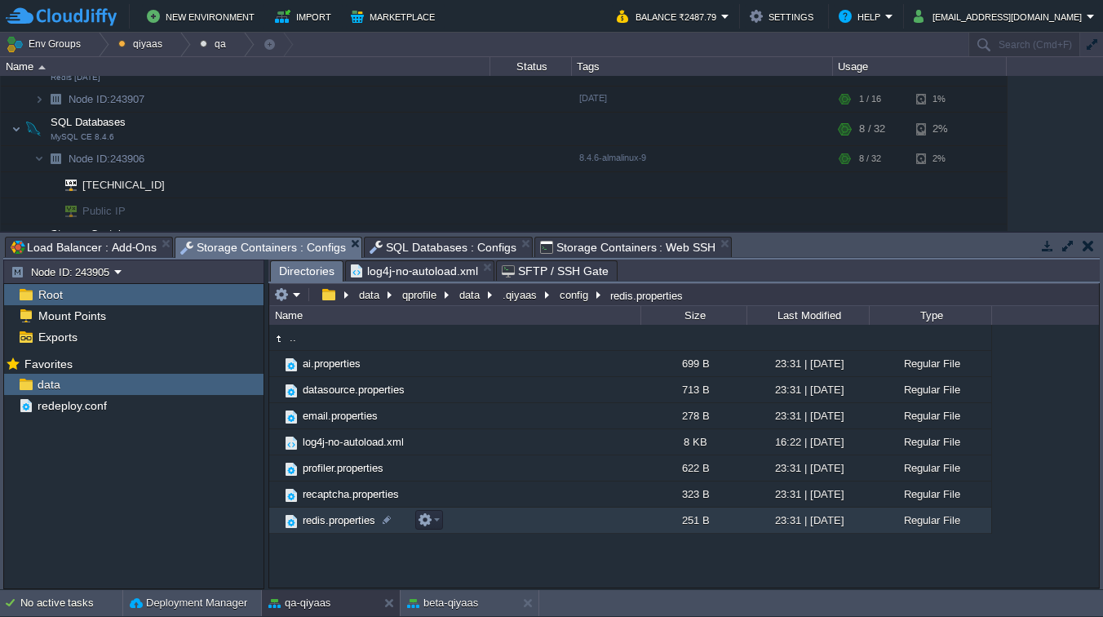
click at [356, 520] on span "redis.properties" at bounding box center [338, 520] width 77 height 14
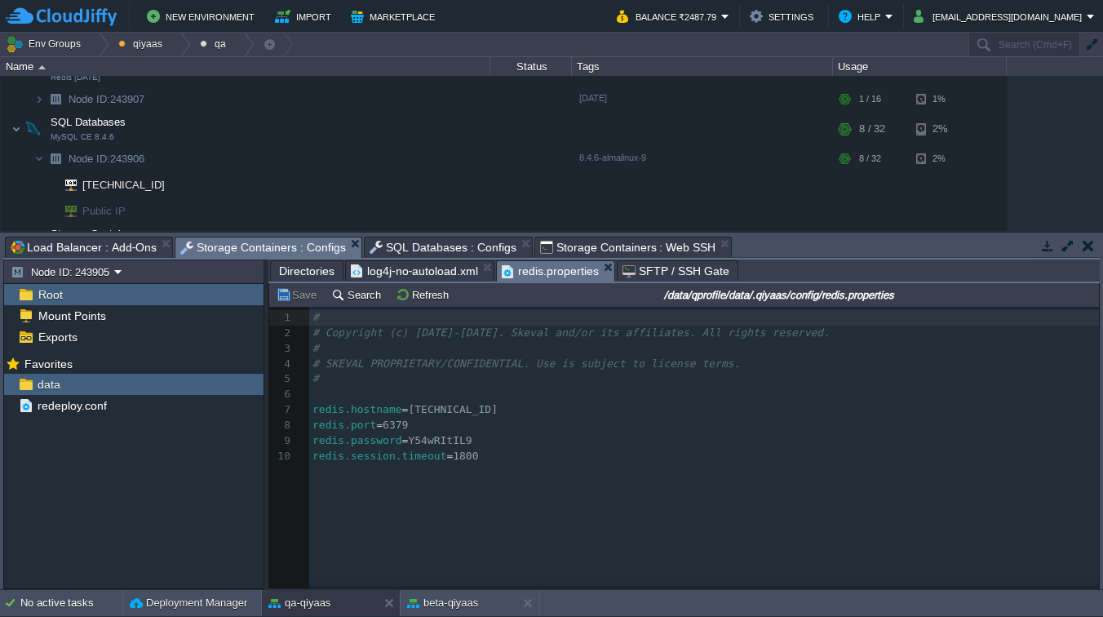
click at [320, 276] on span "Directories" at bounding box center [306, 271] width 55 height 20
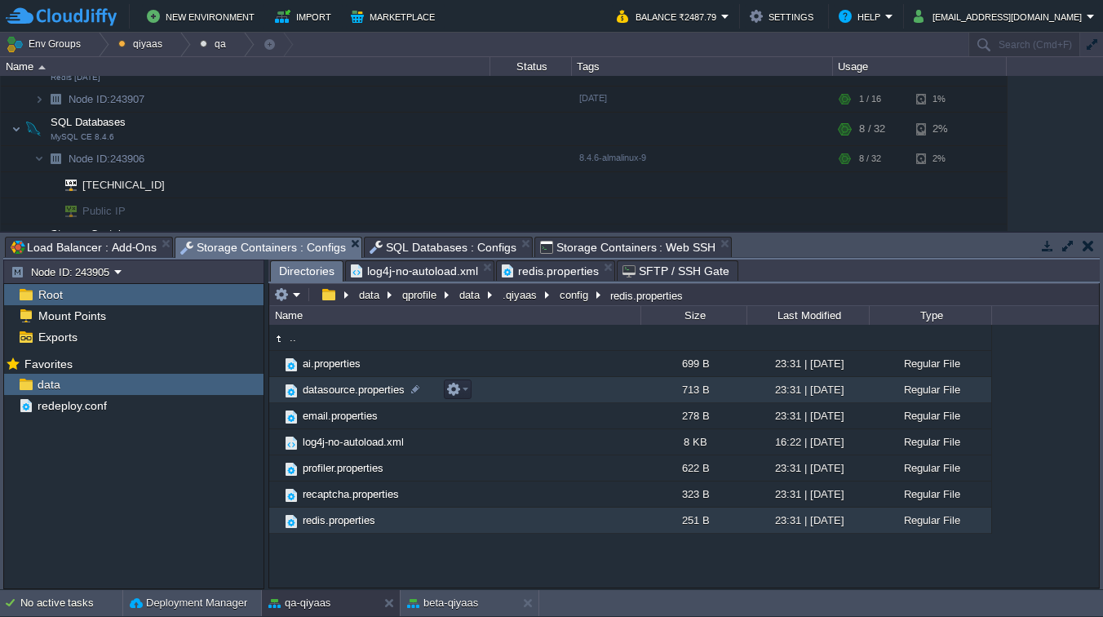
click at [341, 391] on span "datasource.properties" at bounding box center [353, 389] width 107 height 14
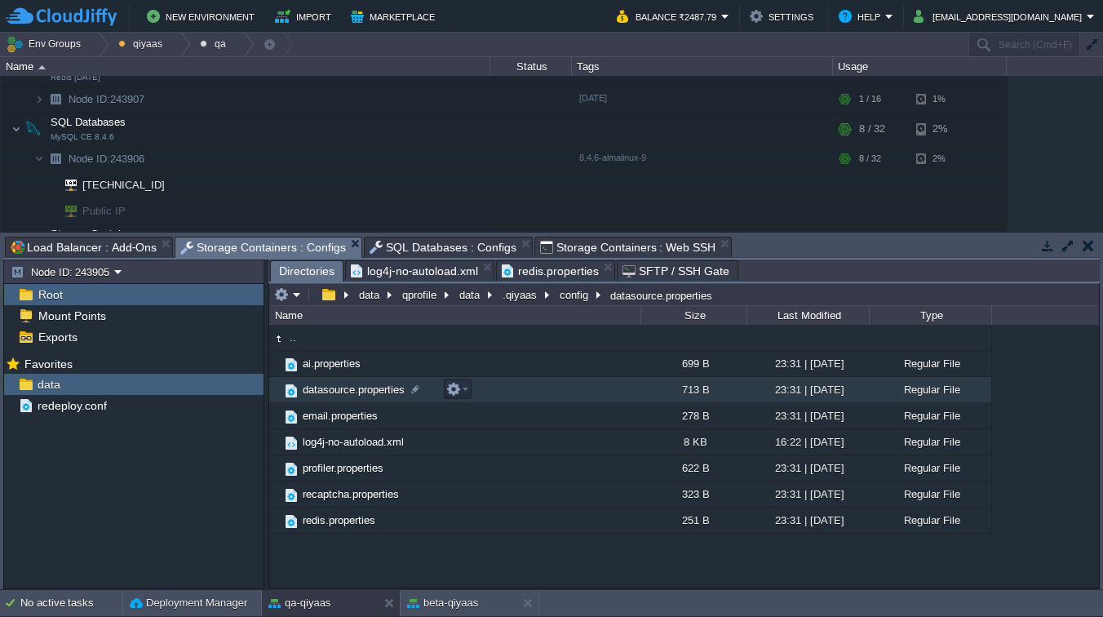
click at [341, 391] on span "datasource.properties" at bounding box center [353, 389] width 107 height 14
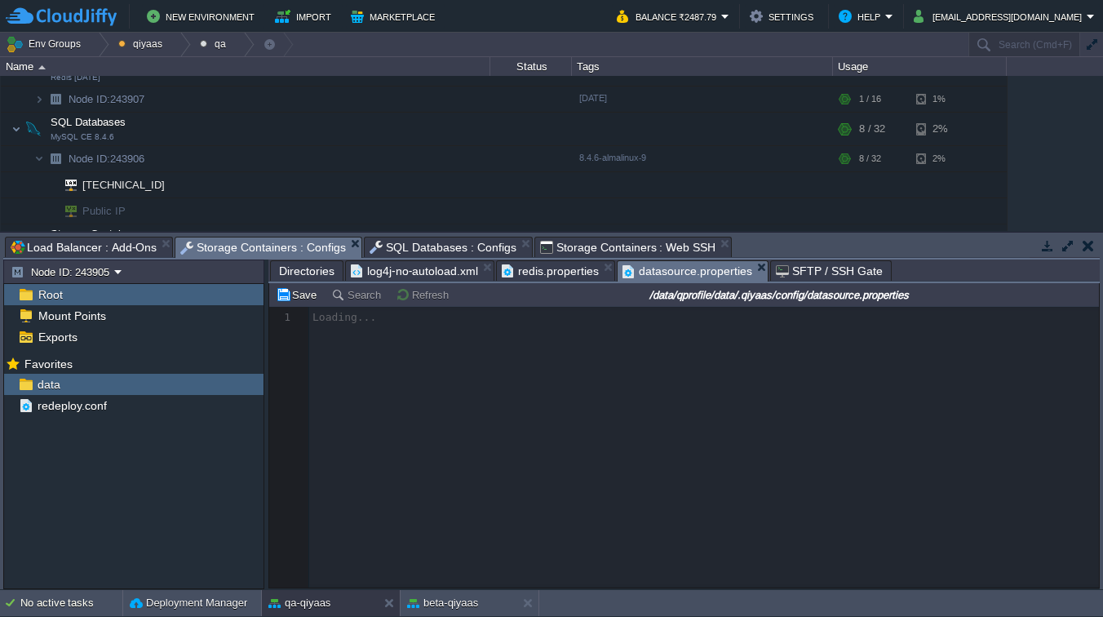
scroll to position [5, 0]
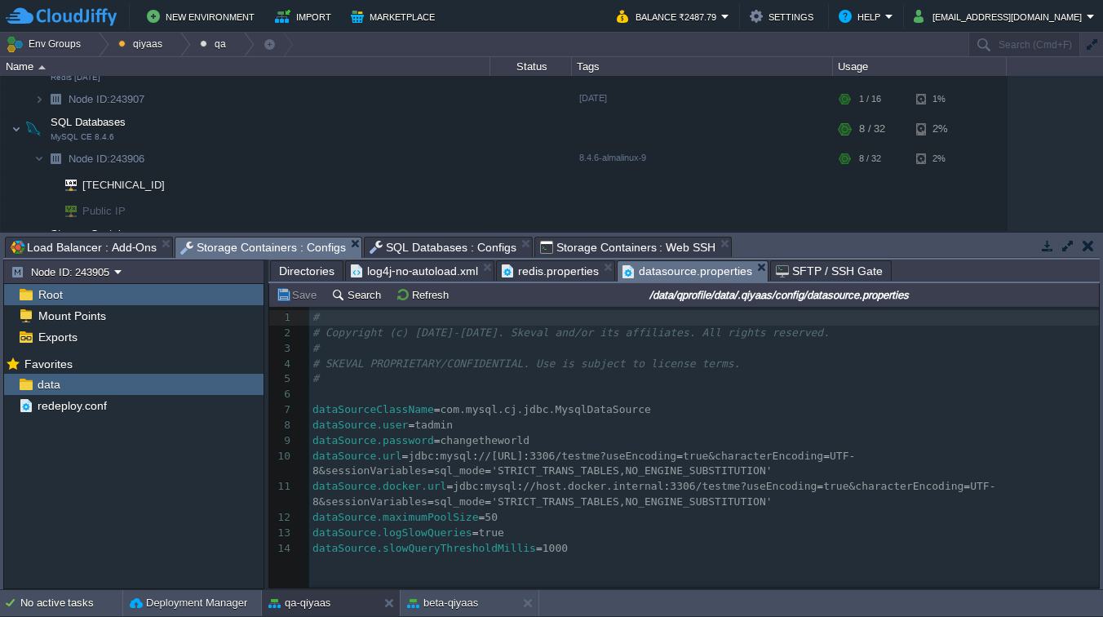
click at [555, 276] on span "redis.properties" at bounding box center [550, 271] width 97 height 20
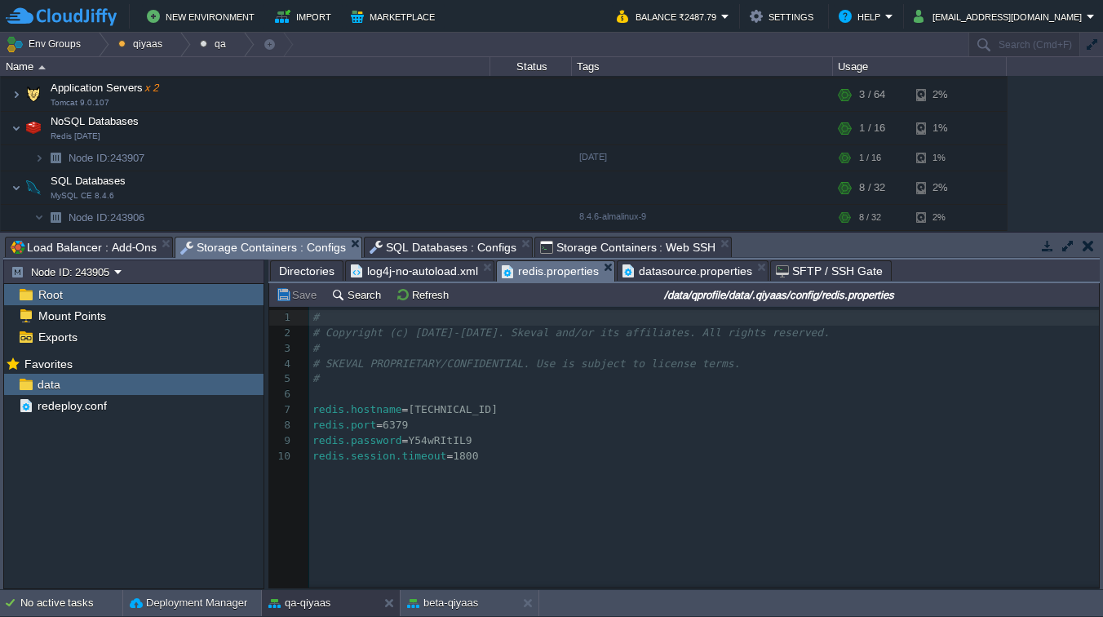
scroll to position [95, 0]
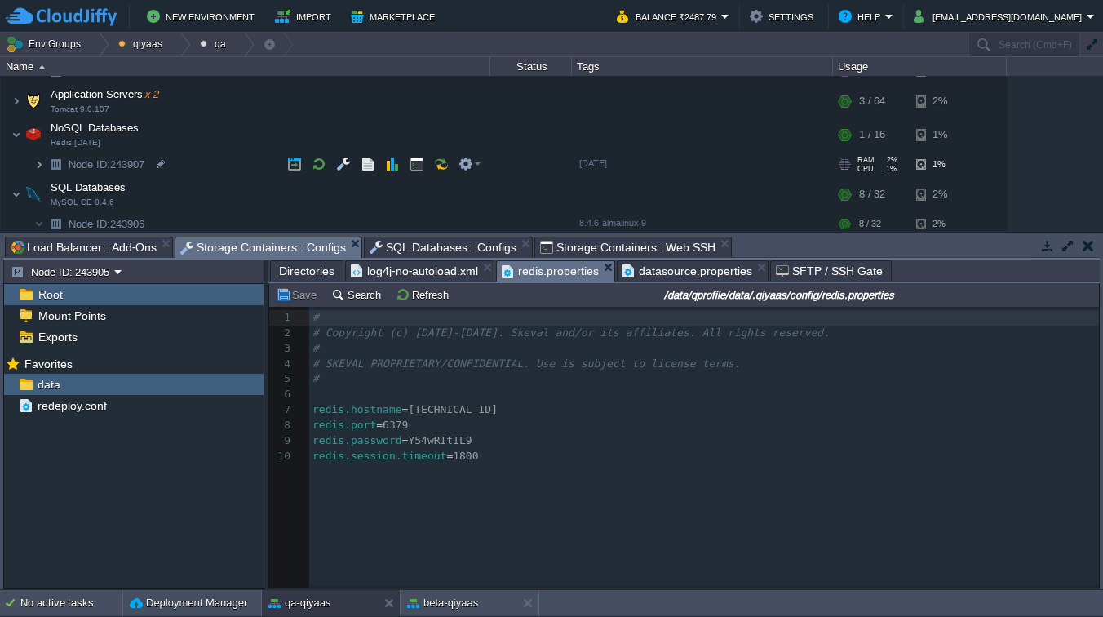
click at [41, 166] on img at bounding box center [39, 164] width 10 height 25
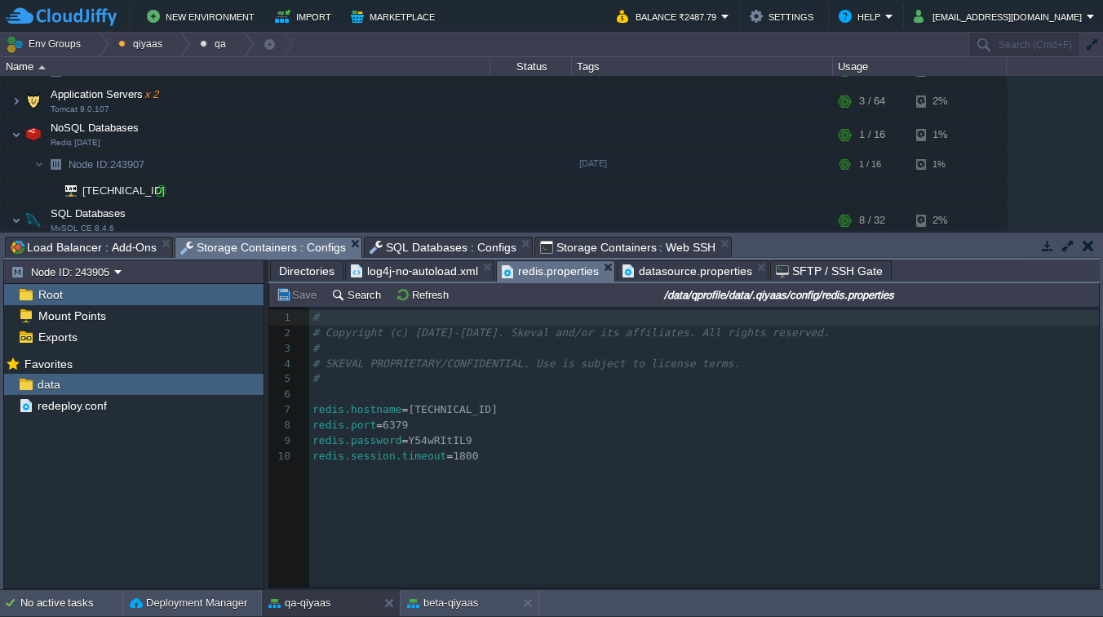
click at [161, 192] on div at bounding box center [160, 190] width 15 height 15
type input "[TECHNICAL_ID]"
click at [407, 409] on span "=" at bounding box center [405, 409] width 7 height 12
type textarea "[TECHNICAL_ID]"
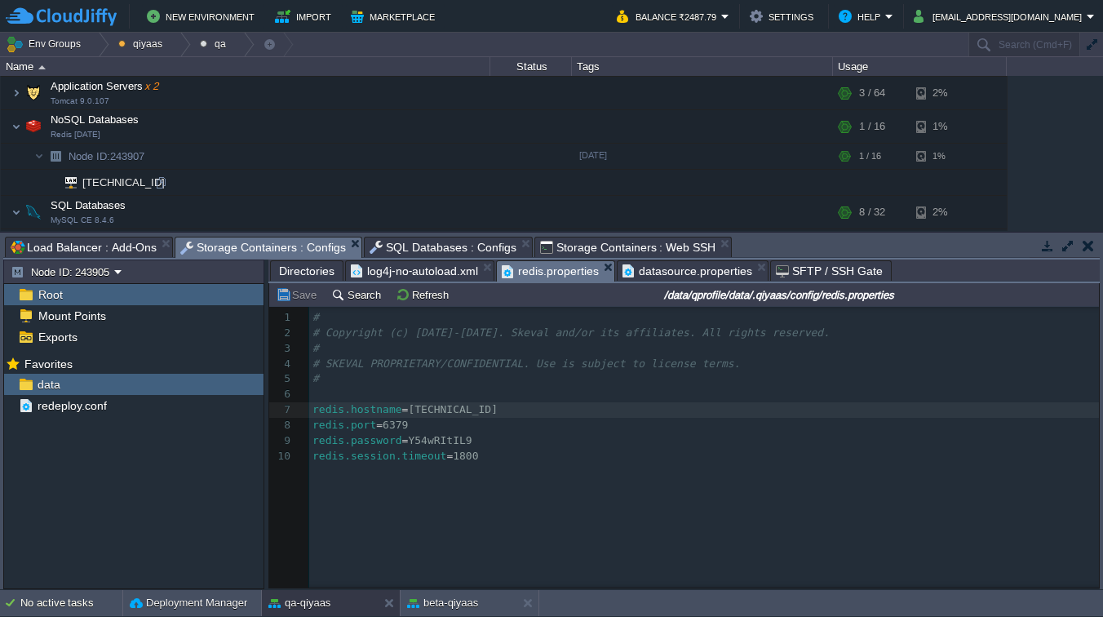
scroll to position [101, 0]
click at [475, 130] on em at bounding box center [469, 129] width 22 height 15
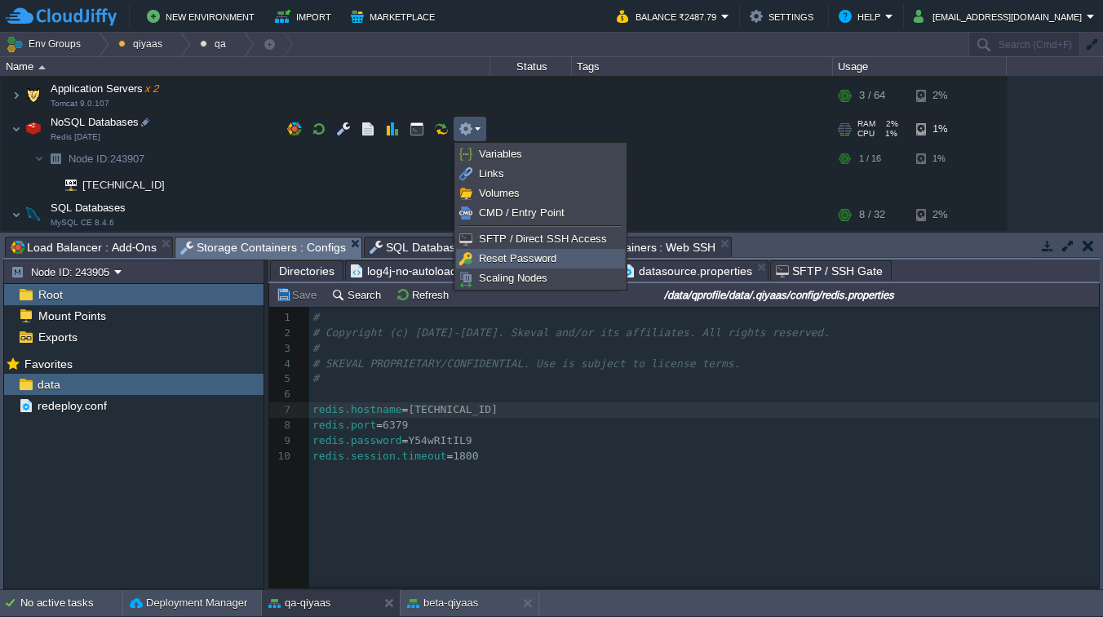
click at [515, 259] on span "Reset Password" at bounding box center [517, 258] width 77 height 12
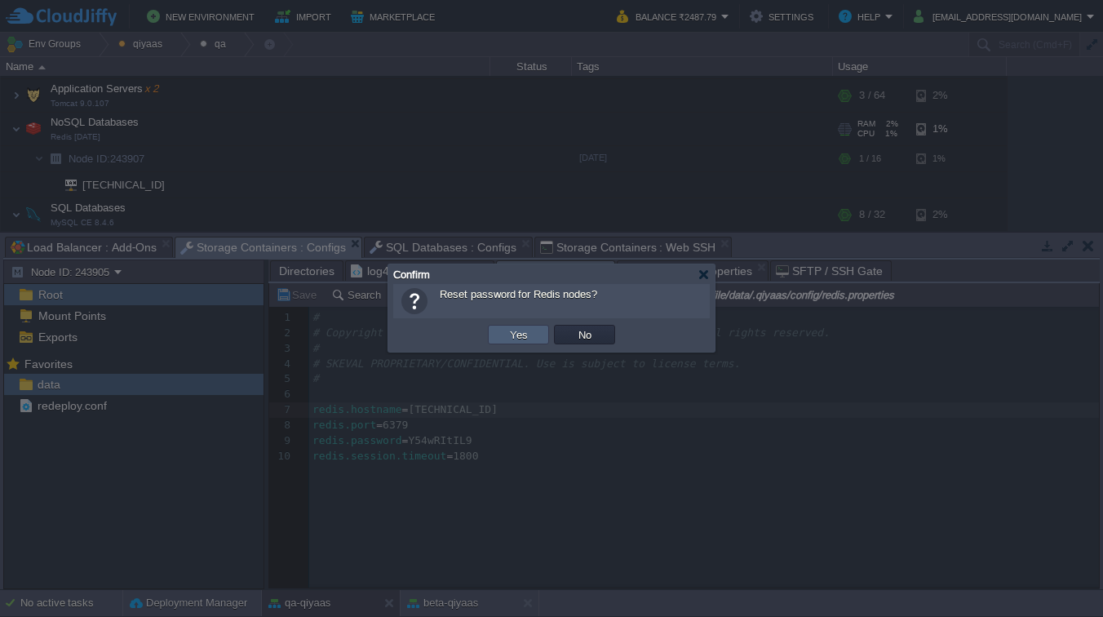
click at [526, 337] on button "Yes" at bounding box center [519, 334] width 28 height 15
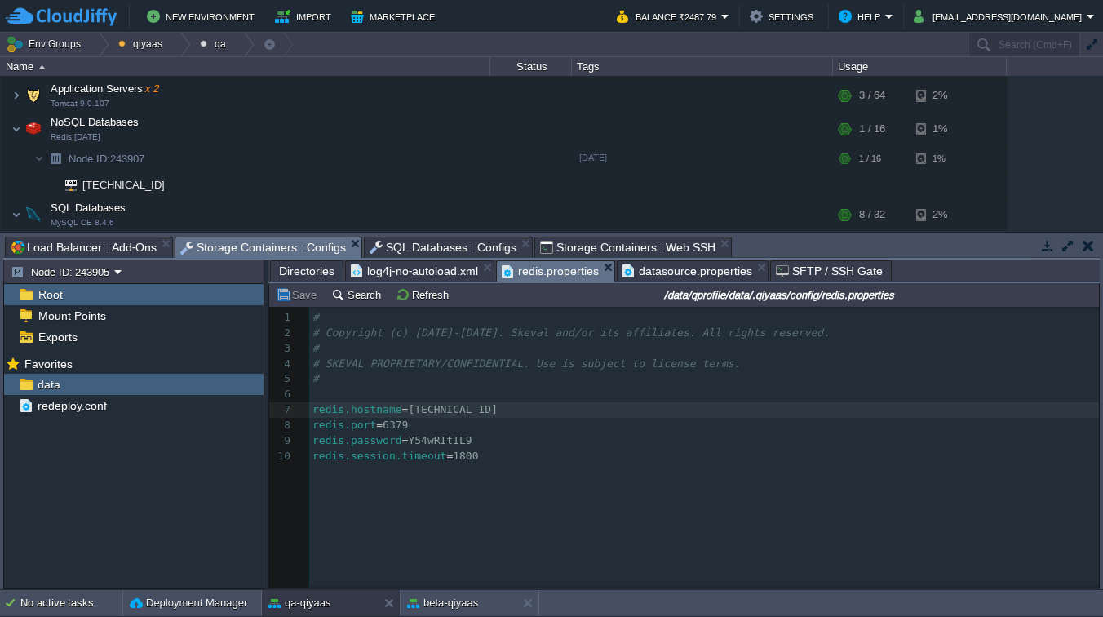
click at [442, 441] on div "xxxxxxxxxx 1 # 2 # Copyright (c) [DATE]-[DATE]. Skeval and/or its affiliates. A…" at bounding box center [706, 386] width 795 height 153
type textarea "Y54wRItIL9"
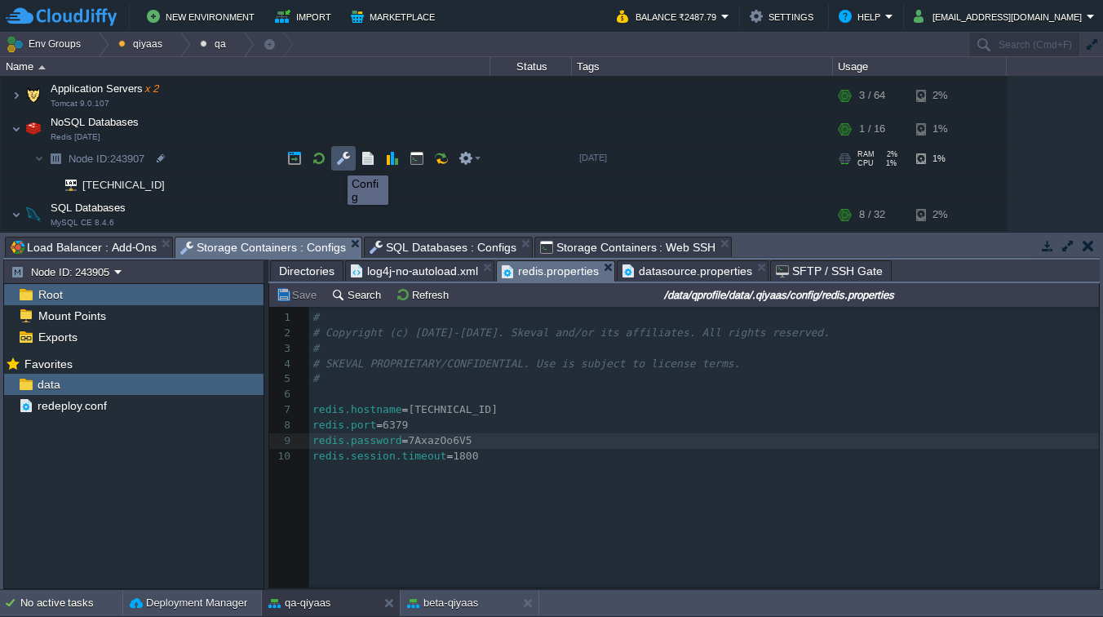
click at [343, 160] on button "button" at bounding box center [343, 158] width 15 height 15
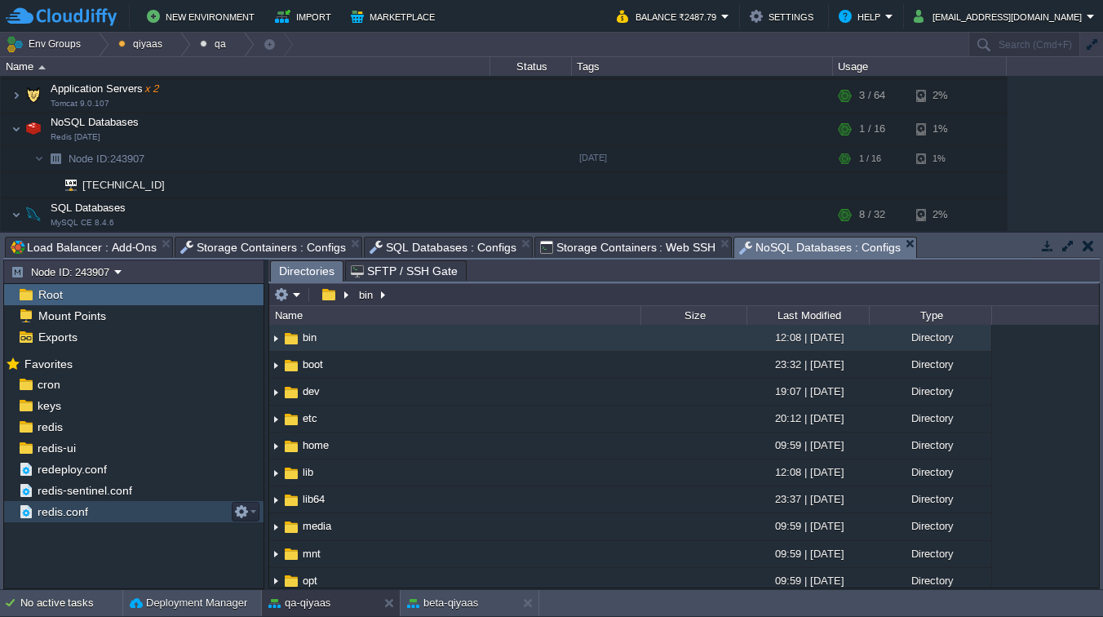
click at [80, 513] on span "redis.conf" at bounding box center [62, 511] width 56 height 15
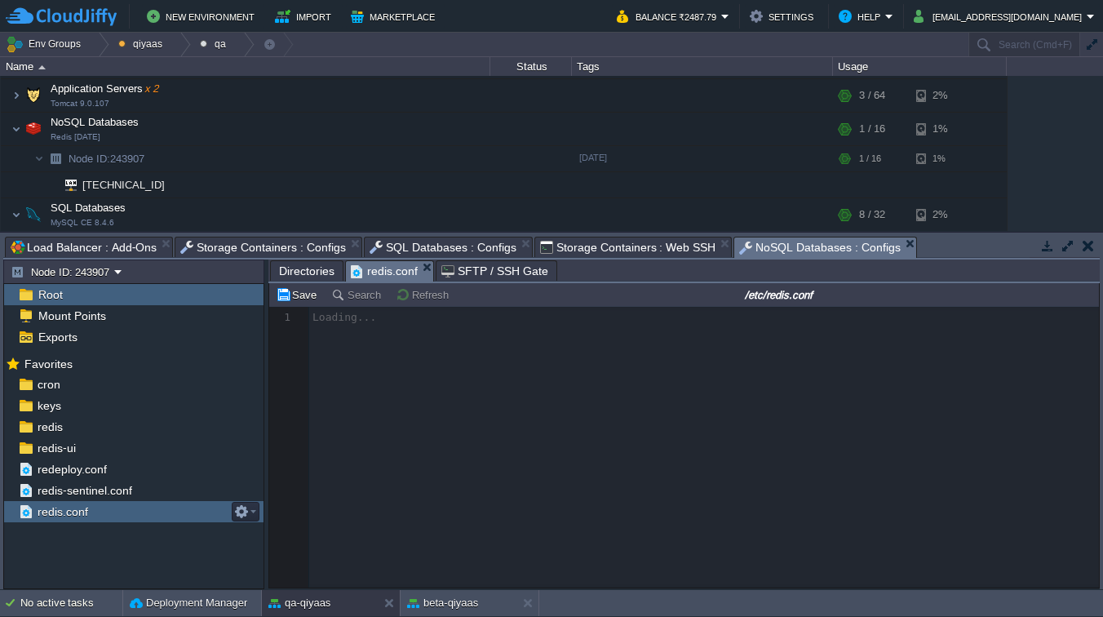
click at [80, 513] on span "redis.conf" at bounding box center [62, 511] width 56 height 15
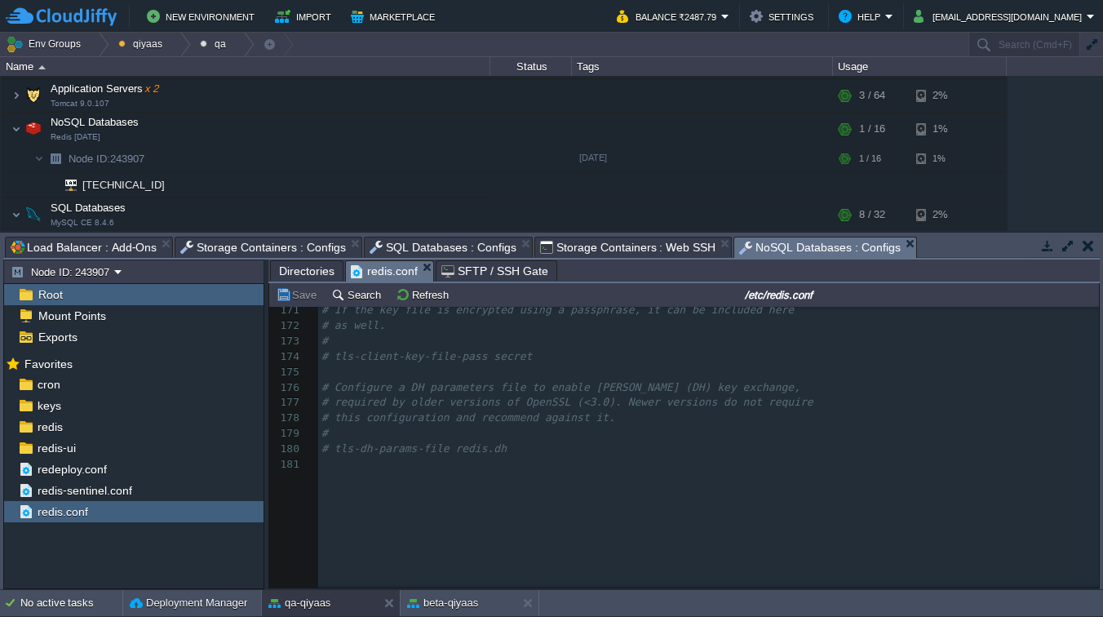
scroll to position [2740, 0]
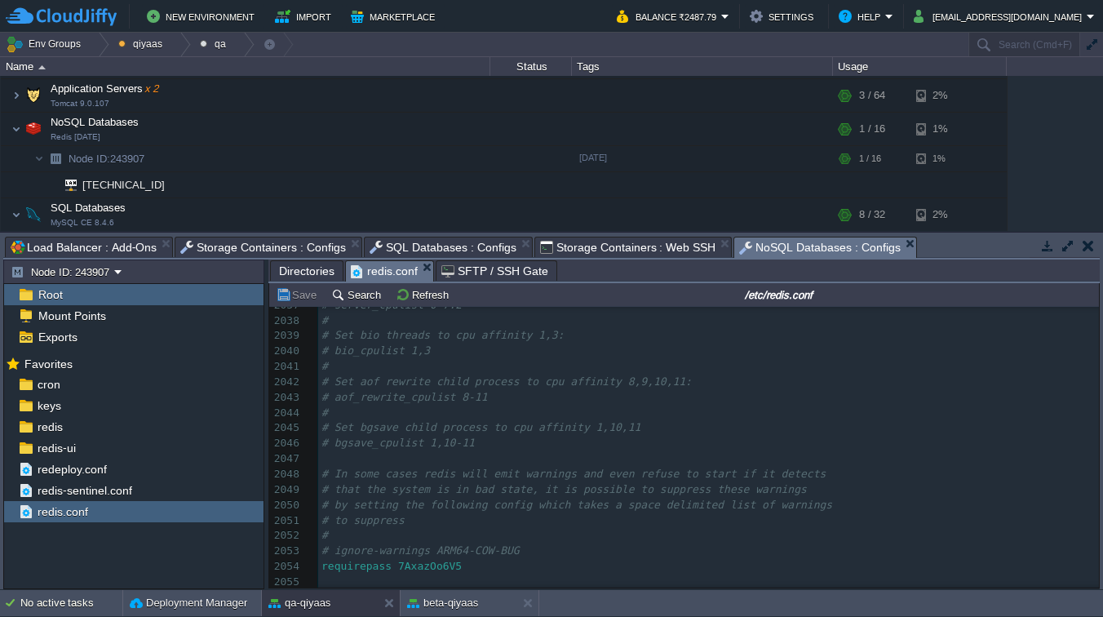
click at [521, 574] on pre "​" at bounding box center [708, 581] width 780 height 15
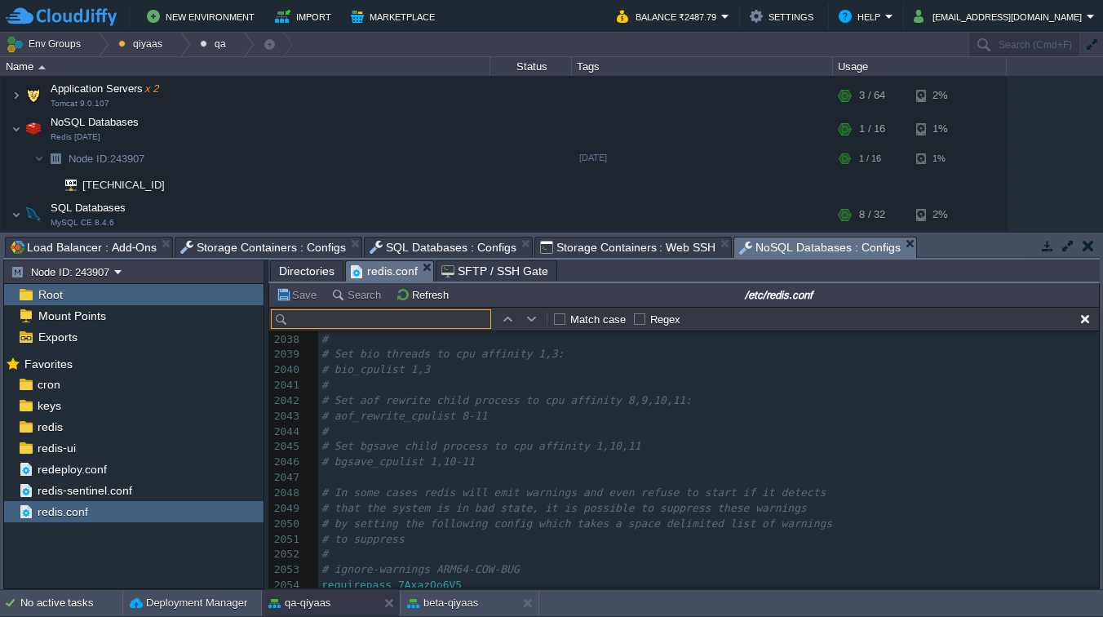
type input "7AxazOo6V5"
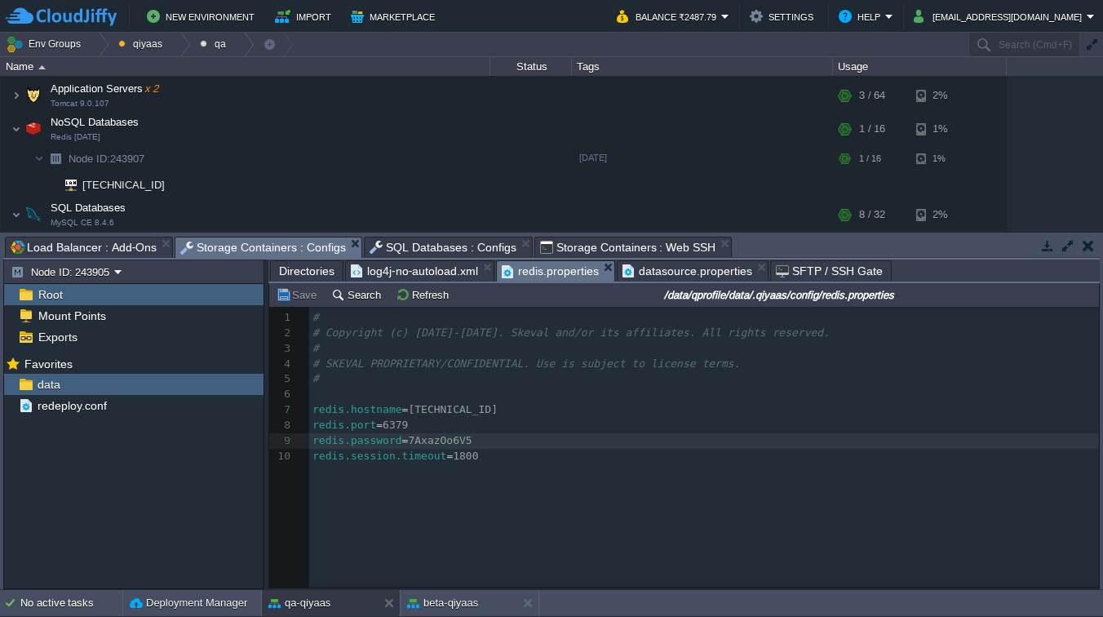
click at [573, 481] on div "xxxxxxxxxx 1 # 2 # Copyright (c) [DATE]-[DATE]. Skeval and/or its affiliates. A…" at bounding box center [696, 459] width 854 height 305
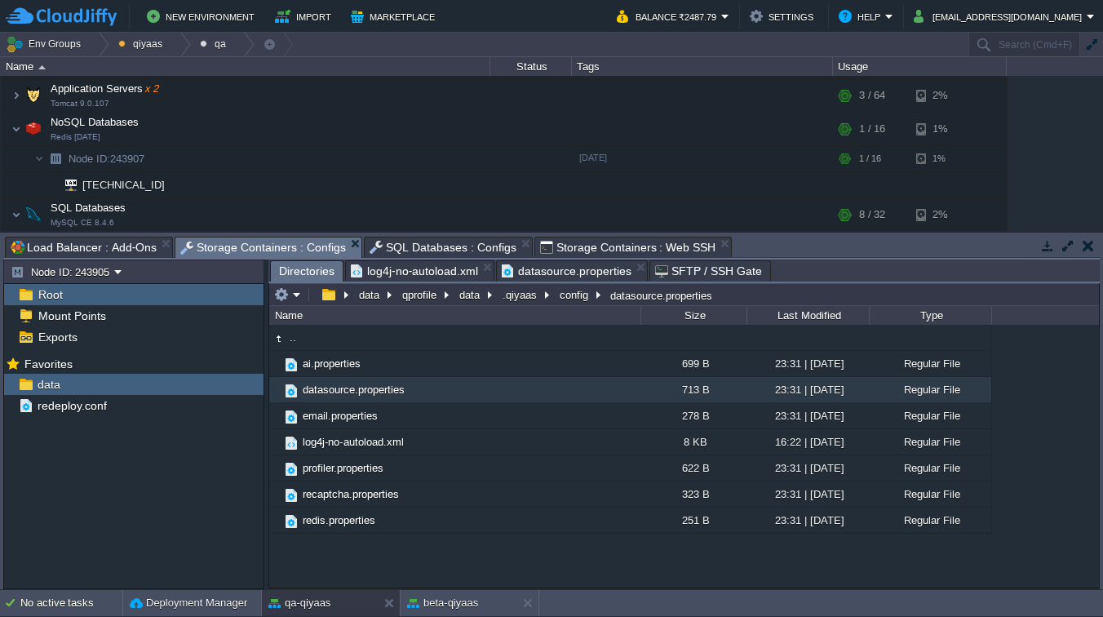
click at [604, 267] on span "datasource.properties" at bounding box center [567, 271] width 130 height 20
click at [455, 273] on span "log4j-no-autoload.xml" at bounding box center [414, 271] width 127 height 20
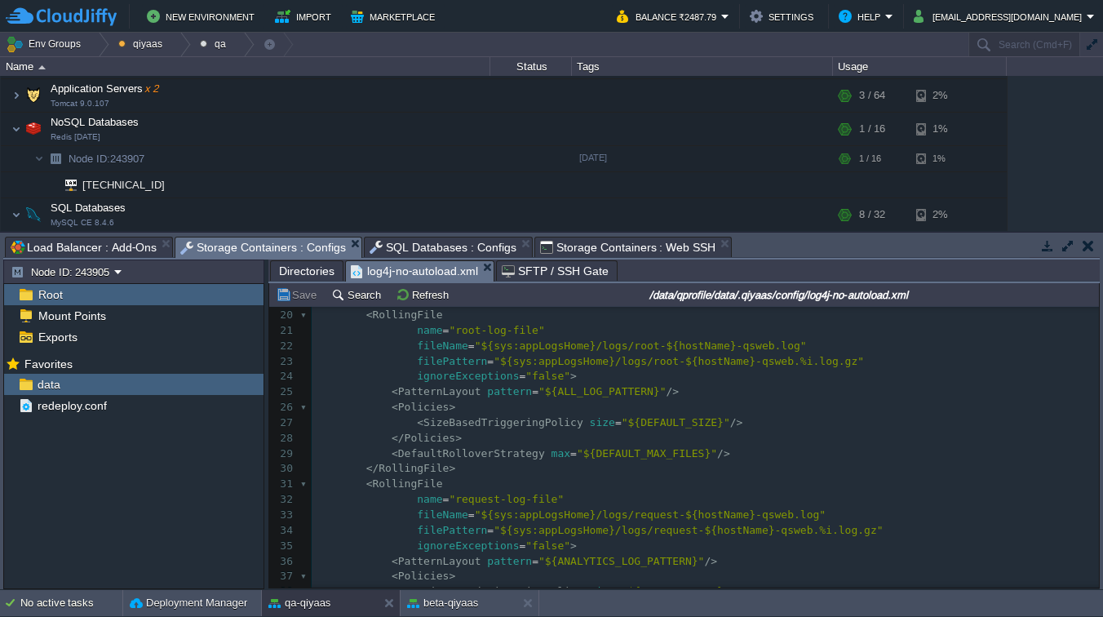
scroll to position [0, 0]
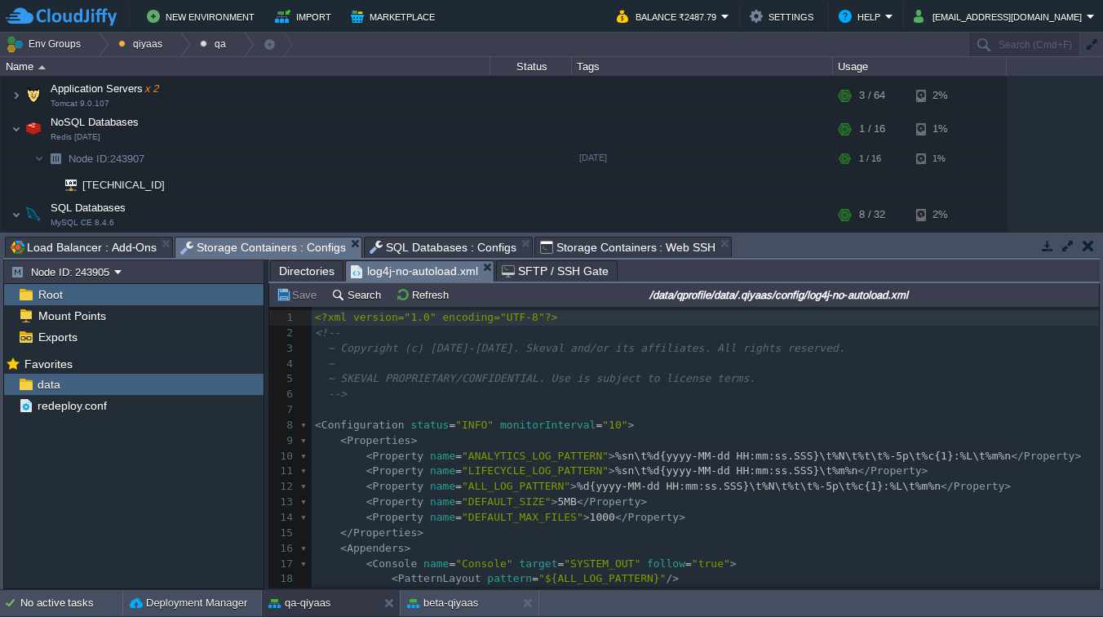
click at [299, 272] on span "Directories" at bounding box center [306, 271] width 55 height 20
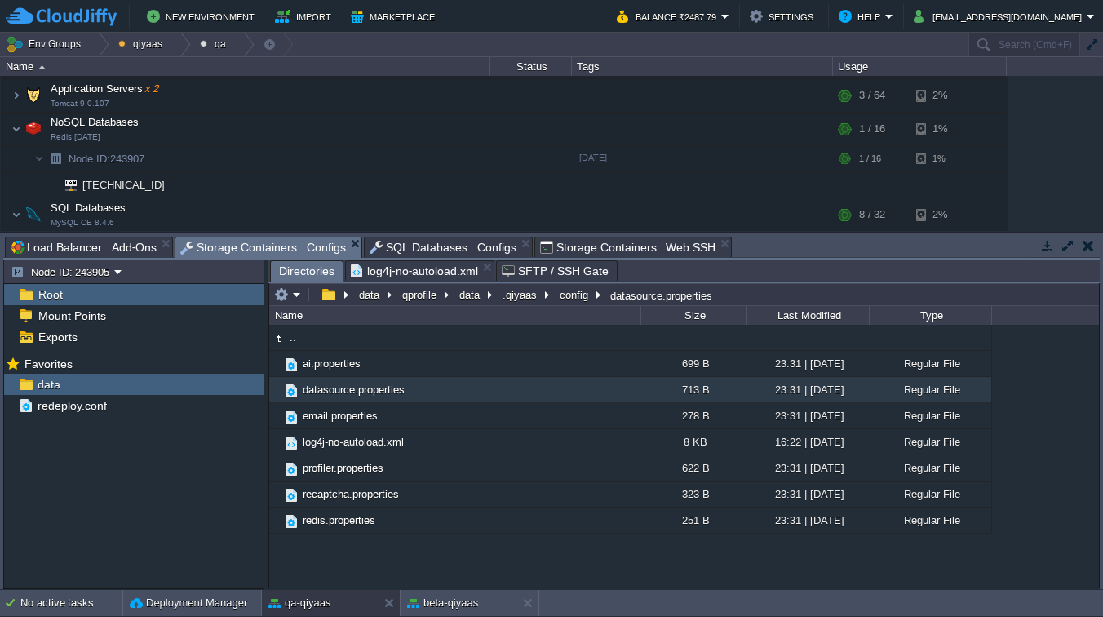
click at [1050, 244] on button "button" at bounding box center [1047, 245] width 15 height 15
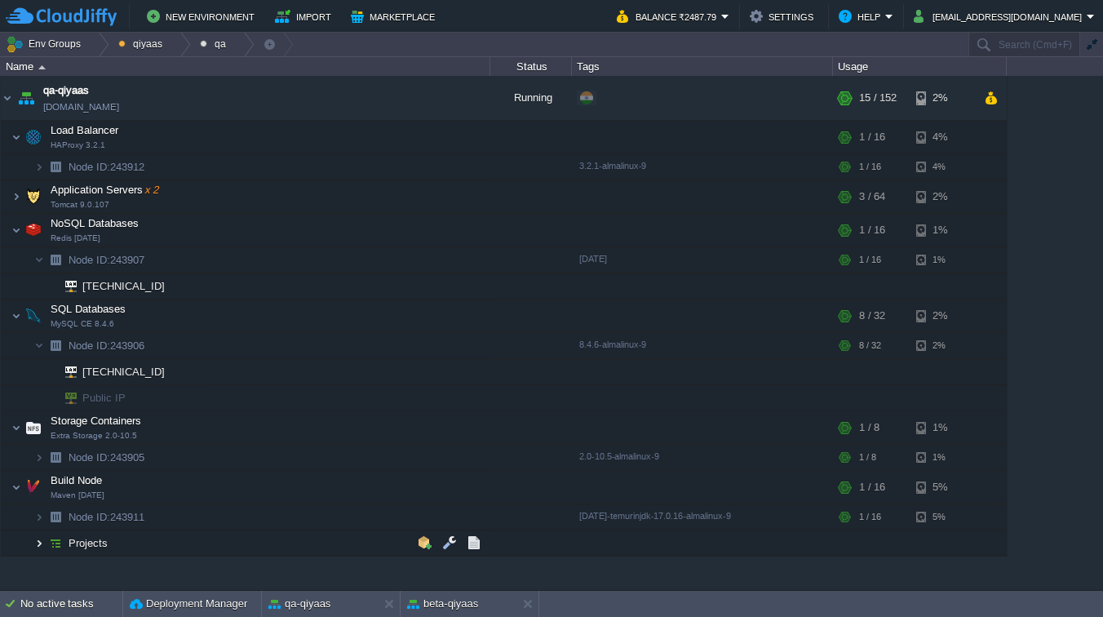
click at [37, 543] on img at bounding box center [39, 542] width 10 height 25
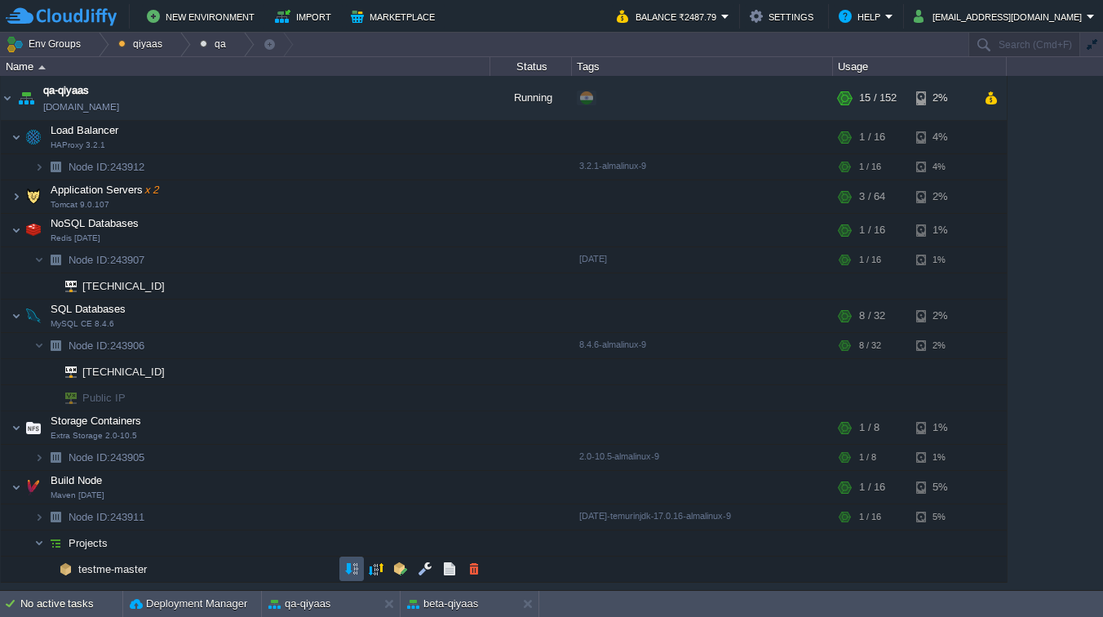
click at [348, 567] on button "button" at bounding box center [351, 568] width 15 height 15
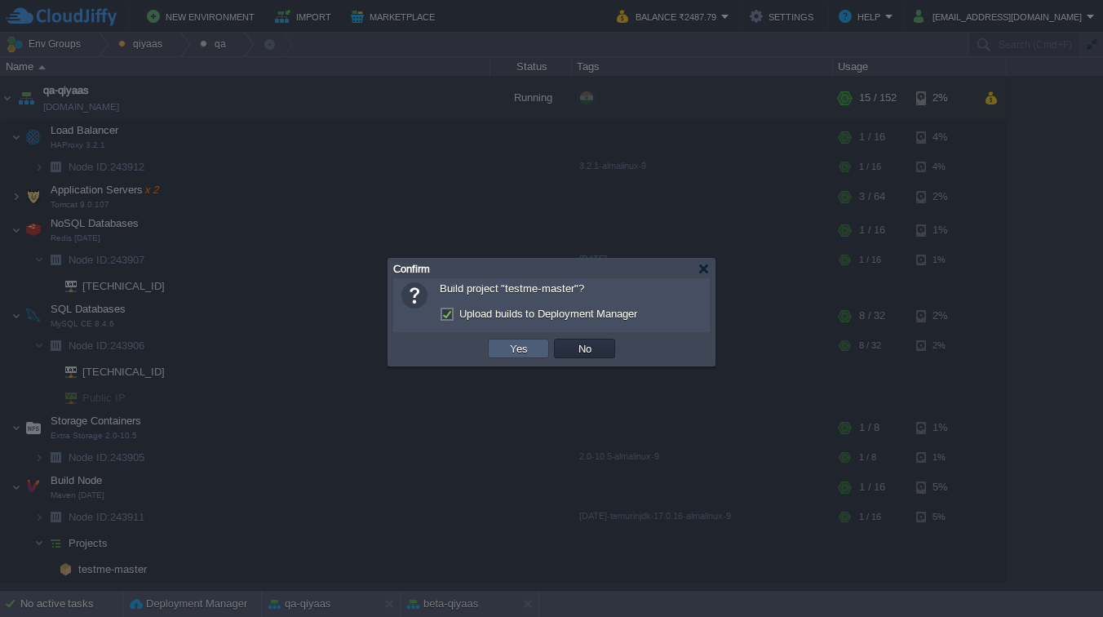
click at [519, 351] on button "Yes" at bounding box center [519, 348] width 28 height 15
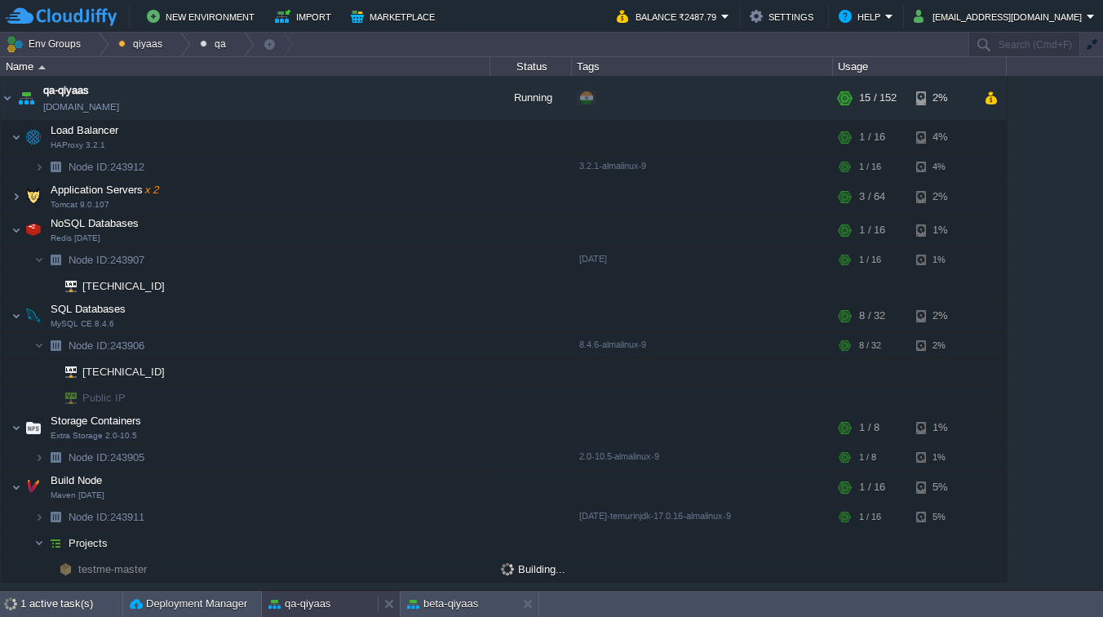
click at [309, 600] on button "qa-qiyaas" at bounding box center [299, 603] width 62 height 16
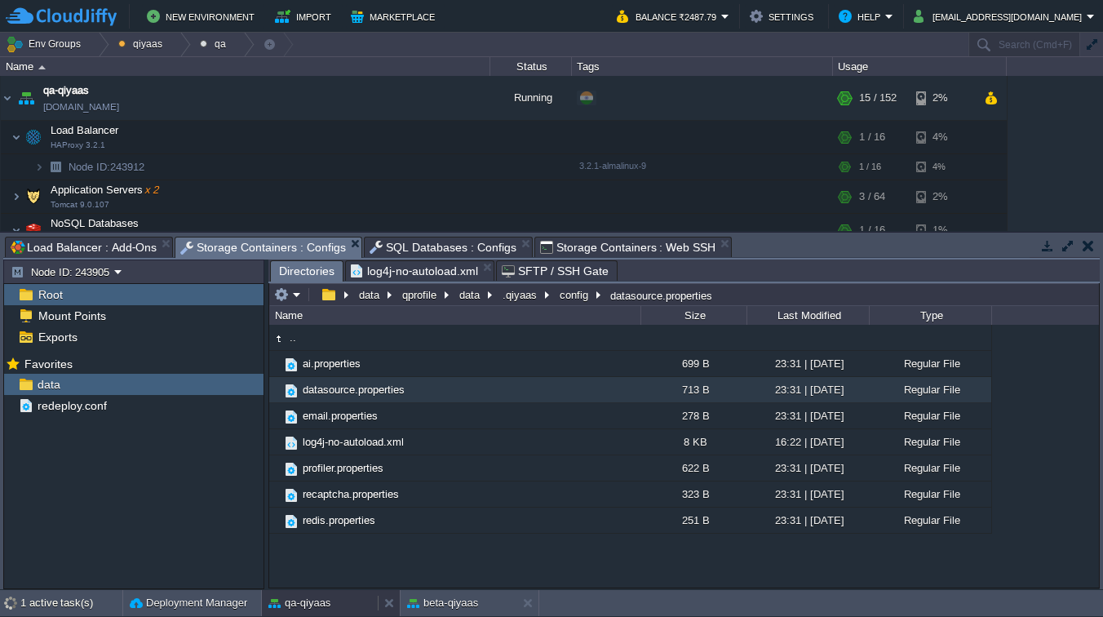
click at [309, 600] on button "qa-qiyaas" at bounding box center [299, 603] width 62 height 16
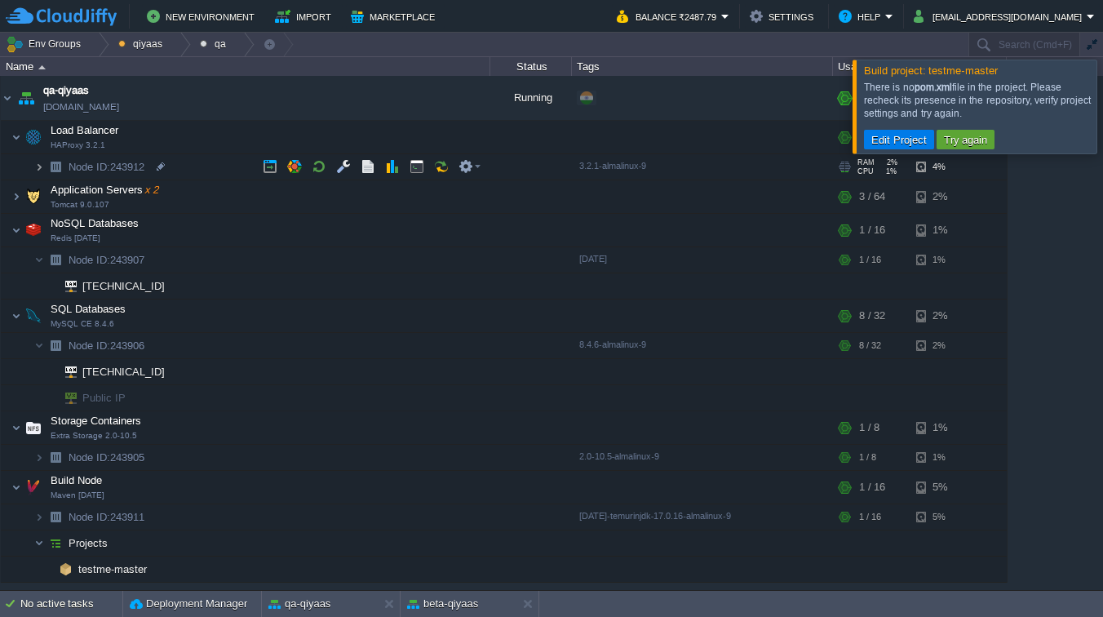
click at [43, 170] on img at bounding box center [39, 166] width 10 height 25
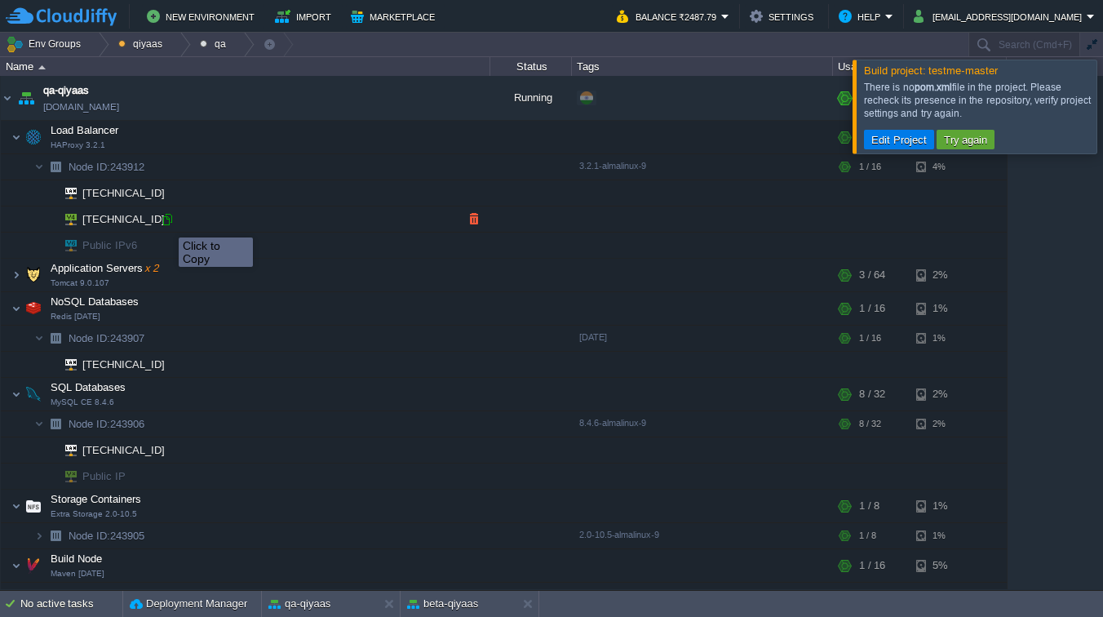
click at [166, 222] on div at bounding box center [167, 219] width 15 height 15
type input "[TECHNICAL_ID]"
click at [898, 142] on button "Edit Project" at bounding box center [898, 139] width 65 height 15
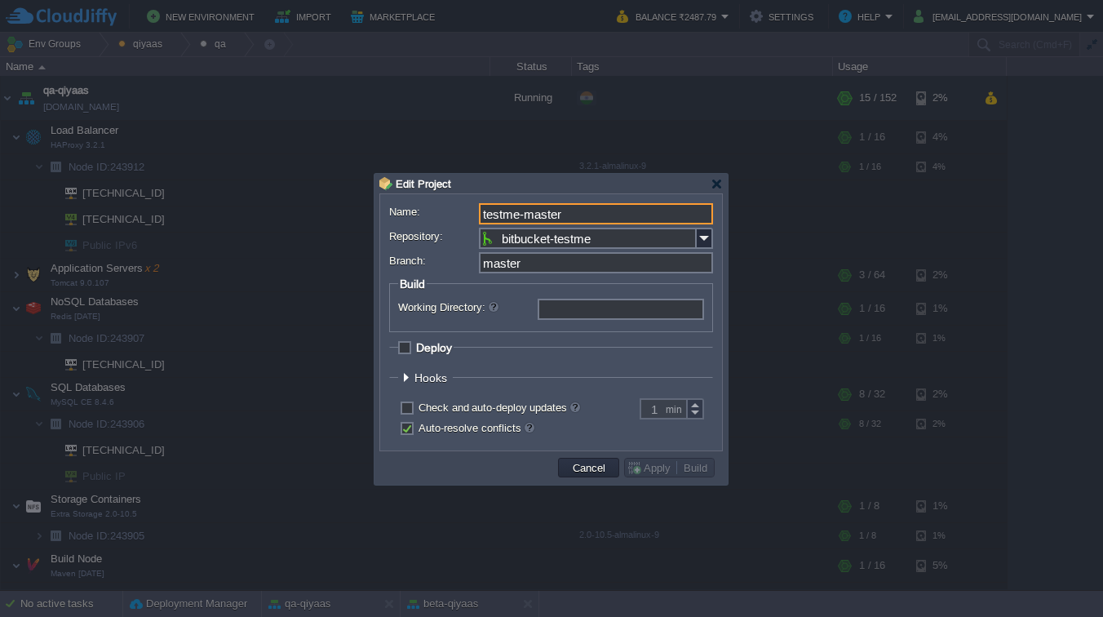
click at [604, 307] on input "Working Directory:" at bounding box center [620, 308] width 166 height 21
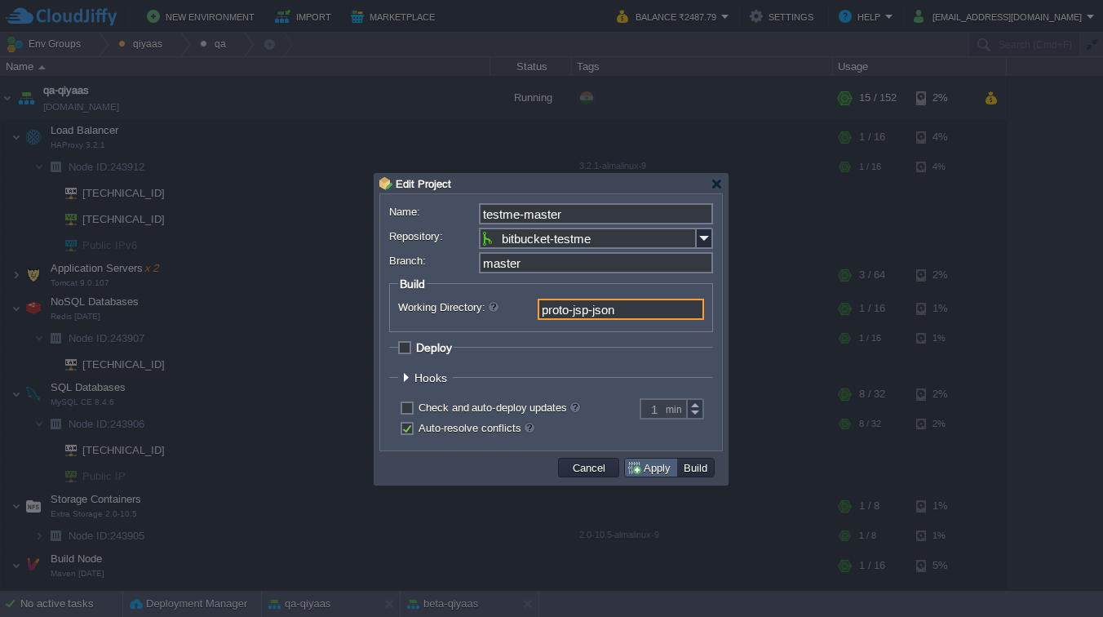
type input "proto-jsp-json/"
click at [645, 471] on button "Apply" at bounding box center [650, 467] width 49 height 15
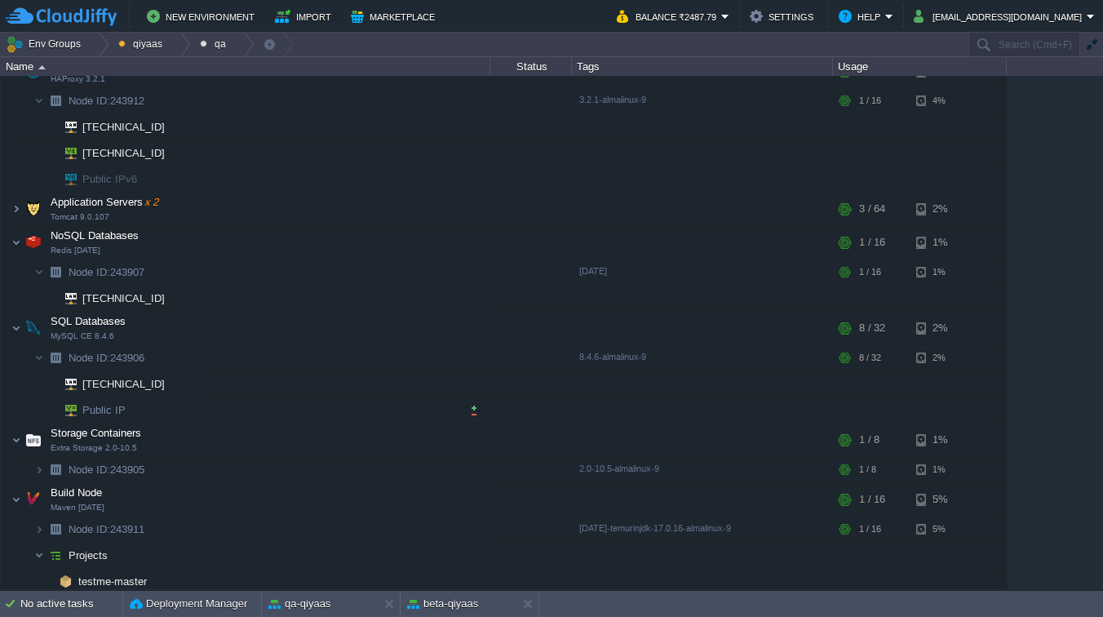
scroll to position [72, 0]
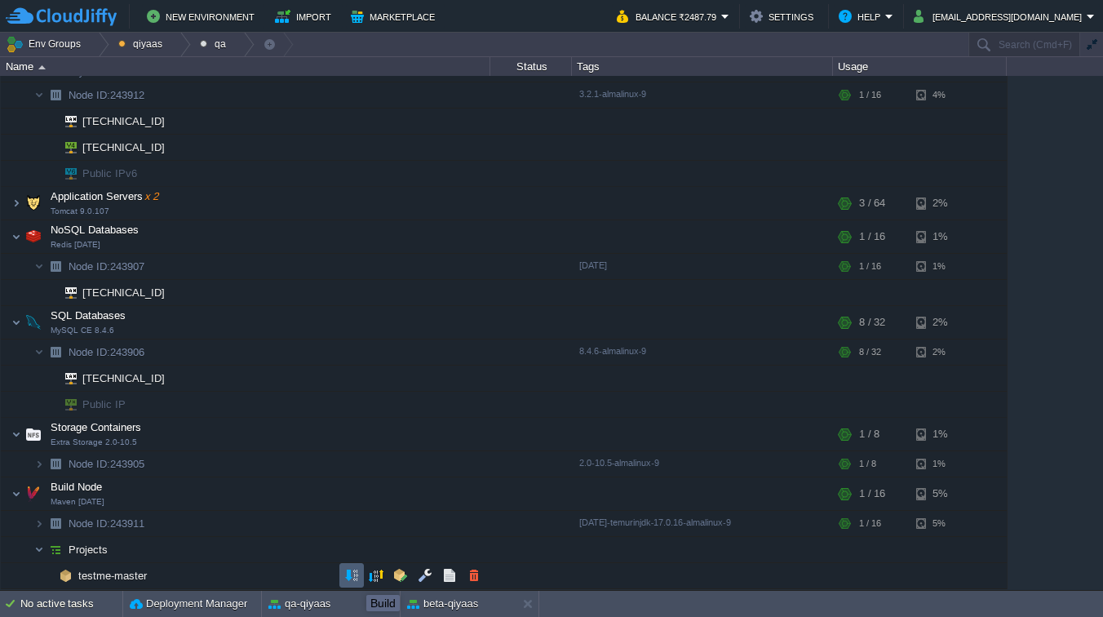
click at [354, 579] on button "button" at bounding box center [351, 575] width 15 height 15
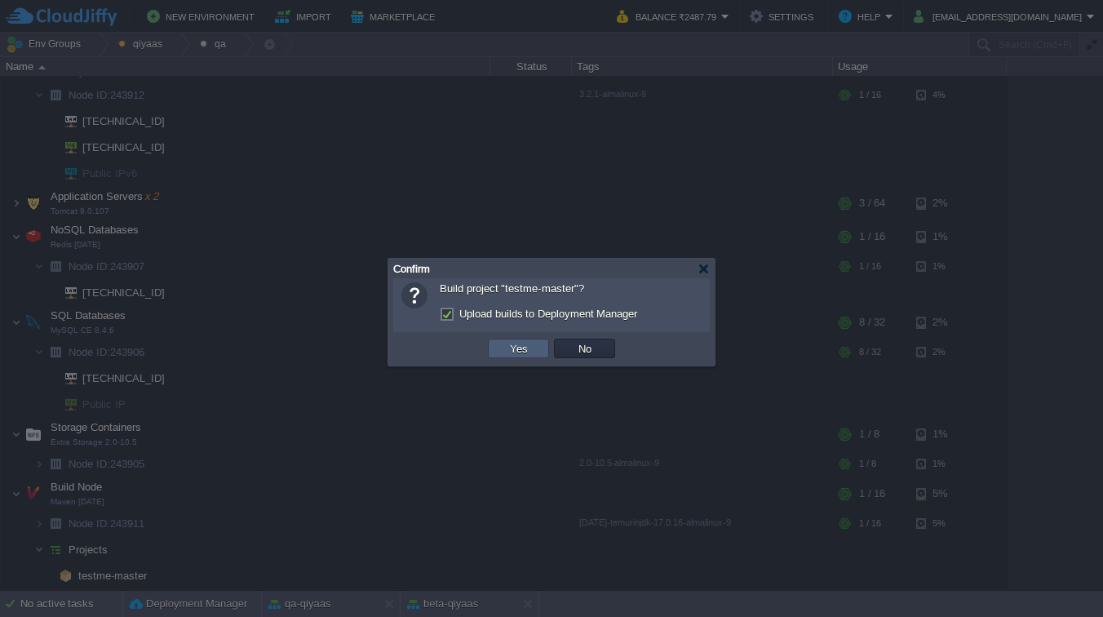
click at [521, 348] on button "Yes" at bounding box center [519, 348] width 28 height 15
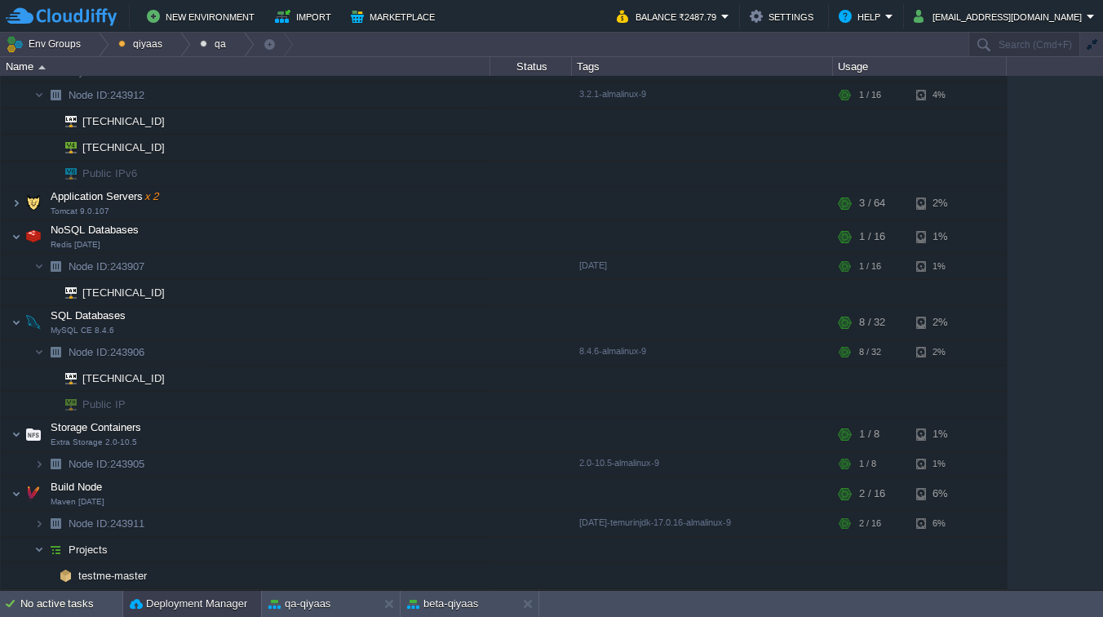
click at [210, 602] on button "Deployment Manager" at bounding box center [188, 603] width 117 height 16
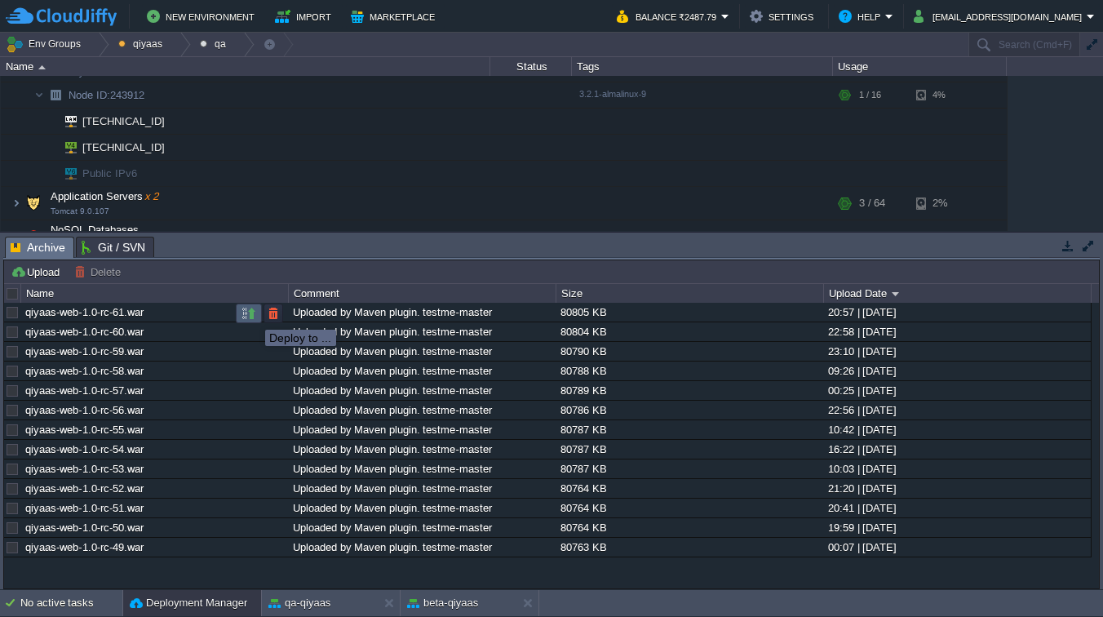
click at [251, 315] on button "button" at bounding box center [248, 313] width 15 height 15
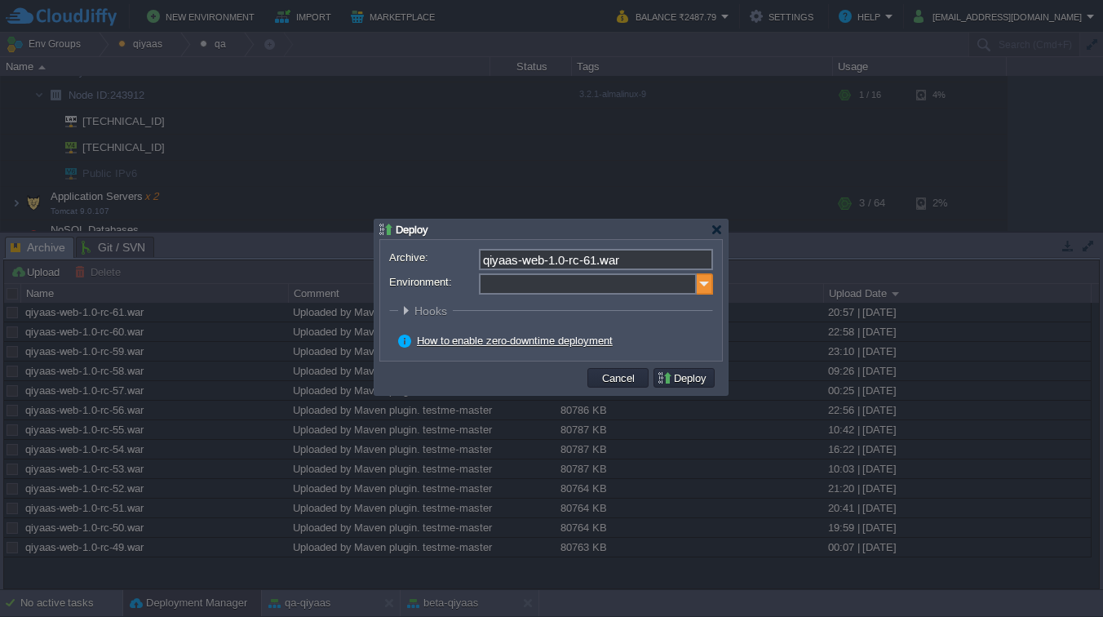
click at [703, 284] on img at bounding box center [704, 283] width 16 height 21
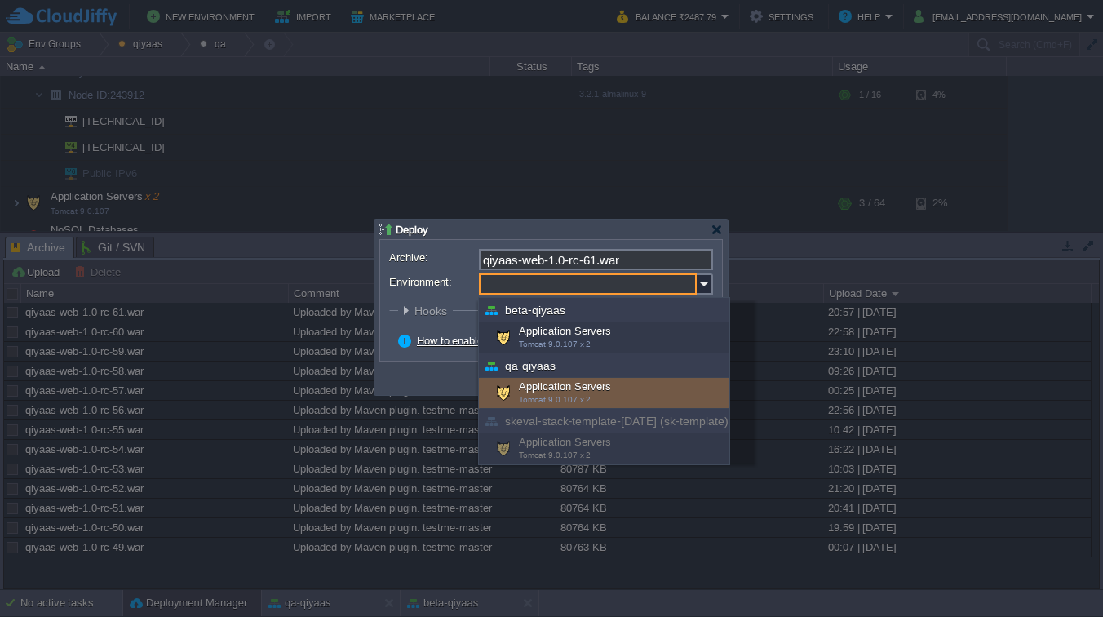
click at [602, 387] on div "Application Servers Tomcat 9.0.107 x 2" at bounding box center [604, 393] width 250 height 31
type input "Application Servers (qa-qiyaas)"
radio input "false"
radio input "true"
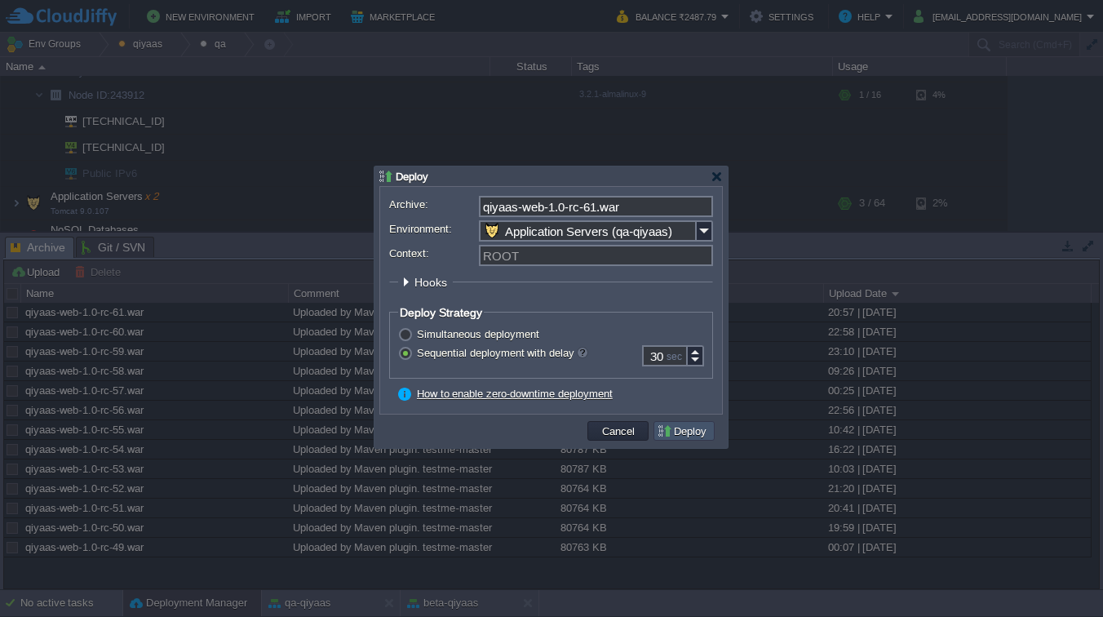
click at [674, 432] on button "Deploy" at bounding box center [684, 430] width 55 height 15
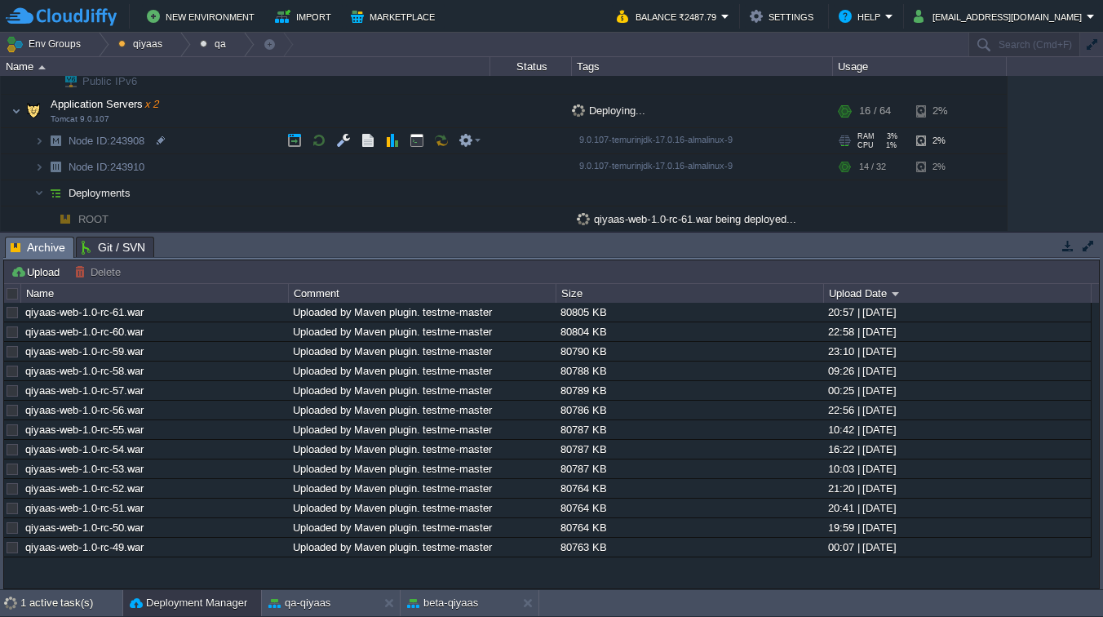
scroll to position [175, 0]
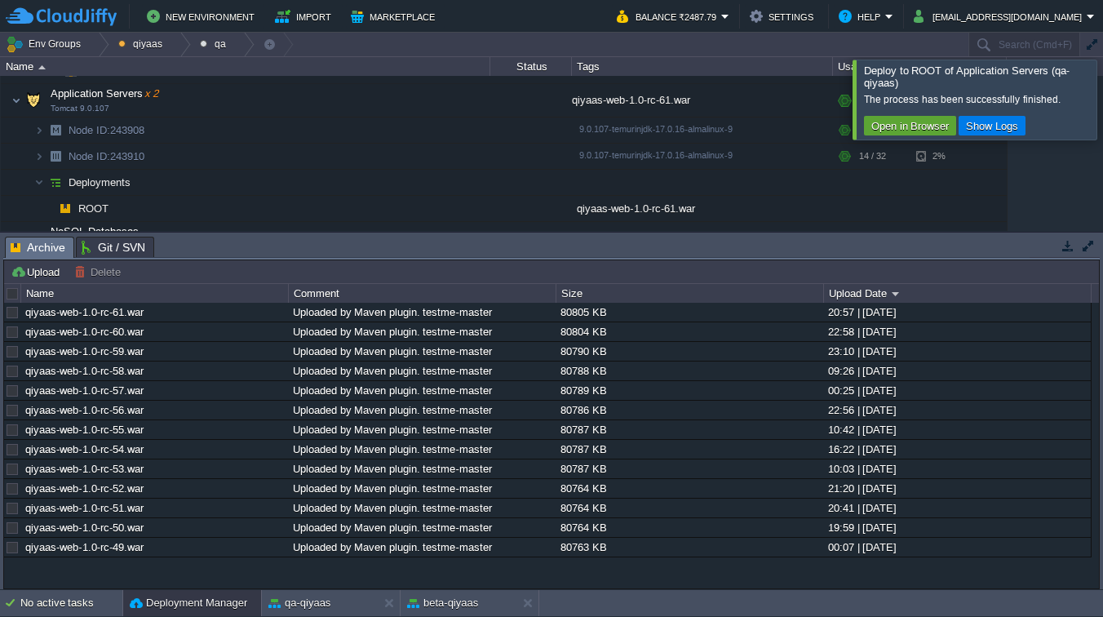
click at [1102, 118] on div at bounding box center [1122, 99] width 0 height 79
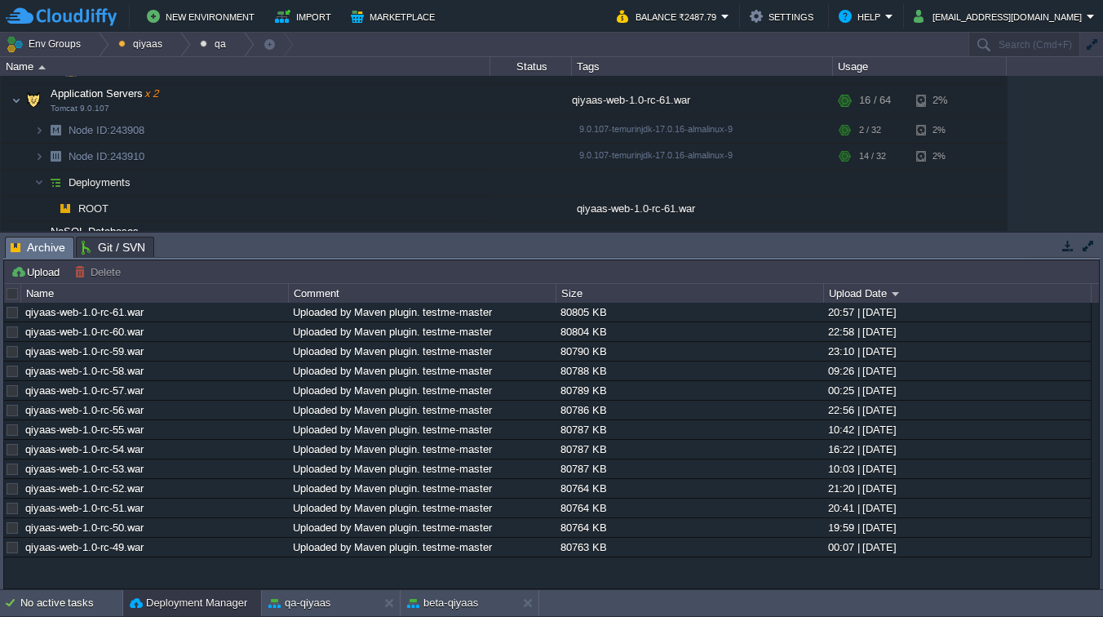
scroll to position [0, 0]
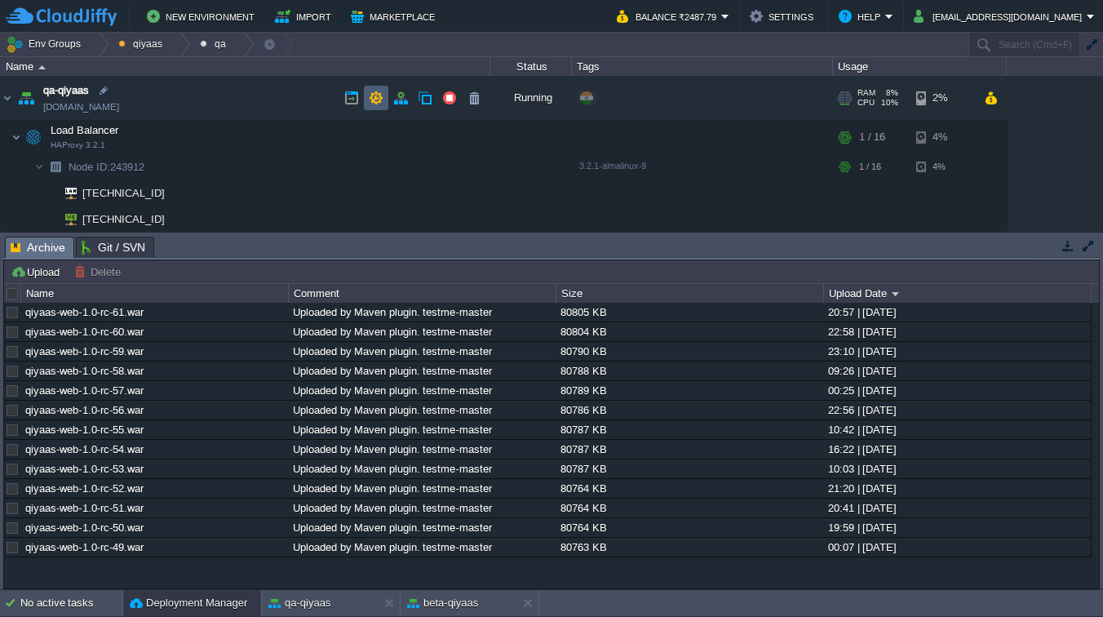
click at [375, 97] on button "button" at bounding box center [376, 98] width 15 height 15
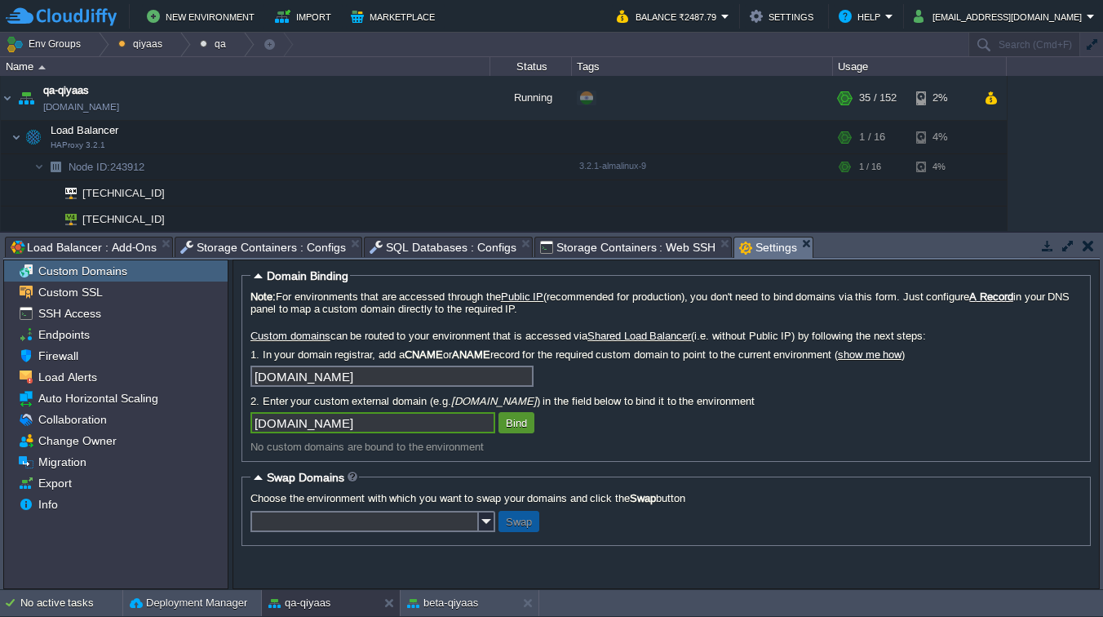
type input "[DOMAIN_NAME]"
click at [508, 426] on button "Bind" at bounding box center [516, 422] width 31 height 15
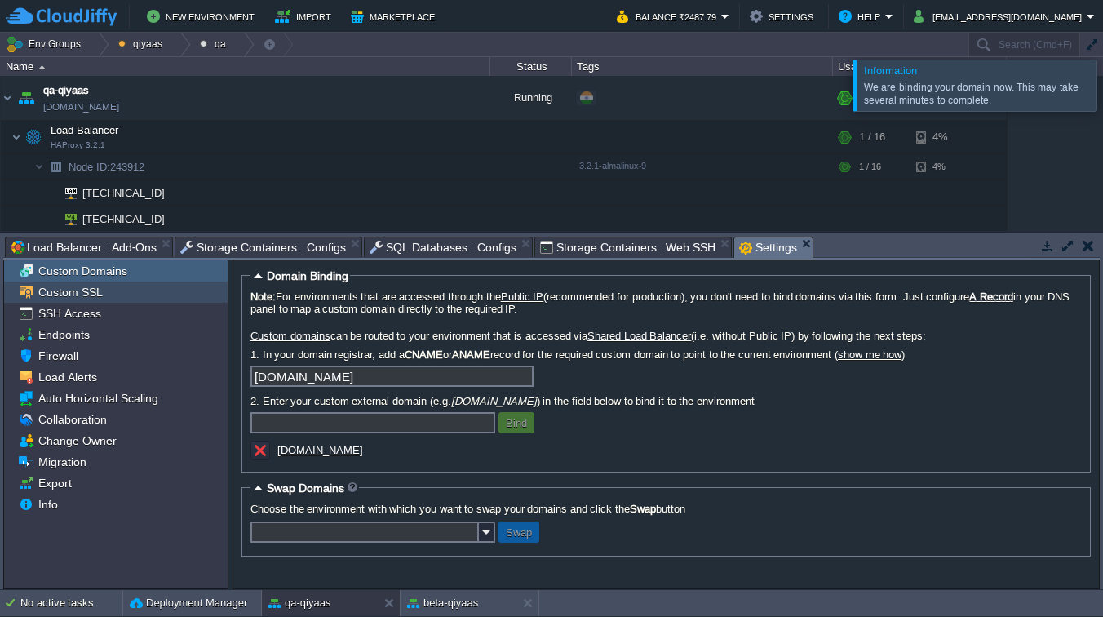
click at [52, 298] on span "Custom SSL" at bounding box center [70, 292] width 70 height 15
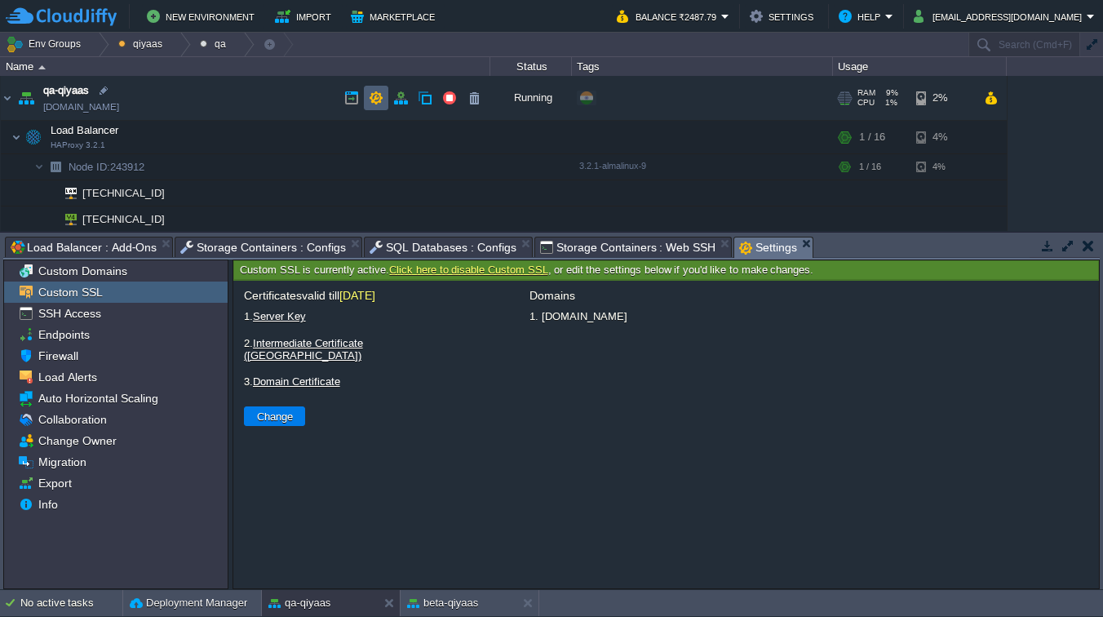
click at [370, 100] on button "button" at bounding box center [376, 98] width 15 height 15
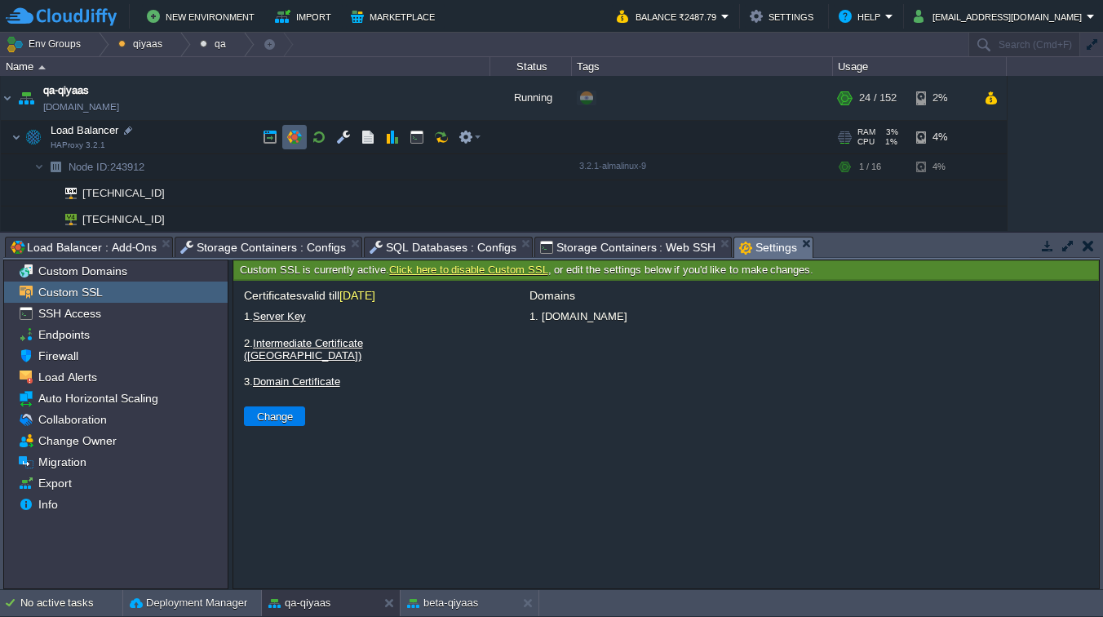
click at [290, 136] on button "button" at bounding box center [294, 137] width 15 height 15
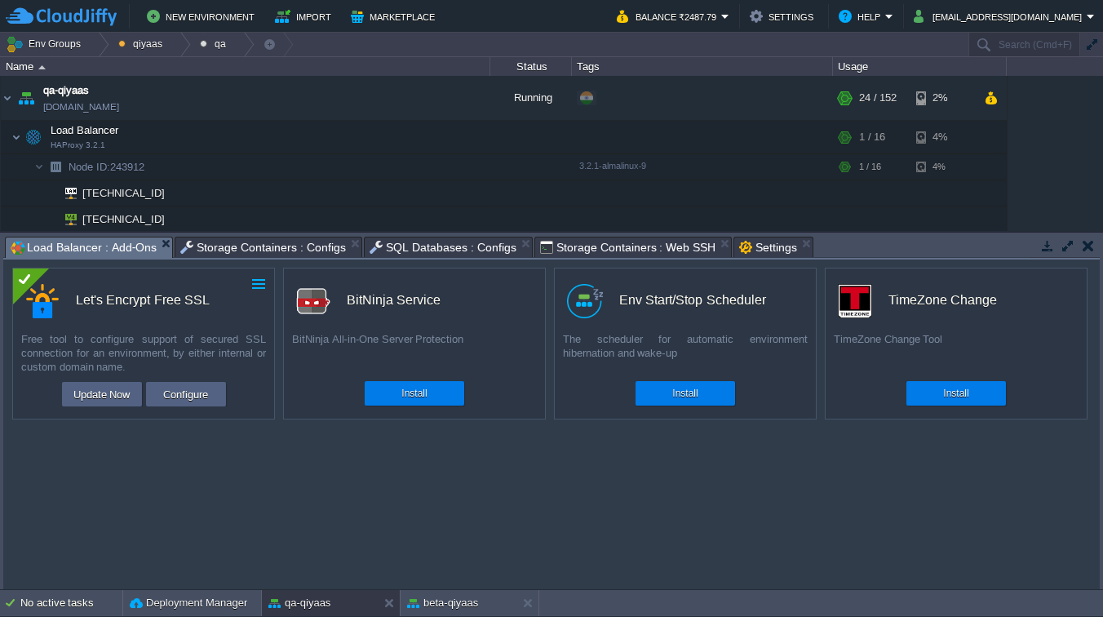
click at [261, 281] on button "button" at bounding box center [258, 283] width 15 height 15
click at [254, 458] on div "custom Let's Encrypt Free SSL Free tool to configure support of secured SSL con…" at bounding box center [551, 423] width 1096 height 329
click at [199, 400] on button "Configure" at bounding box center [185, 394] width 55 height 20
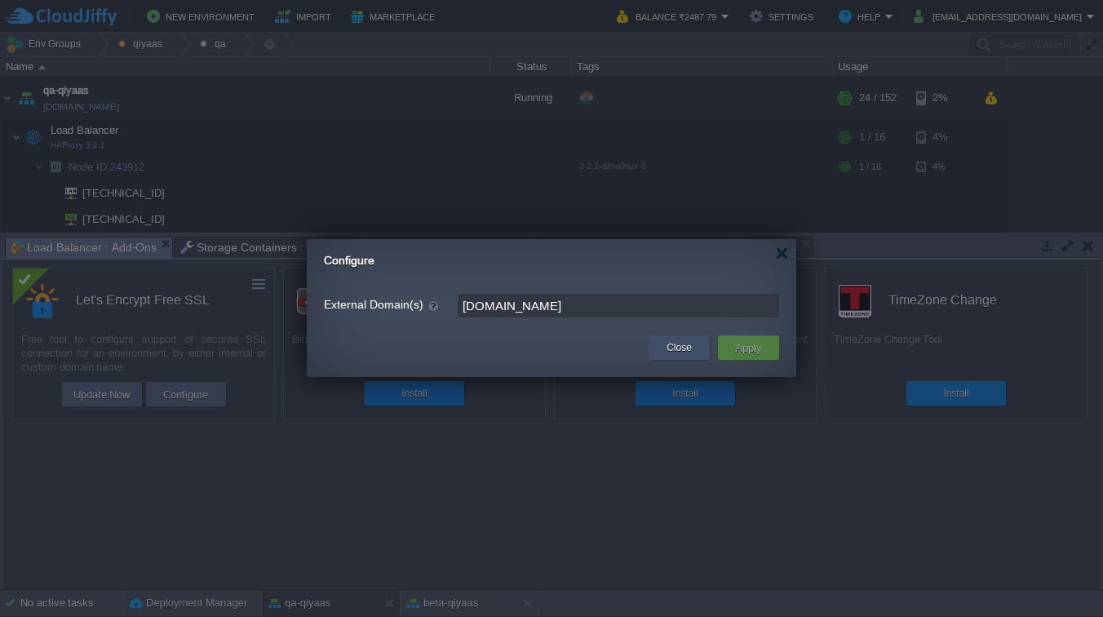
click at [679, 345] on button "Close" at bounding box center [678, 347] width 25 height 16
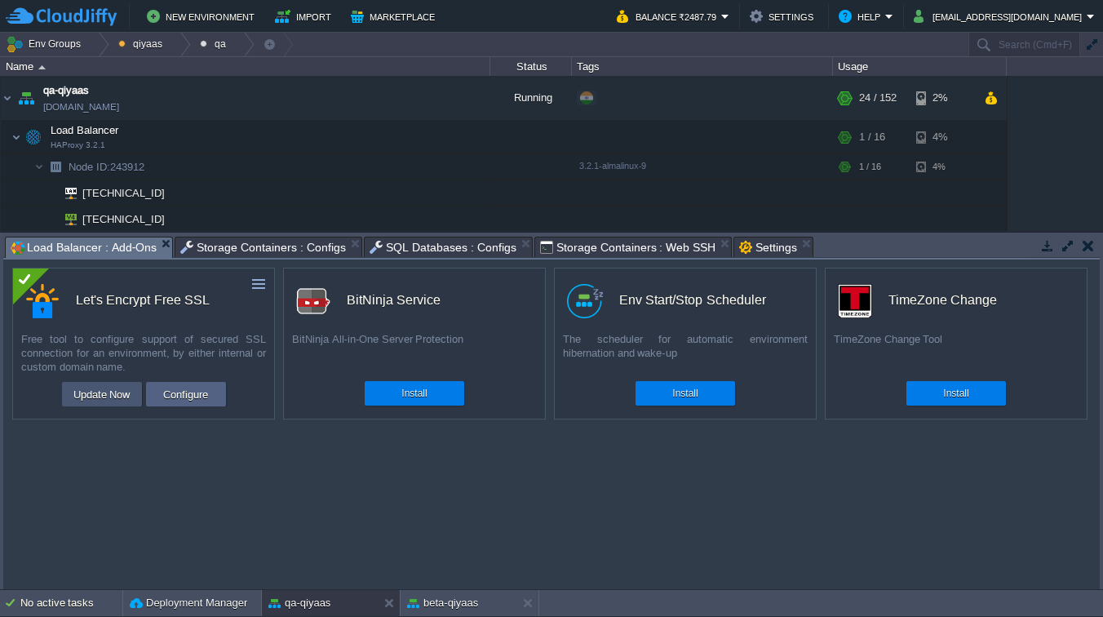
click at [125, 396] on button "Update Now" at bounding box center [102, 394] width 67 height 20
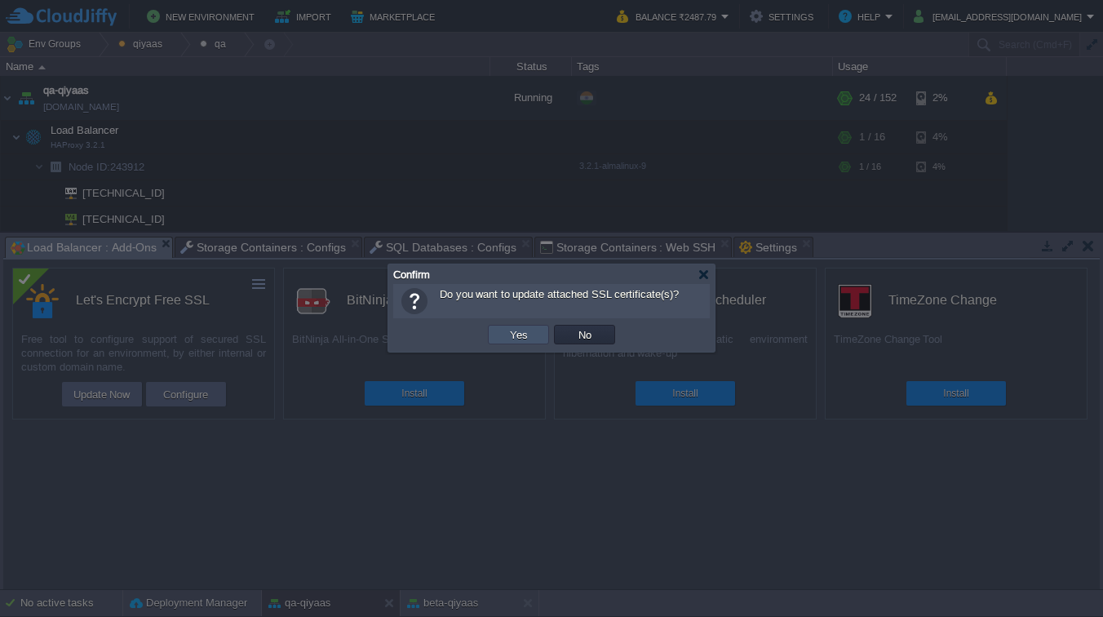
click at [514, 329] on button "Yes" at bounding box center [519, 334] width 28 height 15
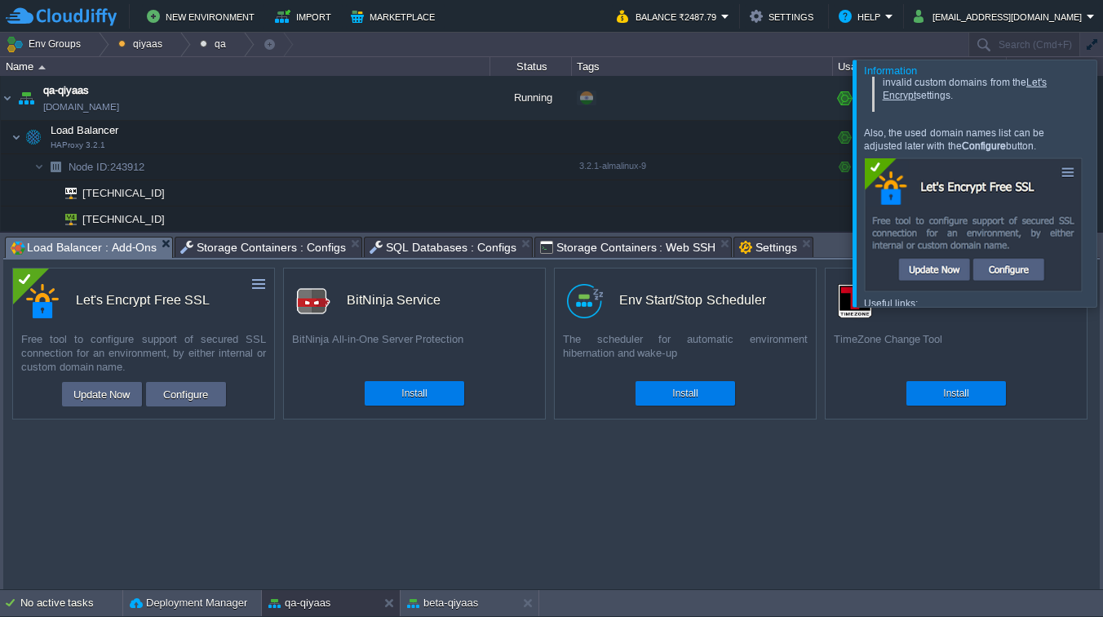
scroll to position [281, 0]
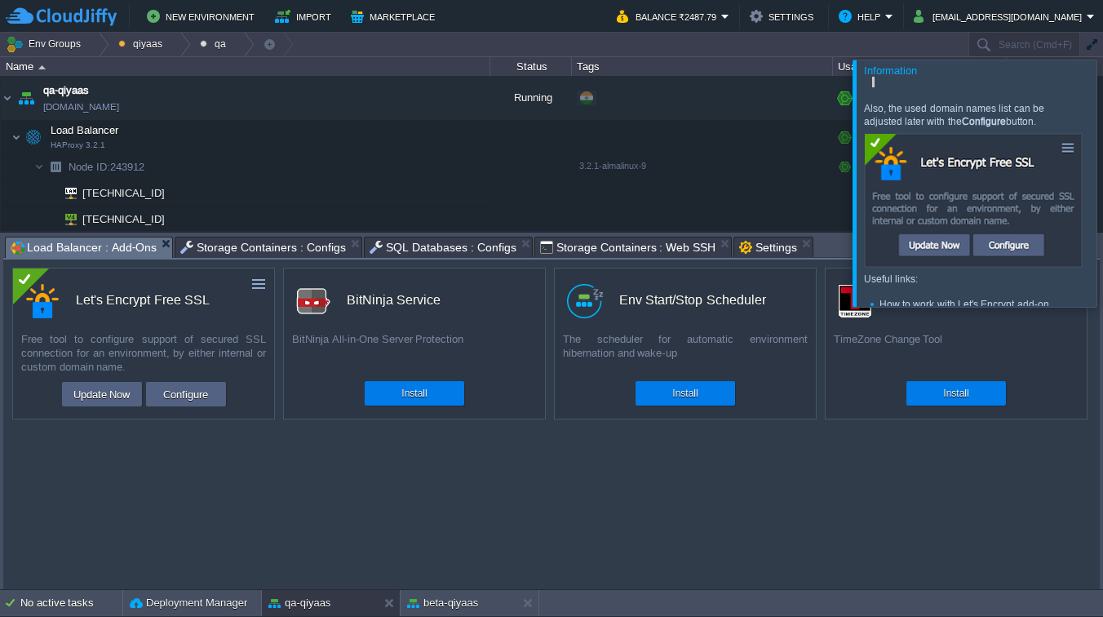
click at [1102, 192] on div at bounding box center [1122, 183] width 0 height 246
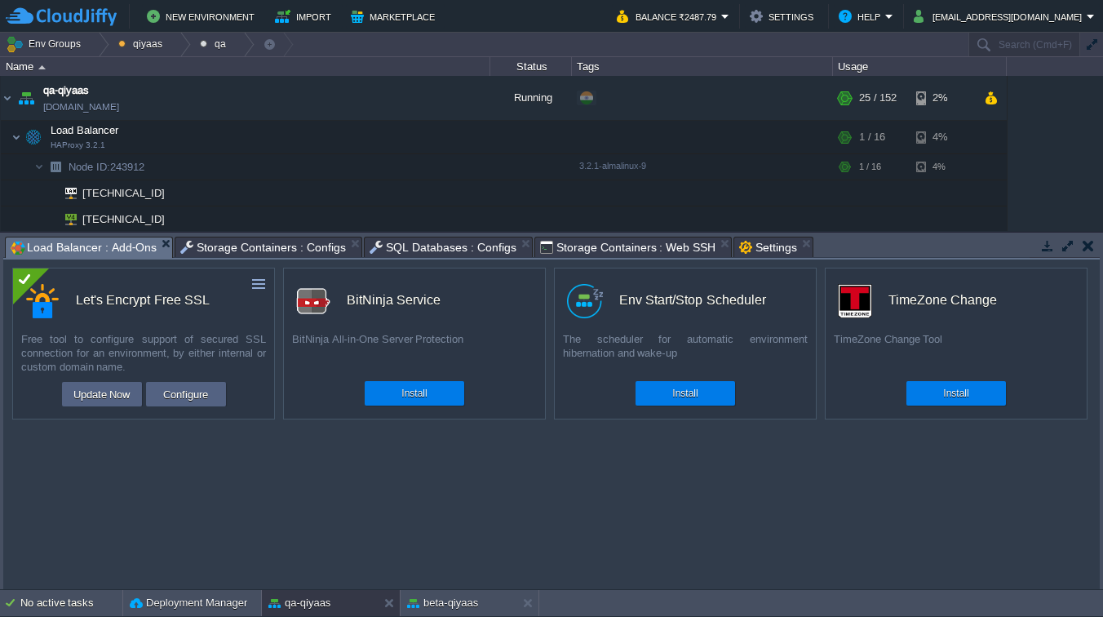
click at [1085, 243] on button "button" at bounding box center [1087, 245] width 11 height 15
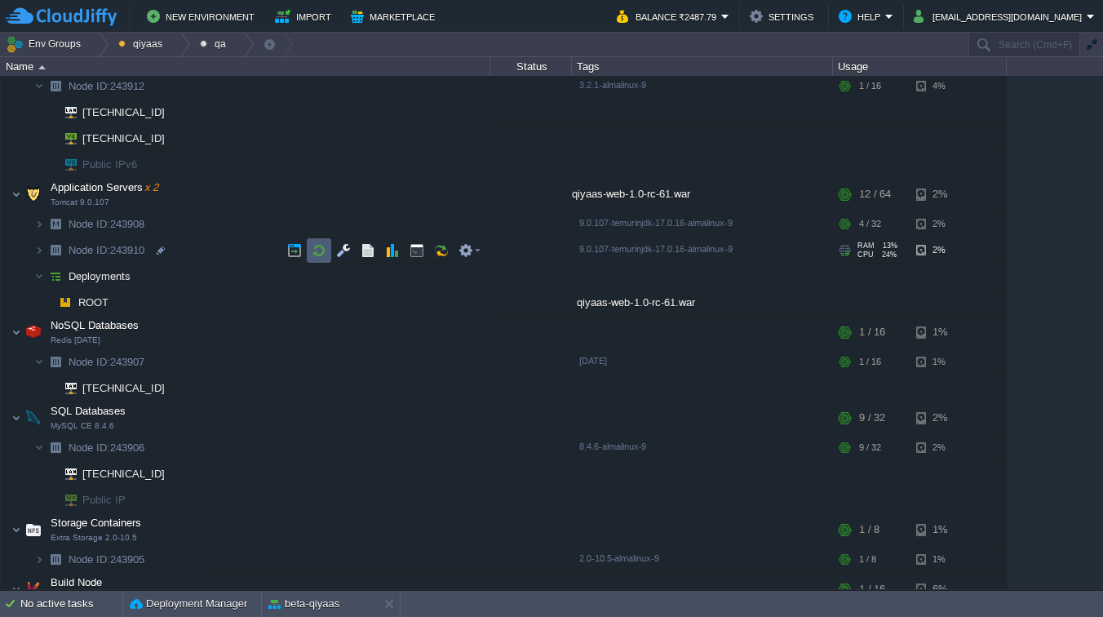
scroll to position [116, 0]
